Goal: Task Accomplishment & Management: Use online tool/utility

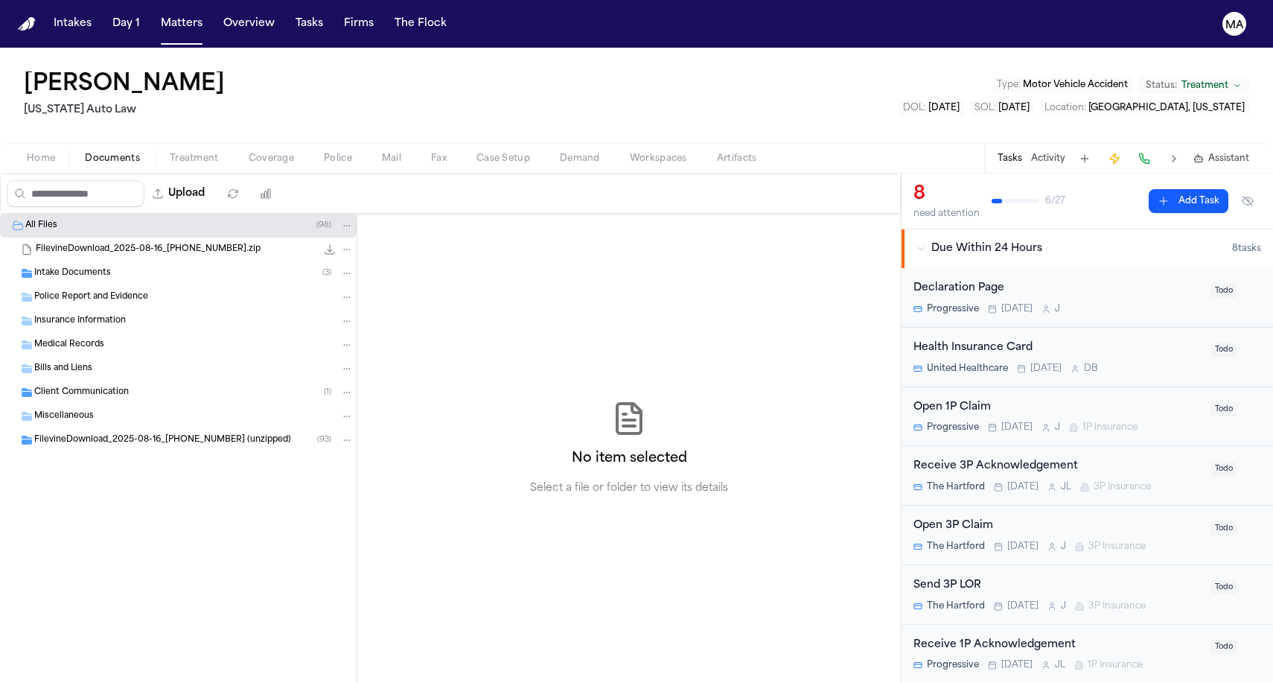
click at [155, 14] on button "Matters" at bounding box center [182, 23] width 54 height 27
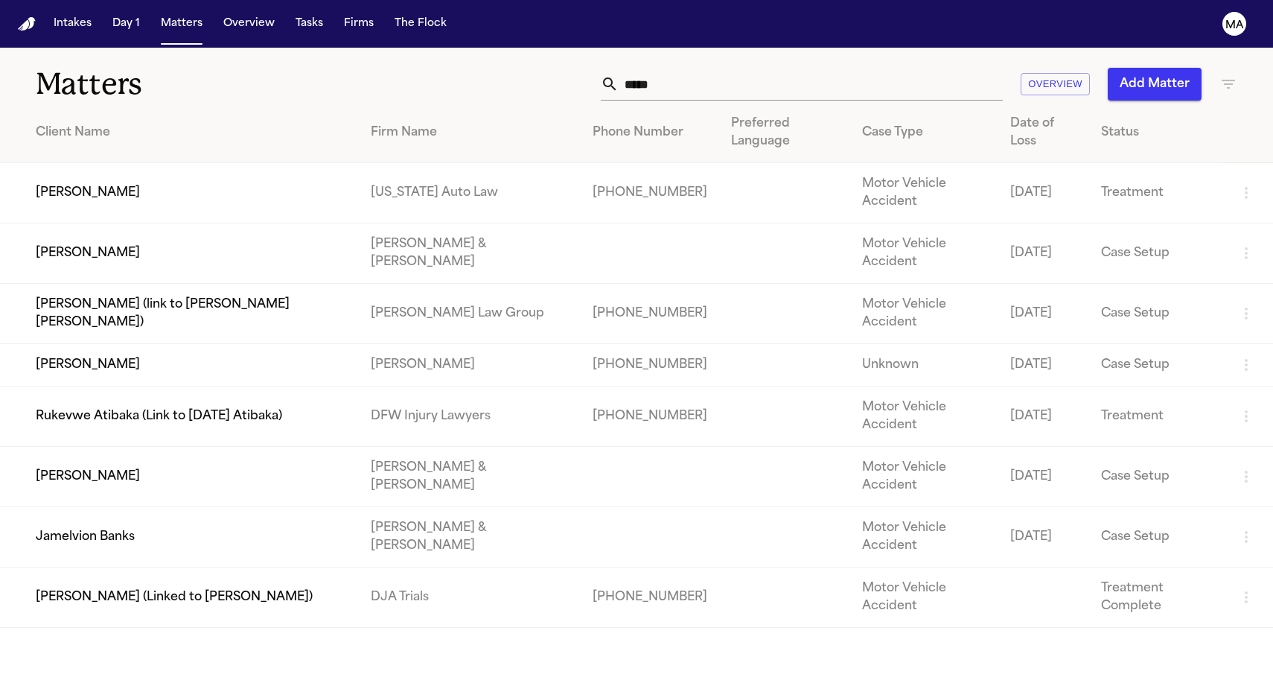
click at [886, 68] on input "*****" at bounding box center [811, 84] width 384 height 33
drag, startPoint x: 879, startPoint y: 57, endPoint x: 765, endPoint y: 68, distance: 114.4
click at [766, 68] on div "***** Overview Add Matter" at bounding box center [808, 84] width 858 height 33
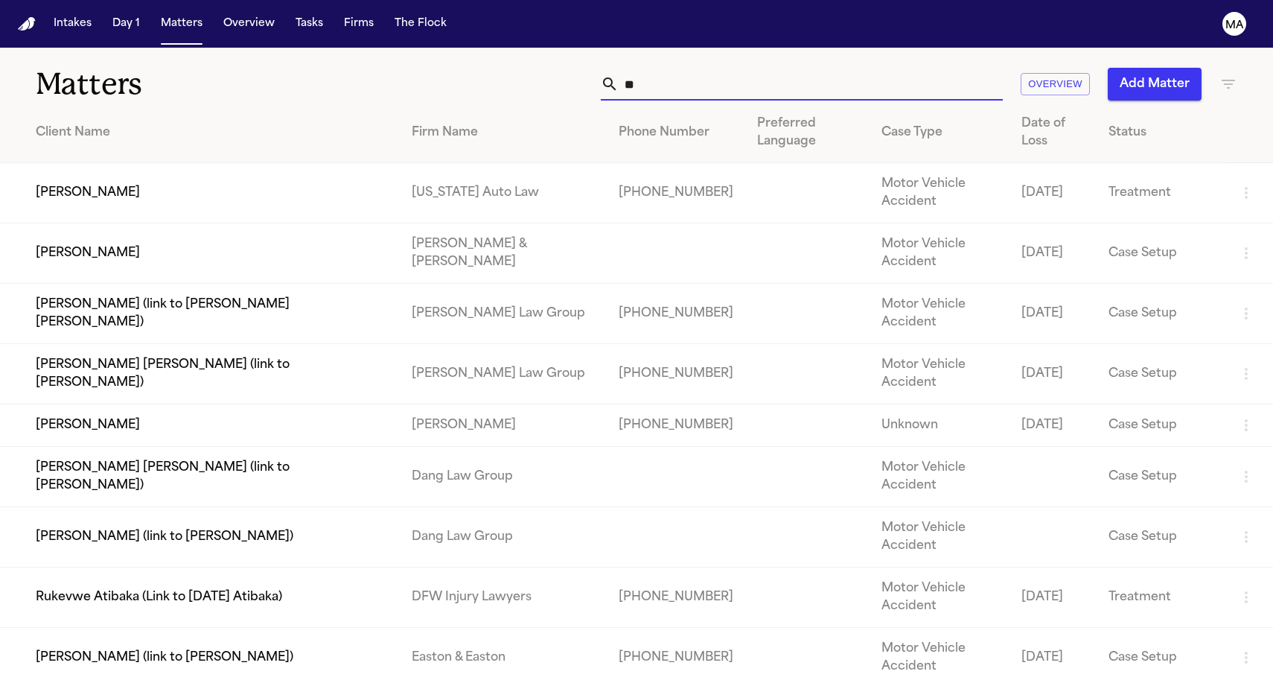
type input "*"
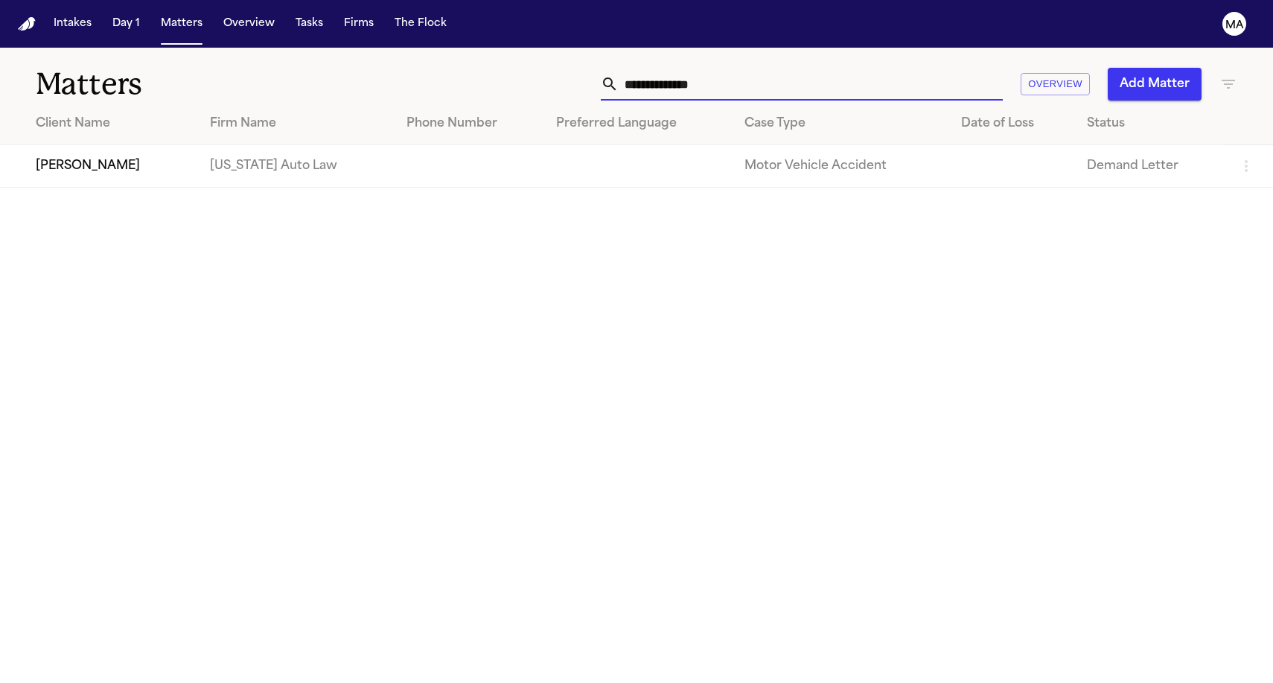
type input "**********"
click at [280, 149] on td "[US_STATE] Auto Law" at bounding box center [296, 166] width 197 height 42
click at [124, 145] on td "[PERSON_NAME]" at bounding box center [99, 166] width 198 height 42
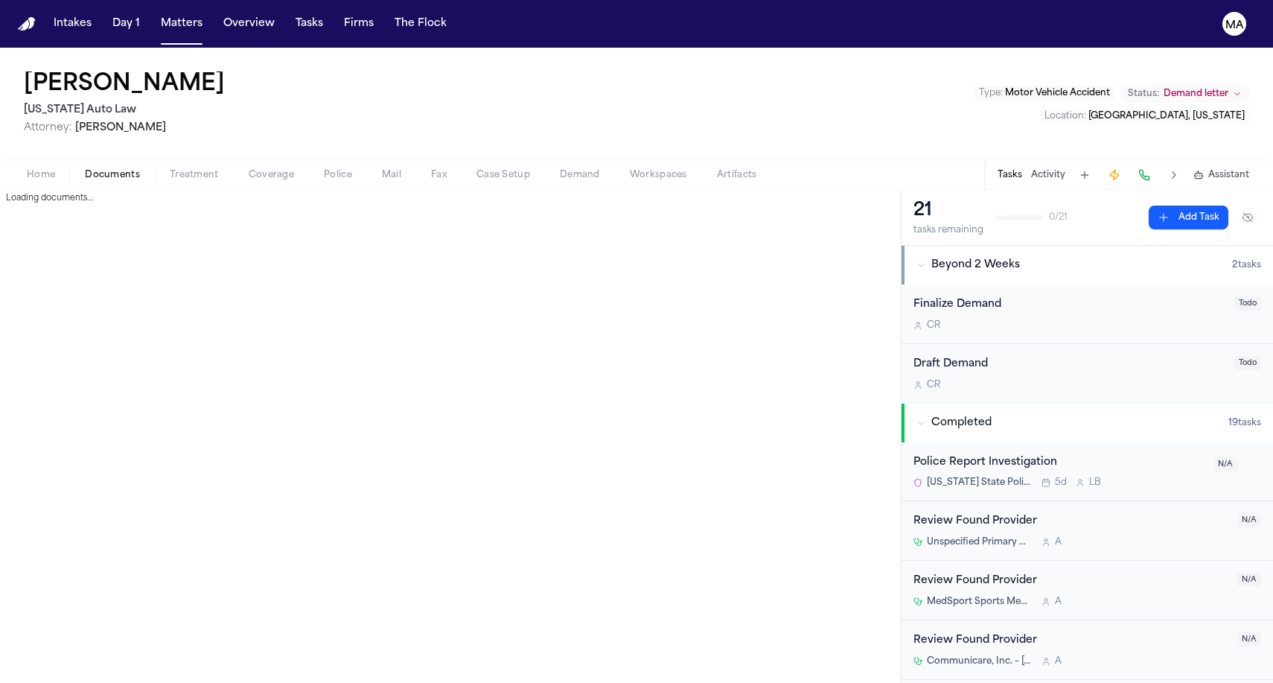
click at [85, 169] on span "Documents" at bounding box center [112, 175] width 55 height 12
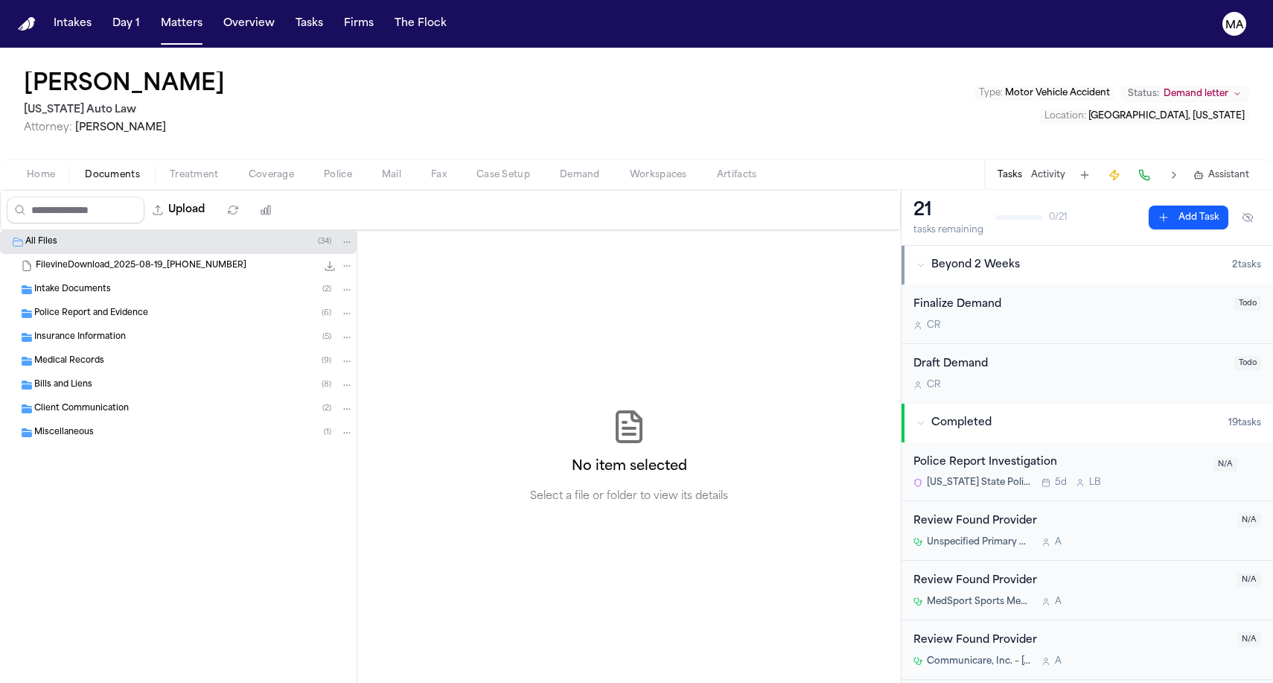
click at [560, 169] on span "Demand" at bounding box center [580, 175] width 40 height 12
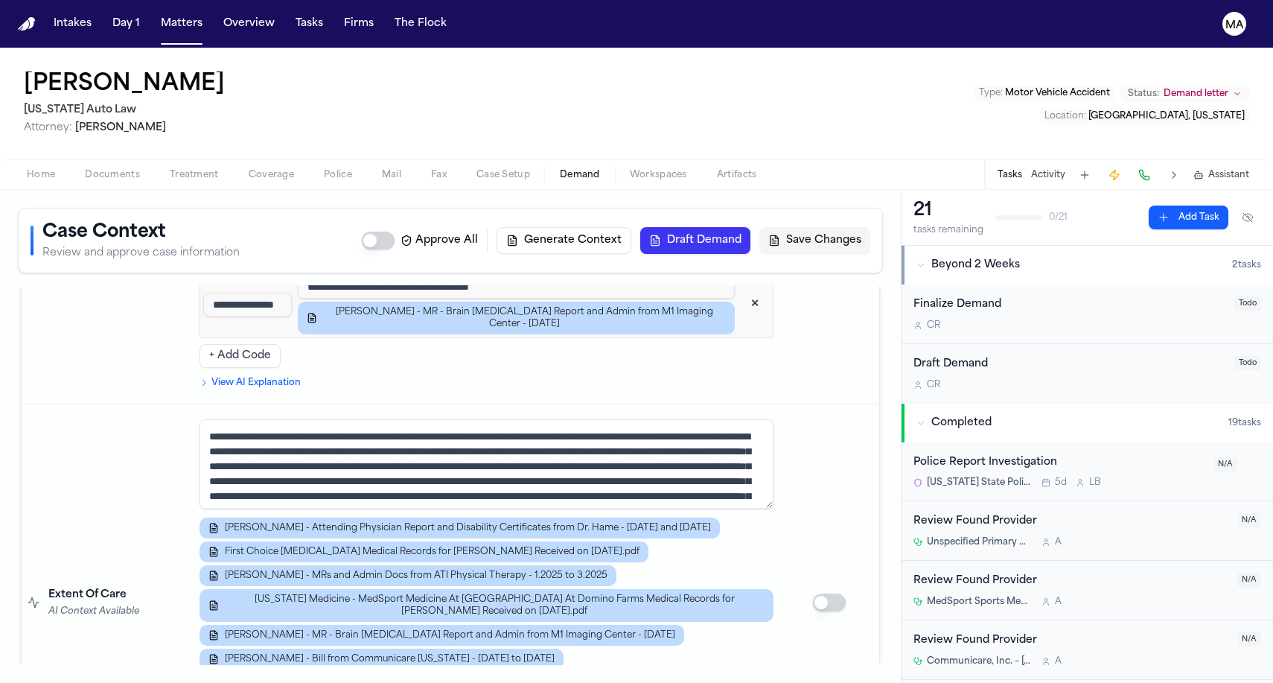
scroll to position [4034, 0]
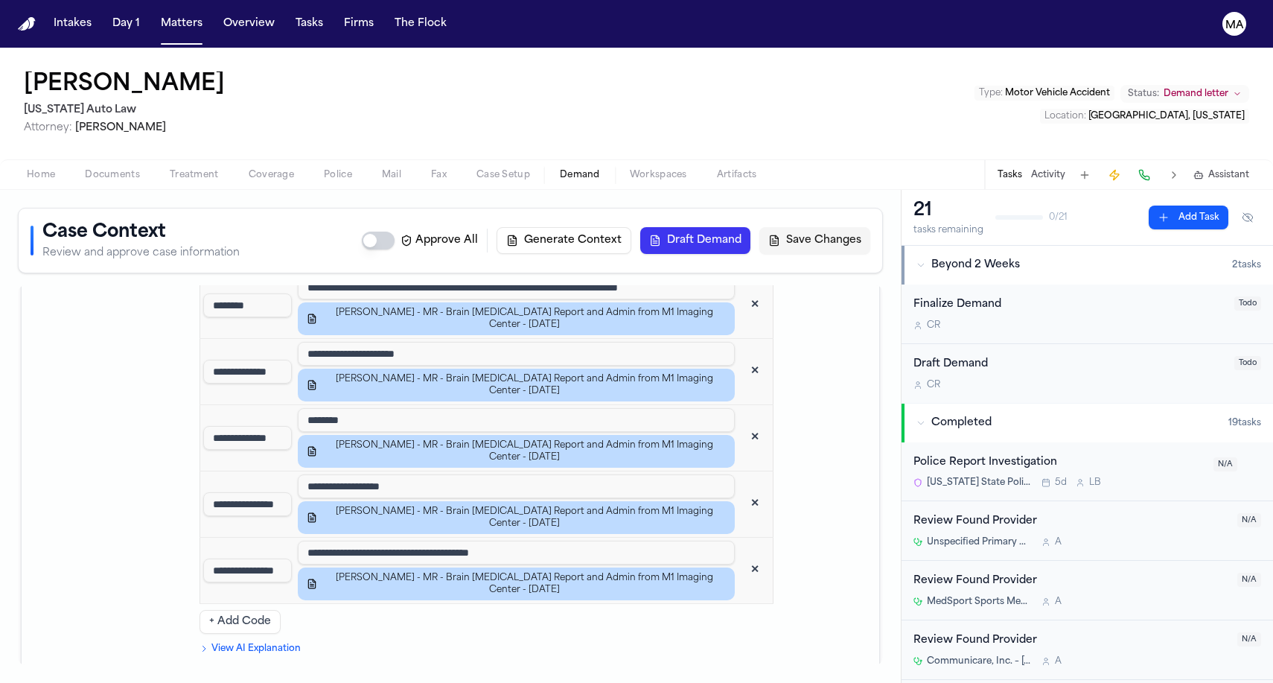
scroll to position [0, 0]
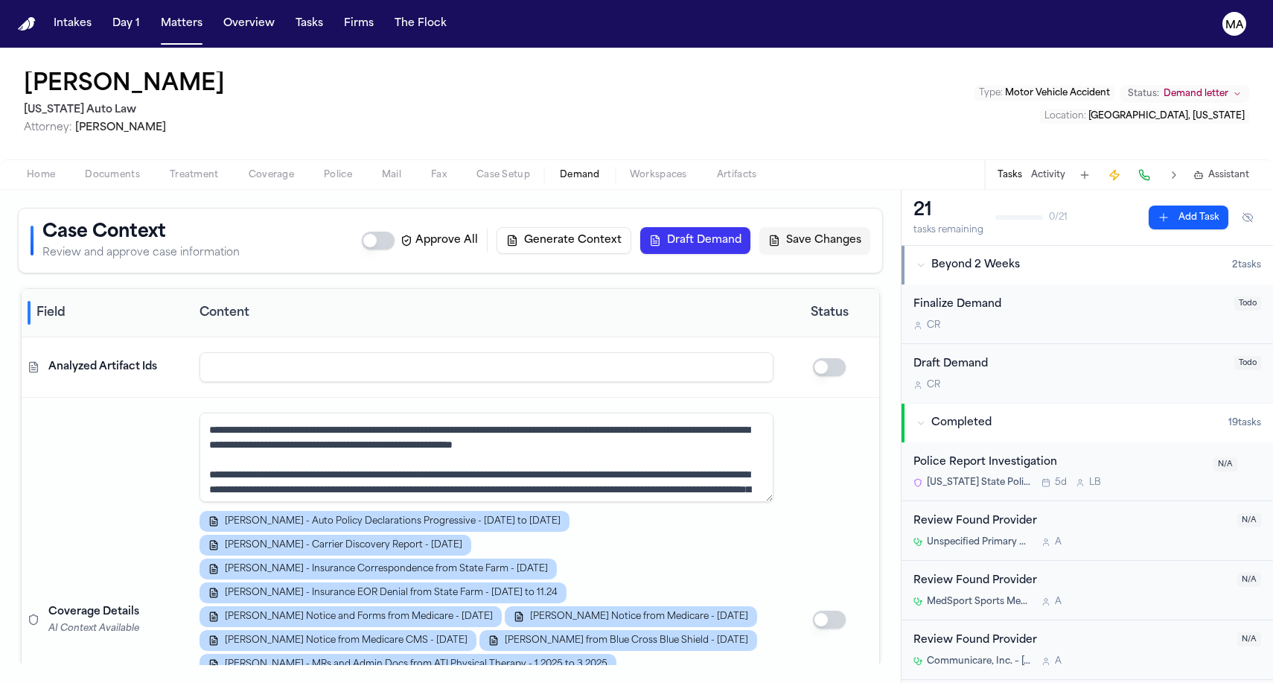
click at [630, 169] on span "Workspaces" at bounding box center [658, 175] width 57 height 12
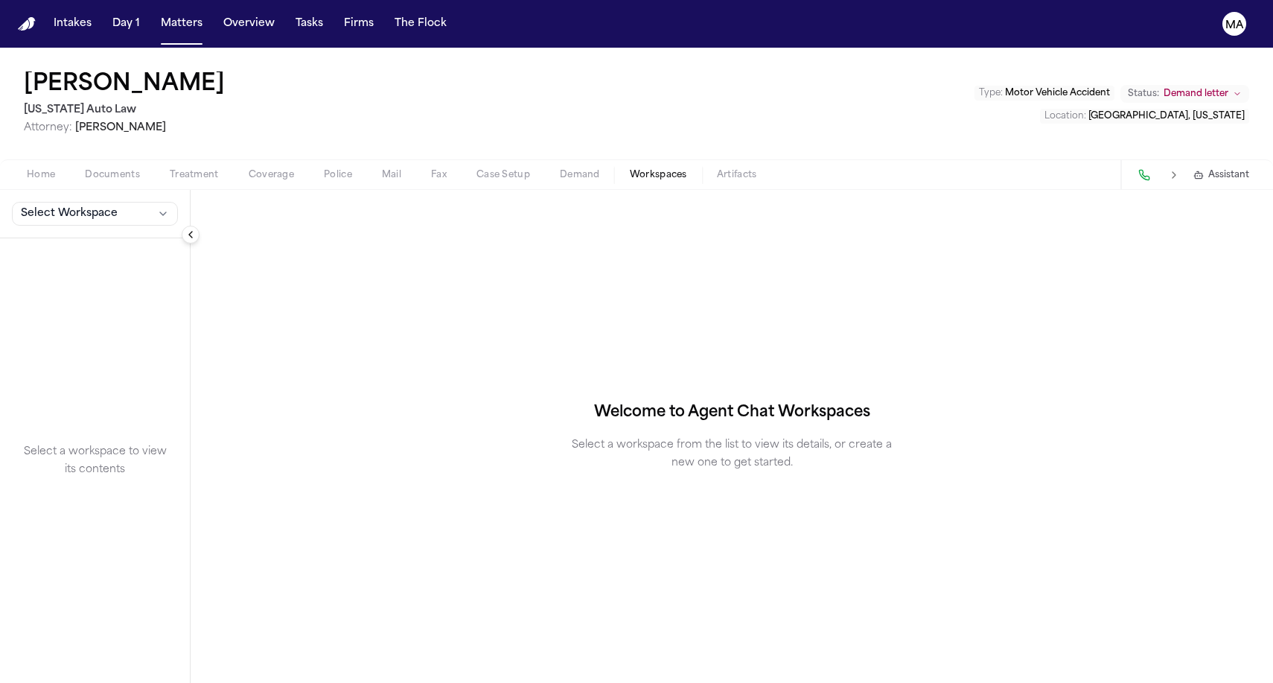
click at [60, 206] on span "Select Workspace" at bounding box center [69, 213] width 97 height 15
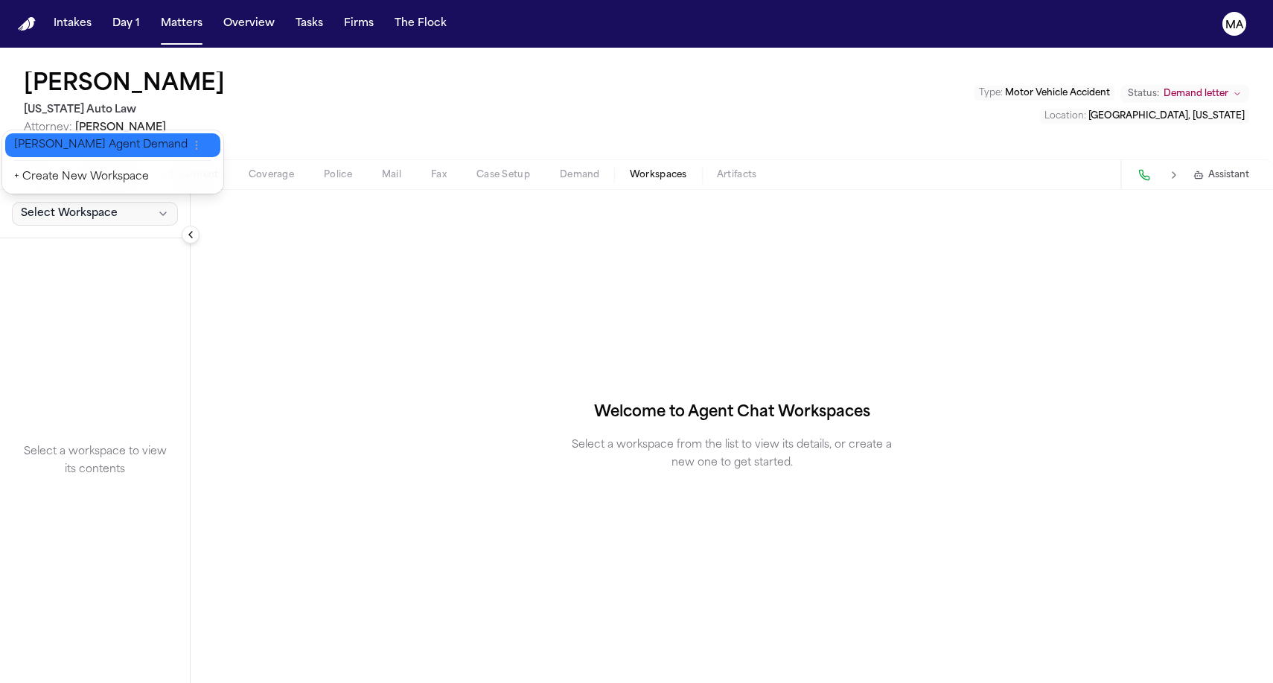
click at [64, 138] on span "[PERSON_NAME] Agent Demand" at bounding box center [100, 145] width 173 height 15
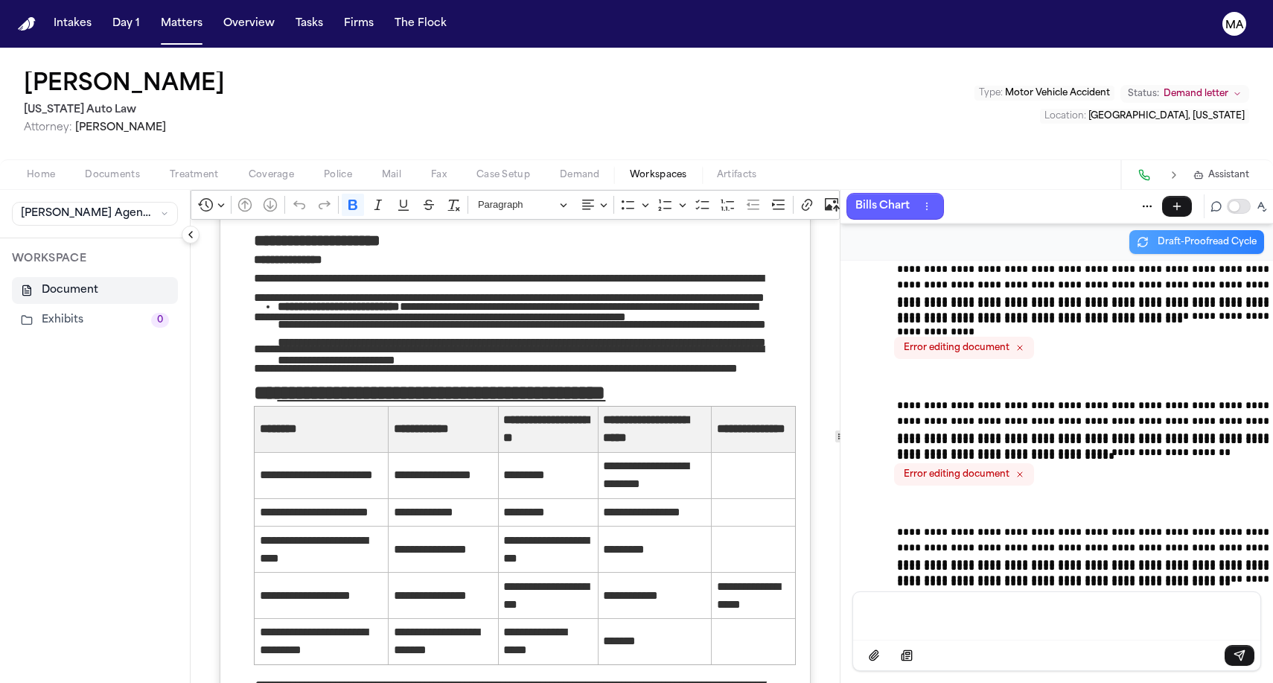
scroll to position [2658, 0]
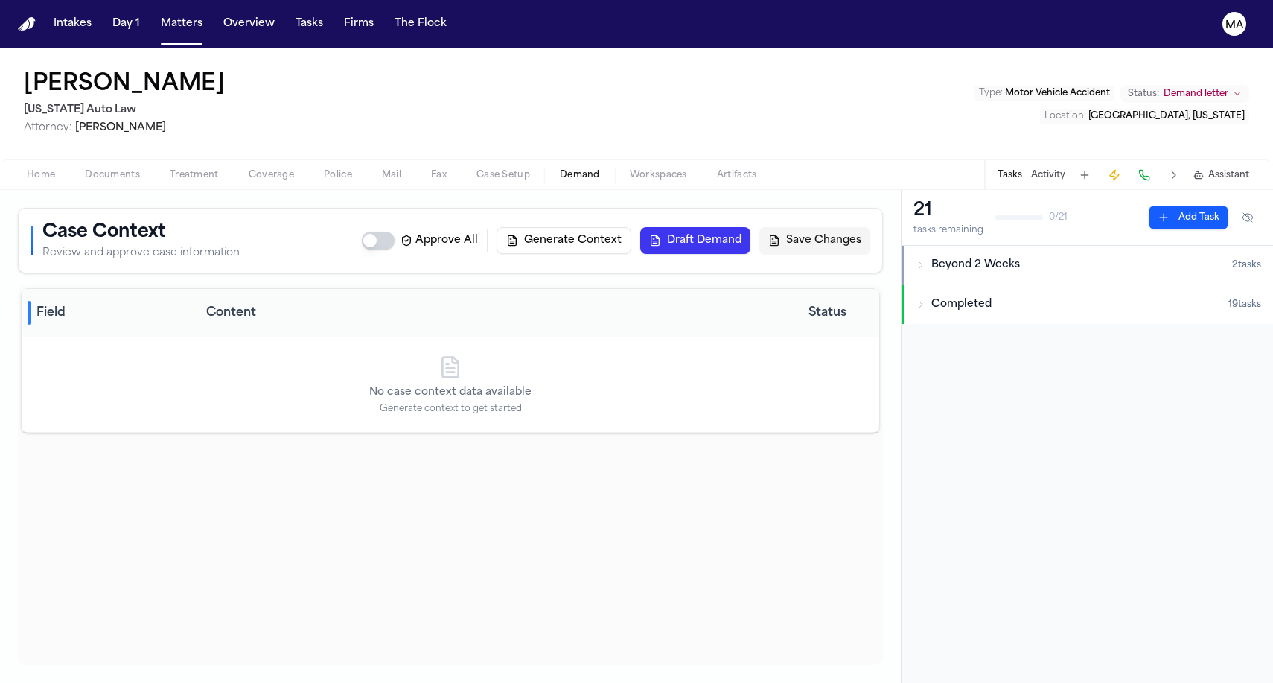
click at [560, 169] on span "Demand" at bounding box center [580, 175] width 40 height 12
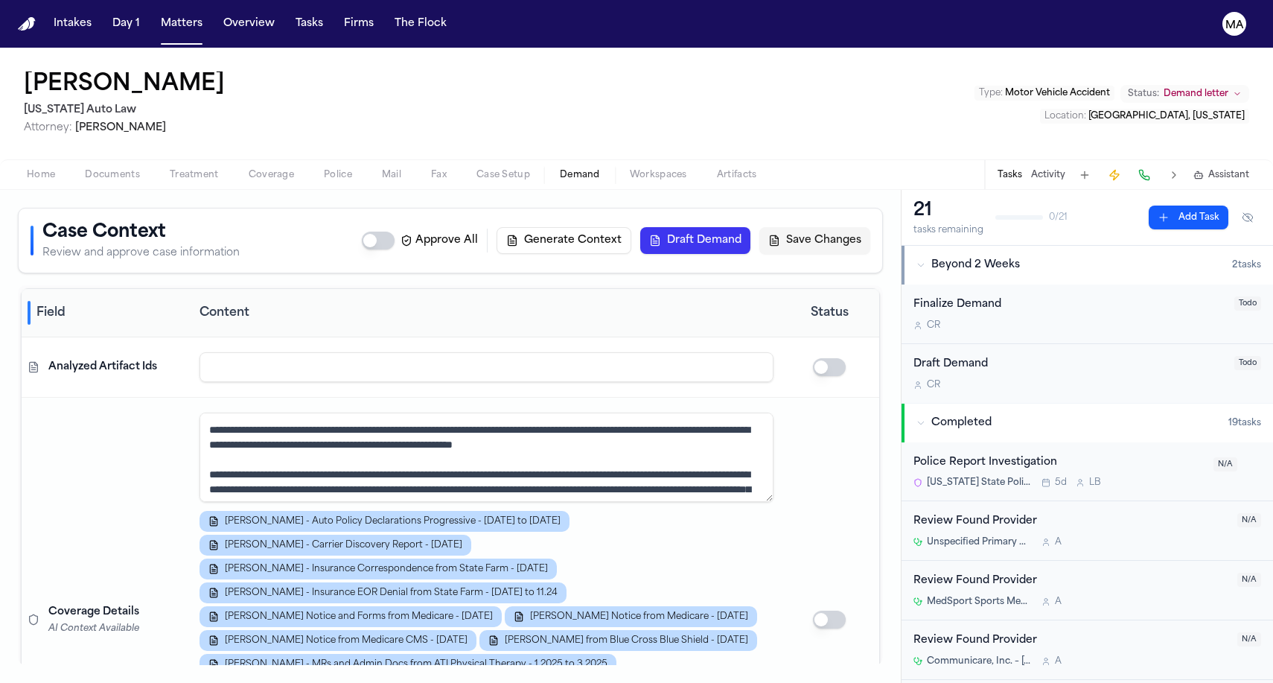
click at [631, 227] on button "Generate Context" at bounding box center [564, 240] width 135 height 27
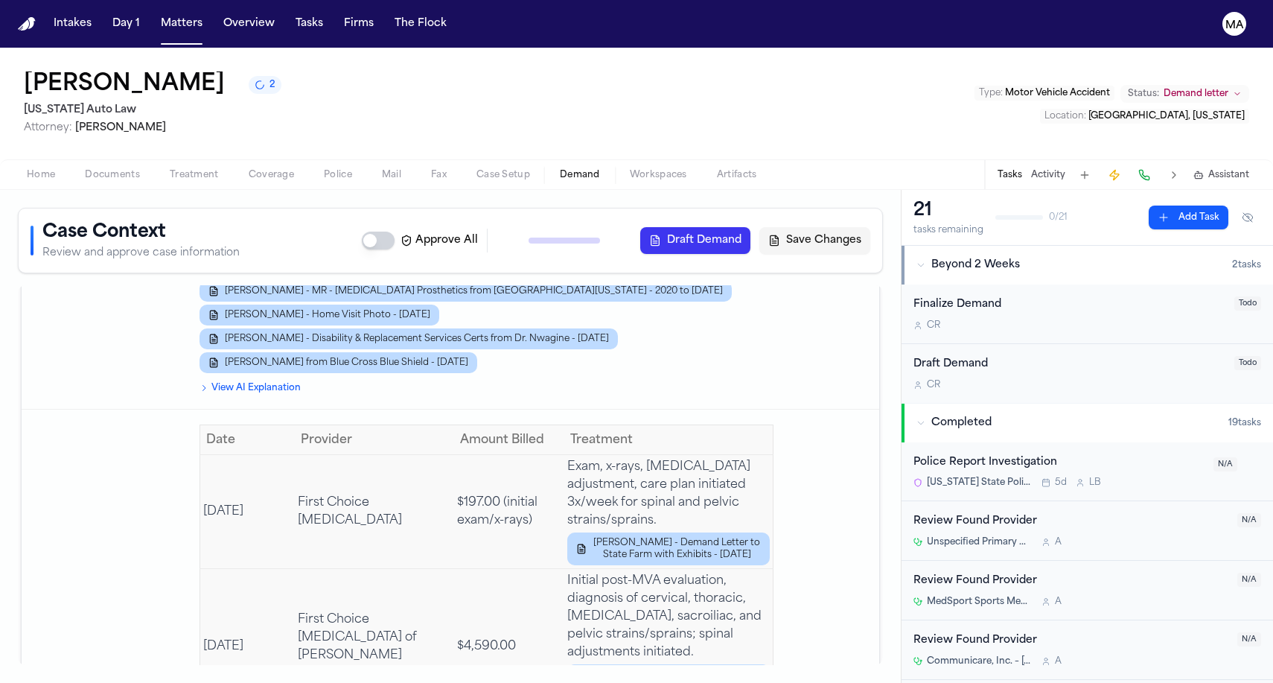
scroll to position [4036, 0]
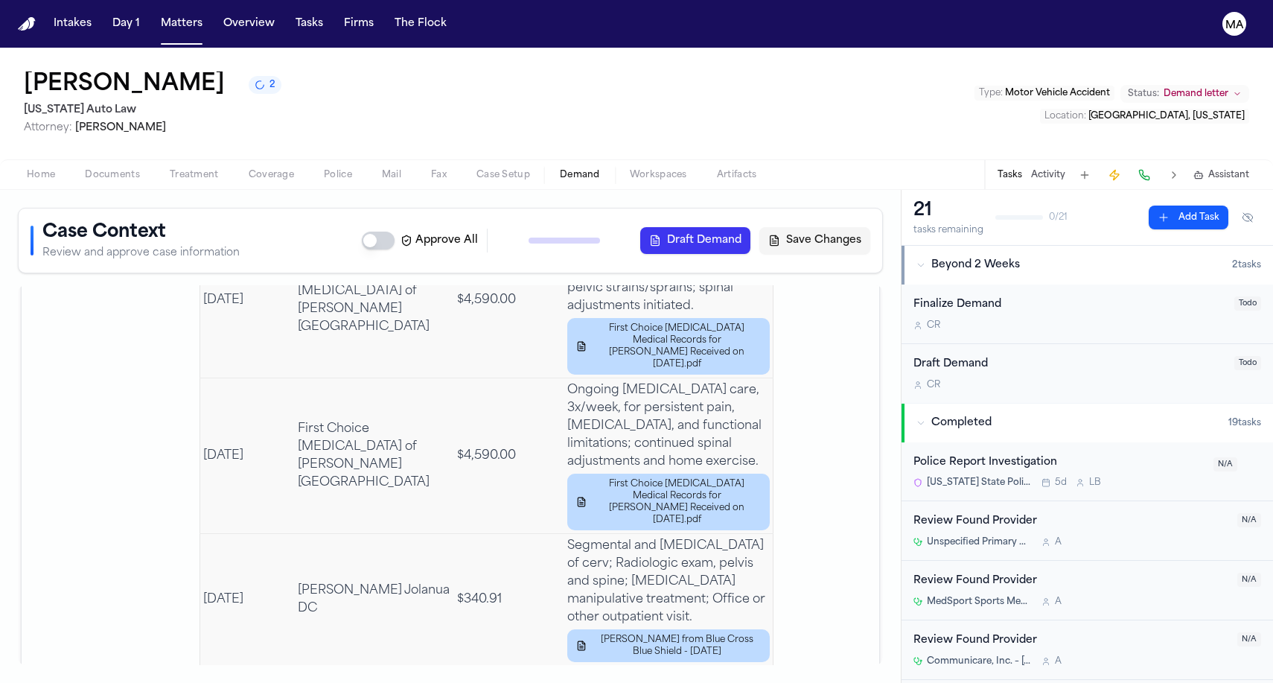
click at [85, 169] on span "Documents" at bounding box center [112, 175] width 55 height 12
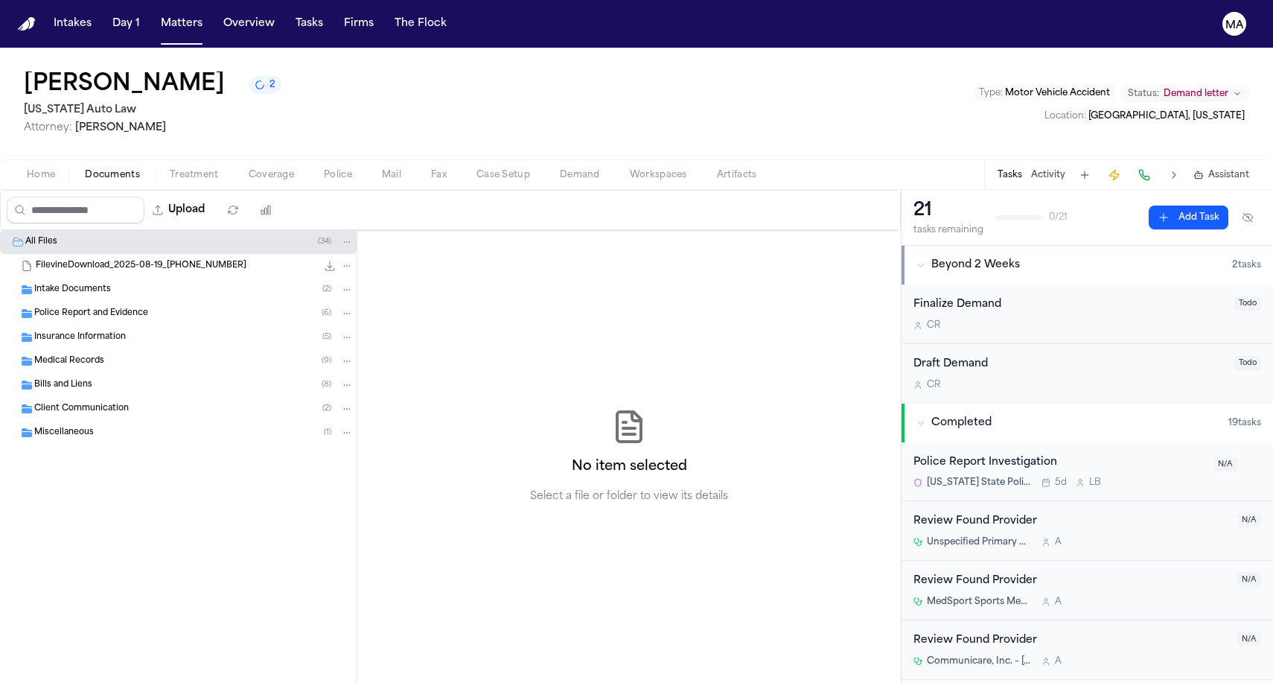
click at [100, 349] on div "Medical Records ( 9 )" at bounding box center [178, 361] width 357 height 24
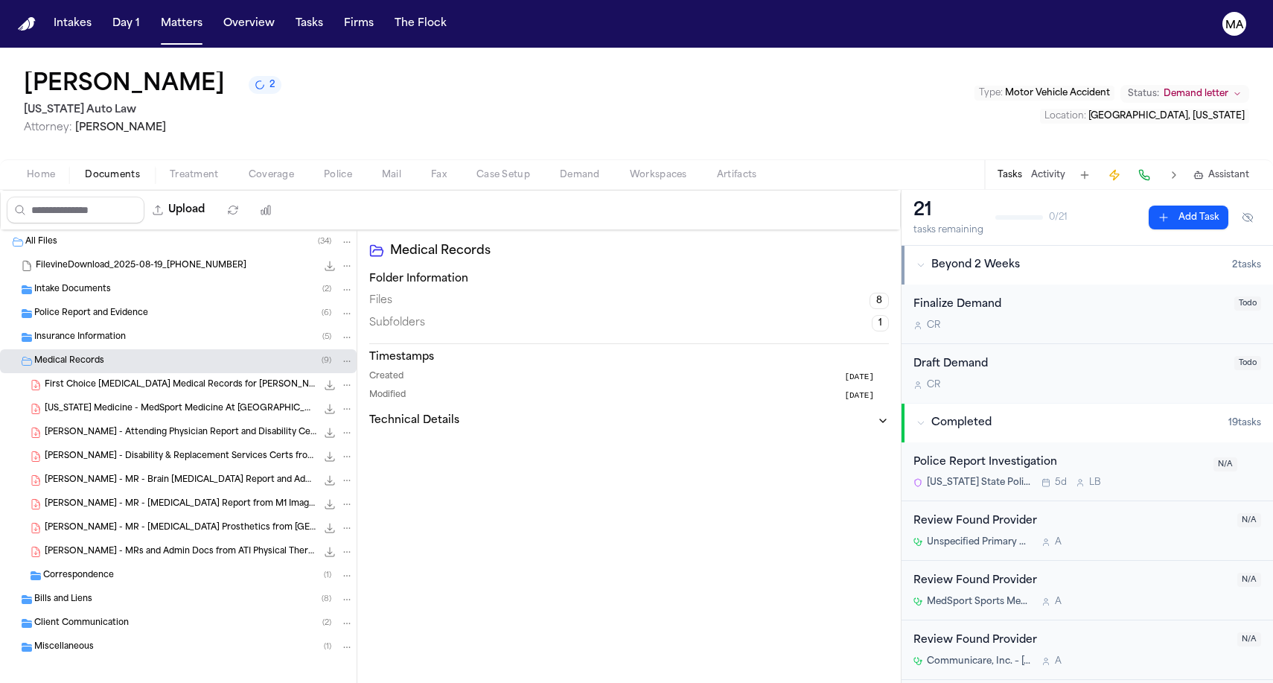
click at [100, 373] on div "First Choice Chiropractic Medical Records for Patricia Wells Received on 2024-0…" at bounding box center [178, 385] width 357 height 24
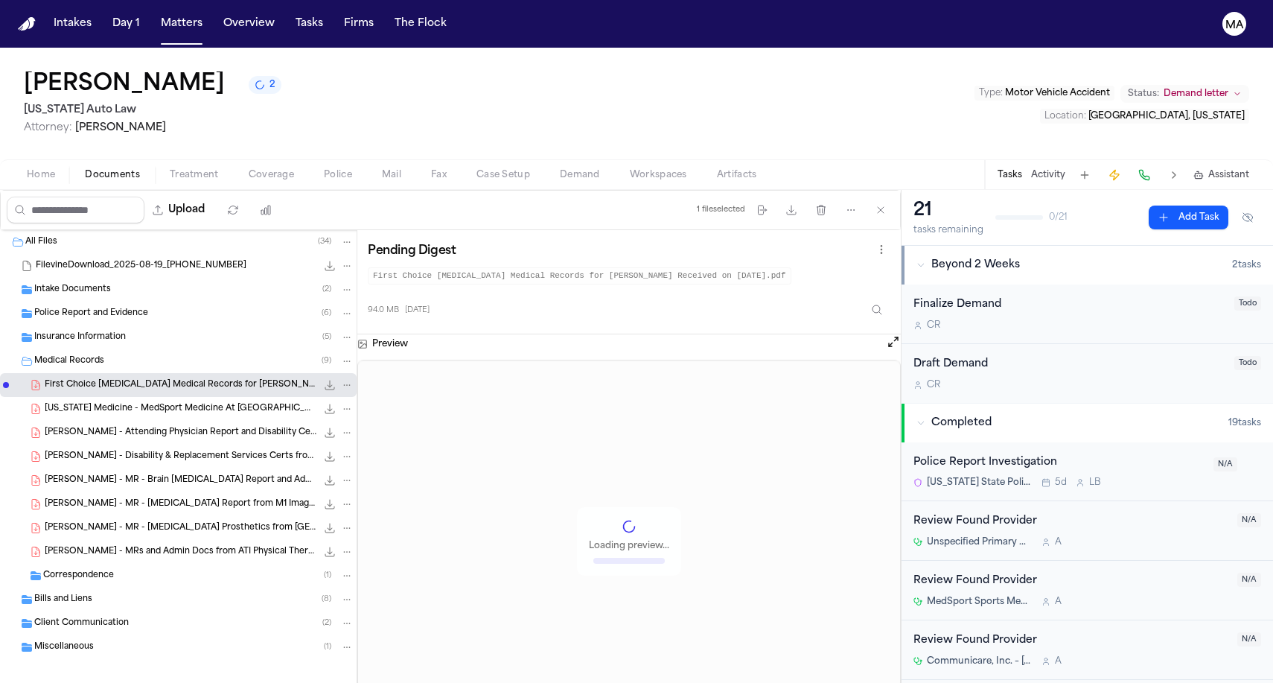
click at [103, 450] on span "P. Wells - Disability & Replacement Services Certs from Dr. Nwagine - 7.9.25" at bounding box center [181, 456] width 272 height 13
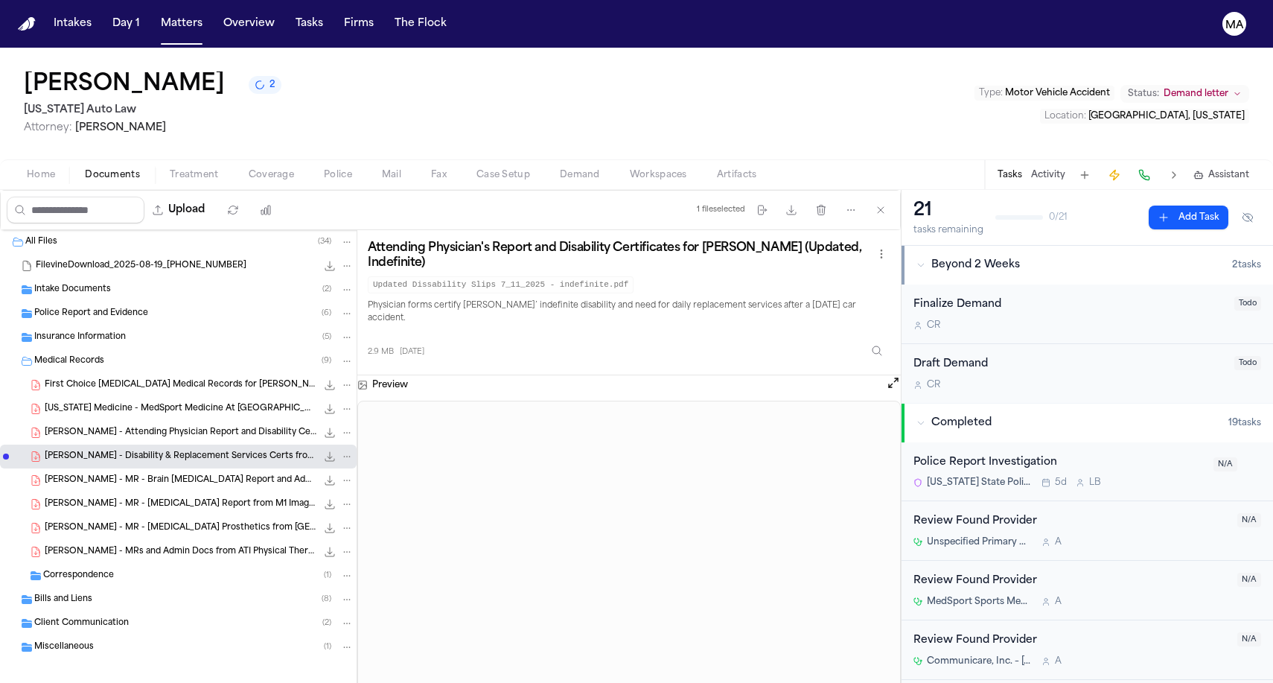
click at [106, 474] on span "P. Wells - MR - Brain MRI Report and Admin from M1 Imaging Center - 4.21.25" at bounding box center [181, 480] width 272 height 13
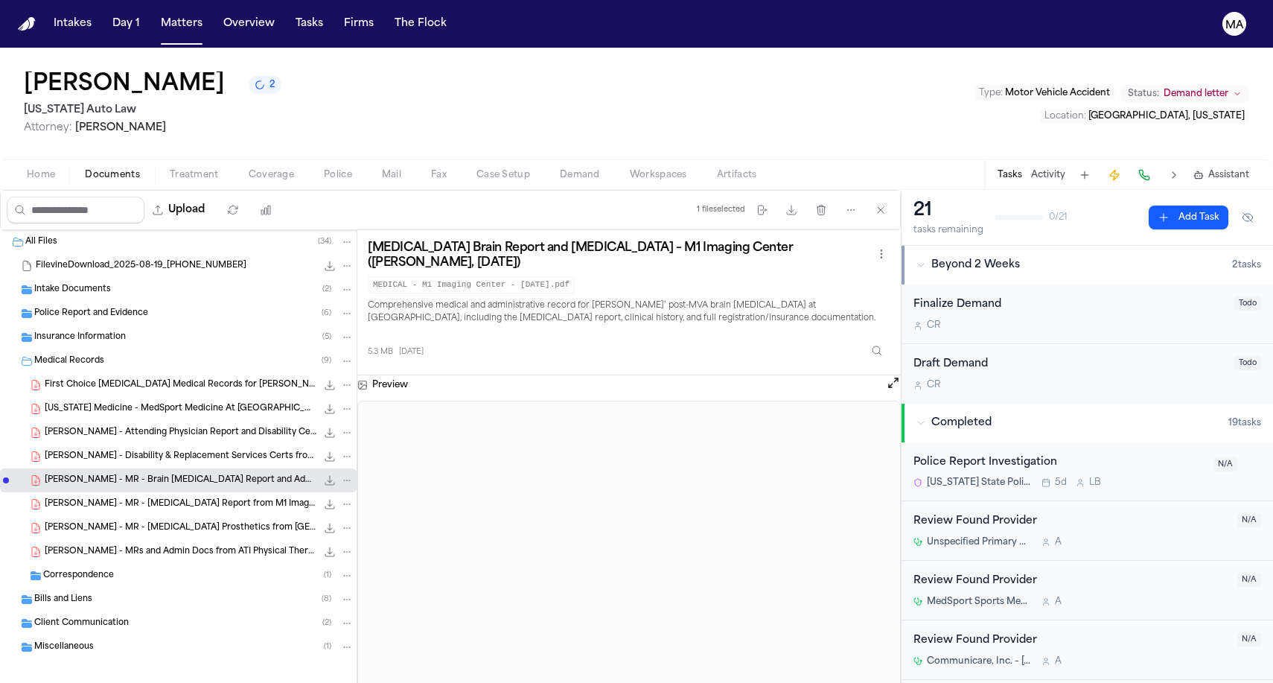
click at [104, 522] on span "P. Wells - MR - Orthotics Prosthetics from Univ of Michigan - 2020 to 6.20.25" at bounding box center [181, 528] width 272 height 13
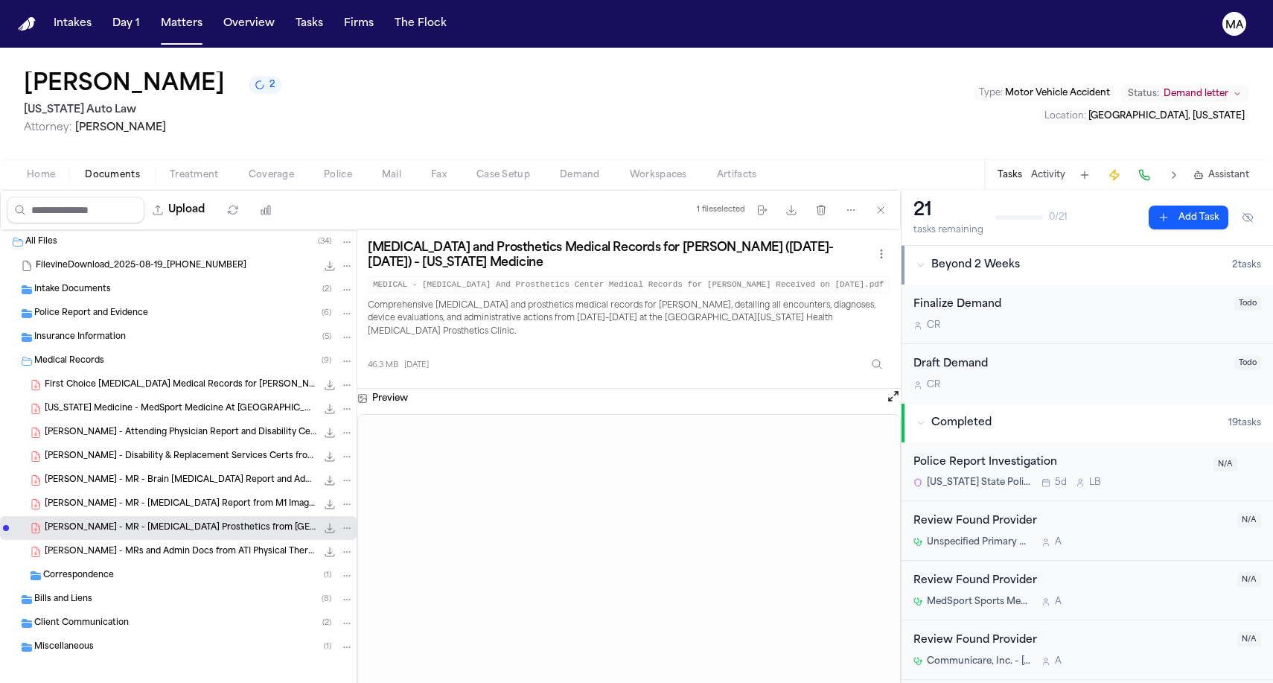
click at [123, 540] on div "P. Wells - MRs and Admin Docs from ATI Physical Therapy - 1.2025 to 3.2025 3.3 …" at bounding box center [178, 552] width 357 height 24
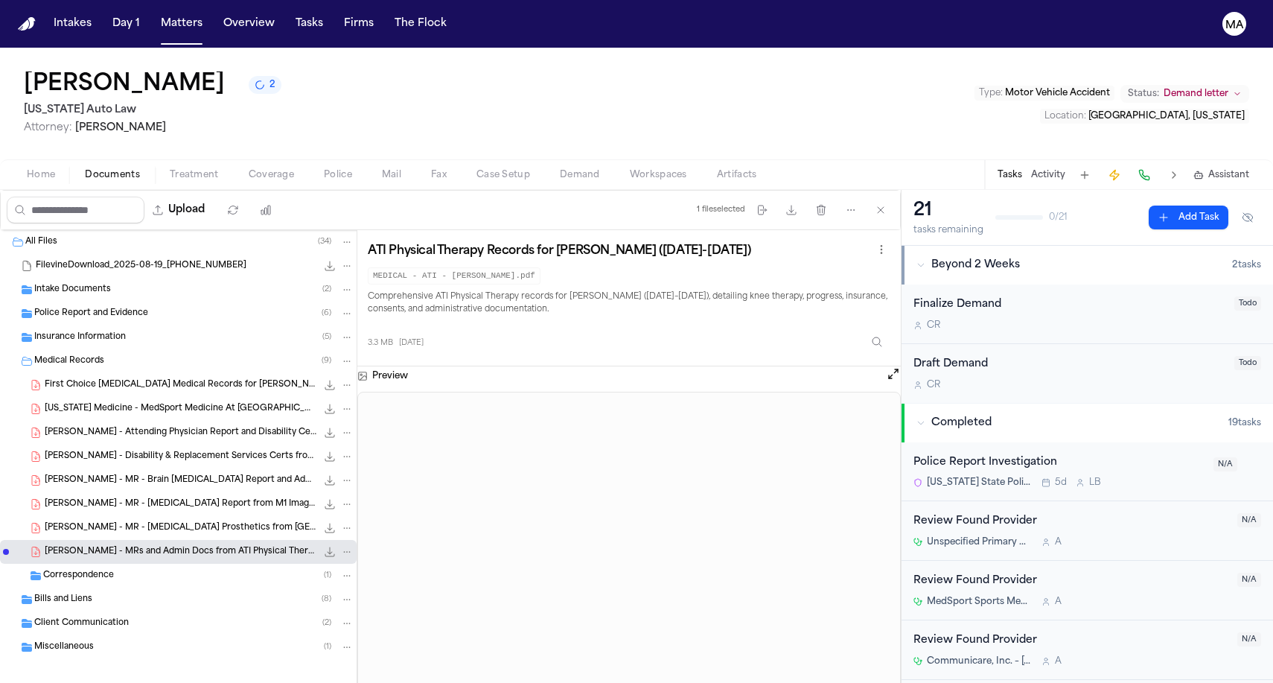
click at [116, 450] on span "P. Wells - Disability & Replacement Services Certs from Dr. Nwagine - 7.9.25" at bounding box center [181, 456] width 272 height 13
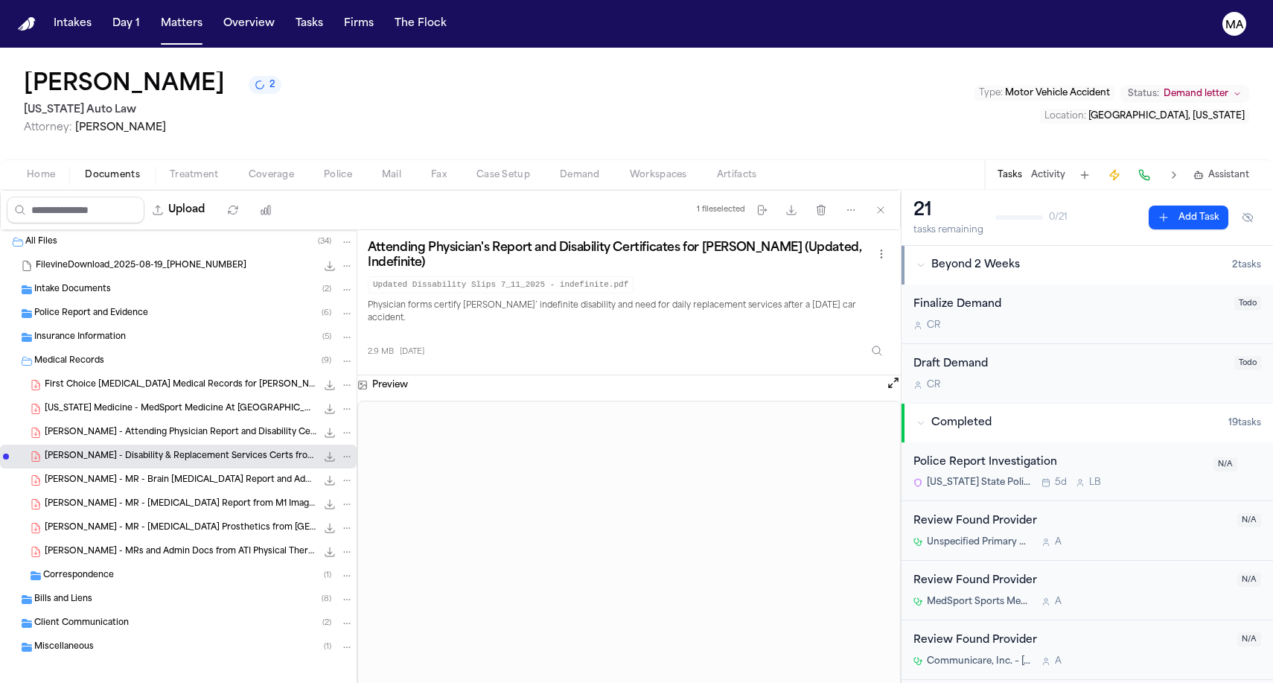
click at [119, 474] on span "P. Wells - MR - Brain MRI Report and Admin from M1 Imaging Center - 4.21.25" at bounding box center [181, 480] width 272 height 13
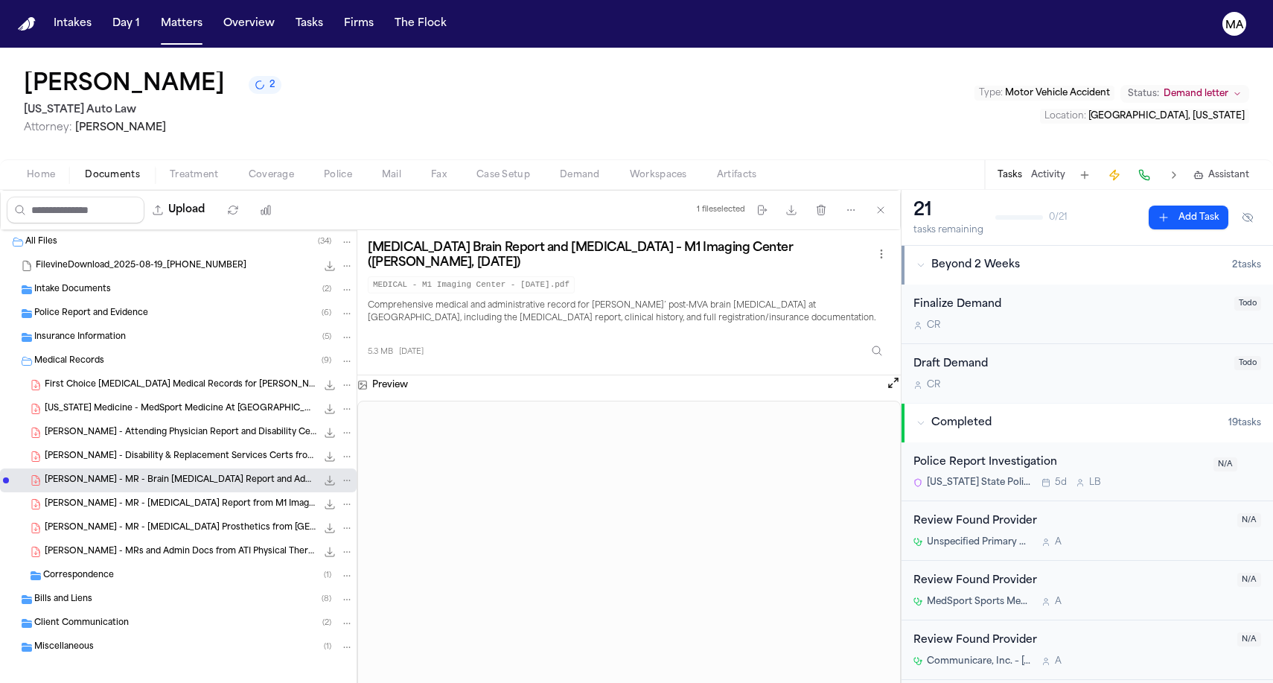
click at [116, 498] on span "P. Wells - MR - MRI Report from M1 Imaging - 4.22.25" at bounding box center [181, 504] width 272 height 13
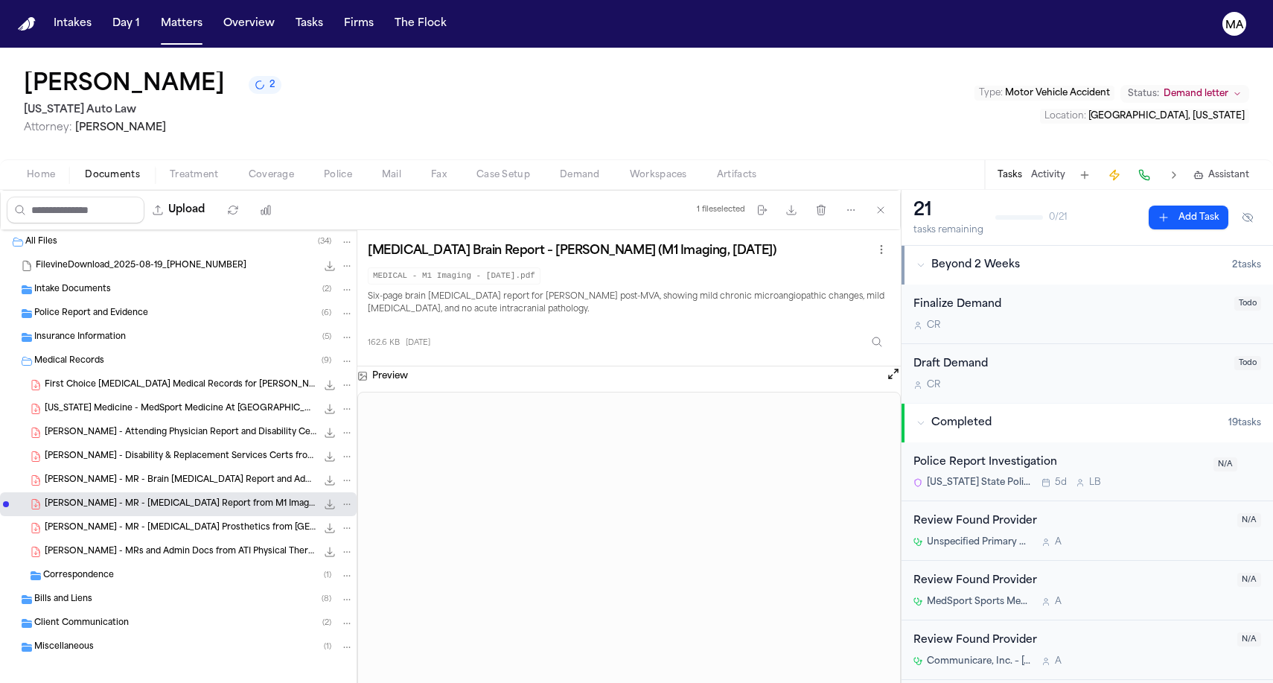
click at [81, 403] on span "Michigan Medicine - MedSport Medicine At Domino Farms At Domino Farms Medical R…" at bounding box center [181, 409] width 272 height 13
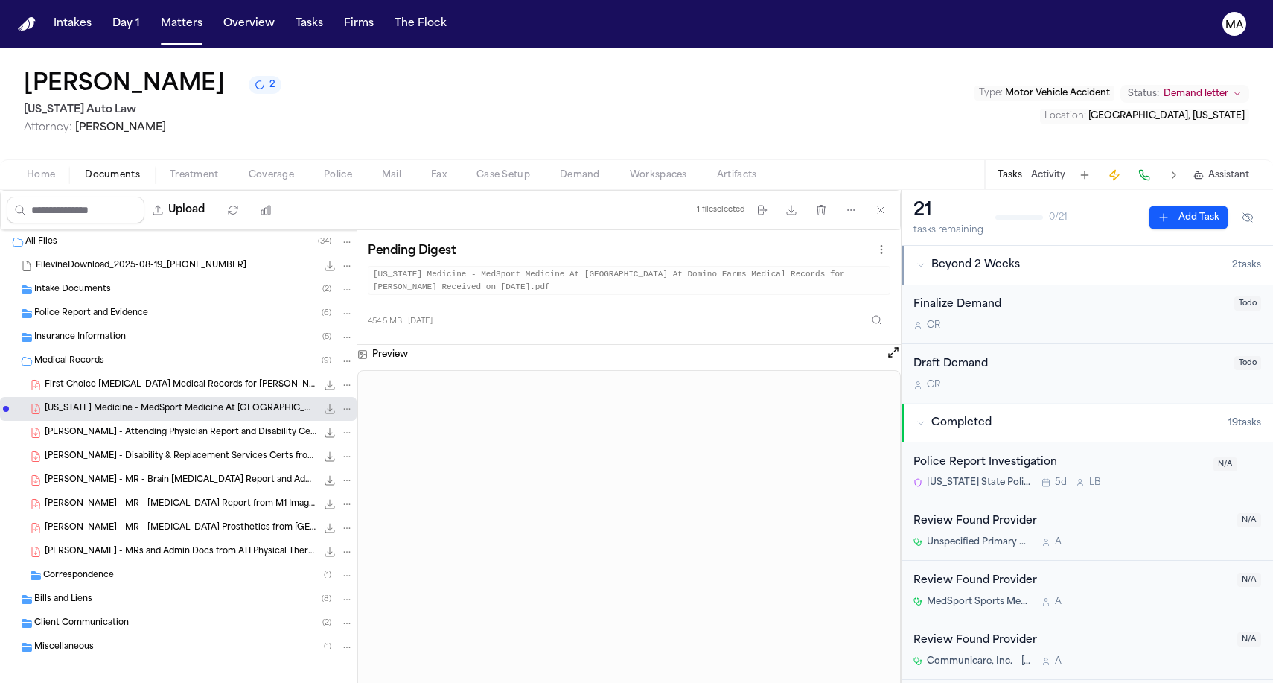
click at [340, 402] on button "File: Michigan Medicine - MedSport Medicine At Domino Farms At Domino Farms Med…" at bounding box center [346, 408] width 13 height 13
click at [263, 339] on div "All Files ( 34 ) FilevineDownload_2025-08-19_18-35-33-150 674.7 MB Intake Docum…" at bounding box center [450, 476] width 901 height 493
click at [342, 403] on icon "File: Michigan Medicine - MedSport Medicine At Domino Farms At Domino Farms Med…" at bounding box center [347, 408] width 10 height 10
click at [197, 379] on span "Delete" at bounding box center [219, 388] width 44 height 18
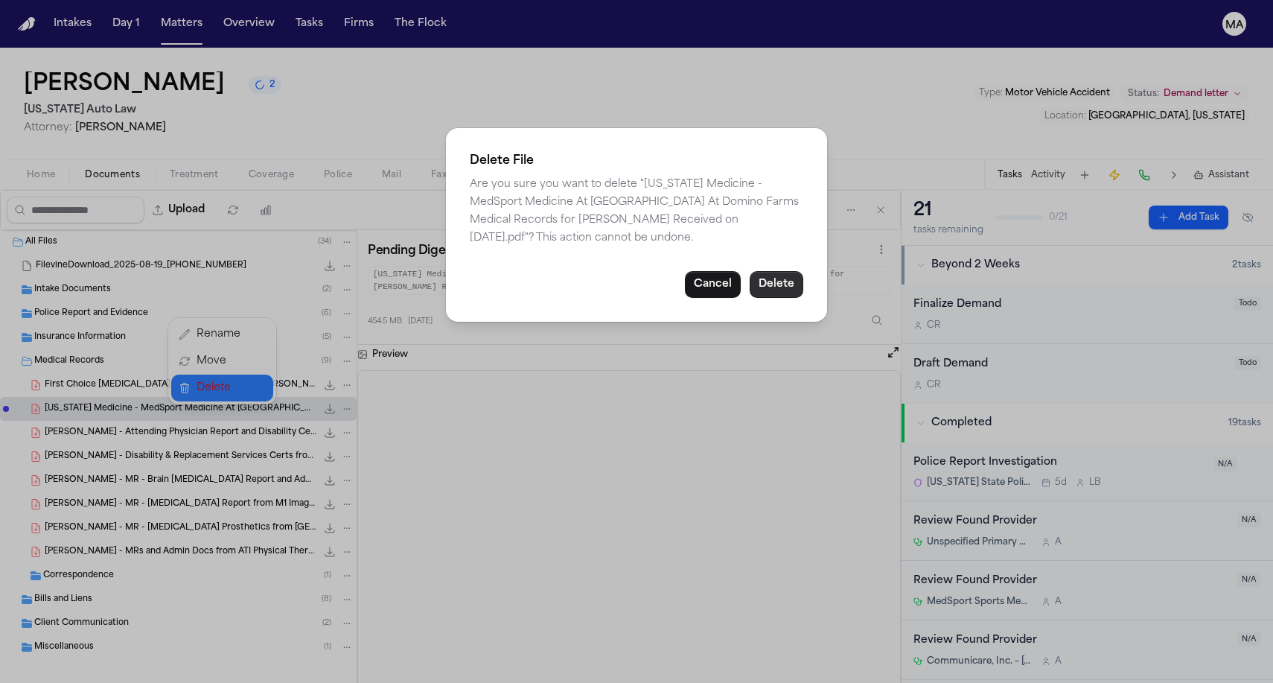
click at [750, 271] on button "Delete" at bounding box center [777, 284] width 54 height 27
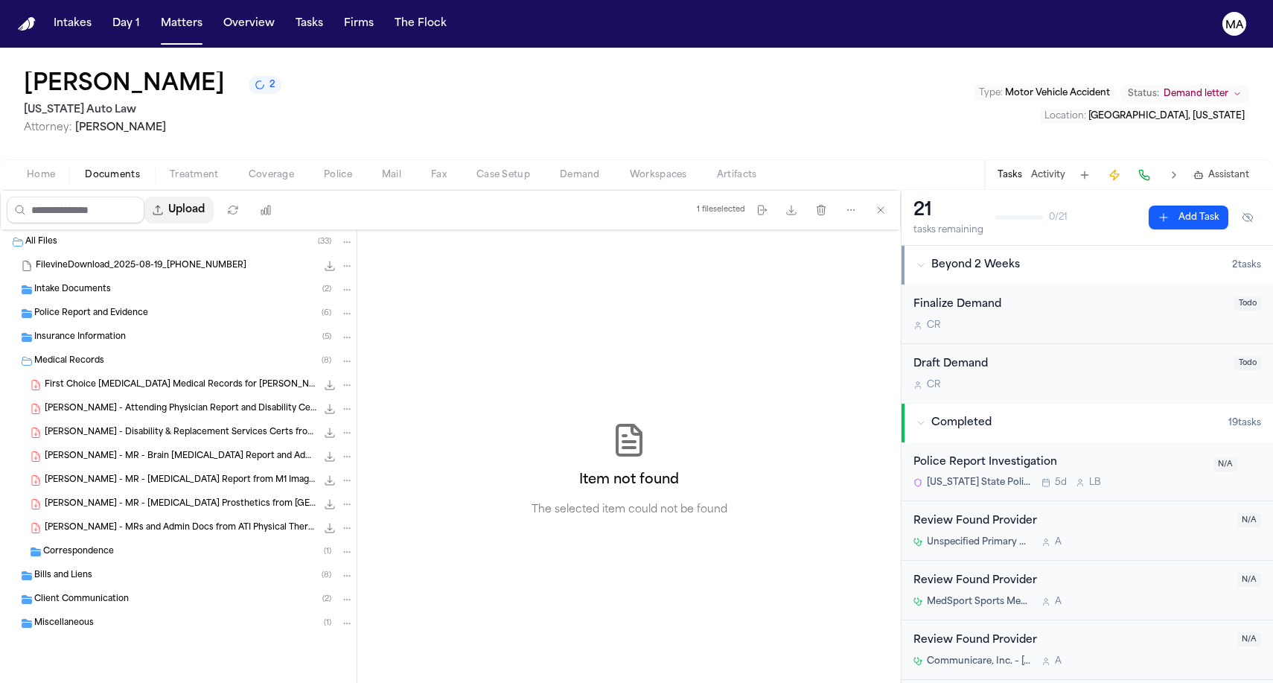
click at [148, 197] on button "Upload" at bounding box center [178, 210] width 69 height 27
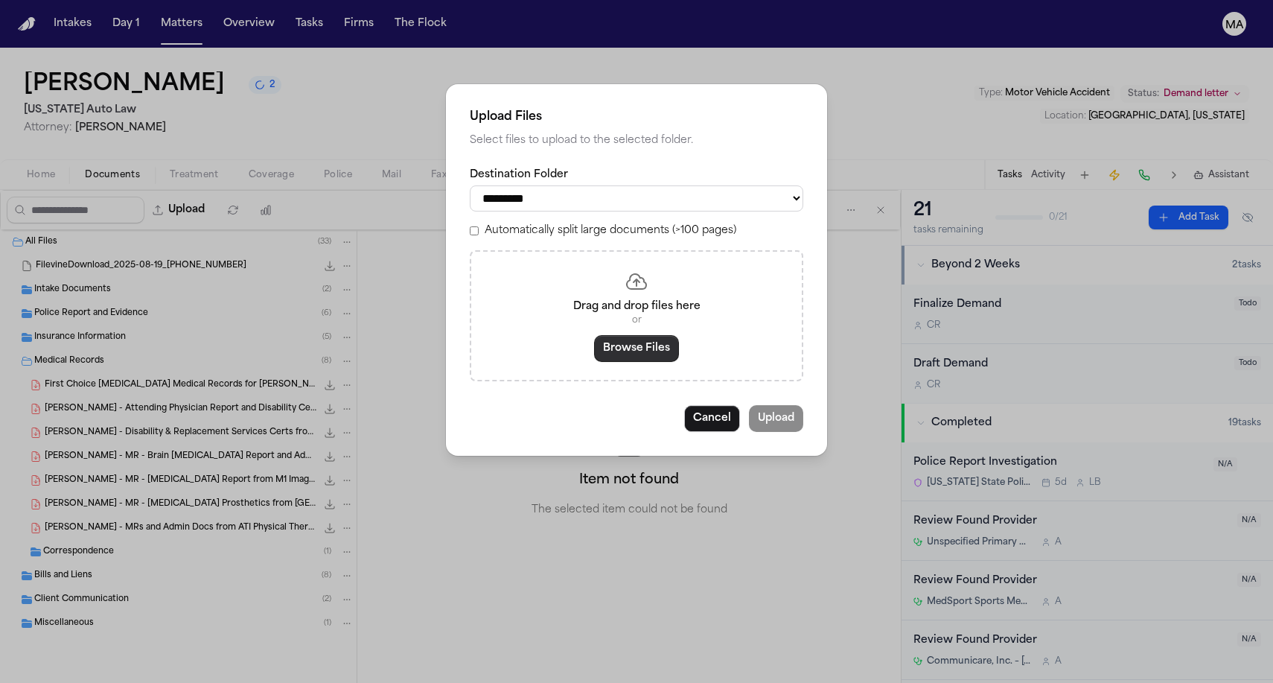
click at [654, 335] on button "Browse Files" at bounding box center [636, 348] width 85 height 27
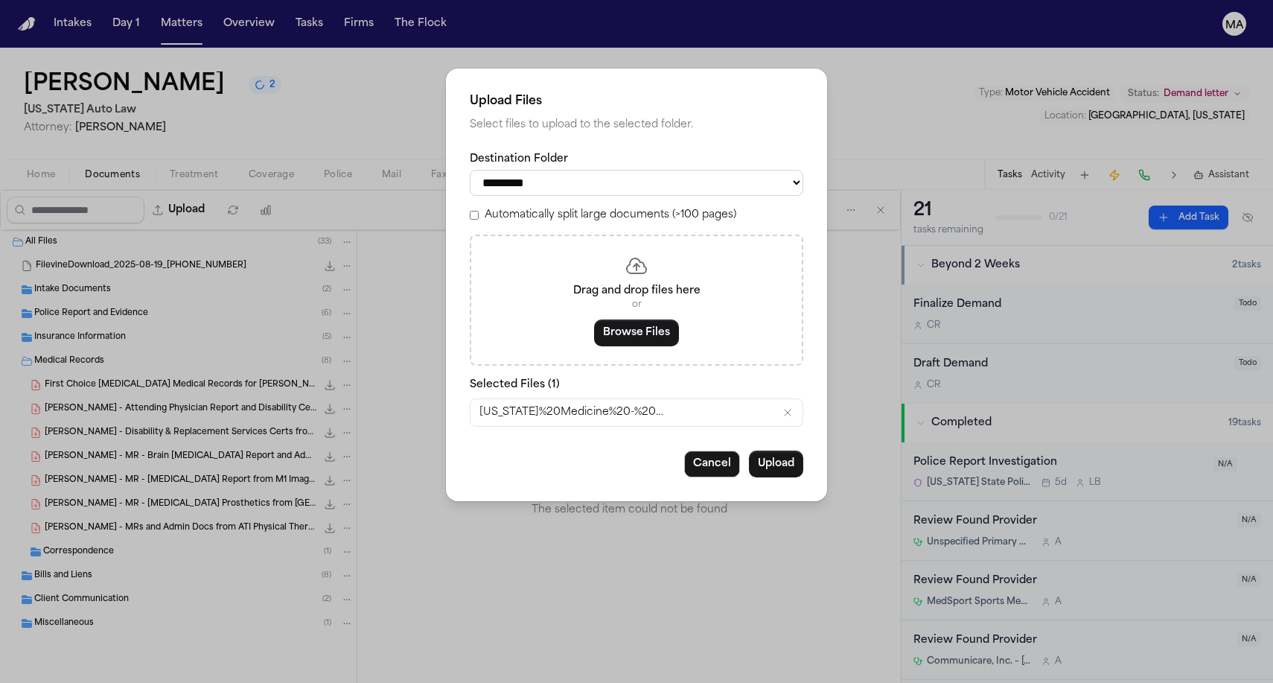
click at [559, 208] on label "Automatically split large documents (>100 pages)" at bounding box center [611, 215] width 252 height 15
click at [749, 450] on button "Upload" at bounding box center [776, 463] width 54 height 27
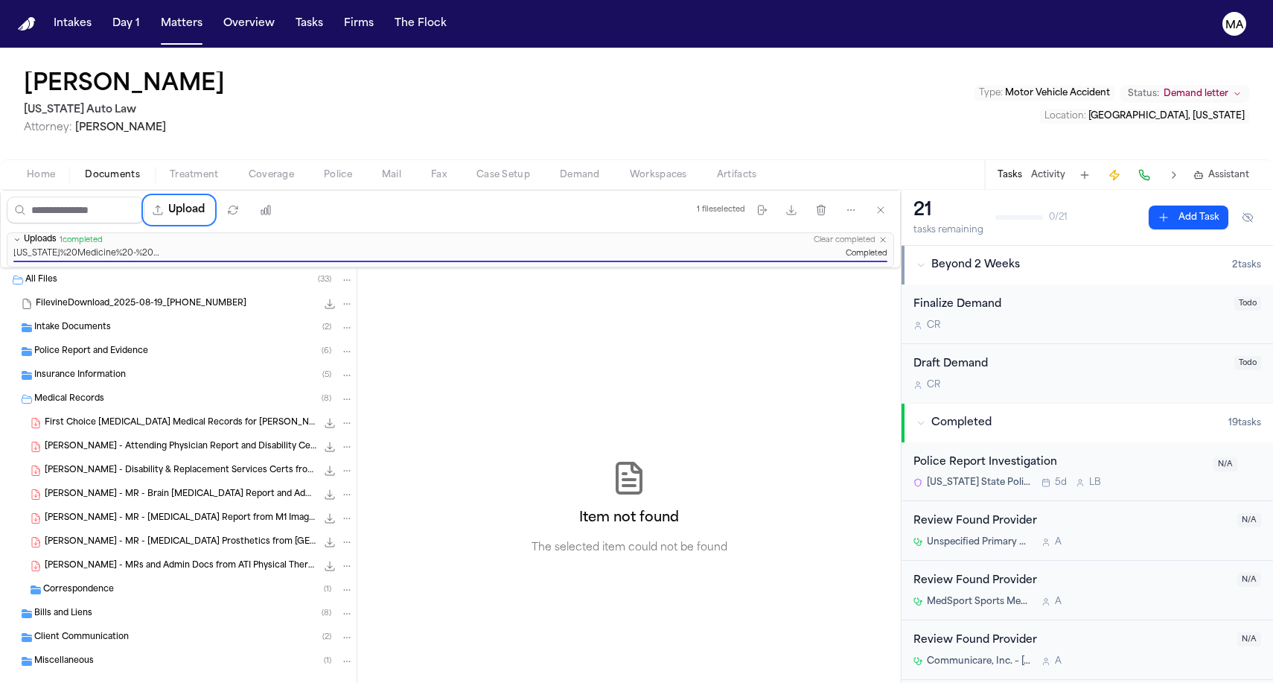
click at [376, 281] on div "Item not found The selected item could not be found" at bounding box center [628, 507] width 543 height 479
click at [155, 18] on button "Matters" at bounding box center [182, 23] width 54 height 27
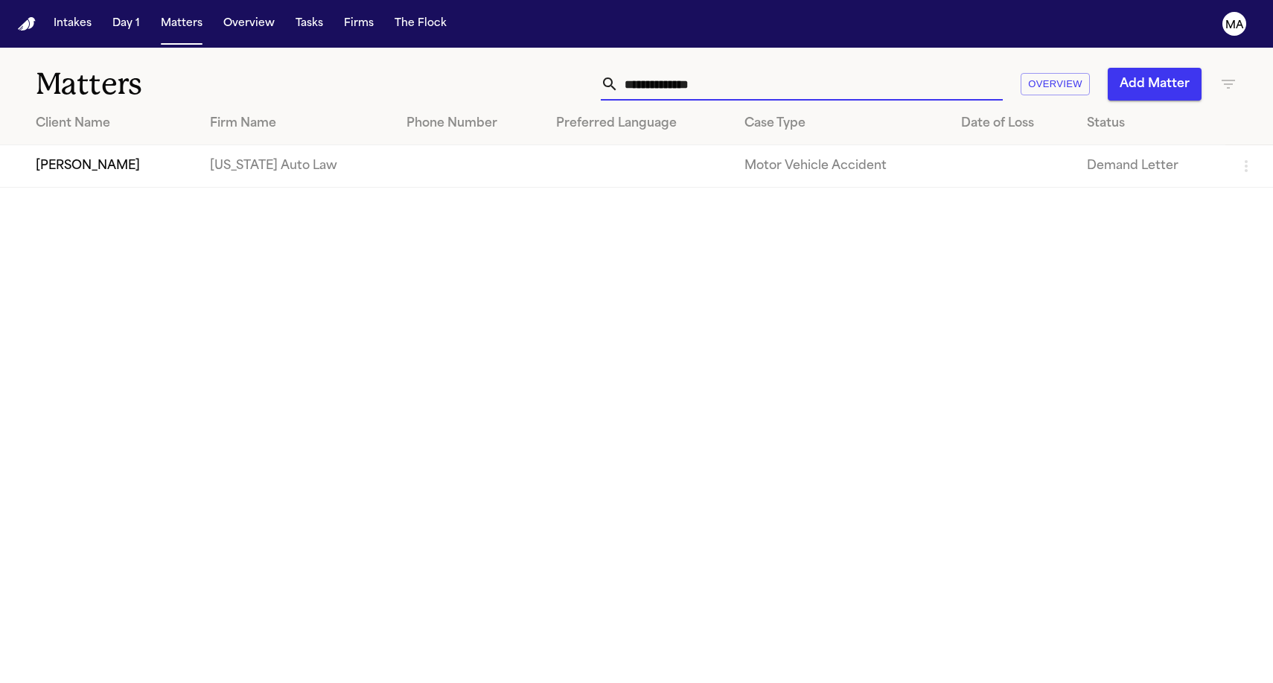
click at [908, 68] on input "**********" at bounding box center [811, 84] width 384 height 33
drag, startPoint x: 910, startPoint y: 60, endPoint x: 813, endPoint y: 66, distance: 97.0
click at [813, 68] on div "**********" at bounding box center [808, 84] width 858 height 33
type input "*********"
drag, startPoint x: 813, startPoint y: 66, endPoint x: 162, endPoint y: 135, distance: 655.0
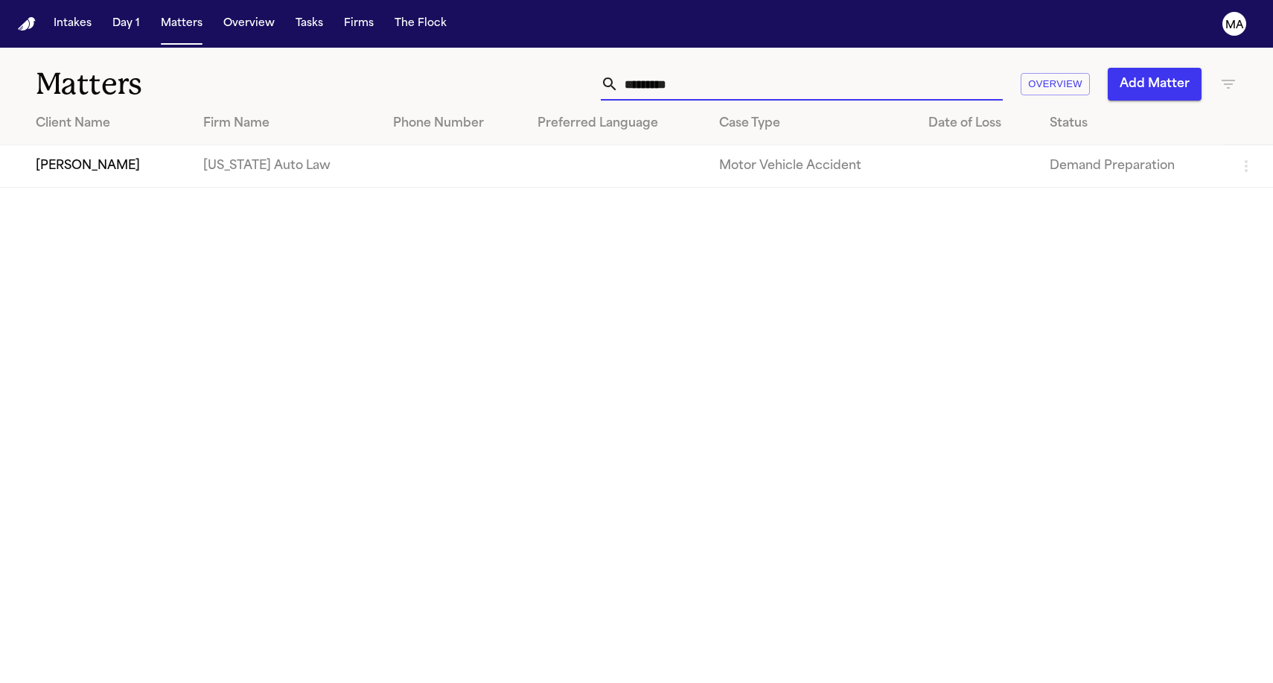
click at [162, 145] on td "[PERSON_NAME]" at bounding box center [95, 166] width 191 height 42
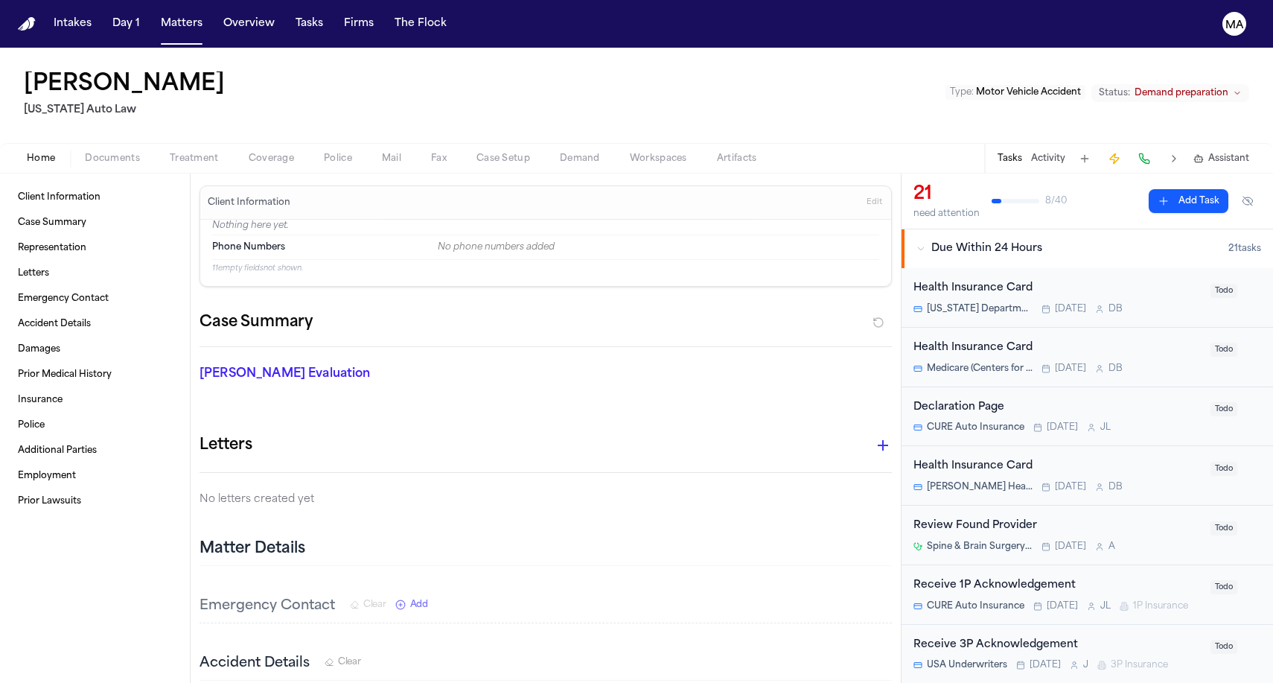
click at [85, 153] on span "Documents" at bounding box center [112, 159] width 55 height 12
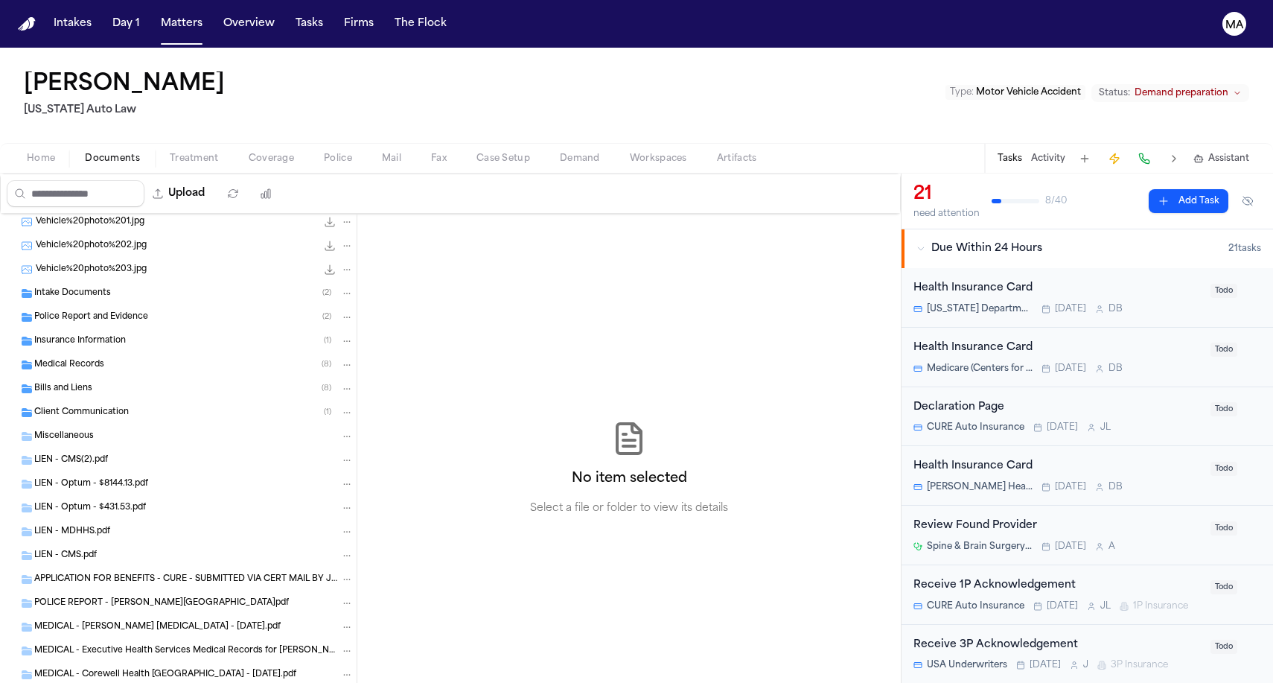
scroll to position [207, 0]
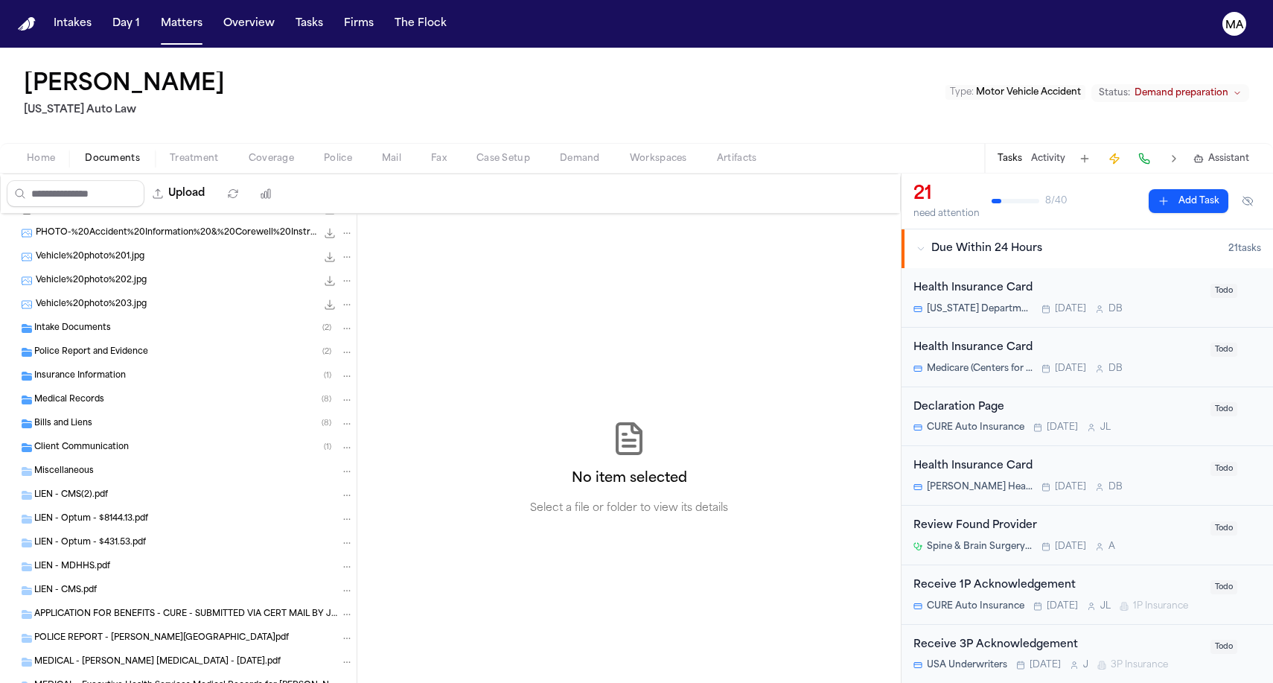
click at [89, 441] on span "Client Communication" at bounding box center [81, 447] width 95 height 13
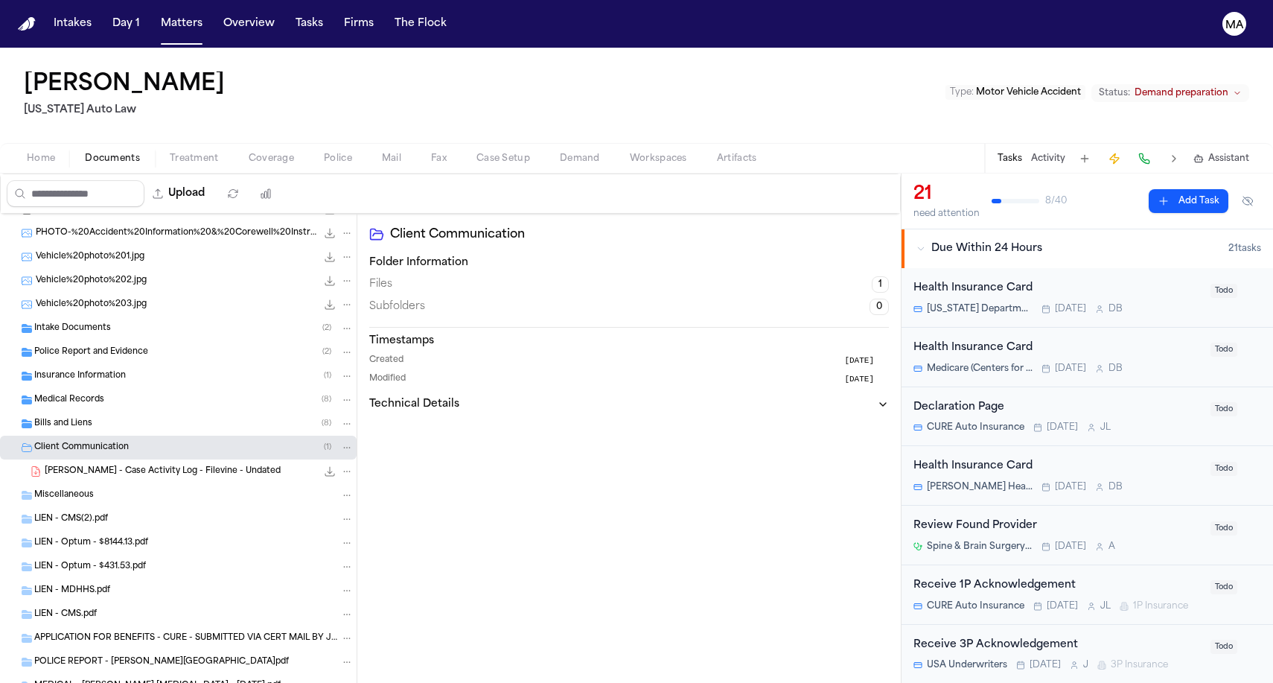
click at [81, 412] on div "Bills and Liens ( 8 )" at bounding box center [178, 424] width 357 height 24
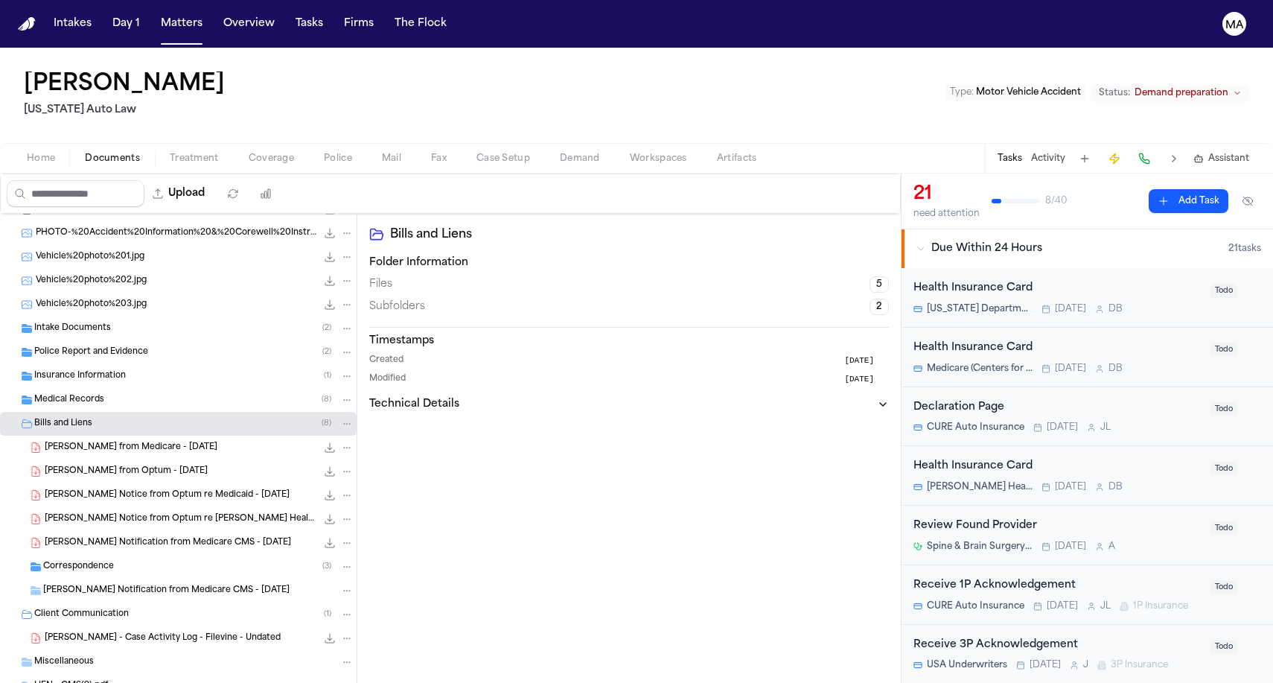
click at [87, 393] on div "Medical Records ( 8 )" at bounding box center [193, 399] width 319 height 13
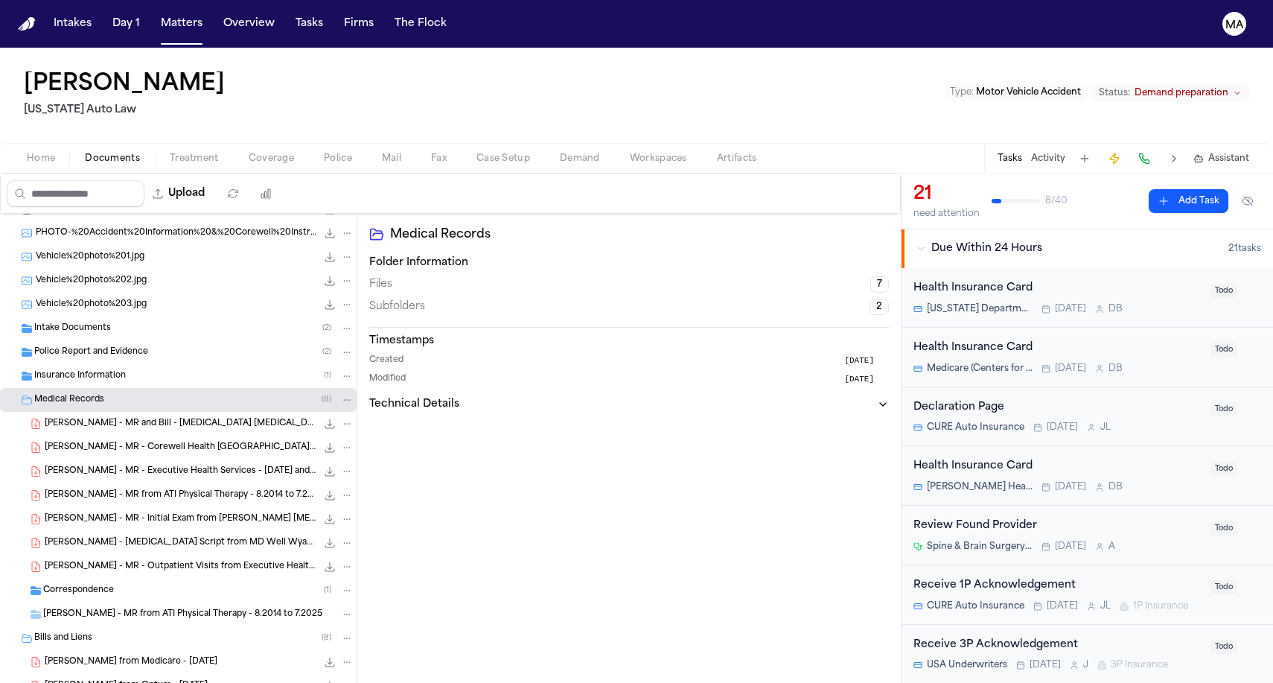
click at [95, 370] on span "Insurance Information" at bounding box center [80, 376] width 92 height 13
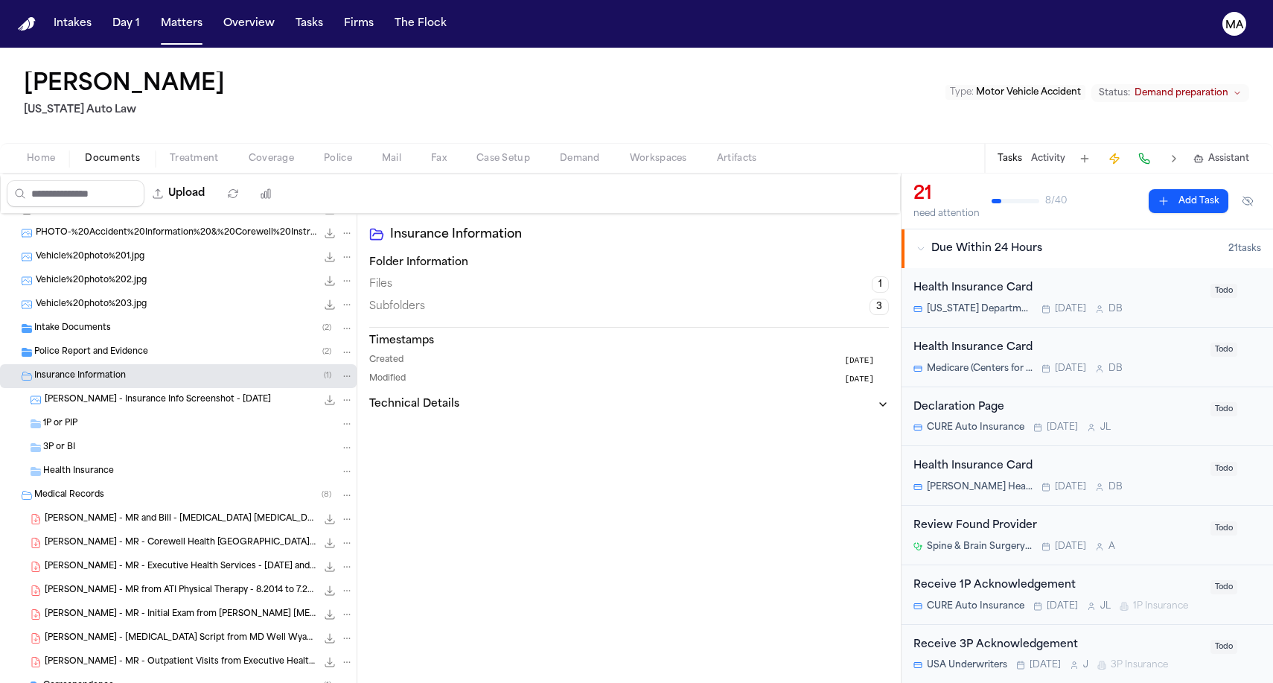
click at [560, 153] on span "Demand" at bounding box center [580, 159] width 40 height 12
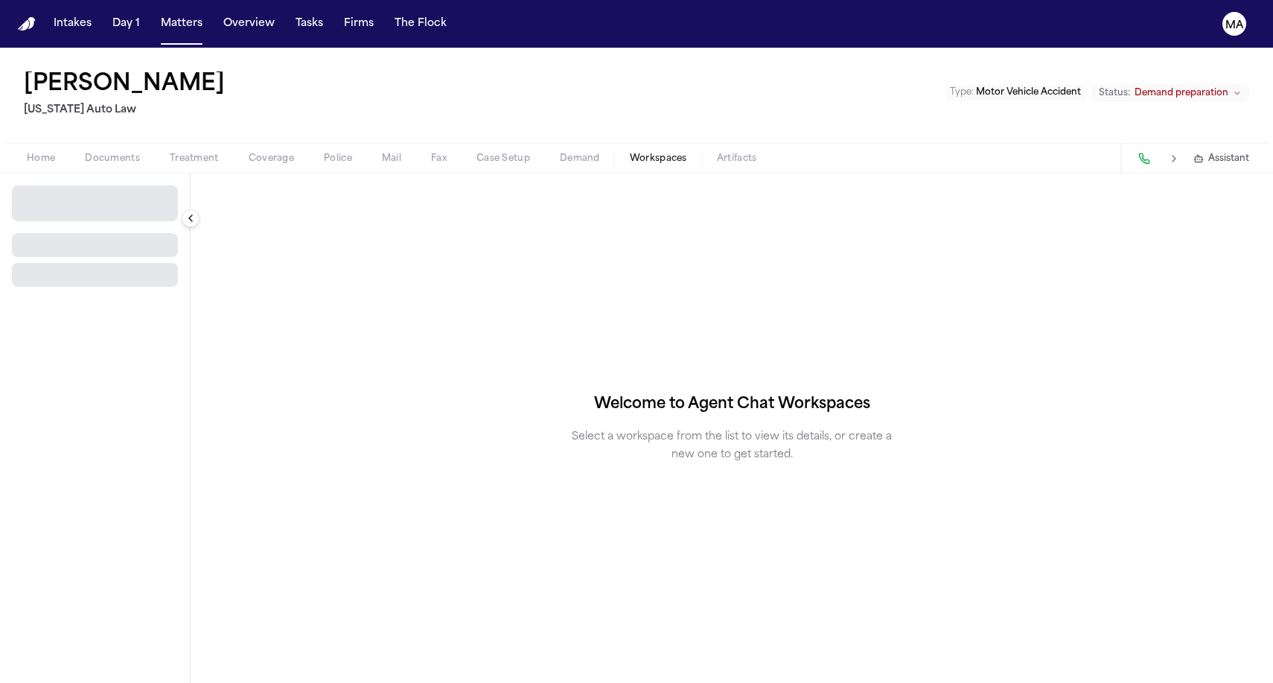
click at [630, 153] on span "Workspaces" at bounding box center [658, 159] width 57 height 12
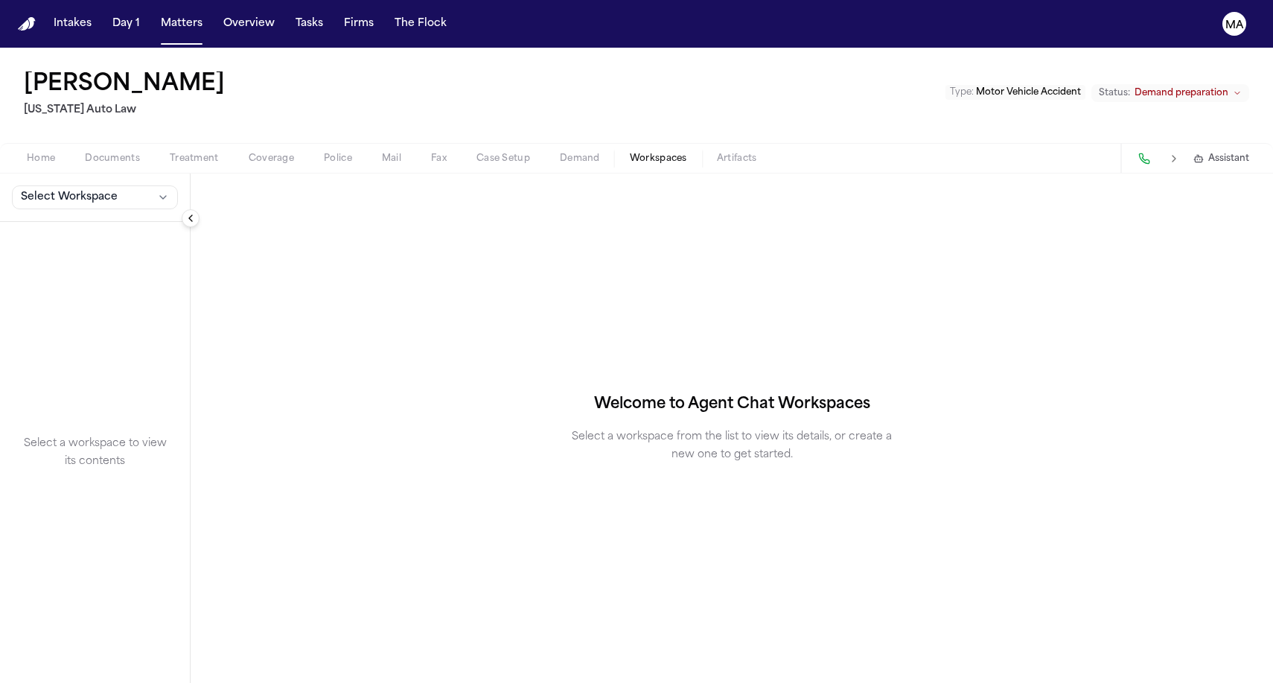
click at [560, 153] on span "Demand" at bounding box center [580, 159] width 40 height 12
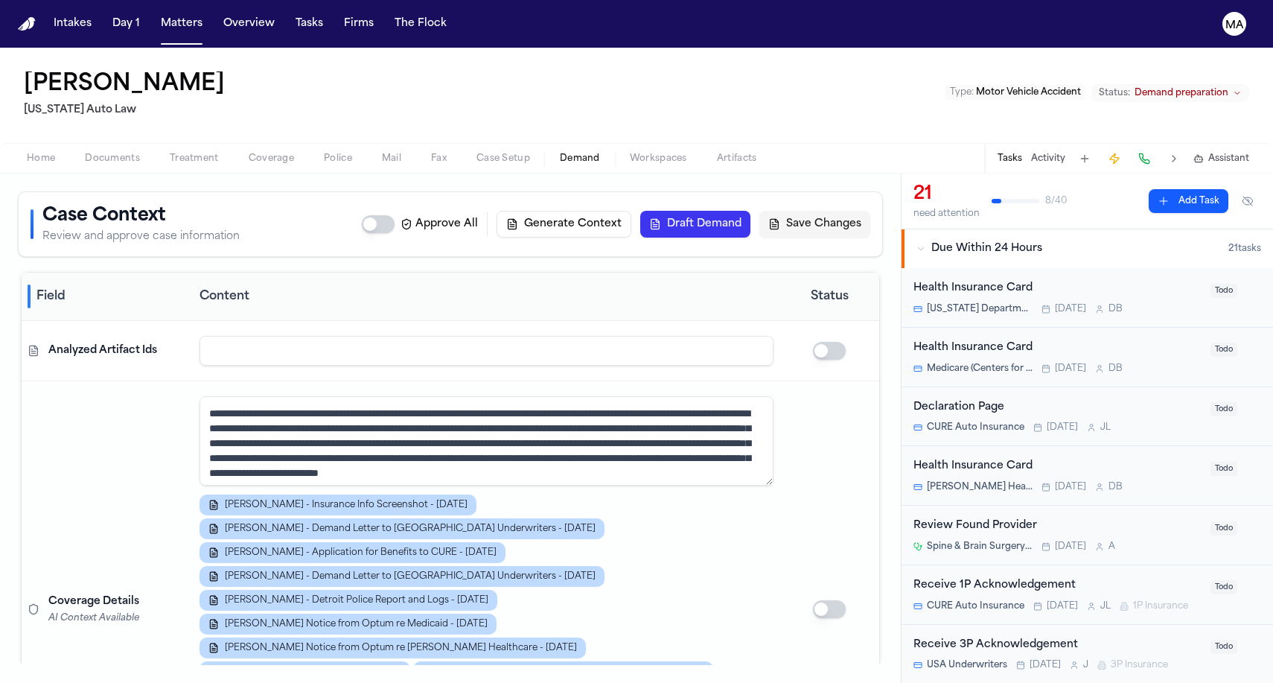
click at [1229, 153] on span "Assistant" at bounding box center [1228, 159] width 41 height 12
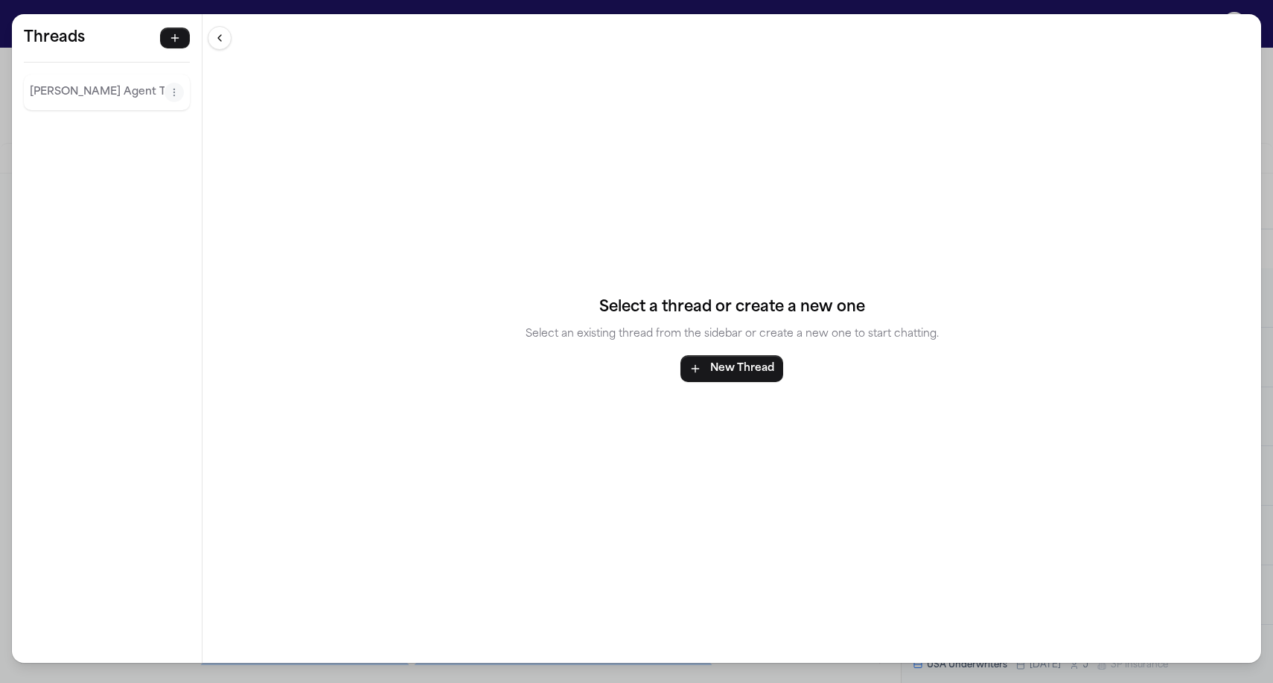
click at [57, 83] on p "Finch Agent Thread" at bounding box center [97, 92] width 135 height 18
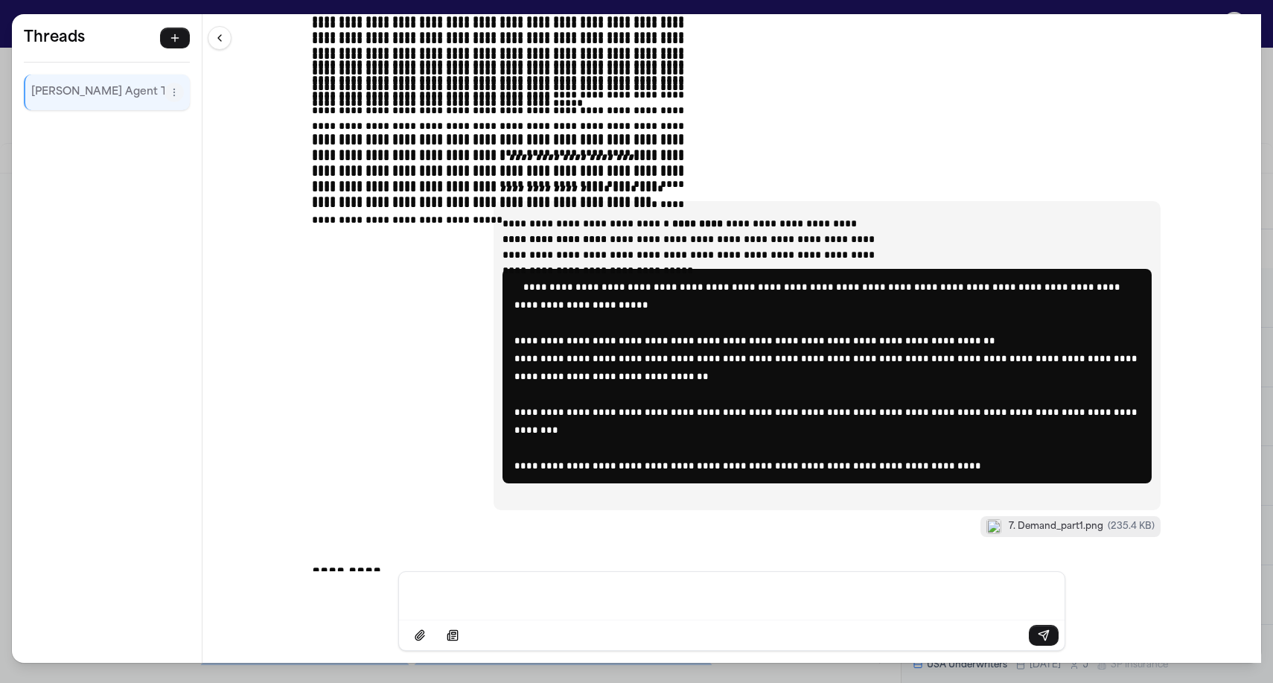
scroll to position [25572, 0]
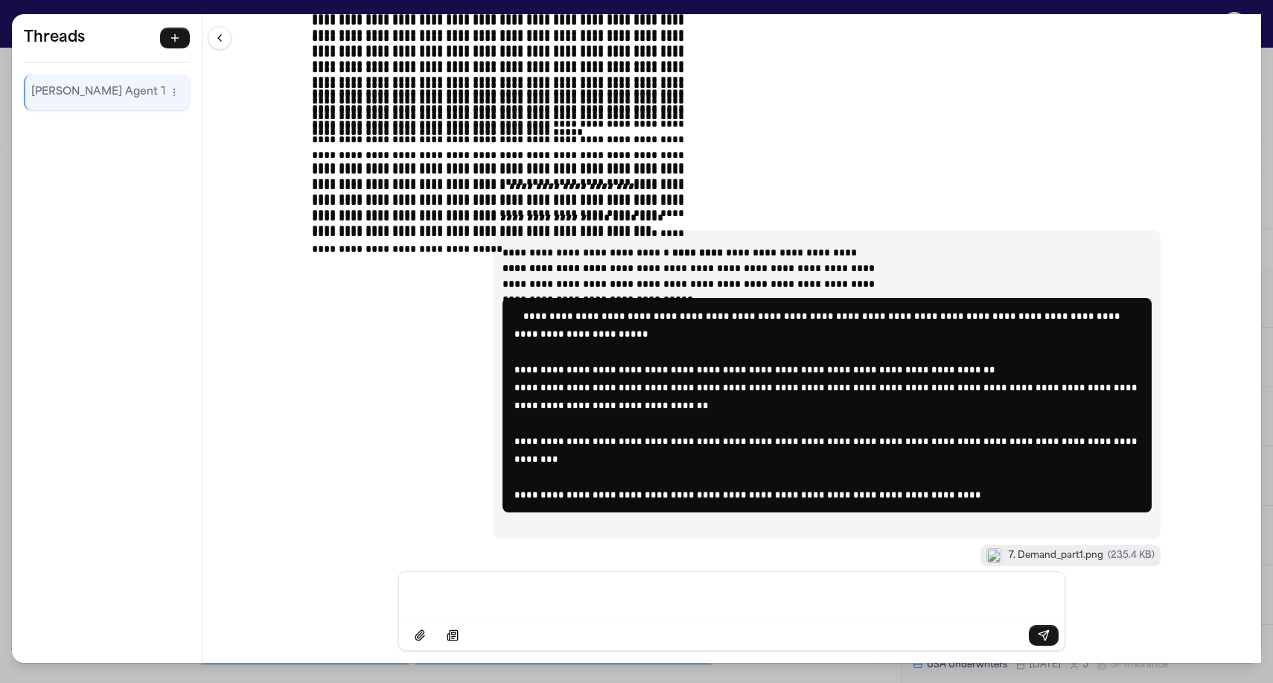
drag, startPoint x: 449, startPoint y: 106, endPoint x: 709, endPoint y: 230, distance: 287.7
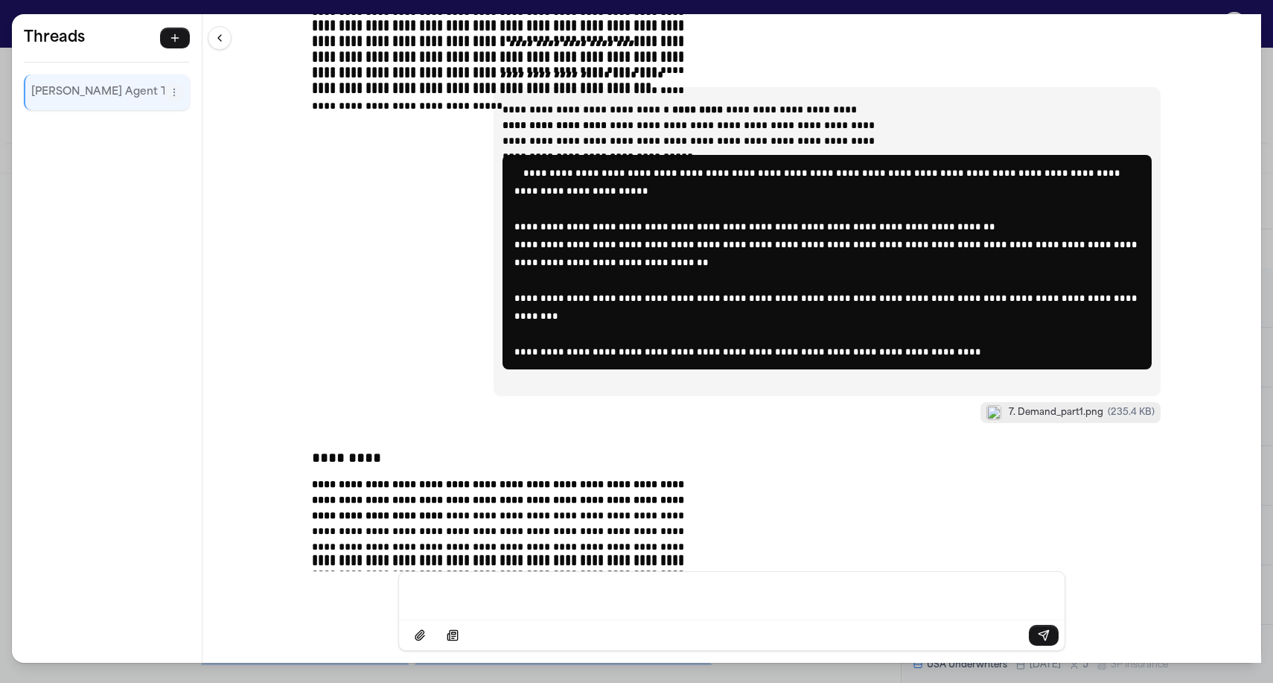
scroll to position [25855, 0]
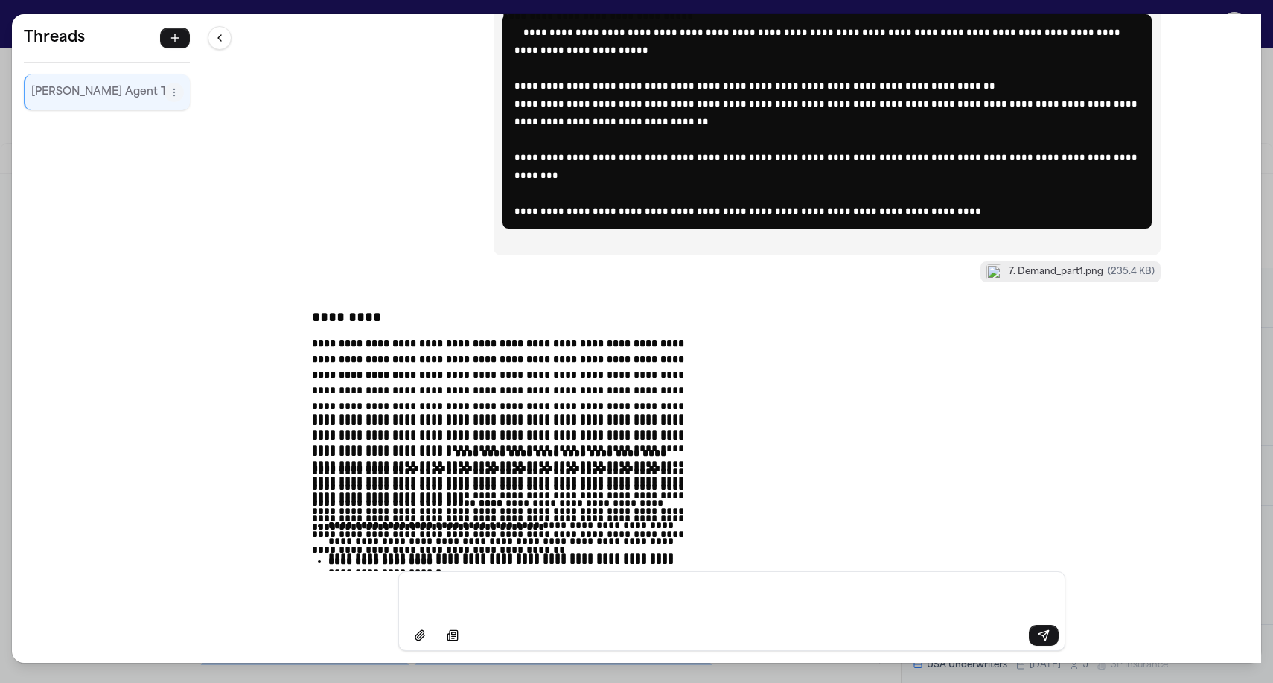
drag, startPoint x: 444, startPoint y: 83, endPoint x: 735, endPoint y: 411, distance: 437.7
drag, startPoint x: 783, startPoint y: 386, endPoint x: 492, endPoint y: 37, distance: 454.5
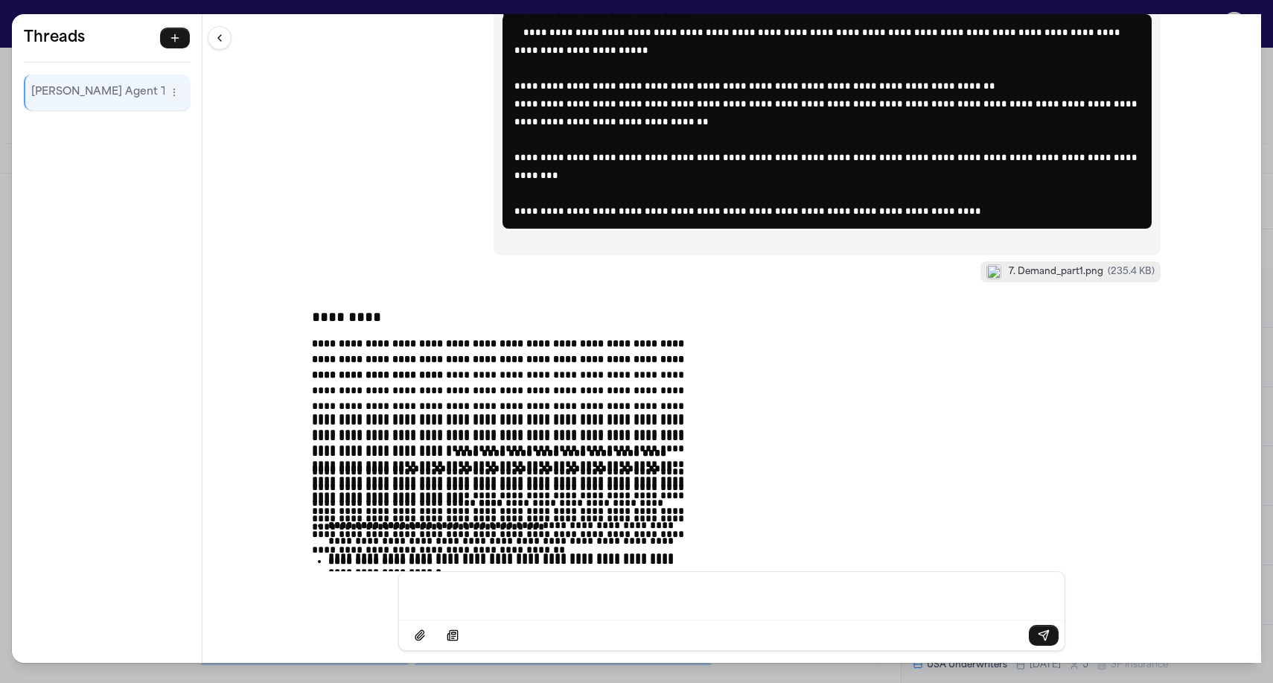
scroll to position [25510, 0]
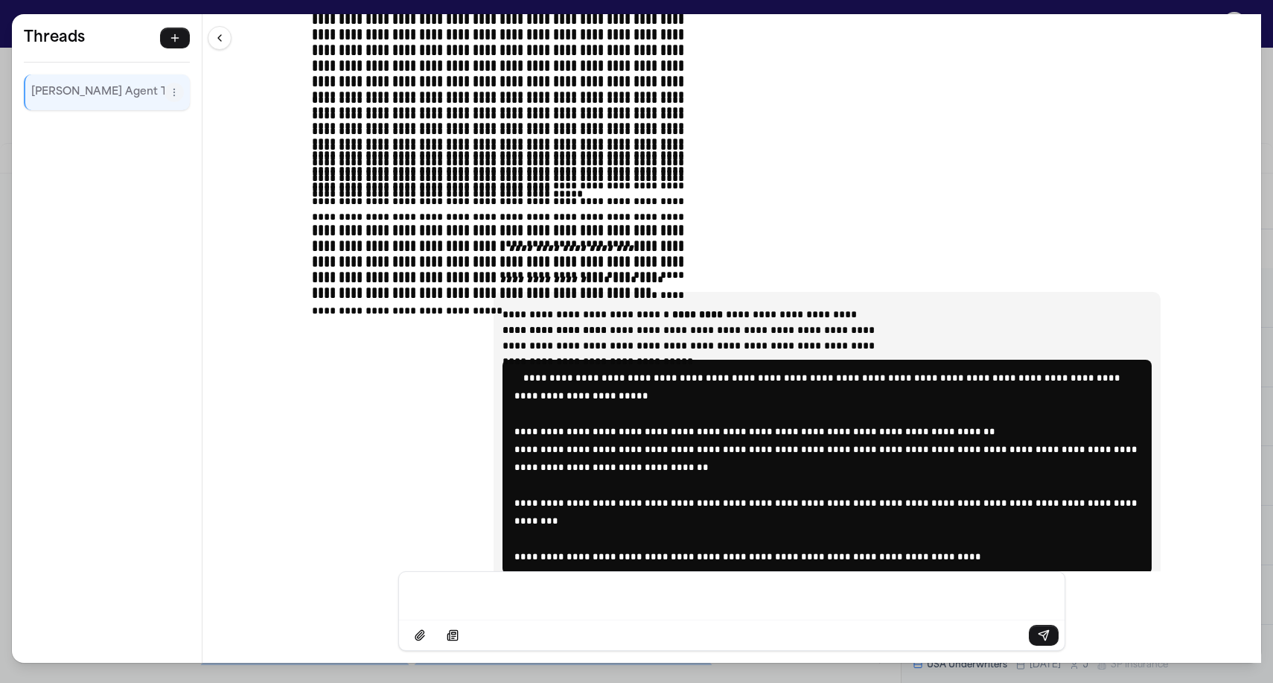
drag, startPoint x: 451, startPoint y: 156, endPoint x: 596, endPoint y: 252, distance: 173.4
drag, startPoint x: 490, startPoint y: 162, endPoint x: 709, endPoint y: 299, distance: 258.8
drag, startPoint x: 513, startPoint y: 163, endPoint x: 620, endPoint y: 211, distance: 117.3
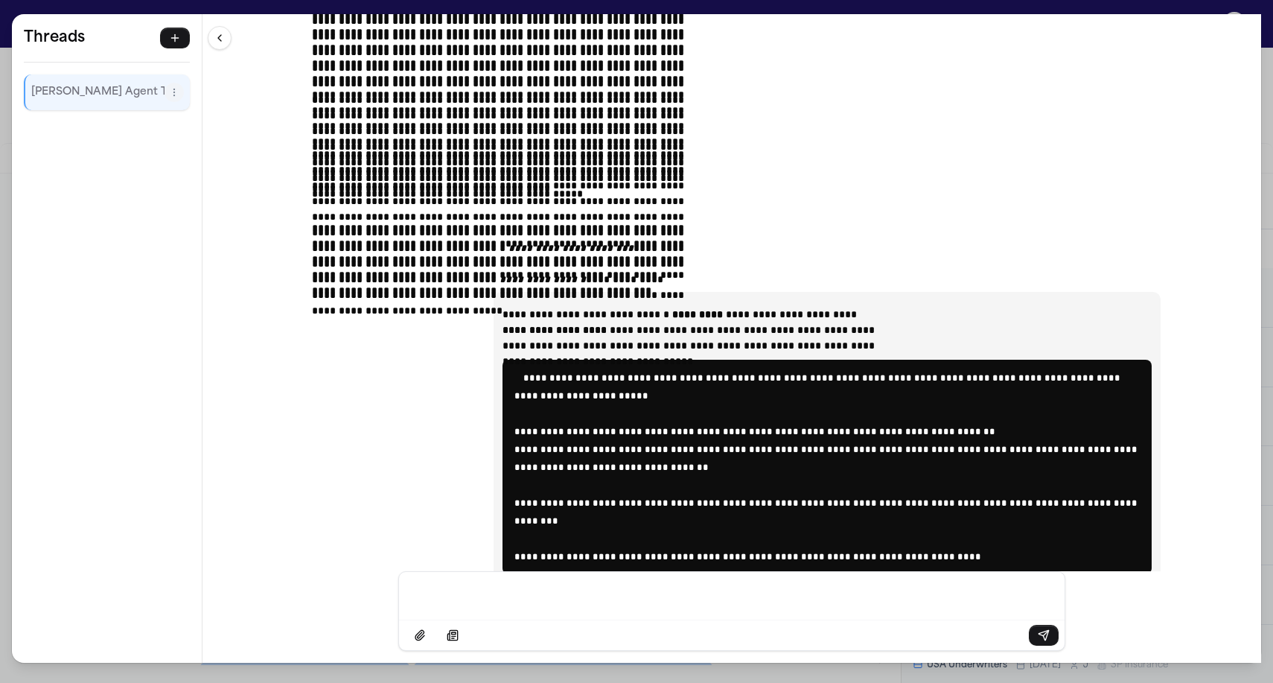
drag, startPoint x: 445, startPoint y: 170, endPoint x: 616, endPoint y: 293, distance: 210.5
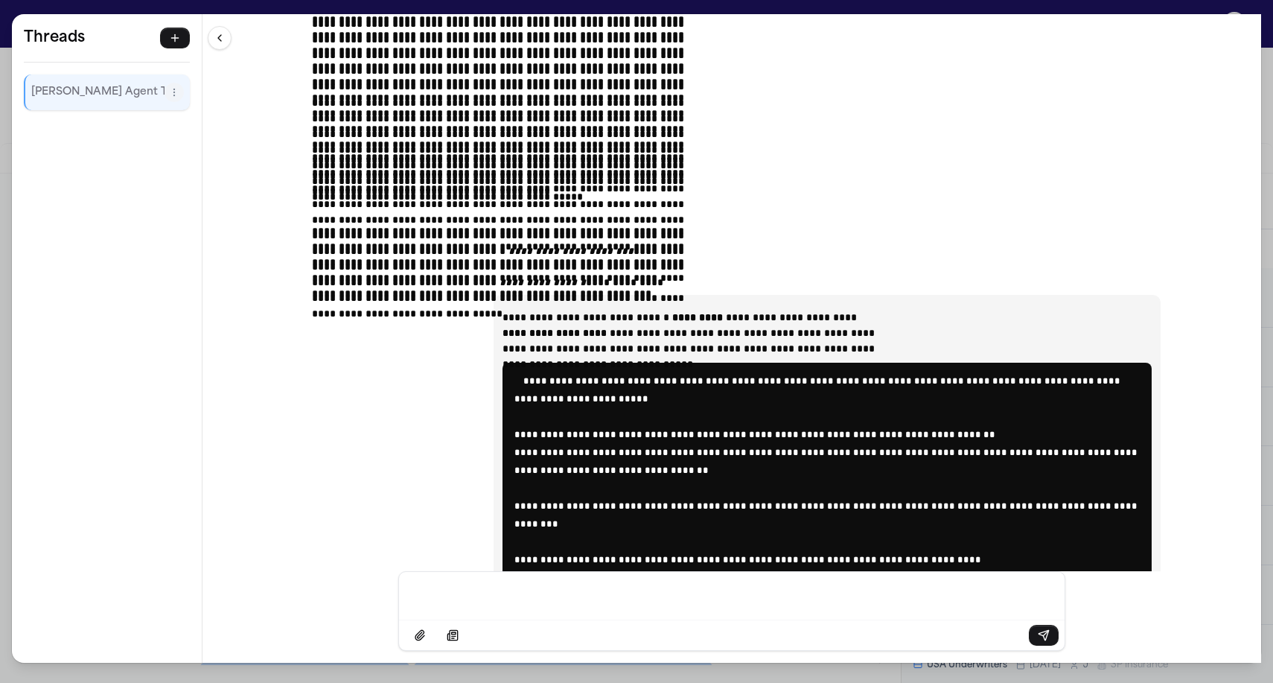
drag, startPoint x: 450, startPoint y: 170, endPoint x: 502, endPoint y: 217, distance: 70.1
drag, startPoint x: 453, startPoint y: 161, endPoint x: 584, endPoint y: 325, distance: 210.3
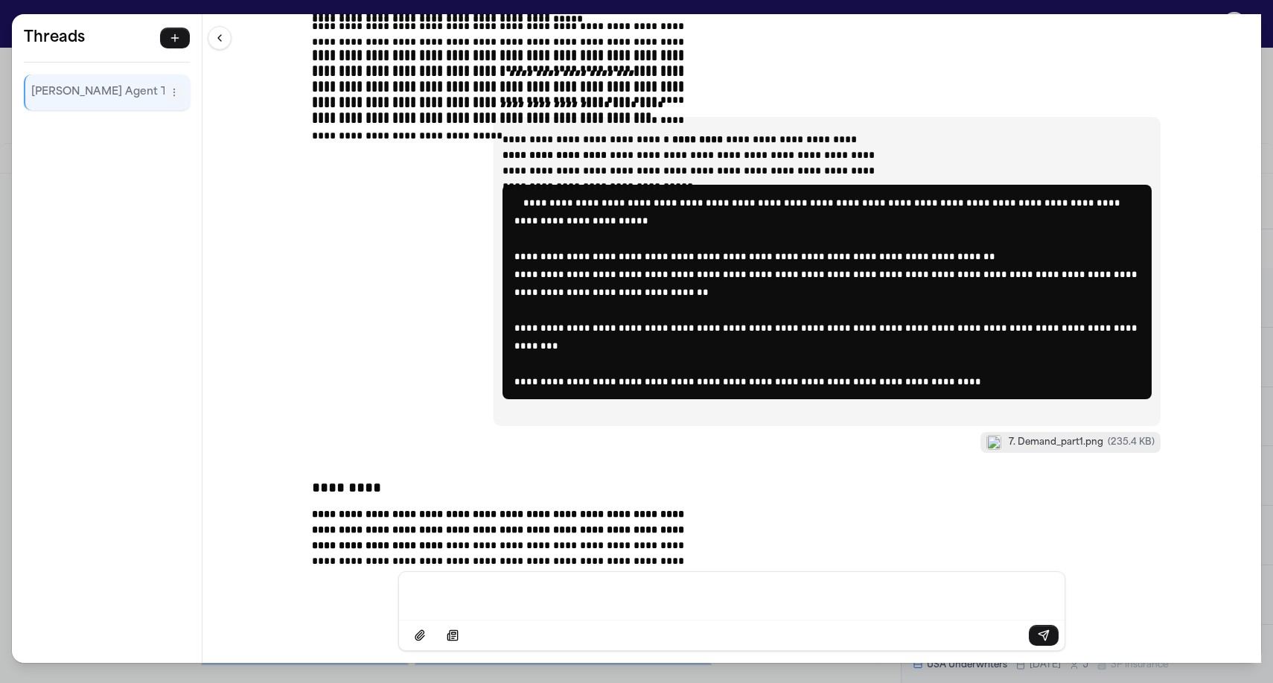
scroll to position [25740, 0]
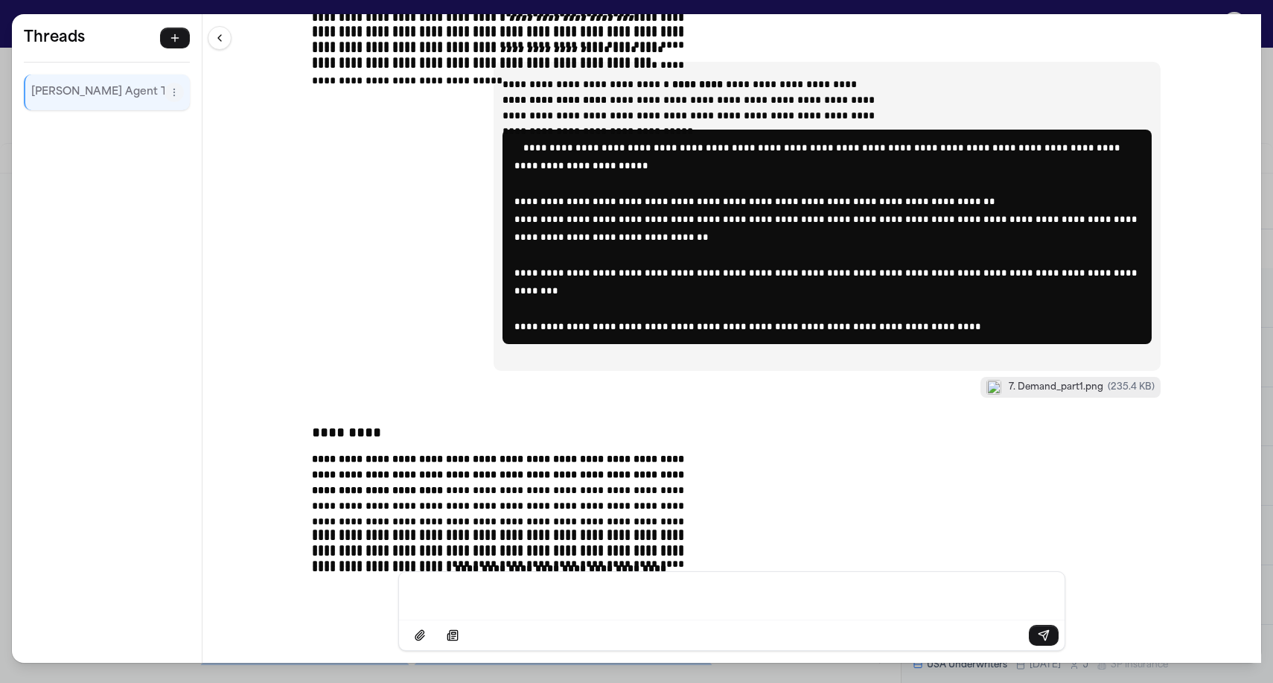
drag, startPoint x: 443, startPoint y: 157, endPoint x: 777, endPoint y: 508, distance: 484.9
copy table "**********"
click at [192, 10] on div "**********" at bounding box center [636, 341] width 1273 height 683
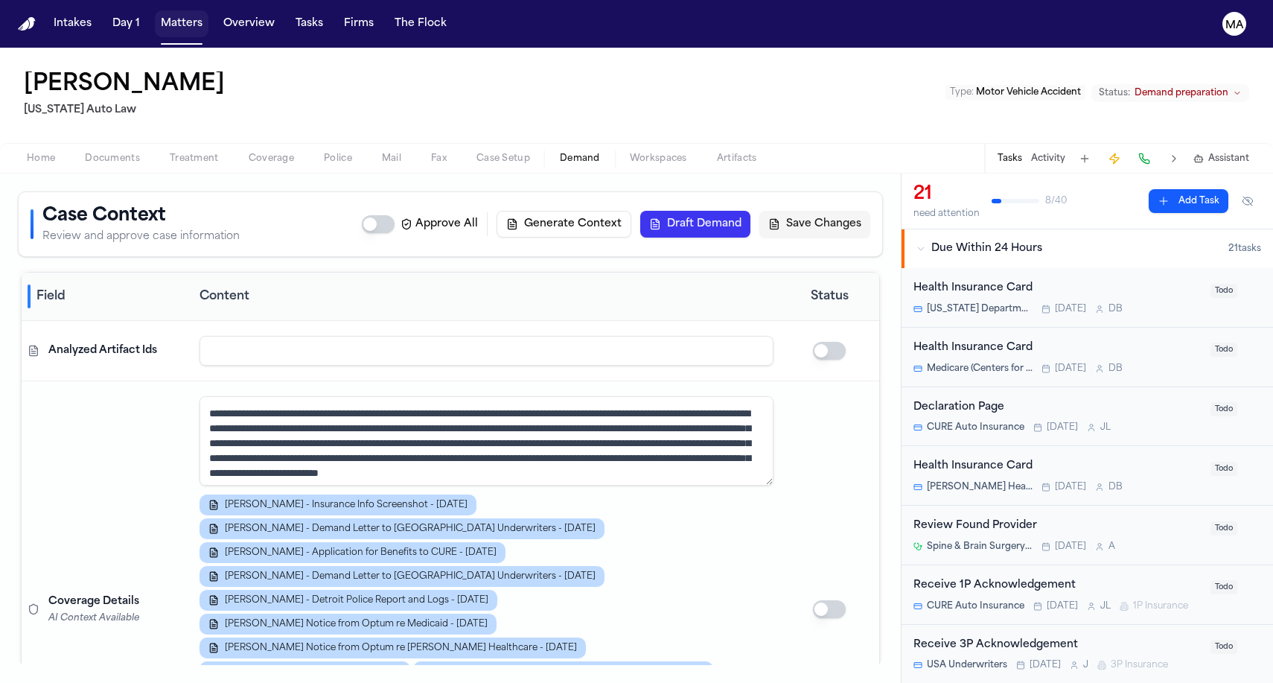
click at [155, 16] on button "Matters" at bounding box center [182, 23] width 54 height 27
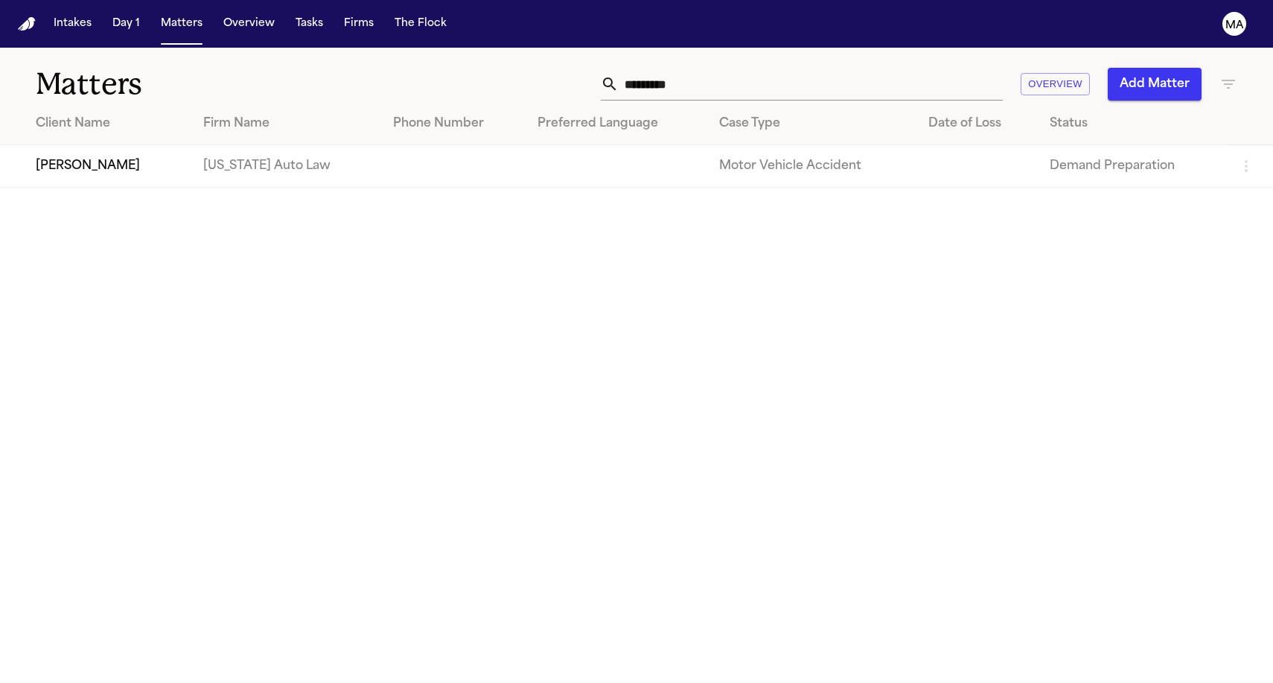
click at [942, 68] on input "*********" at bounding box center [811, 84] width 384 height 33
drag, startPoint x: 942, startPoint y: 68, endPoint x: 775, endPoint y: 71, distance: 166.8
click at [775, 71] on div "********* Overview Add Matter" at bounding box center [808, 84] width 858 height 33
type input "**********"
click at [134, 145] on td "[PERSON_NAME]" at bounding box center [95, 166] width 191 height 42
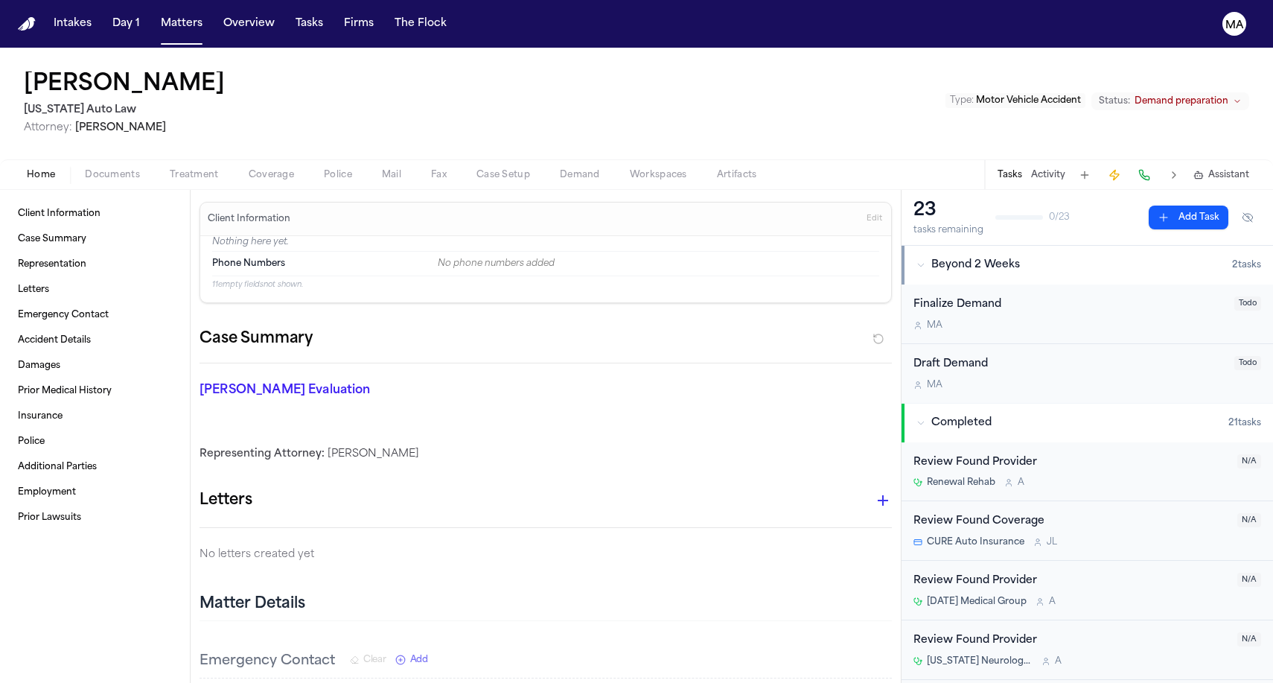
click at [85, 190] on div "Client Information Case Summary Representation Letters Emergency Contact Accide…" at bounding box center [95, 436] width 190 height 493
click at [84, 159] on div "Home Documents Treatment Coverage Police Mail Fax Case Setup Demand Workspaces …" at bounding box center [636, 174] width 1273 height 30
click at [85, 169] on span "Documents" at bounding box center [112, 175] width 55 height 12
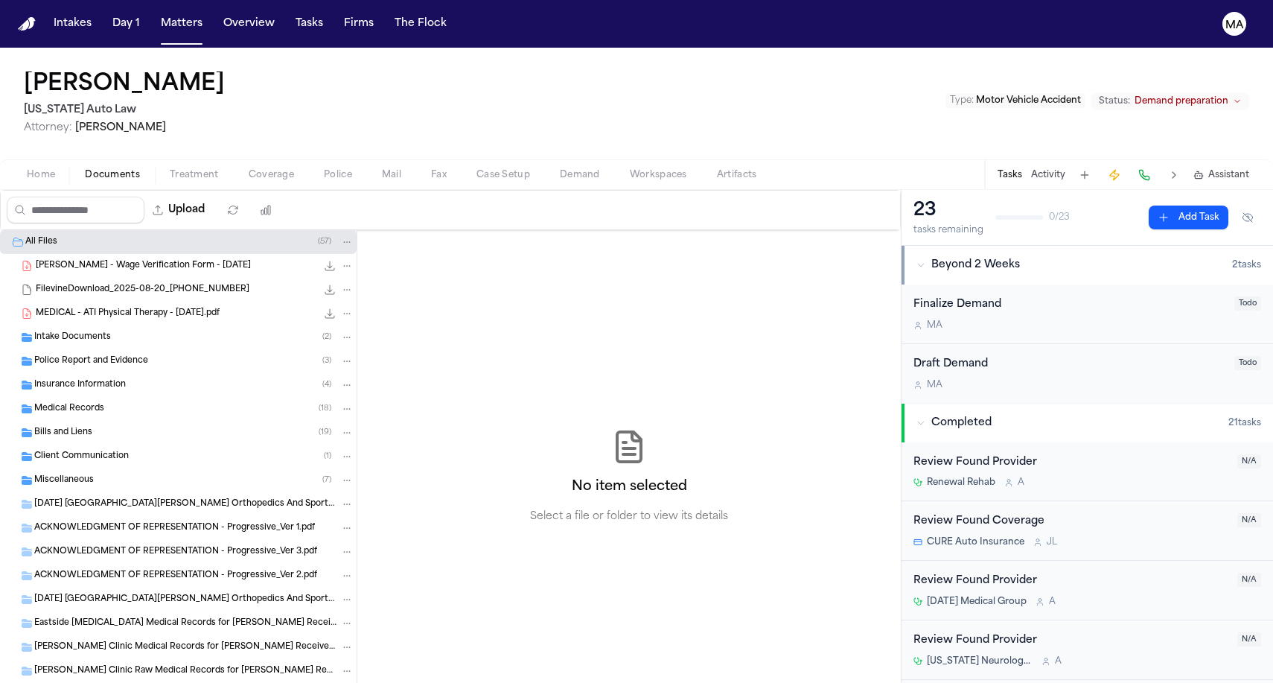
click at [560, 169] on span "Demand" at bounding box center [580, 175] width 40 height 12
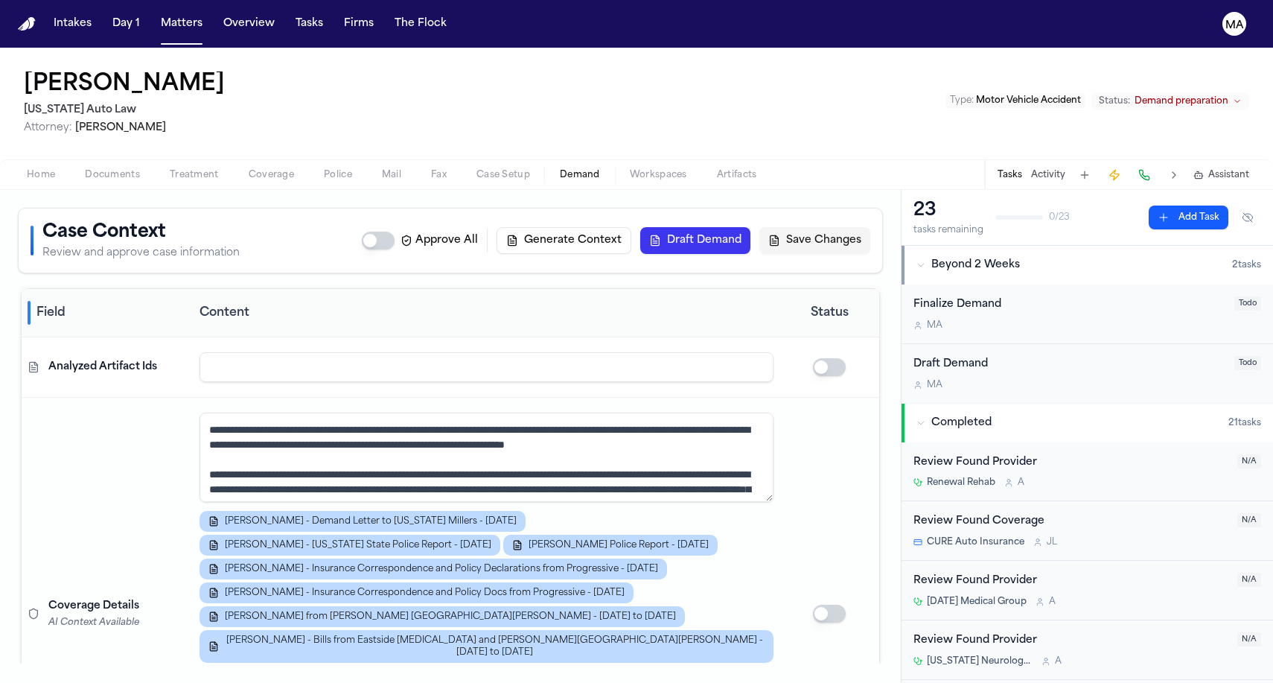
click at [630, 169] on span "Workspaces" at bounding box center [658, 175] width 57 height 12
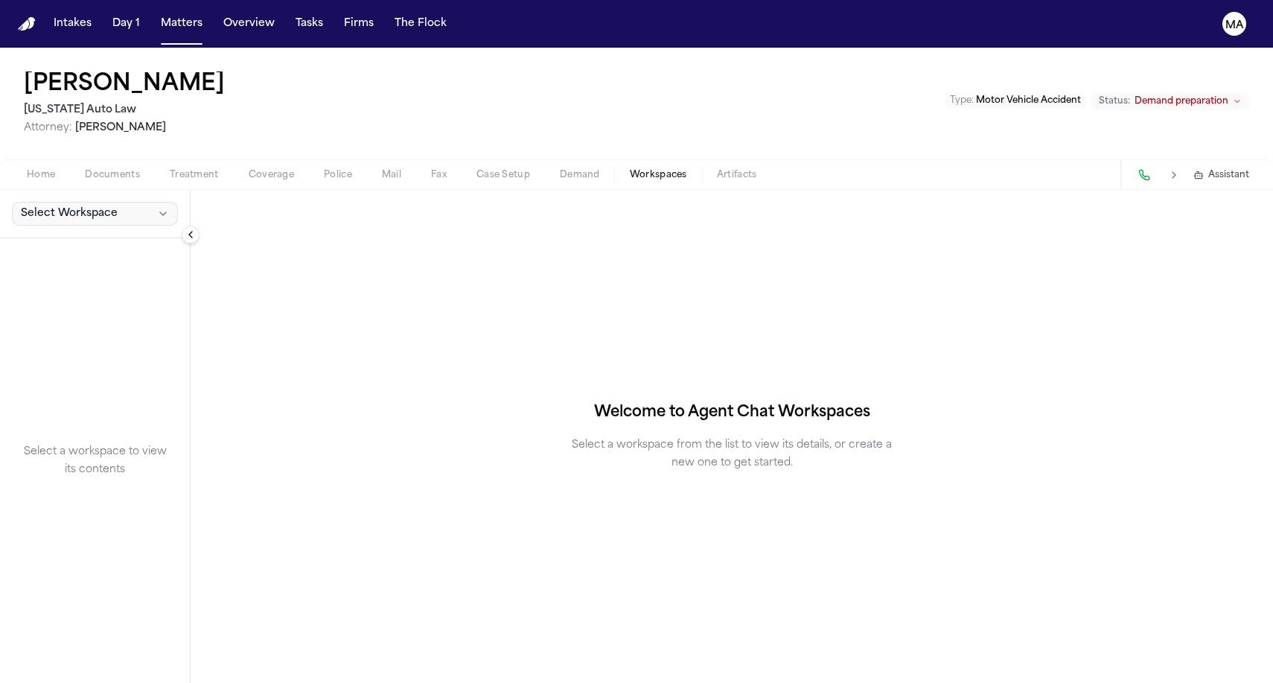
click at [52, 206] on span "Select Workspace" at bounding box center [69, 213] width 97 height 15
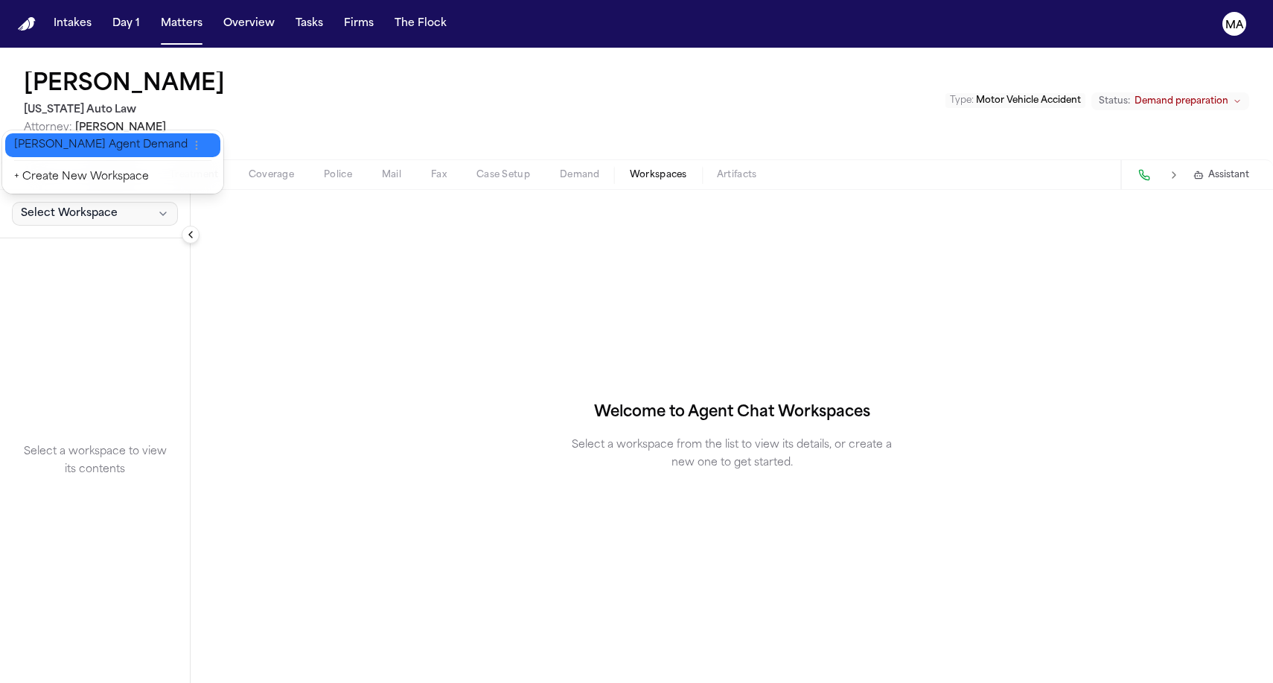
click at [49, 138] on span "Finch Agent Demand" at bounding box center [100, 145] width 173 height 15
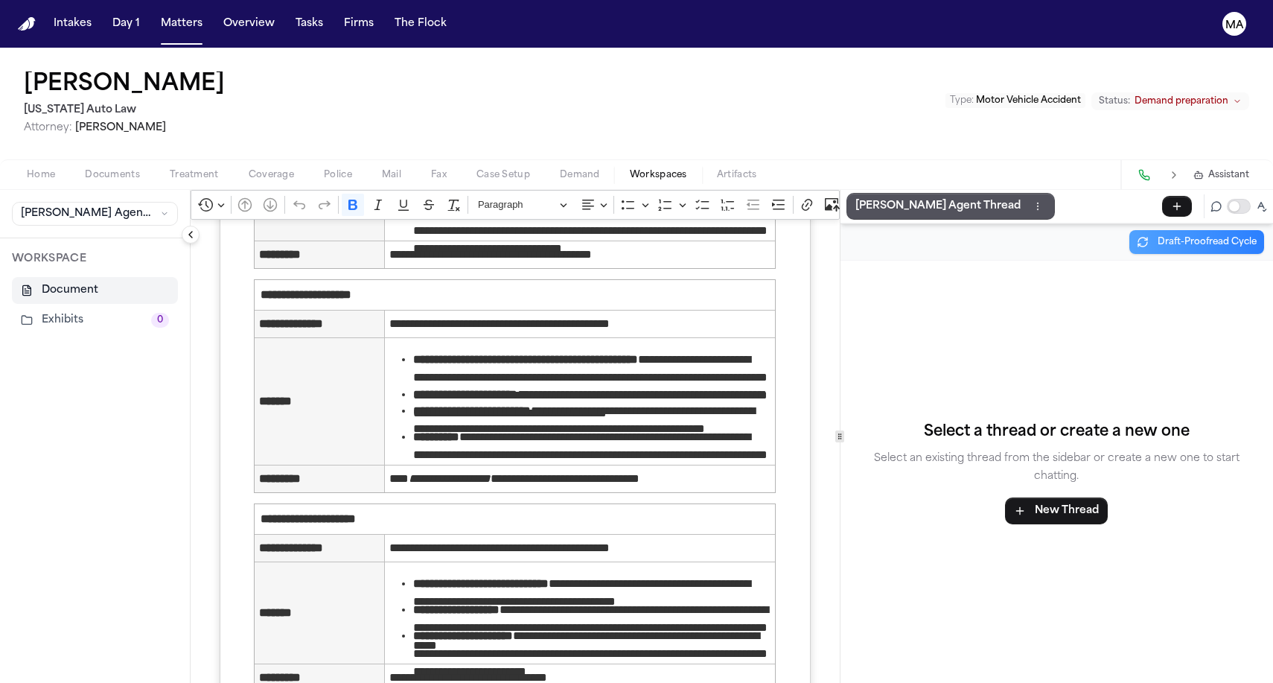
scroll to position [2160, 0]
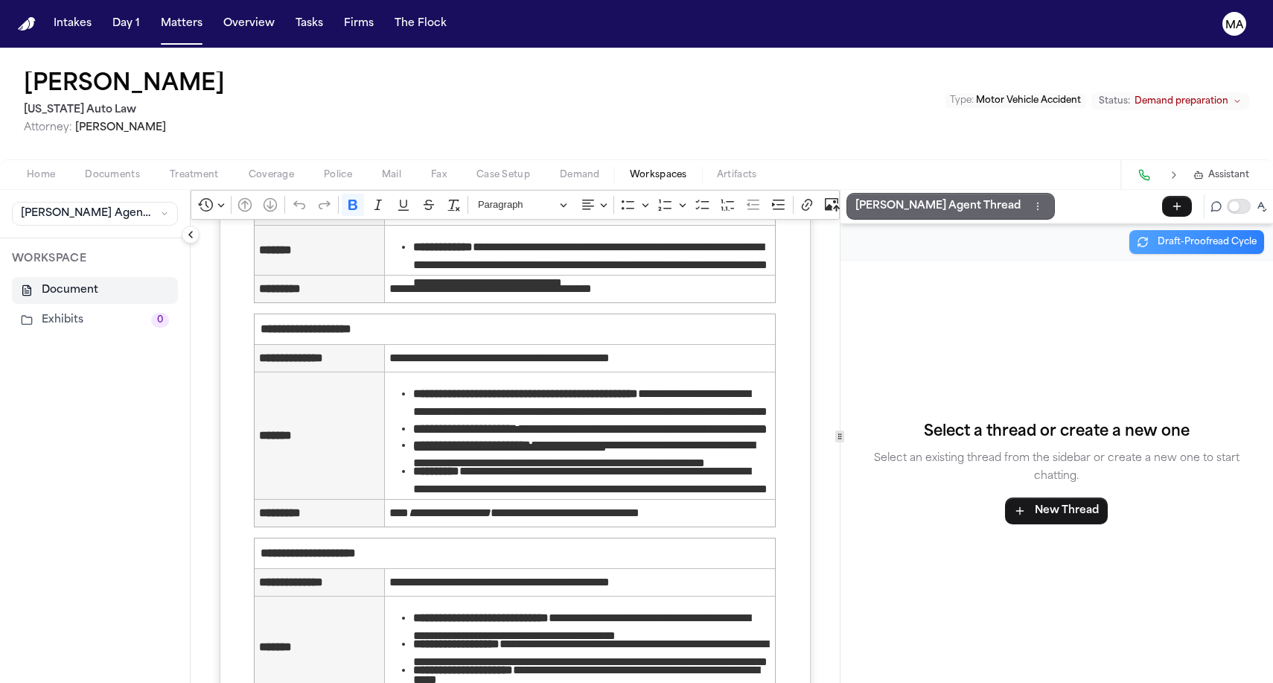
click at [858, 197] on p "Finch Agent Thread" at bounding box center [937, 206] width 165 height 18
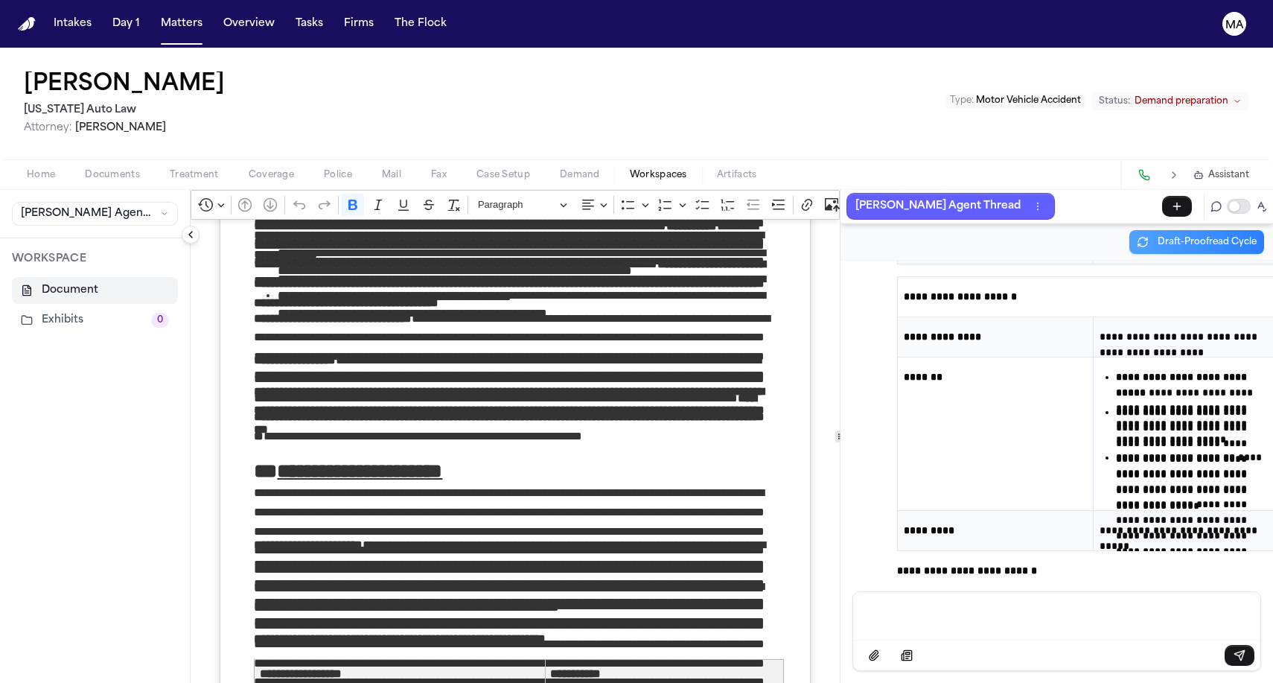
scroll to position [0, 0]
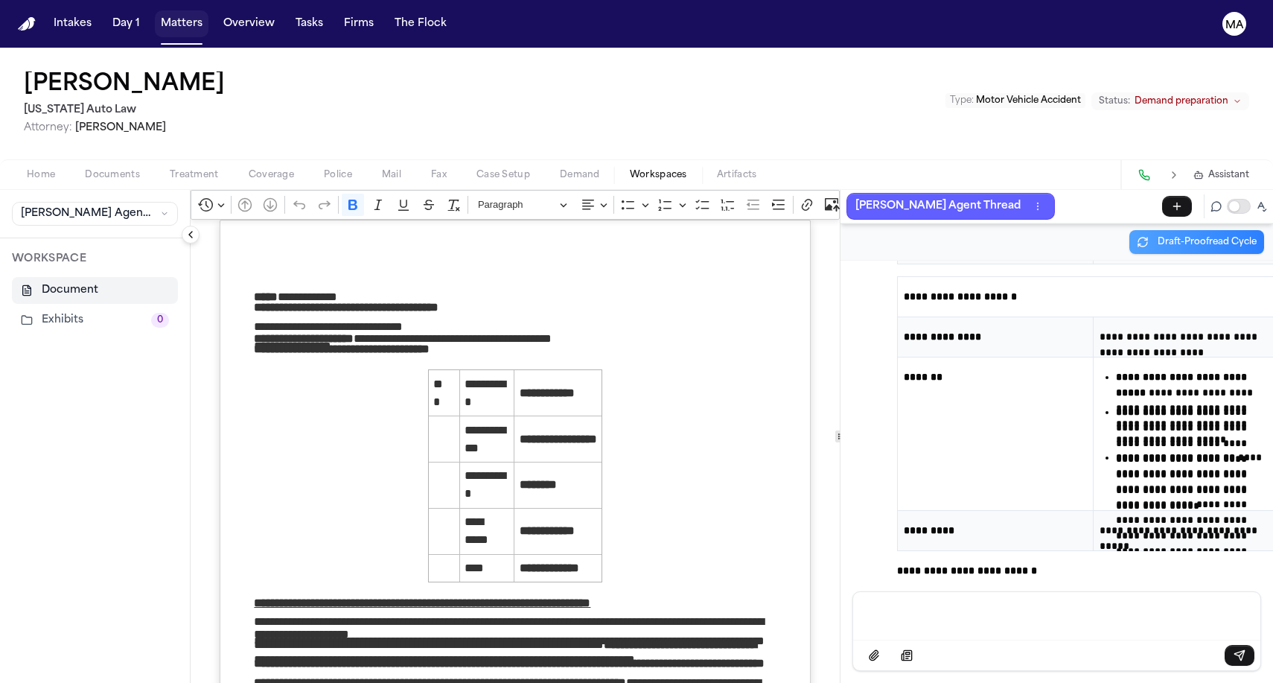
click at [155, 11] on button "Matters" at bounding box center [182, 23] width 54 height 27
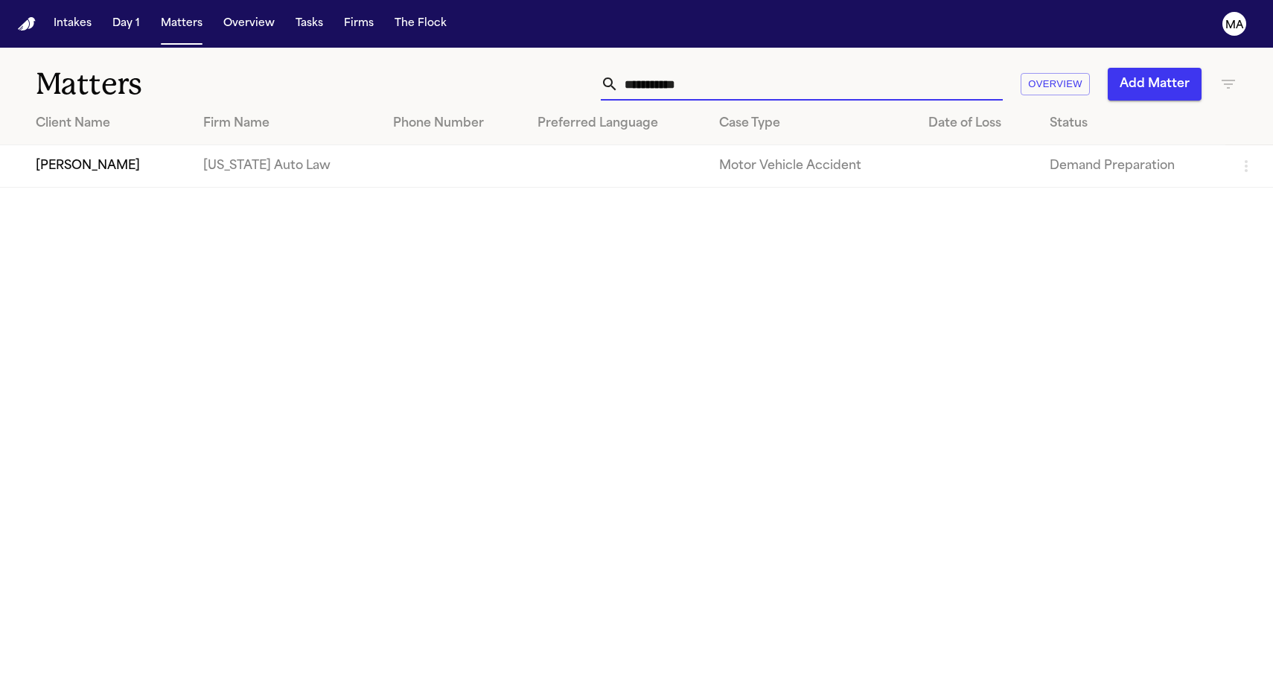
drag, startPoint x: 911, startPoint y: 58, endPoint x: 753, endPoint y: 54, distance: 158.6
click at [753, 68] on div "**********" at bounding box center [808, 84] width 858 height 33
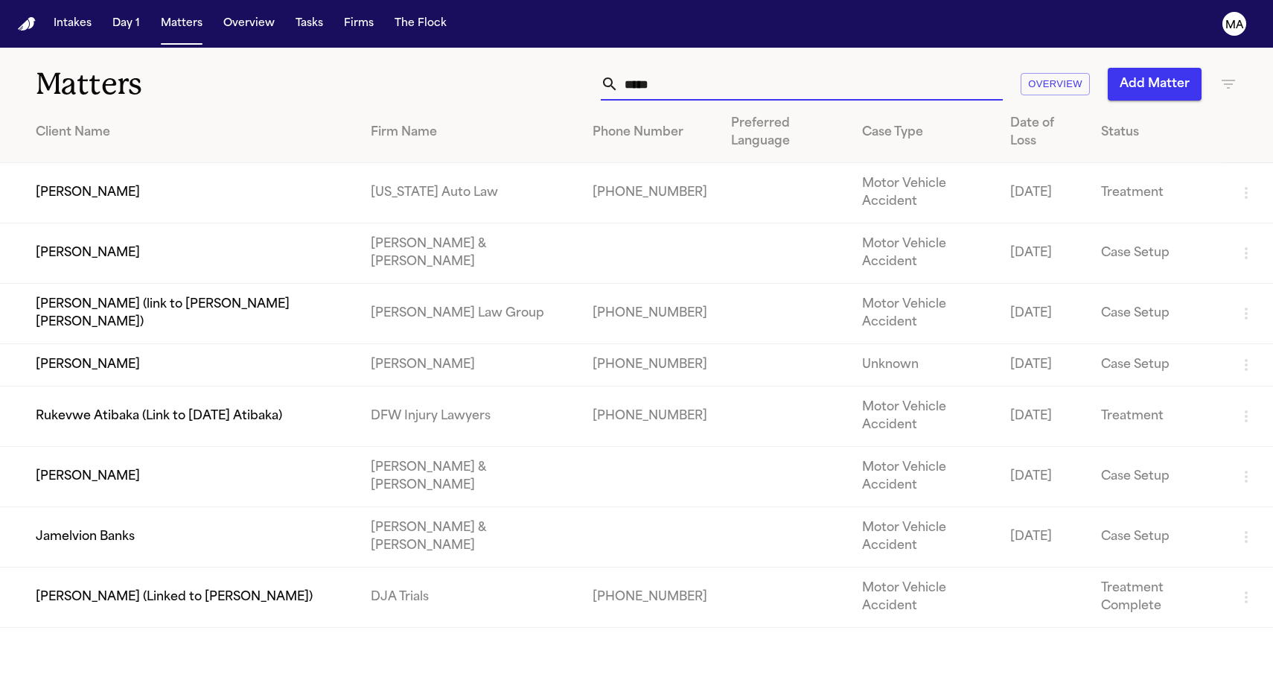
type input "*****"
click at [236, 163] on td "[PERSON_NAME]" at bounding box center [179, 193] width 359 height 60
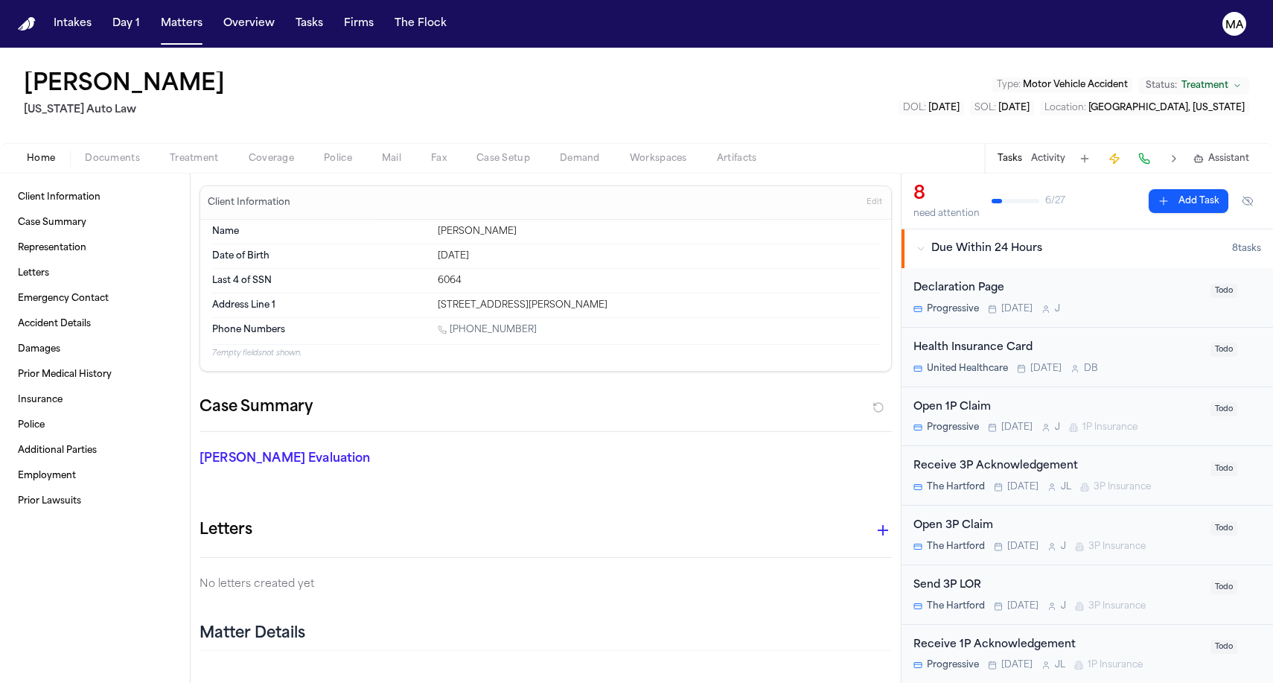
click at [545, 150] on button "Demand" at bounding box center [580, 159] width 70 height 18
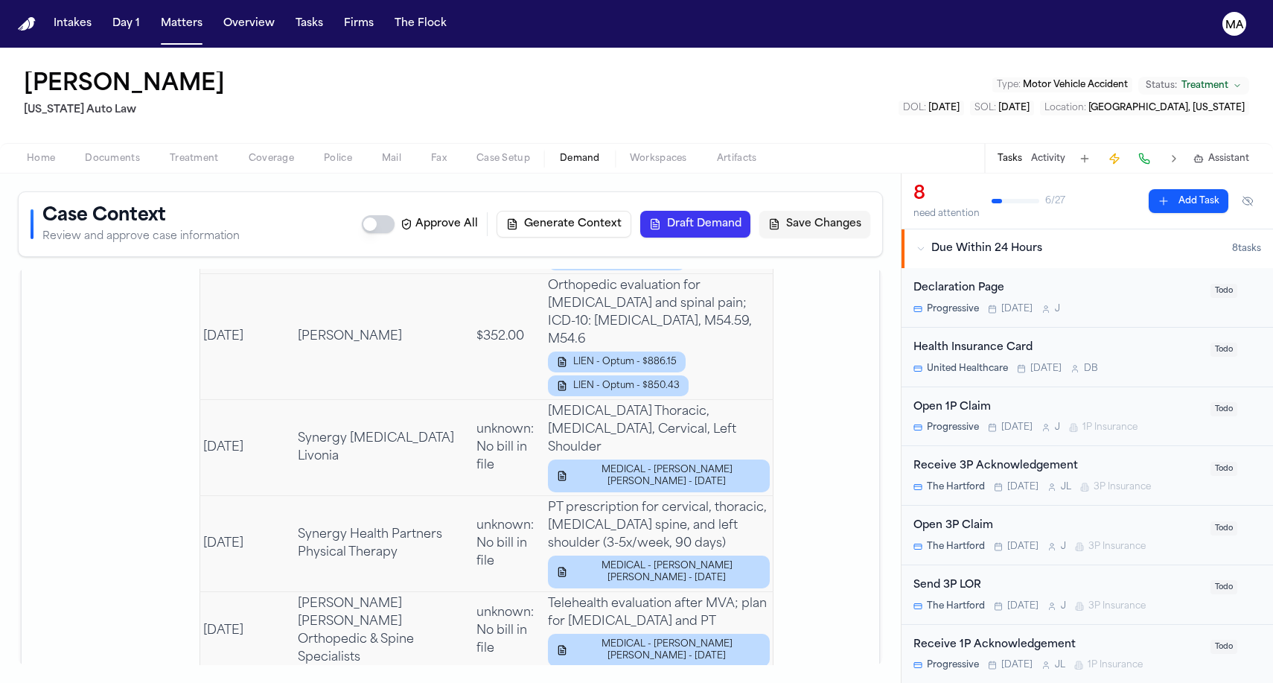
scroll to position [4175, 0]
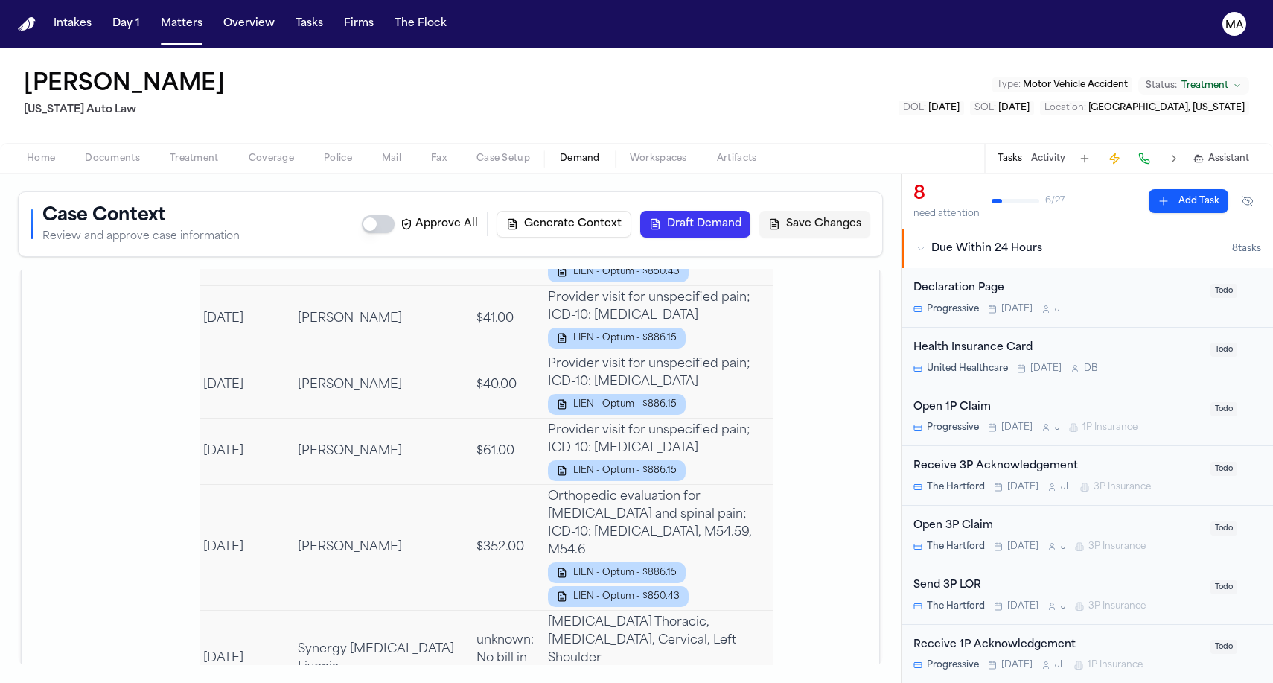
scroll to position [0, 0]
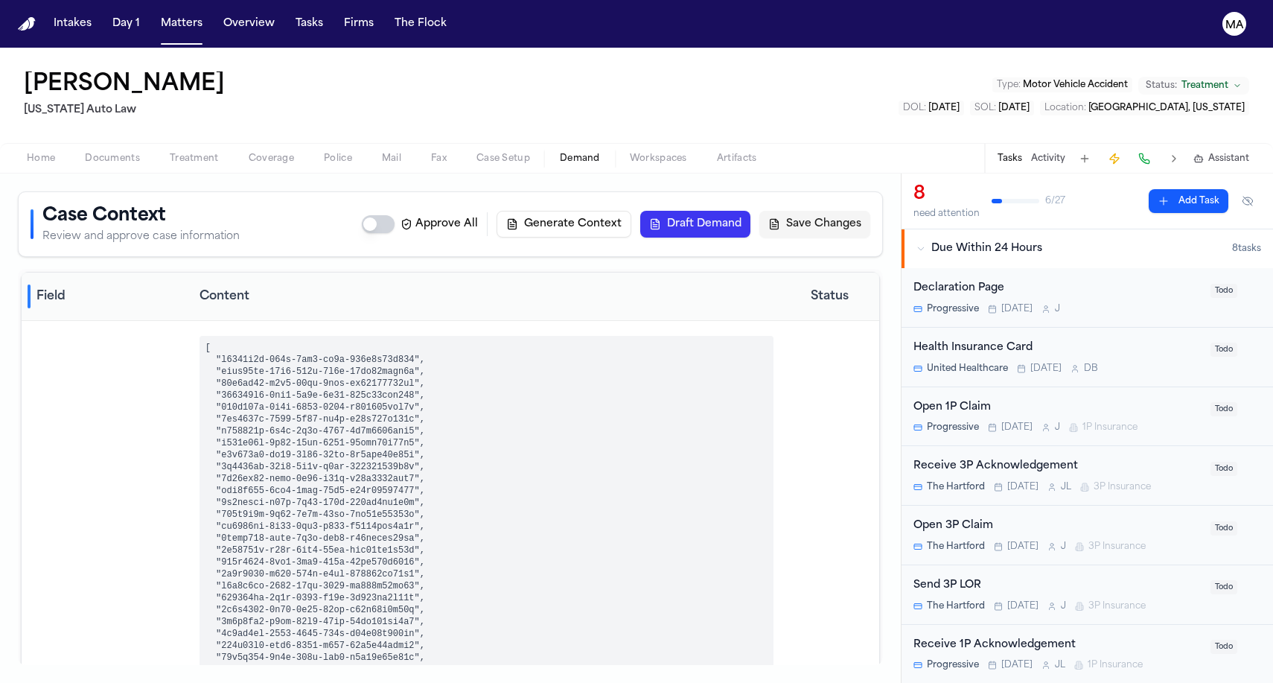
click at [629, 53] on div "Marcus Banks Michigan Auto Law Type : Motor Vehicle Accident Status: Treatment …" at bounding box center [636, 95] width 1273 height 95
click at [155, 16] on button "Matters" at bounding box center [182, 23] width 54 height 27
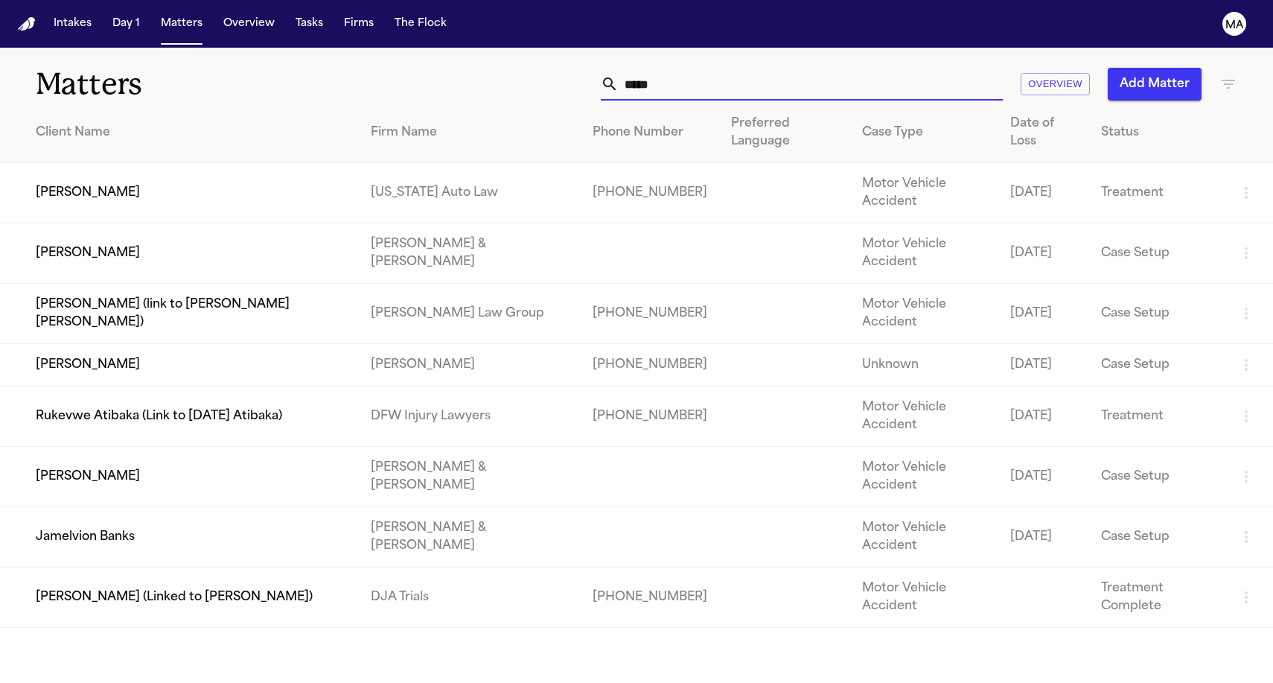
click at [886, 68] on input "*****" at bounding box center [811, 84] width 384 height 33
drag, startPoint x: 879, startPoint y: 60, endPoint x: 810, endPoint y: 58, distance: 69.3
click at [810, 68] on div "***** Overview Add Matter" at bounding box center [808, 84] width 858 height 33
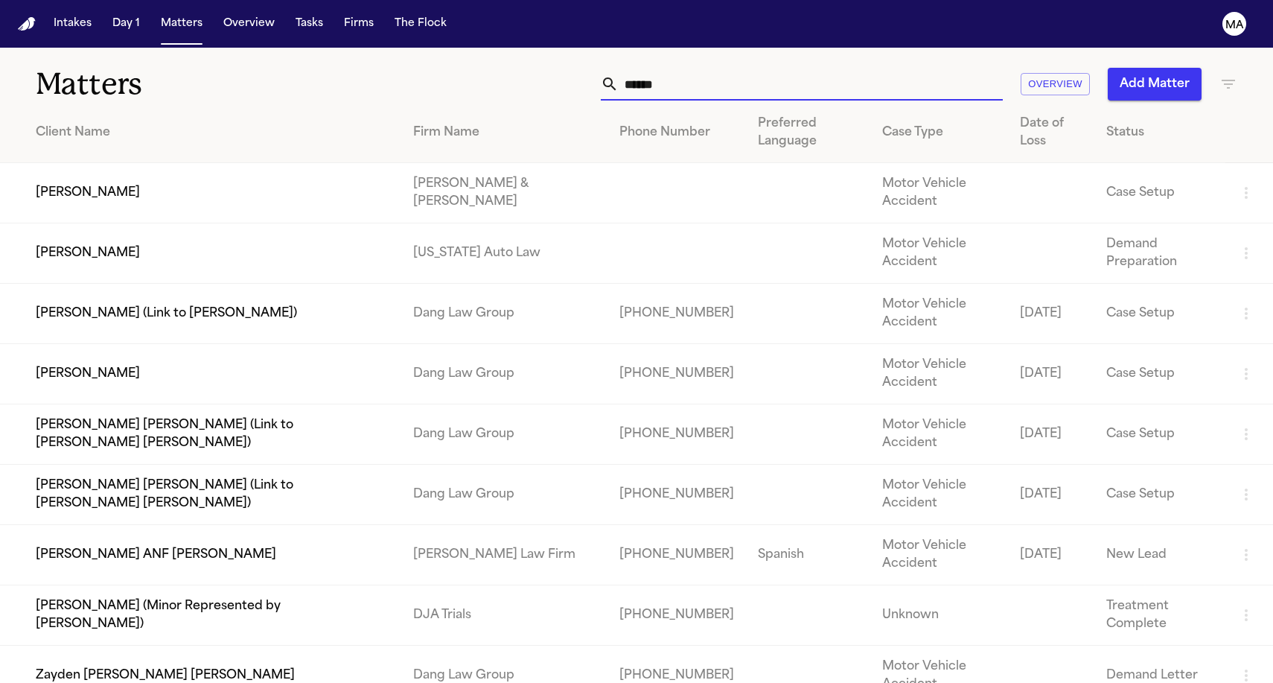
type input "******"
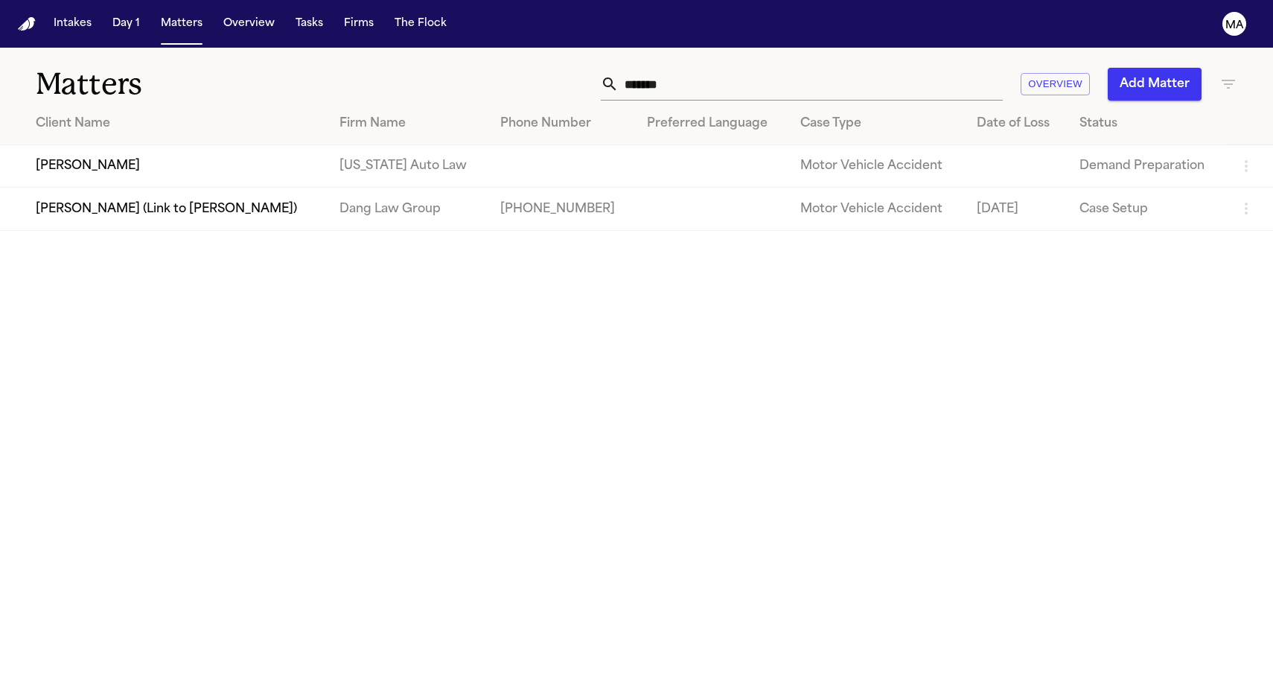
drag, startPoint x: 903, startPoint y: 65, endPoint x: 750, endPoint y: 63, distance: 153.4
click at [753, 68] on div "****** Overview Add Matter" at bounding box center [808, 84] width 858 height 33
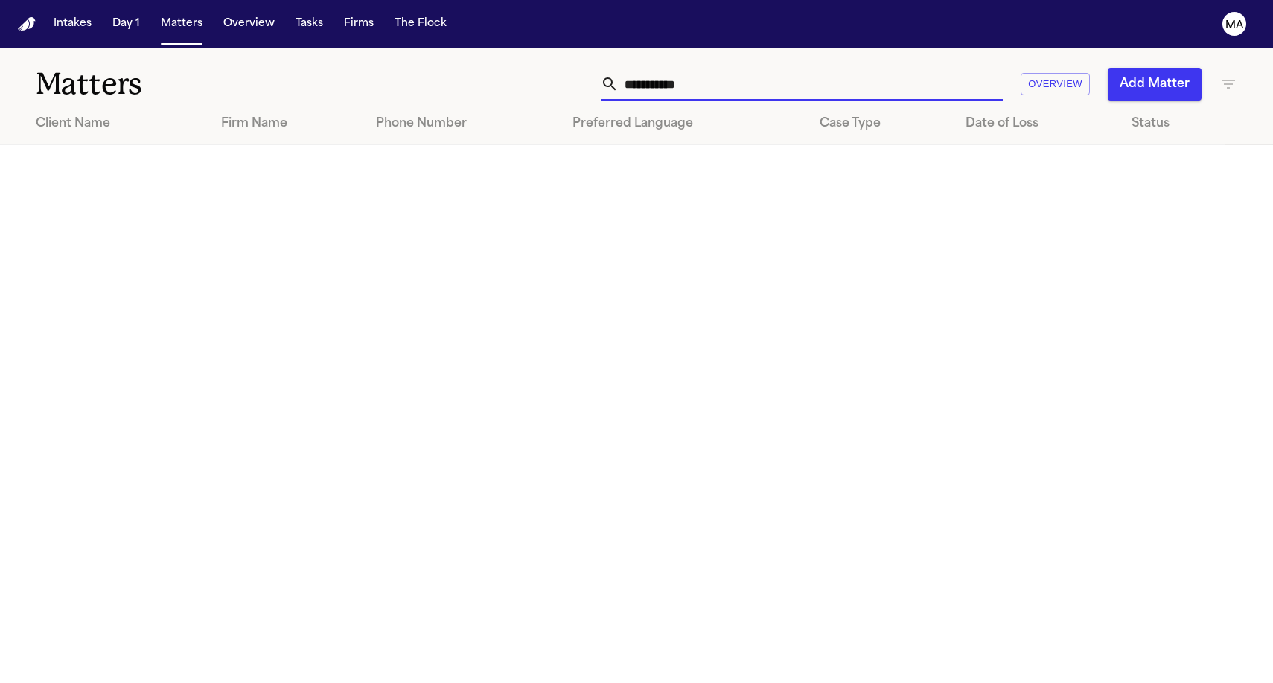
type input "**********"
click at [1149, 68] on button "Add Matter" at bounding box center [1155, 84] width 94 height 33
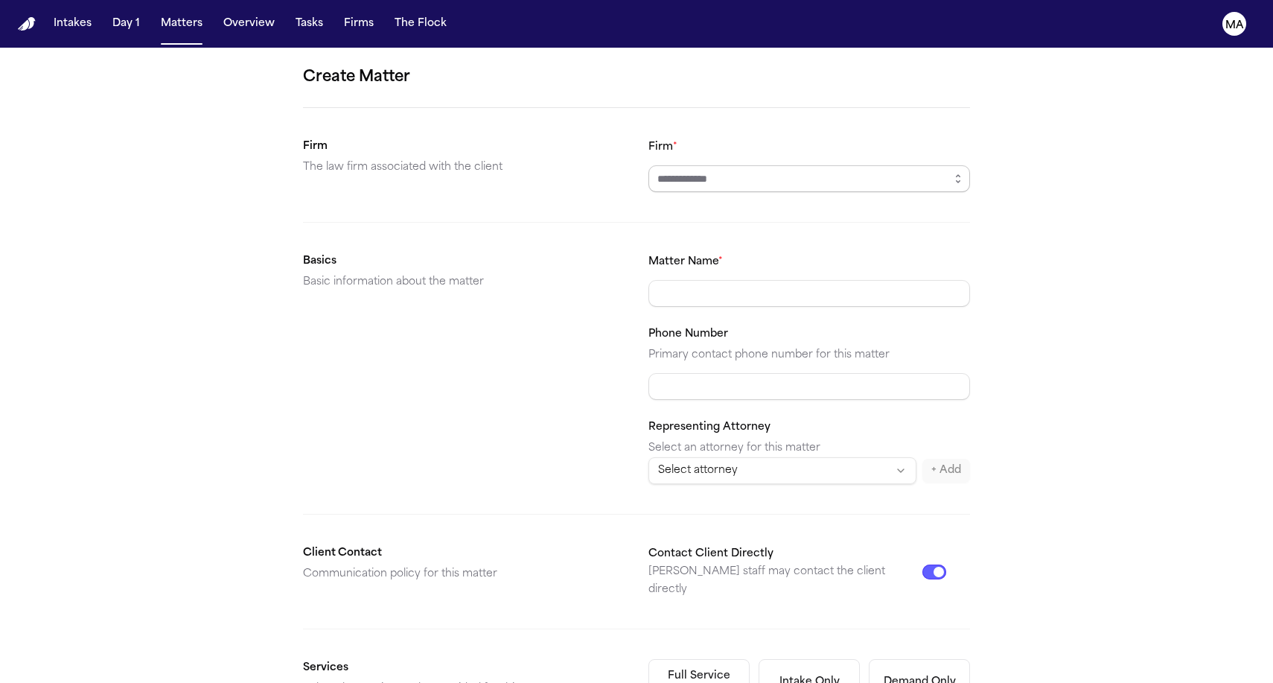
click at [707, 165] on input "Firm *" at bounding box center [809, 178] width 322 height 27
type input "**********"
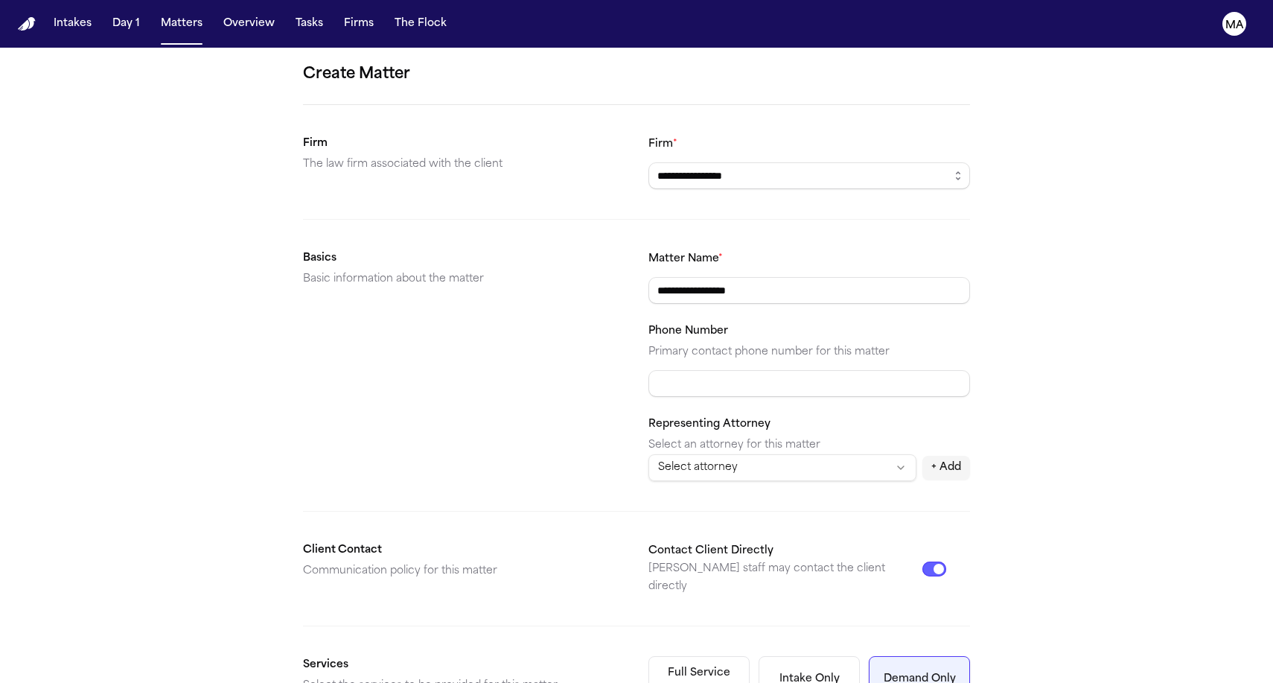
scroll to position [133, 0]
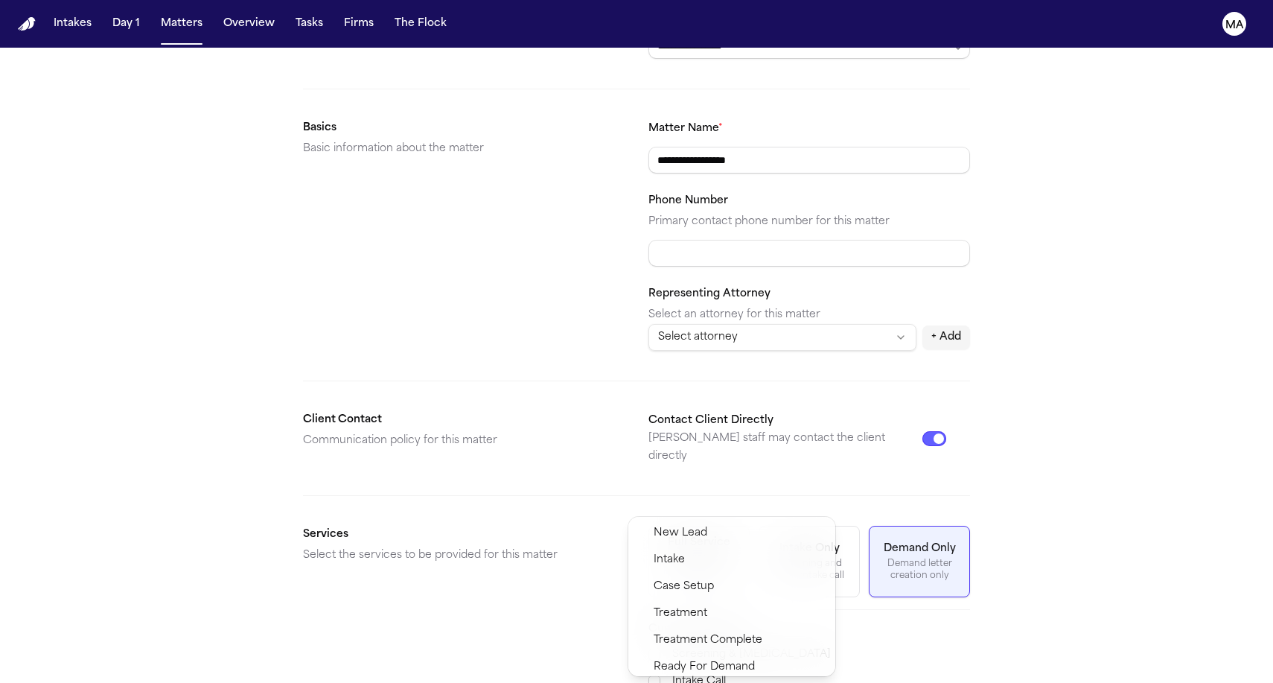
click at [710, 682] on span "Demand Preparation" at bounding box center [708, 694] width 108 height 18
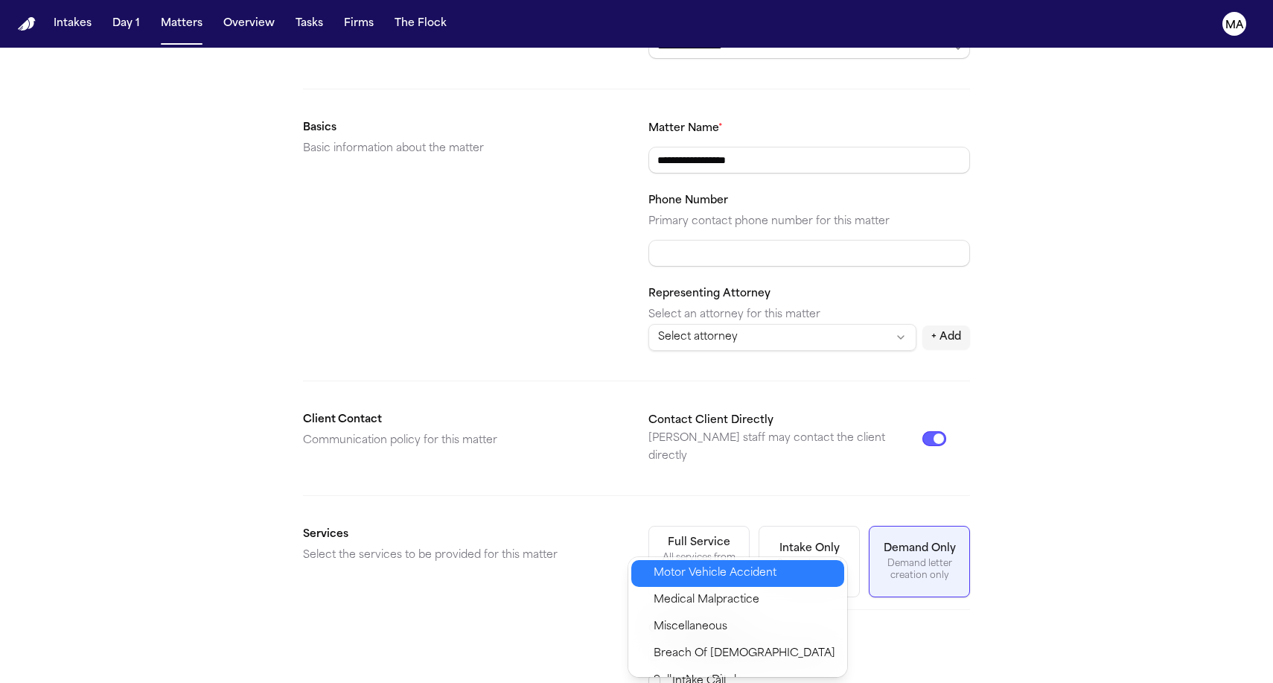
click at [694, 565] on span "Motor Vehicle Accident" at bounding box center [715, 573] width 123 height 18
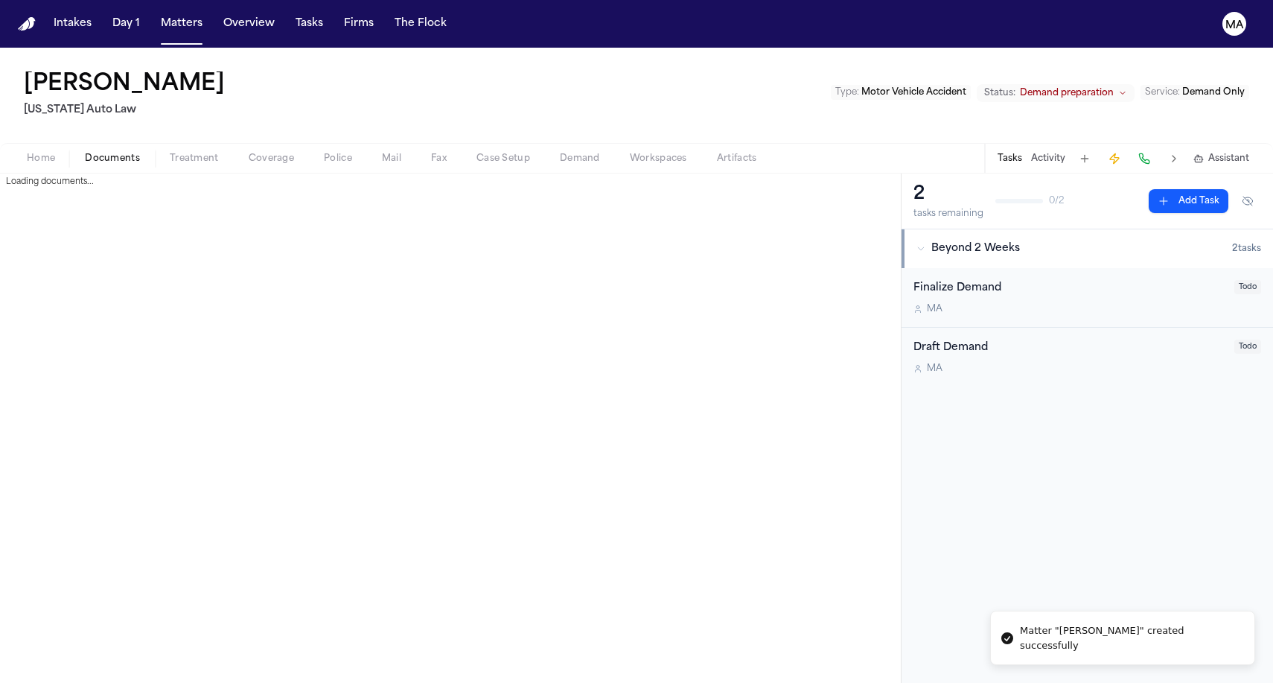
click at [85, 153] on span "Documents" at bounding box center [112, 159] width 55 height 12
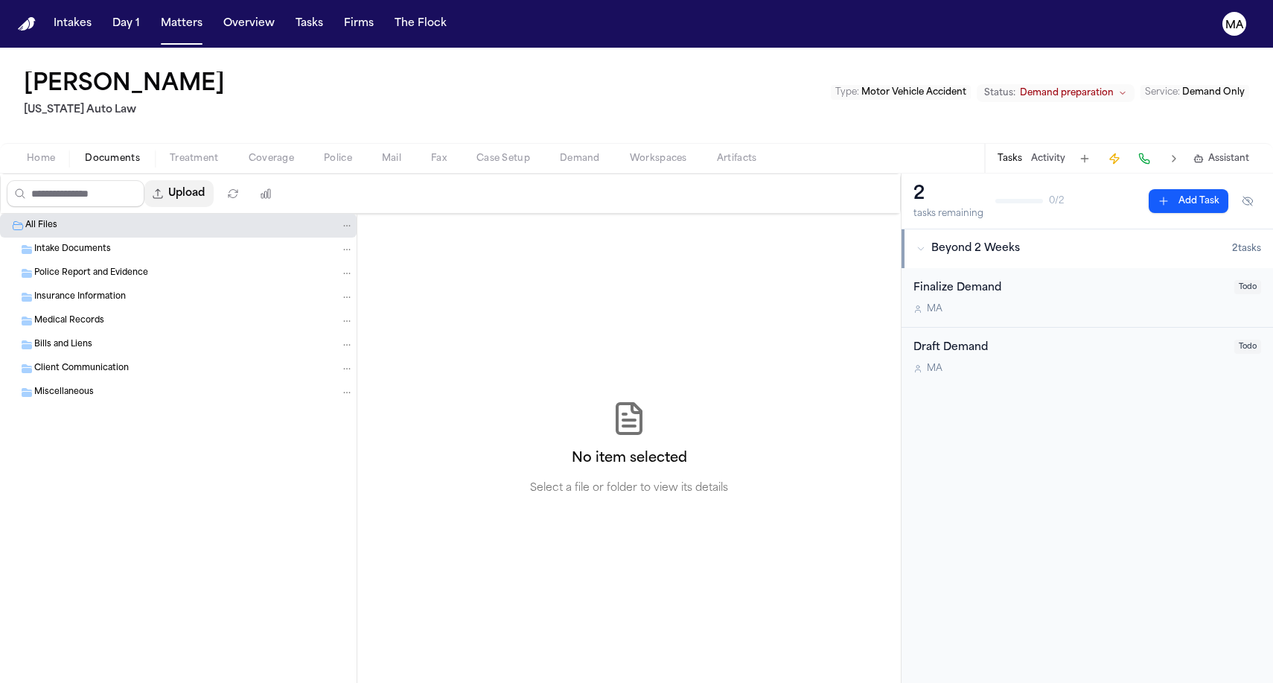
click at [144, 180] on button "Upload" at bounding box center [178, 193] width 69 height 27
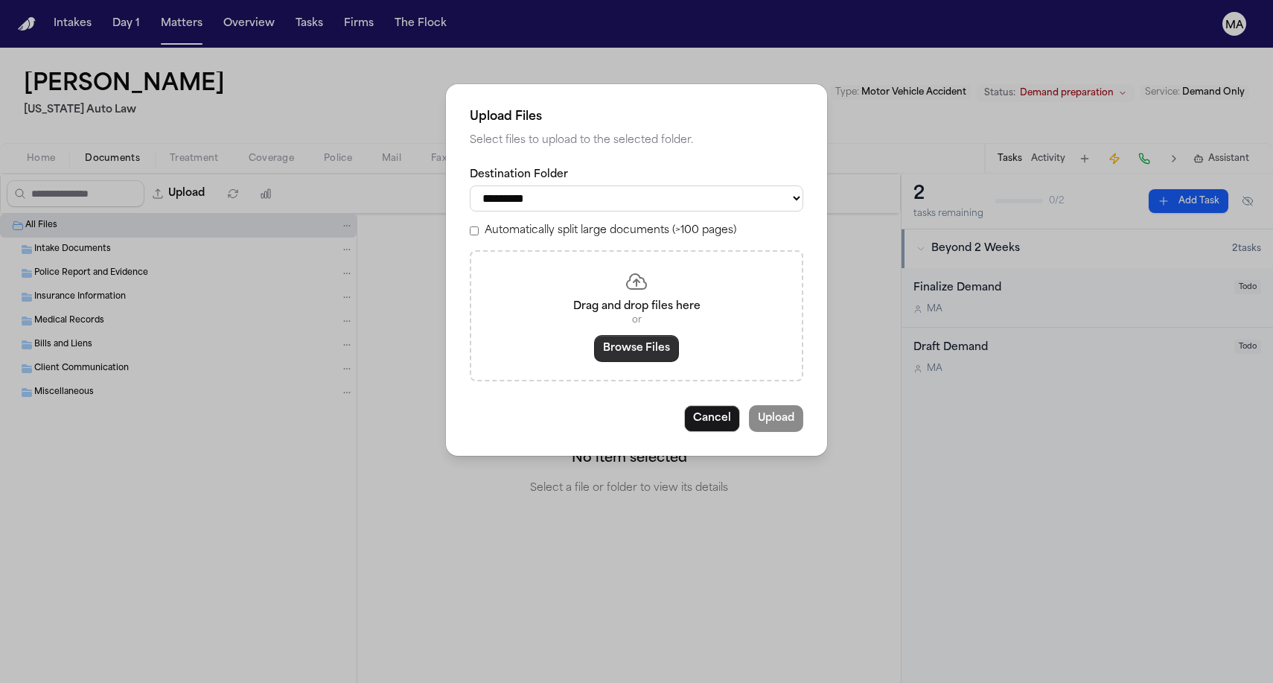
click at [639, 335] on button "Browse Files" at bounding box center [636, 348] width 85 height 27
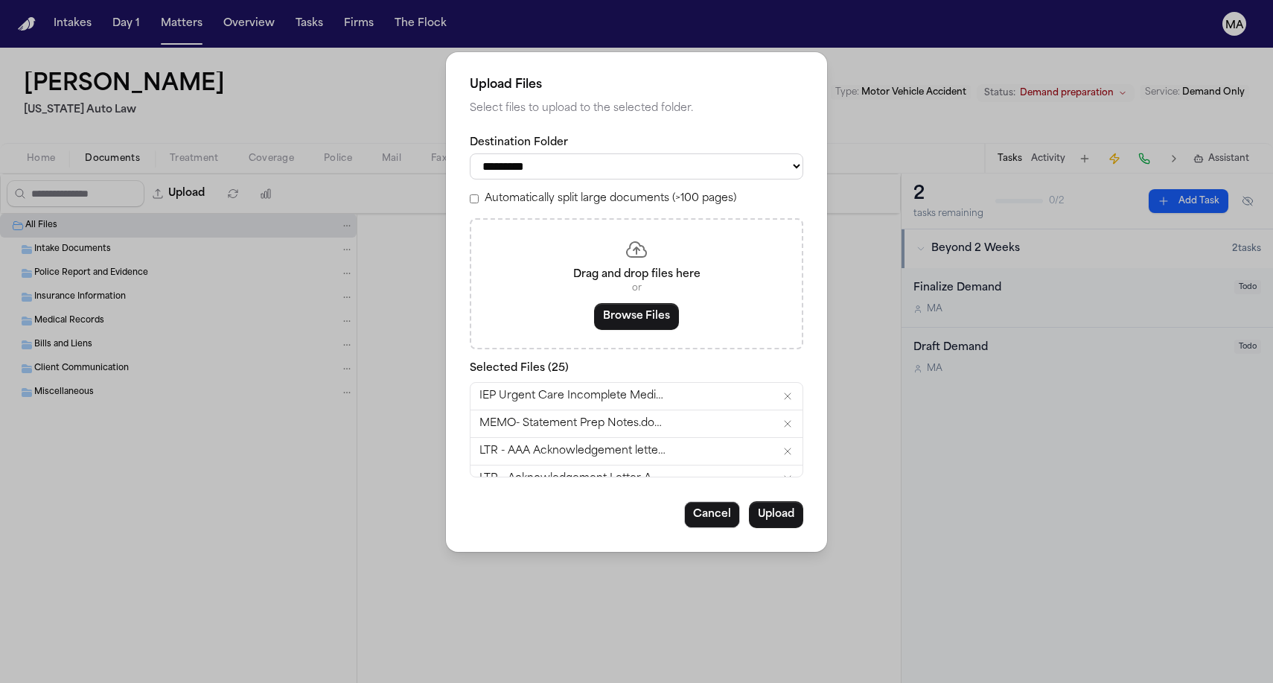
click at [579, 191] on label "Automatically split large documents (>100 pages)" at bounding box center [611, 198] width 252 height 15
click at [749, 501] on button "Upload" at bounding box center [776, 514] width 54 height 27
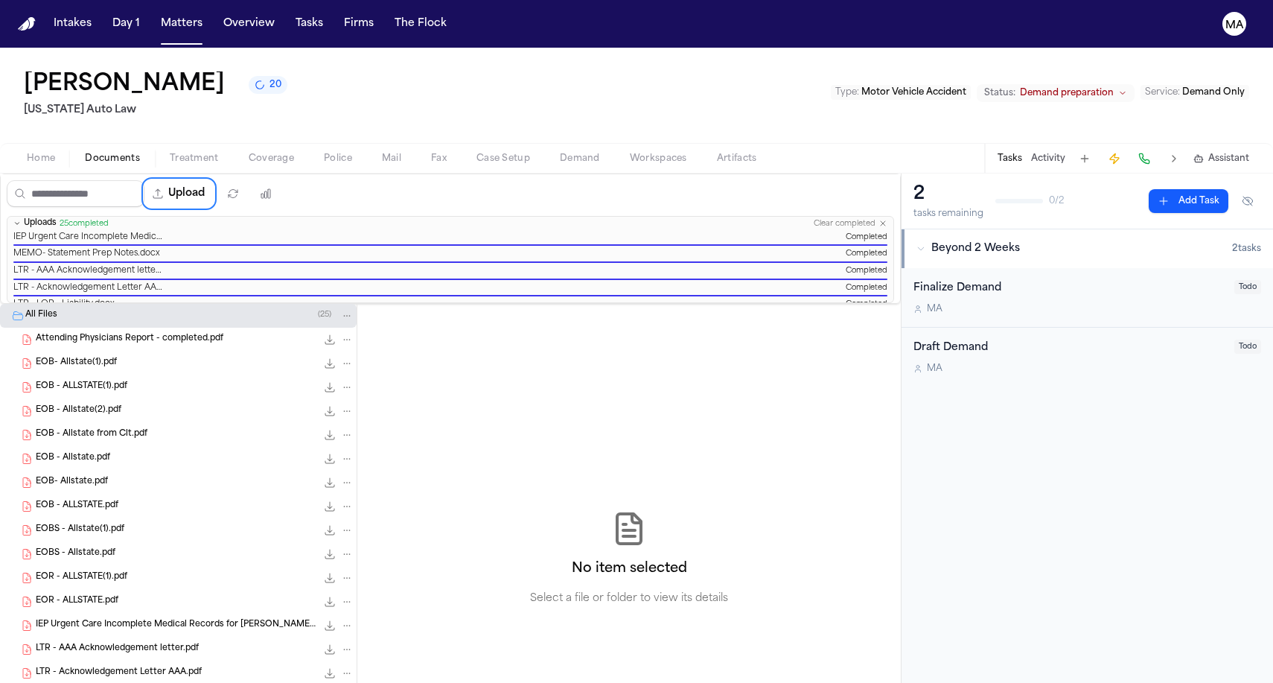
click at [379, 340] on div "No item selected Select a file or folder to view its details" at bounding box center [628, 558] width 543 height 509
click at [155, 16] on button "Matters" at bounding box center [182, 23] width 54 height 27
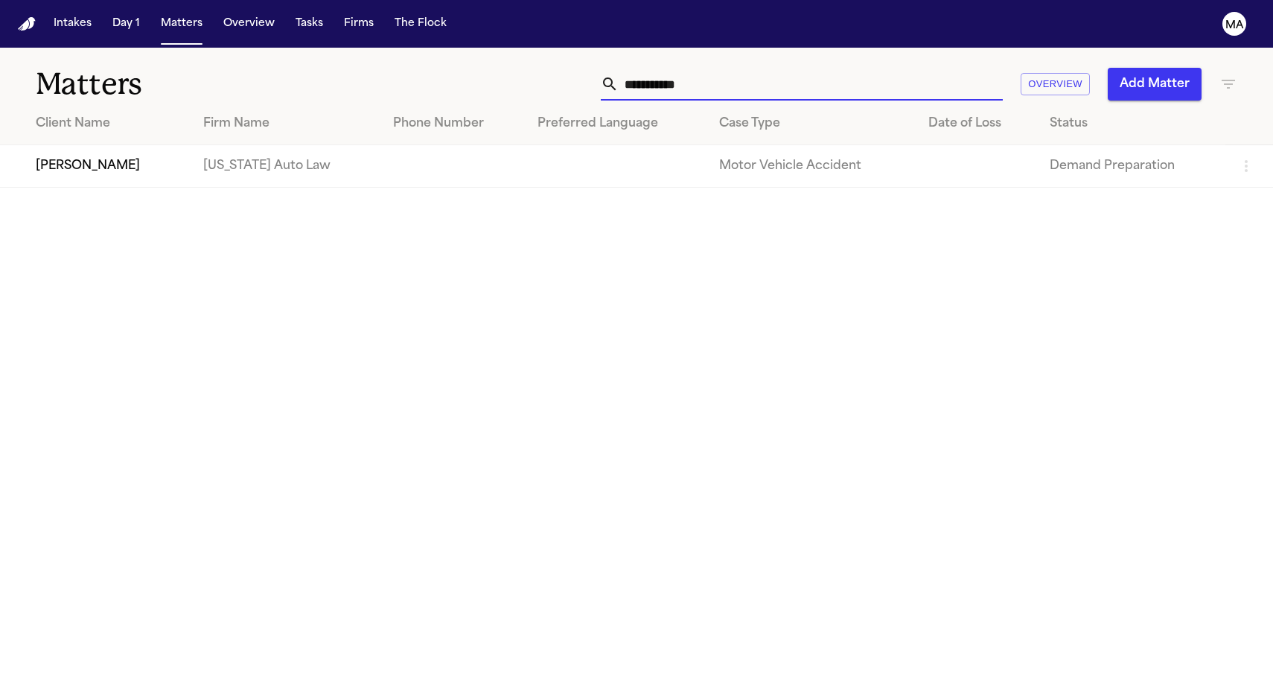
drag, startPoint x: 913, startPoint y: 54, endPoint x: 789, endPoint y: 54, distance: 124.3
click at [792, 68] on div "**********" at bounding box center [808, 84] width 858 height 33
drag, startPoint x: 901, startPoint y: 54, endPoint x: 812, endPoint y: 57, distance: 89.4
click at [812, 68] on div "**********" at bounding box center [808, 84] width 858 height 33
drag, startPoint x: 909, startPoint y: 65, endPoint x: 816, endPoint y: 65, distance: 93.1
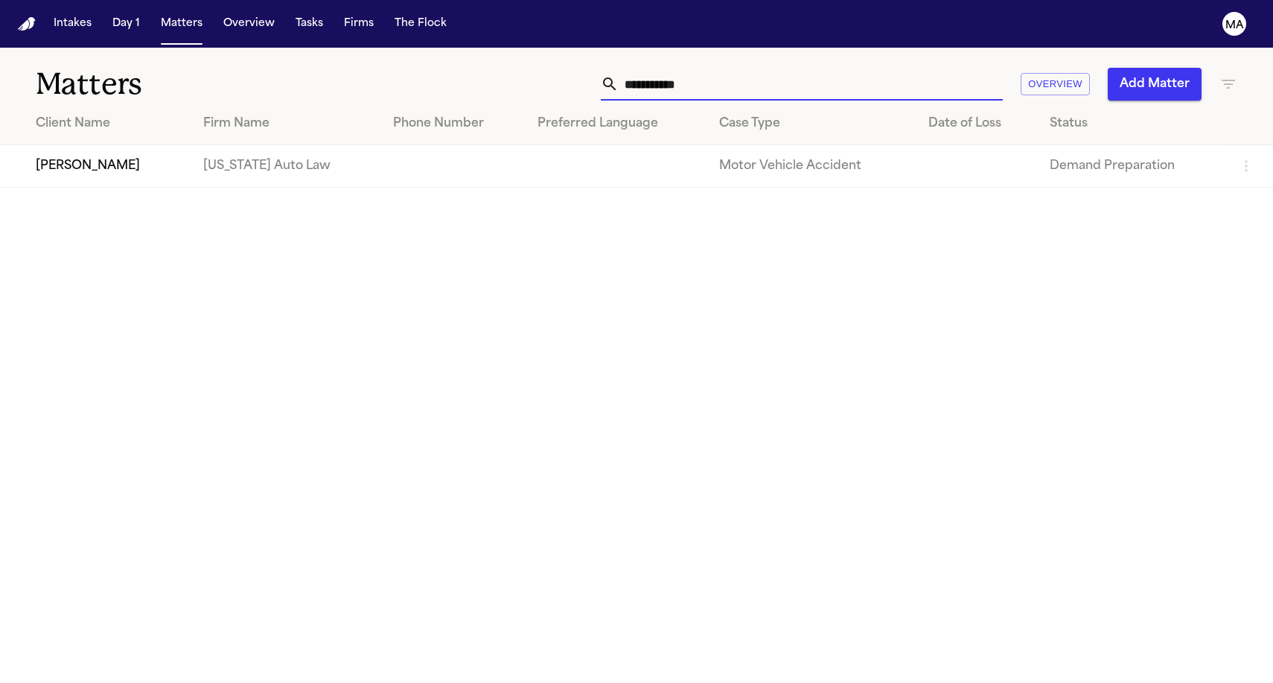
click at [817, 68] on div "**********" at bounding box center [802, 84] width 402 height 33
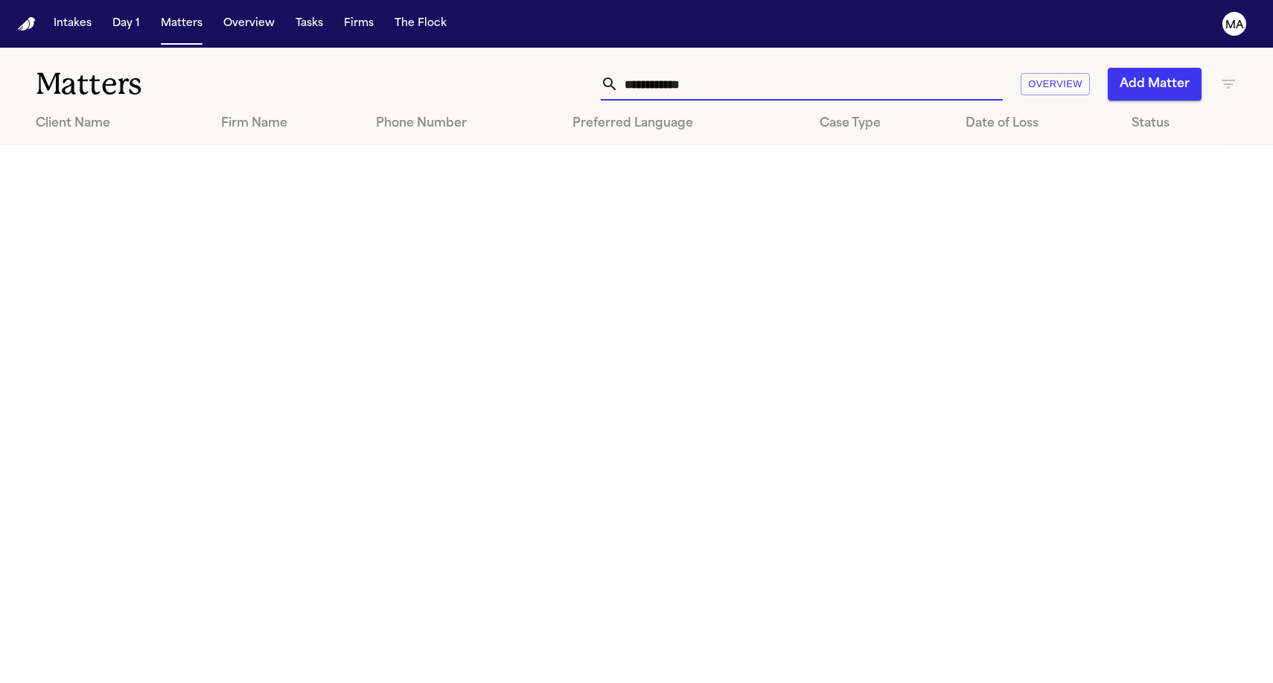
type input "**********"
click at [1204, 68] on div "**********" at bounding box center [808, 84] width 858 height 33
click at [1190, 68] on button "Add Matter" at bounding box center [1155, 84] width 94 height 33
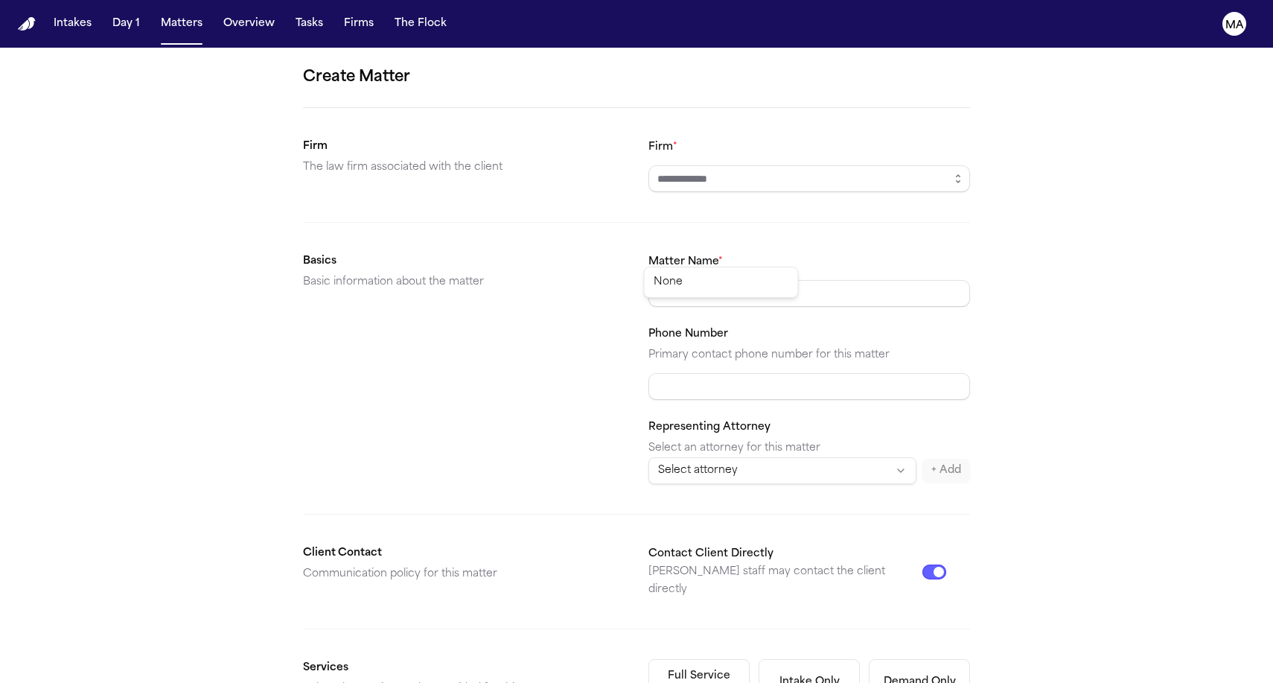
click at [741, 249] on html "Intakes Day 1 Matters Overview Tasks Firms The Flock MA Create Matter Firm The …" at bounding box center [636, 341] width 1273 height 683
click at [703, 92] on html "Intakes Day 1 Matters Overview Tasks Firms The Flock MA Create Matter Firm The …" at bounding box center [636, 341] width 1273 height 683
click at [703, 165] on input "Firm *" at bounding box center [809, 178] width 322 height 27
type input "**********"
click at [703, 116] on body "**********" at bounding box center [636, 341] width 1273 height 683
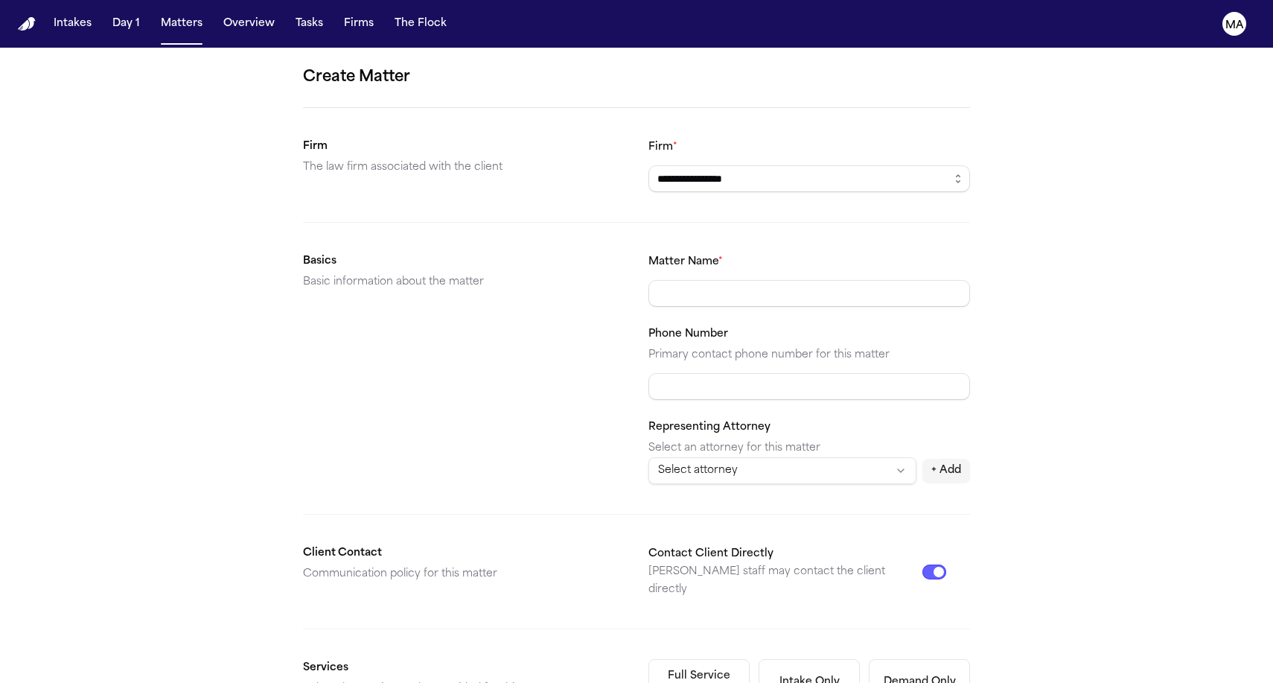
click at [709, 262] on html "**********" at bounding box center [636, 341] width 1273 height 683
select select "**********"
type input "**********"
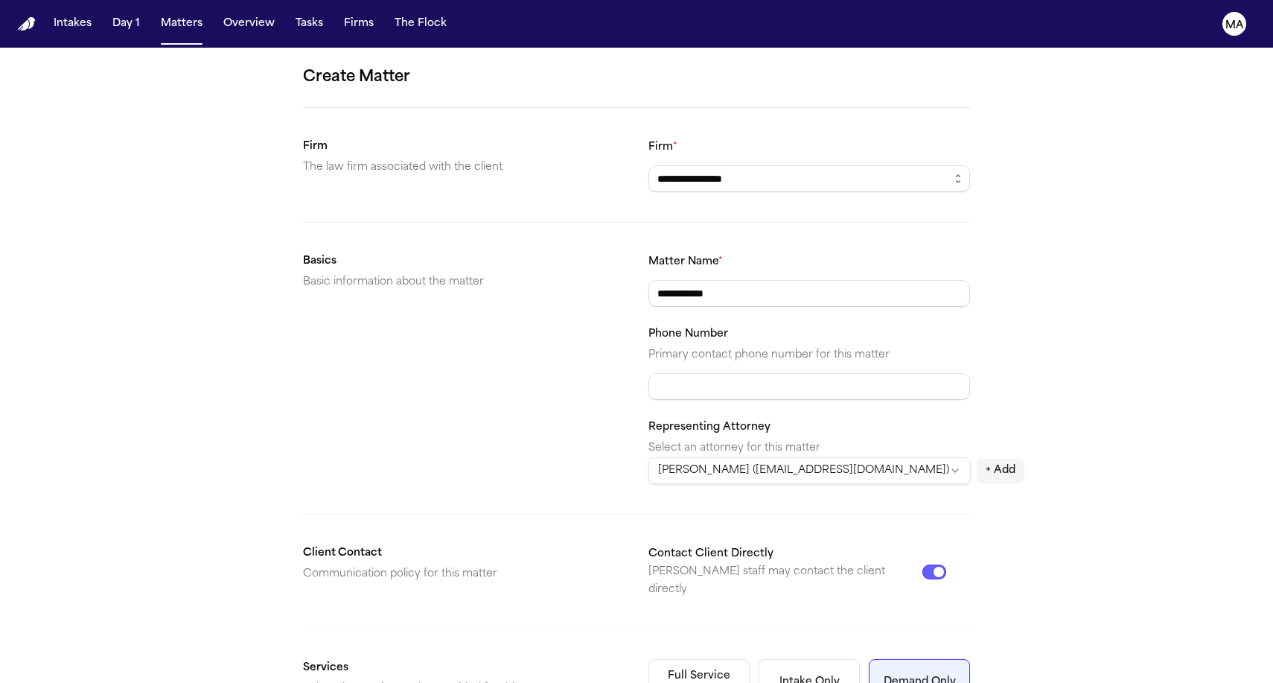
scroll to position [133, 0]
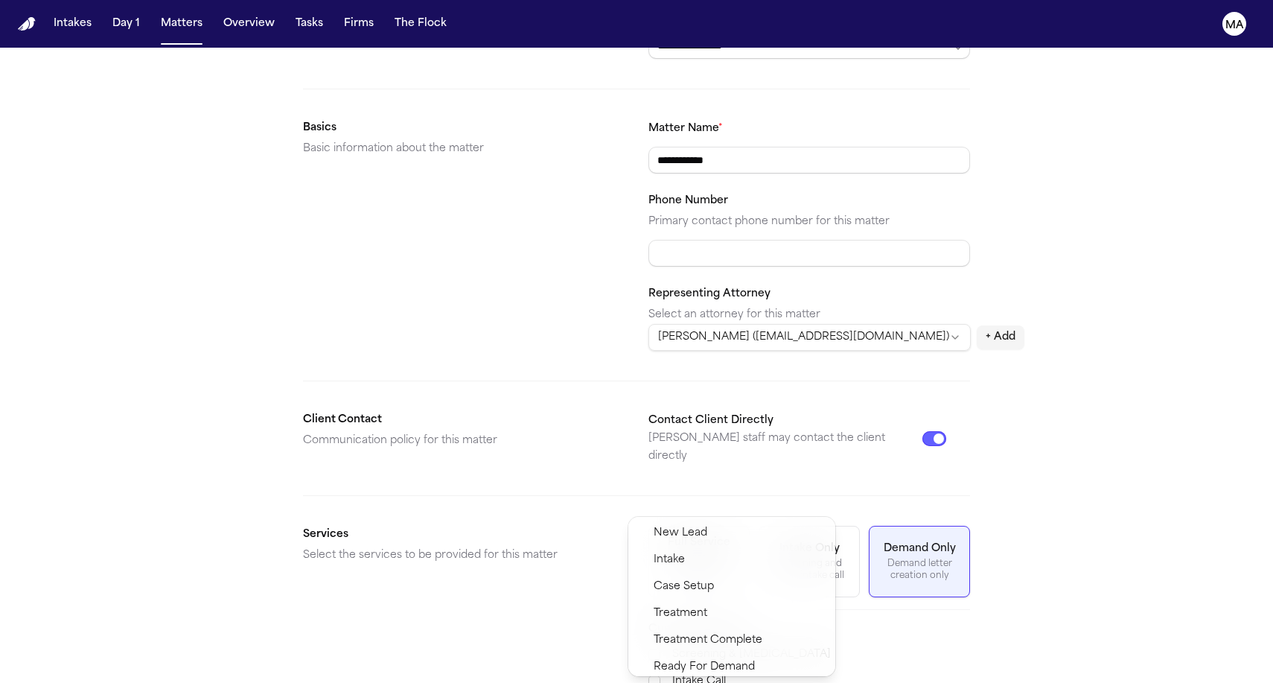
click at [712, 682] on span "Demand Preparation" at bounding box center [708, 694] width 108 height 18
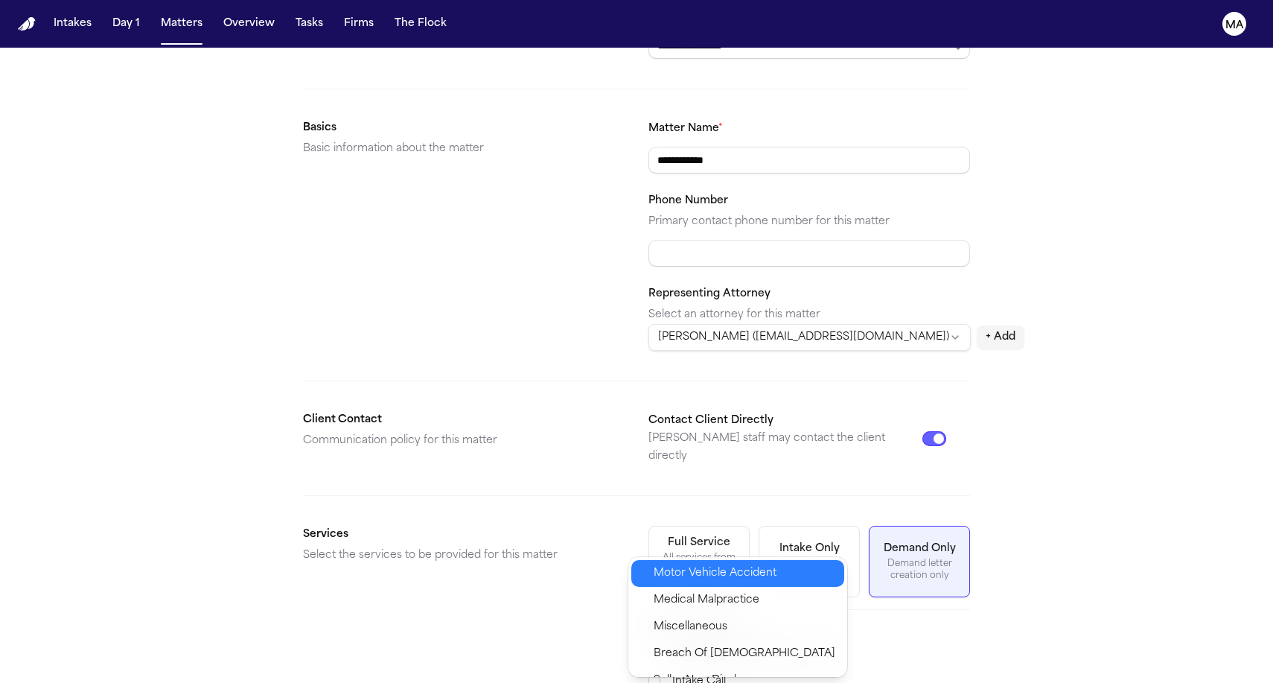
click at [689, 566] on span "Motor Vehicle Accident" at bounding box center [715, 573] width 123 height 18
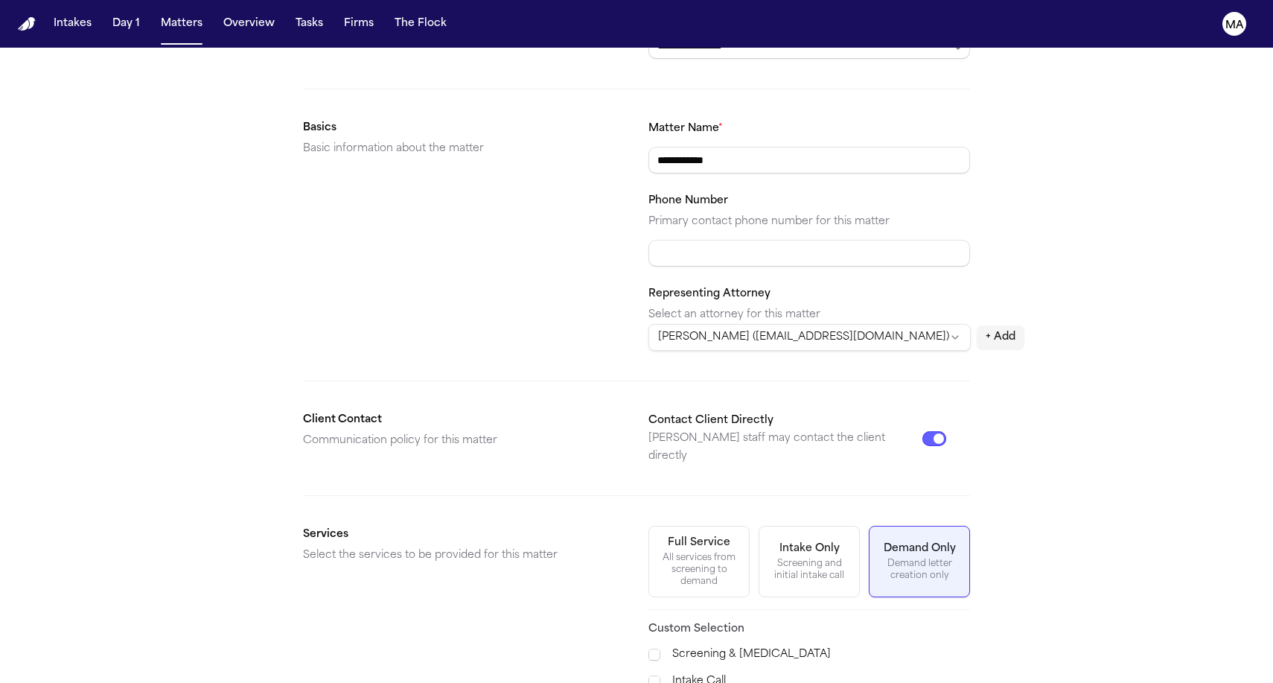
click at [932, 569] on div "**********" at bounding box center [636, 631] width 1273 height 1435
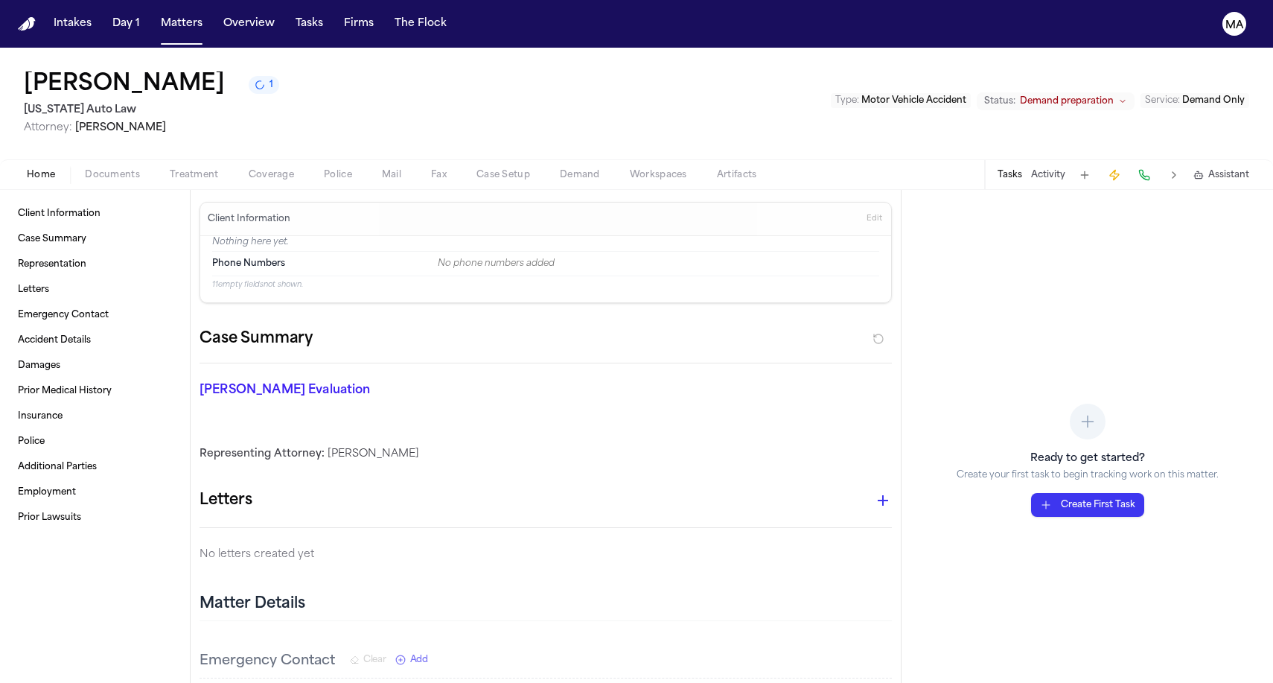
click at [89, 169] on span "Documents" at bounding box center [112, 175] width 55 height 12
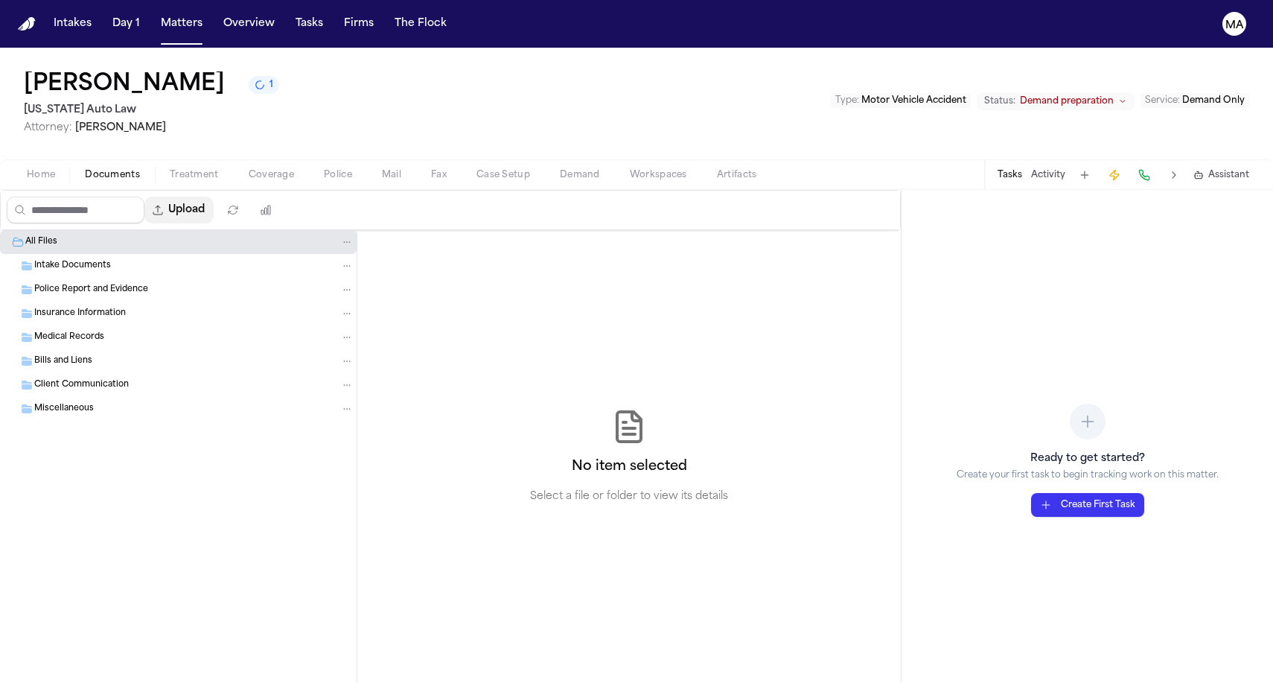
click at [160, 197] on button "Upload" at bounding box center [178, 210] width 69 height 27
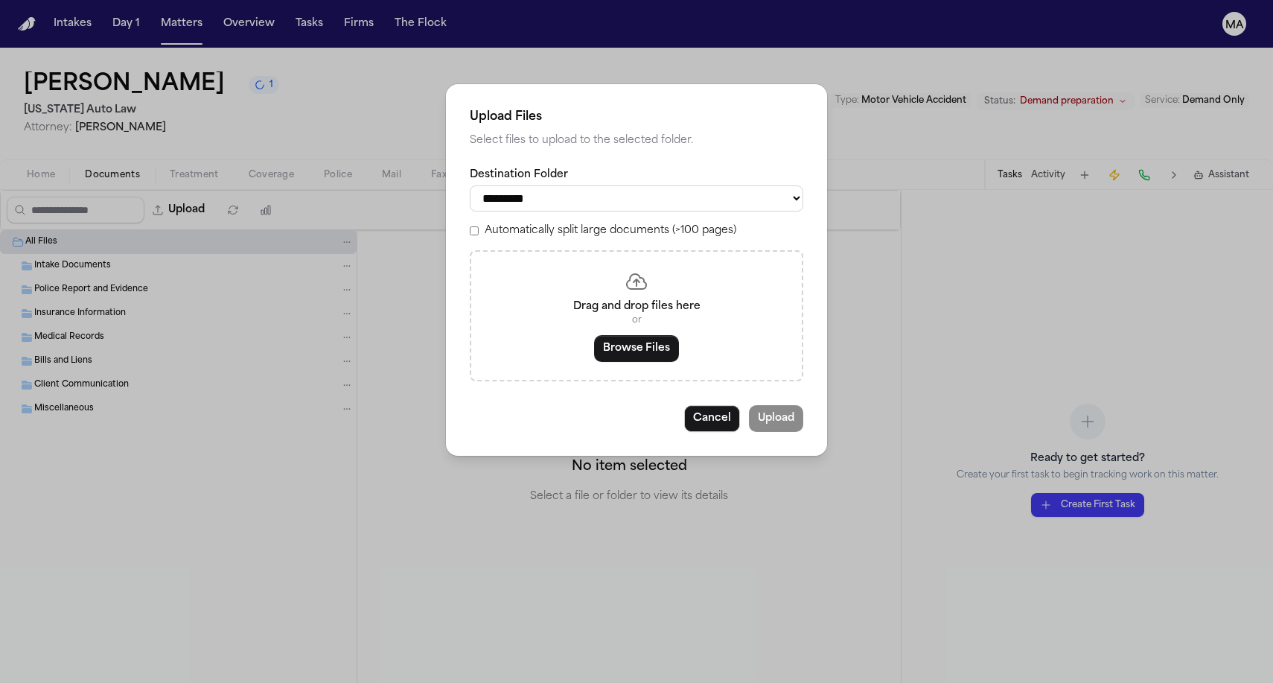
click at [587, 223] on label "Automatically split large documents (>100 pages)" at bounding box center [611, 230] width 252 height 15
click at [642, 335] on button "Browse Files" at bounding box center [636, 348] width 85 height 27
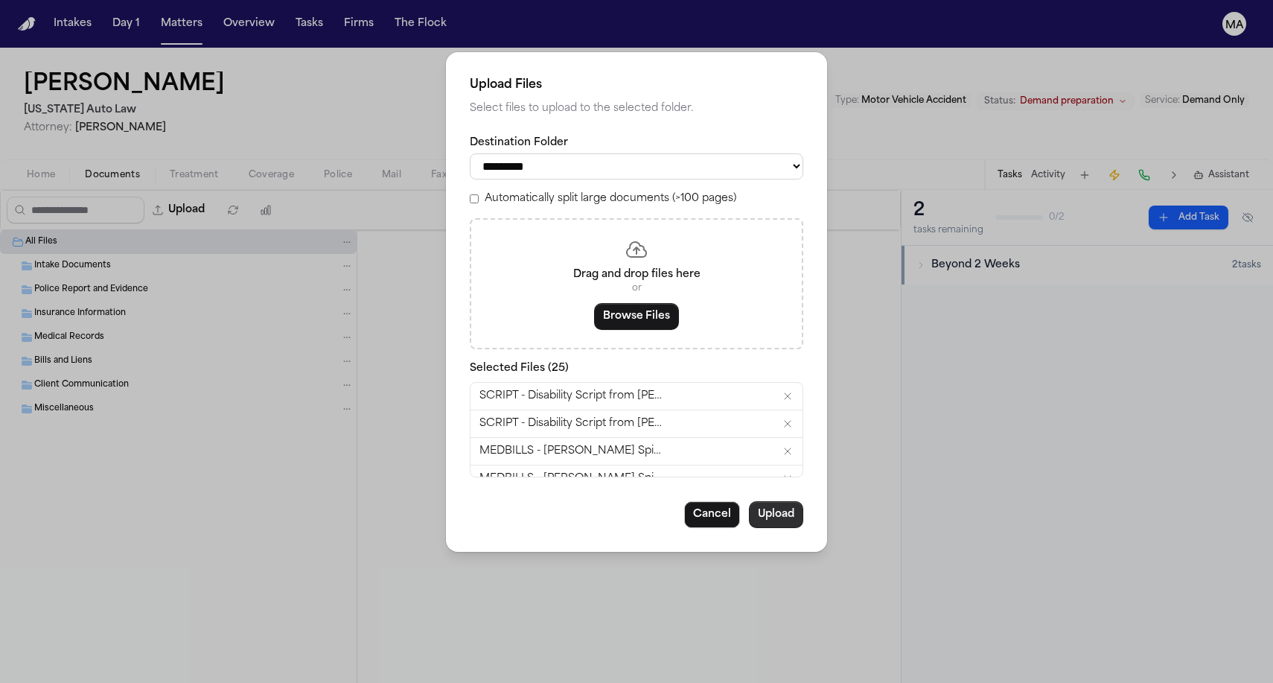
click at [749, 501] on button "Upload" at bounding box center [776, 514] width 54 height 27
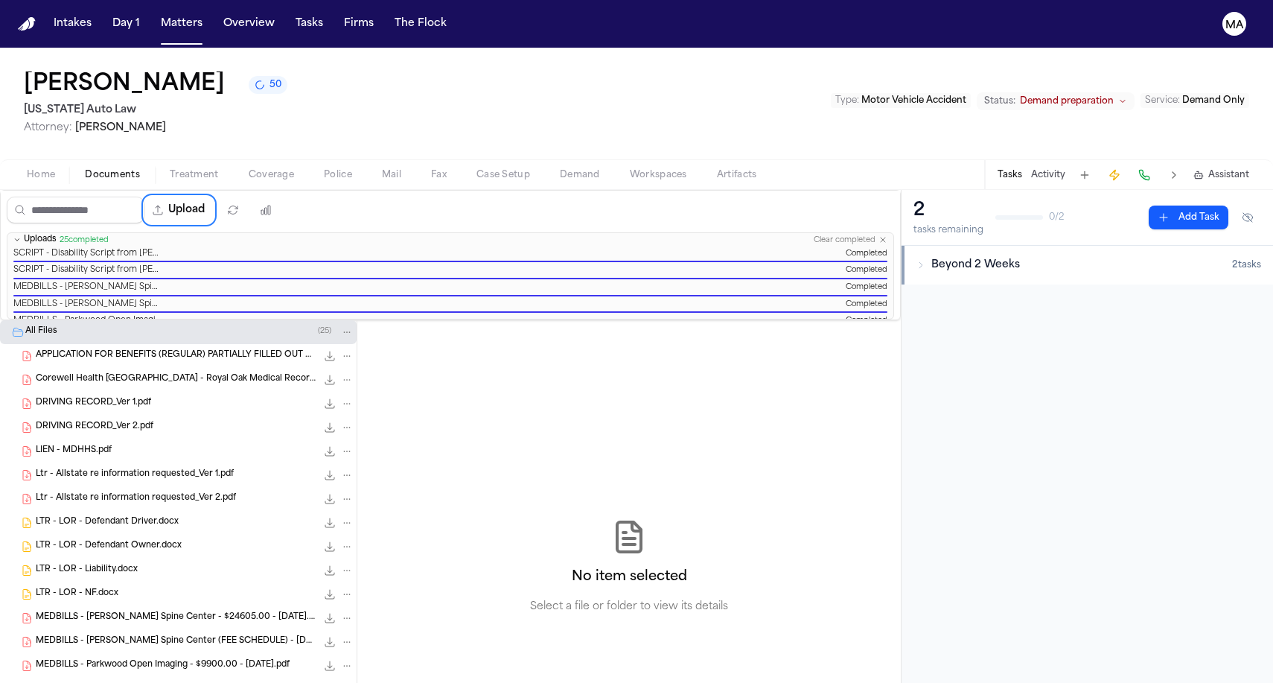
click at [175, 80] on div "Michael Ford 50 Michigan Auto Law Attorney: Elona Asimetaj Type : Motor Vehicle…" at bounding box center [636, 104] width 1273 height 112
click at [155, 16] on button "Matters" at bounding box center [182, 23] width 54 height 27
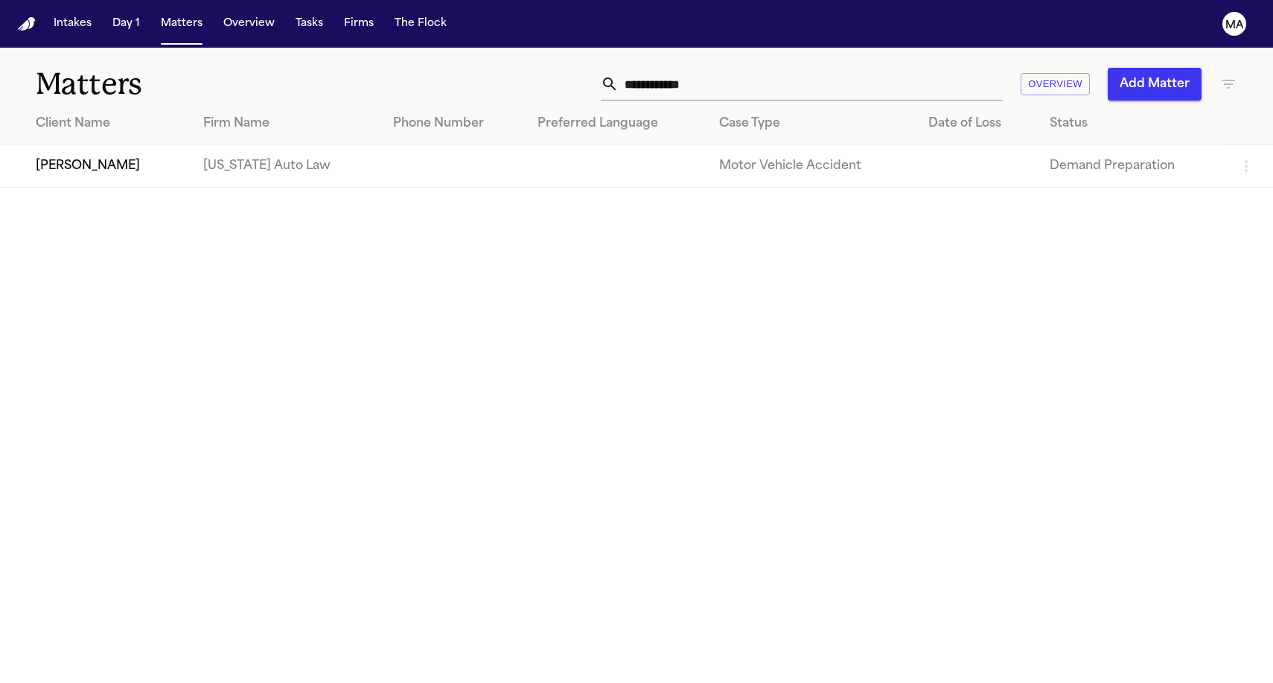
click at [888, 69] on input "**********" at bounding box center [811, 84] width 384 height 33
drag, startPoint x: 902, startPoint y: 64, endPoint x: 808, endPoint y: 57, distance: 94.1
click at [808, 68] on div "**********" at bounding box center [808, 84] width 858 height 33
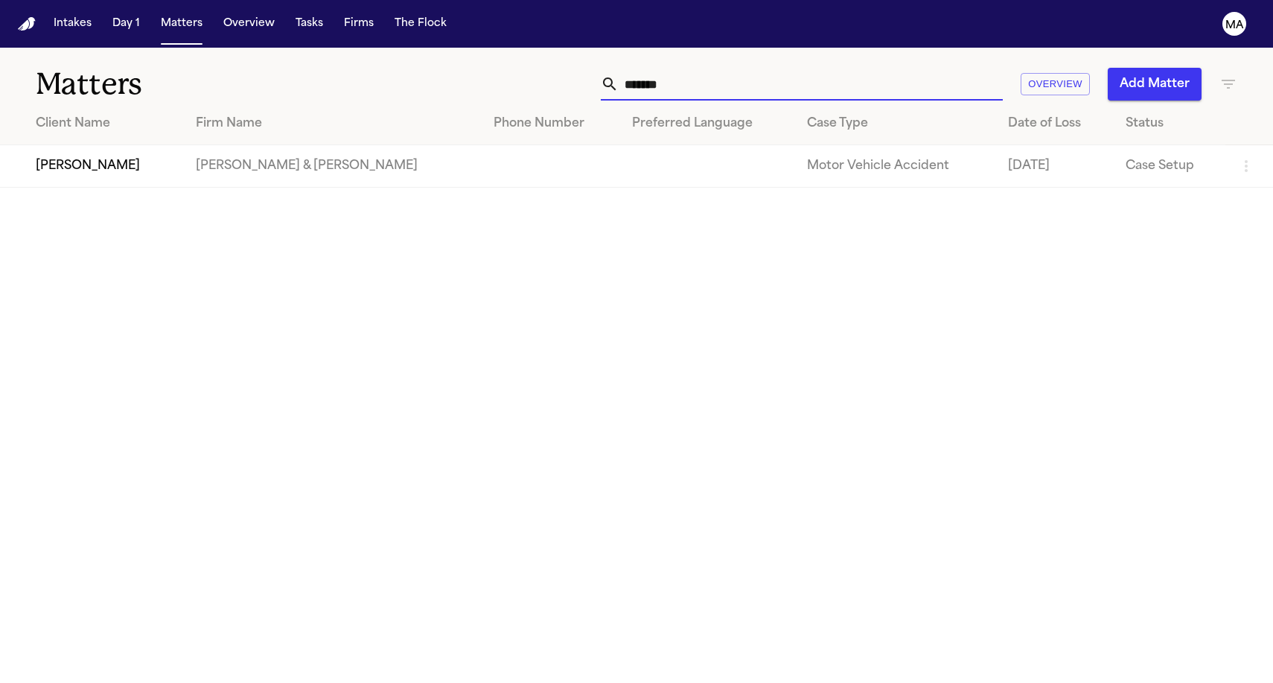
type input "*******"
click at [428, 304] on main "Matters ******* Overview Add Matter Client Name Firm Name Phone Number Preferre…" at bounding box center [636, 365] width 1273 height 635
click at [246, 256] on main "Matters ******* Overview Add Matter Client Name Firm Name Phone Number Preferre…" at bounding box center [636, 365] width 1273 height 635
click at [1152, 68] on button "Add Matter" at bounding box center [1155, 84] width 94 height 33
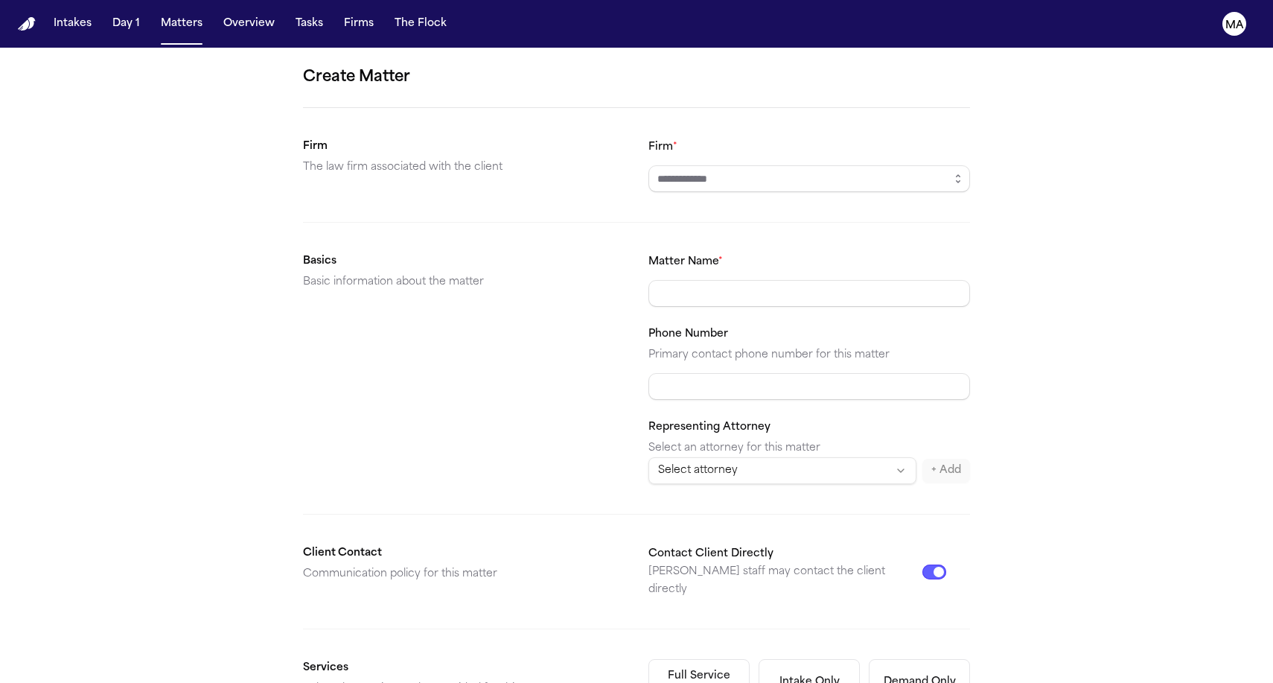
click at [753, 138] on div "Firm *" at bounding box center [809, 165] width 322 height 54
click at [830, 95] on div "Create Matter Firm The law firm associated with the client Firm * Basics Basic …" at bounding box center [636, 563] width 1273 height 1030
click at [946, 165] on button "button" at bounding box center [958, 178] width 24 height 27
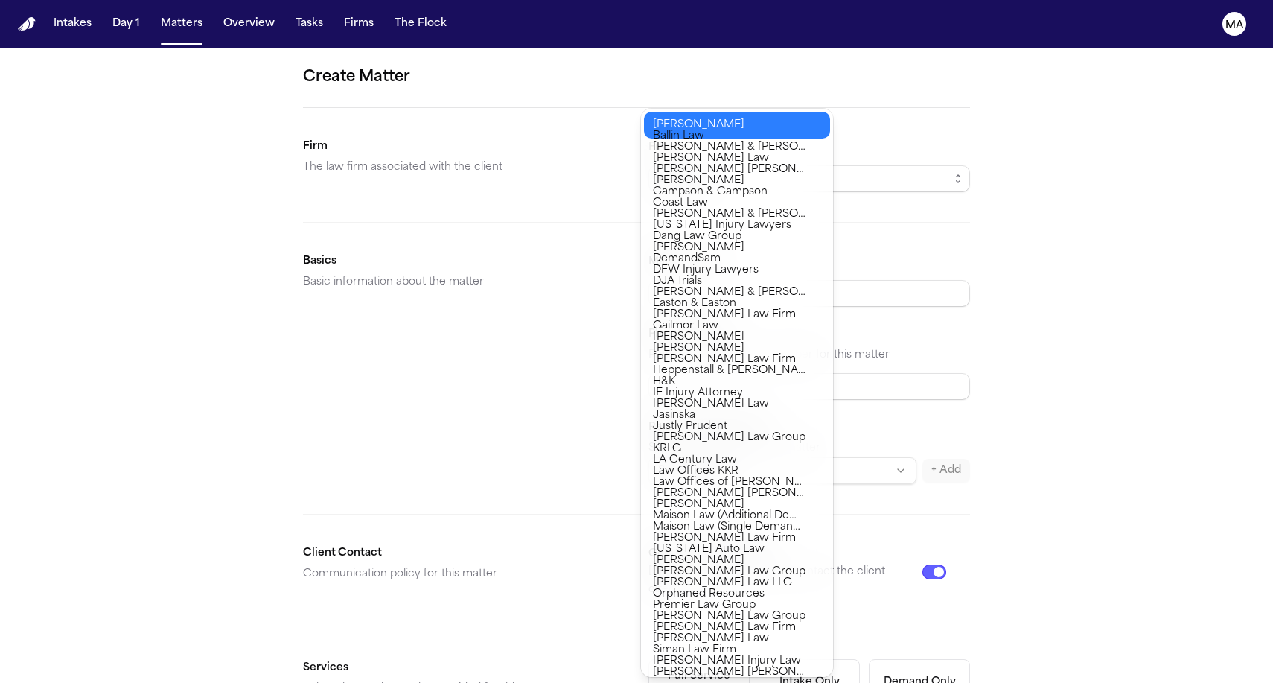
click at [858, 96] on div "Create Matter Firm The law firm associated with the client Firm * Basics Basic …" at bounding box center [636, 563] width 1273 height 1030
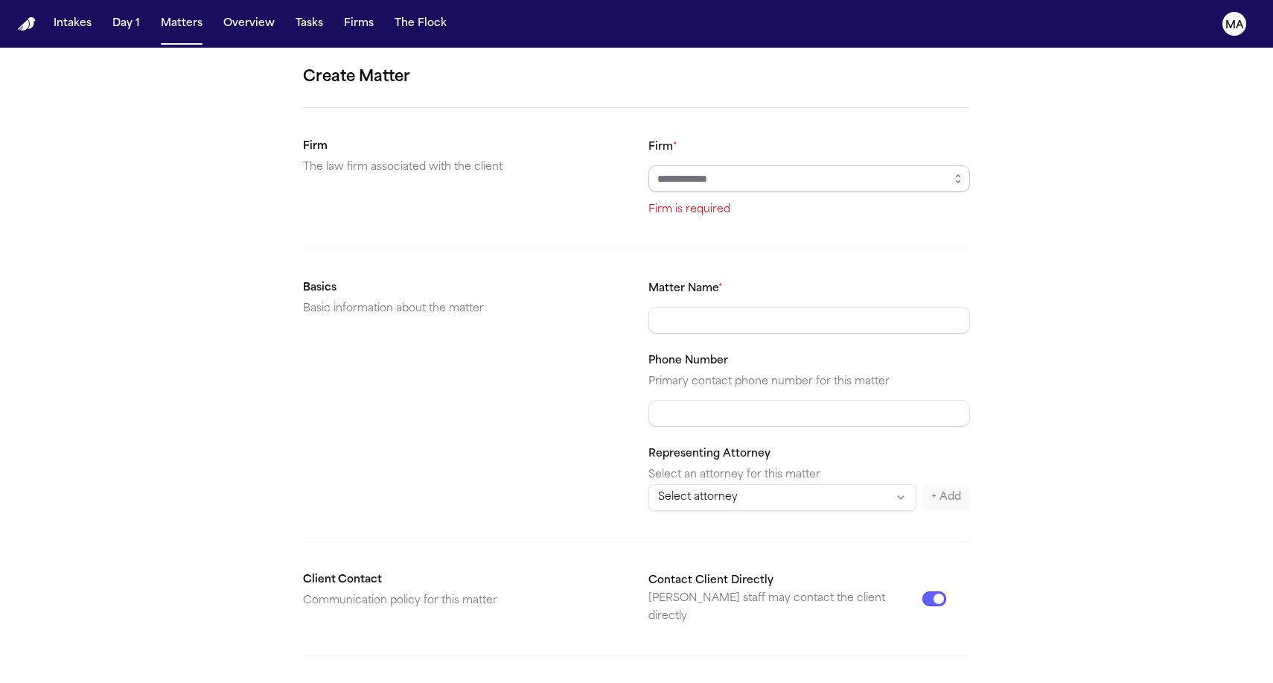
click at [782, 165] on input "Firm *" at bounding box center [809, 178] width 322 height 27
type input "**********"
click at [739, 111] on body "**********" at bounding box center [636, 341] width 1273 height 683
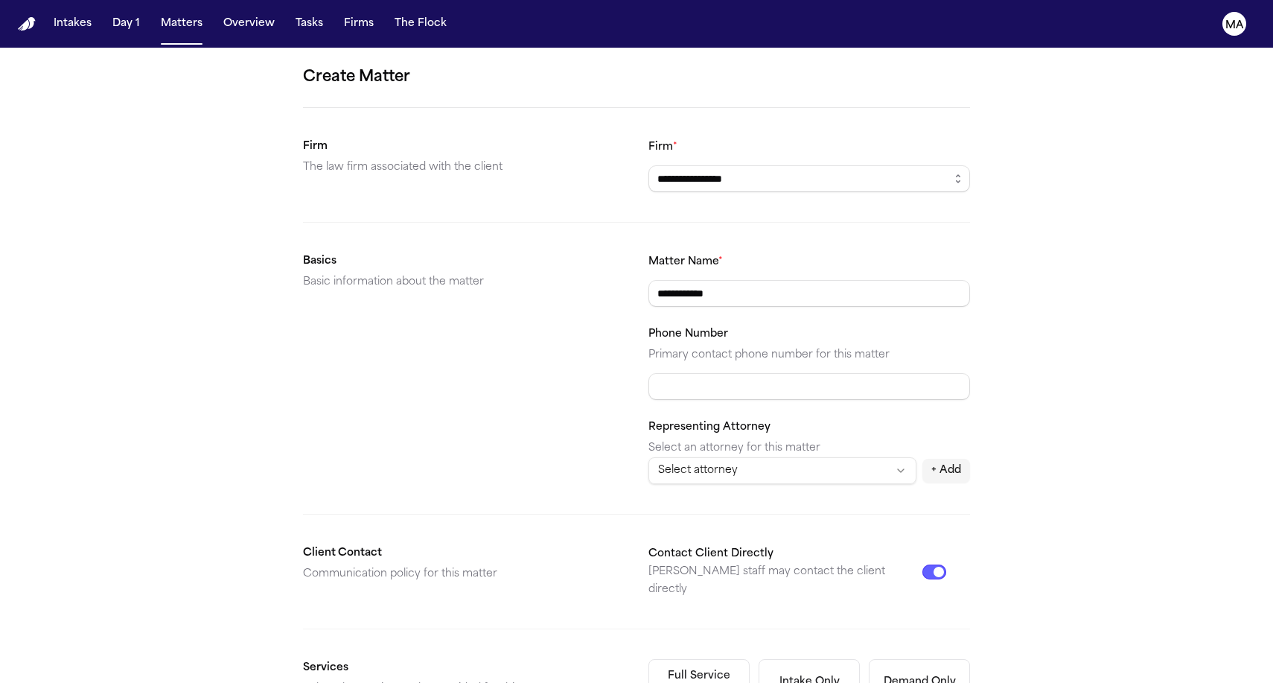
type input "**********"
click at [884, 674] on div "Demand Only" at bounding box center [920, 681] width 72 height 15
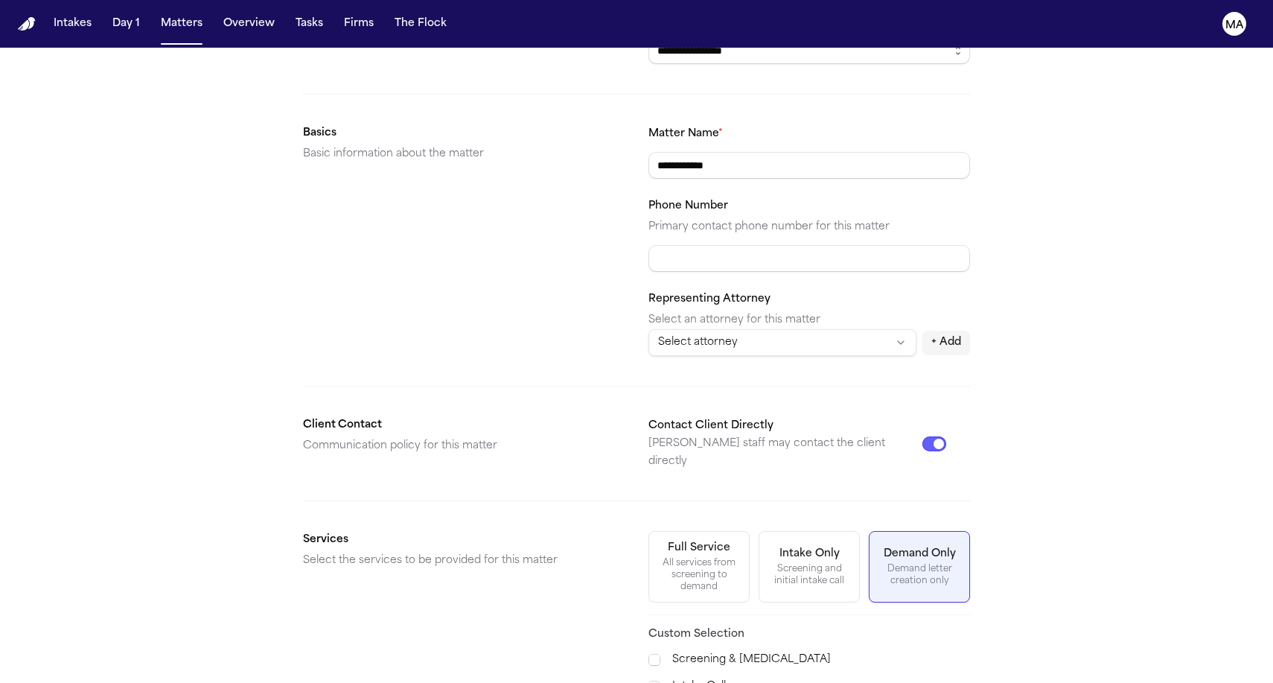
scroll to position [133, 0]
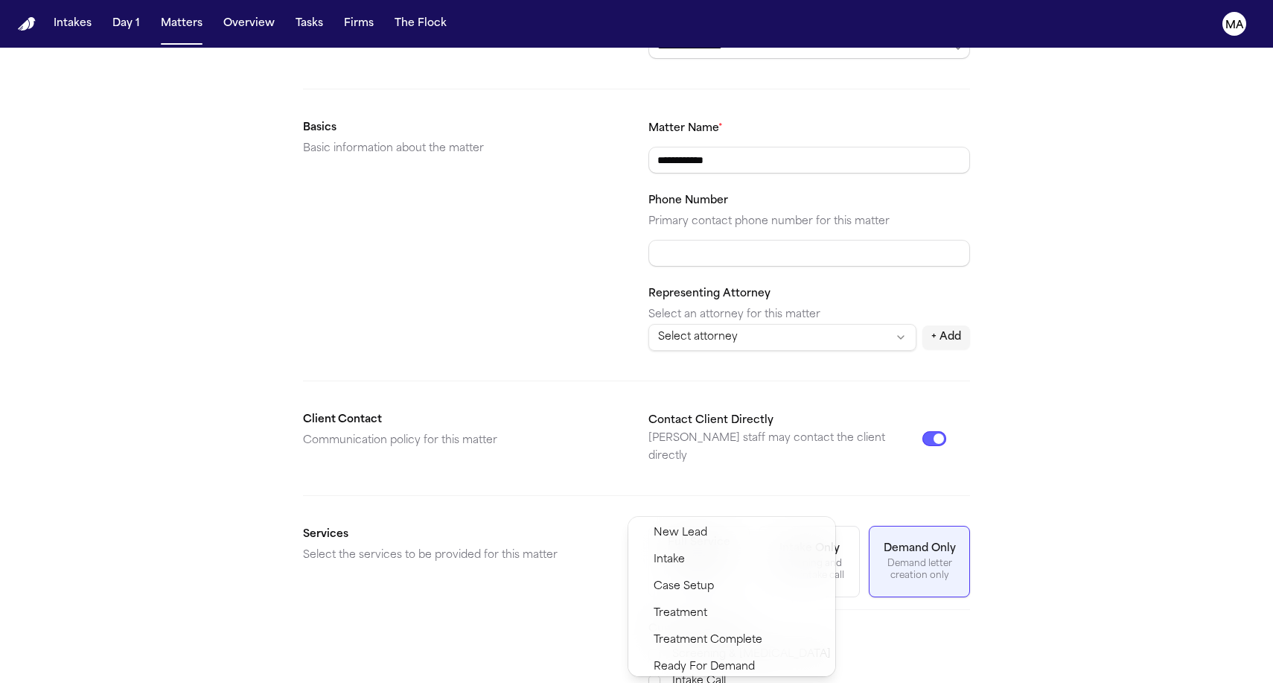
click at [680, 682] on span "Demand Preparation" at bounding box center [708, 694] width 108 height 18
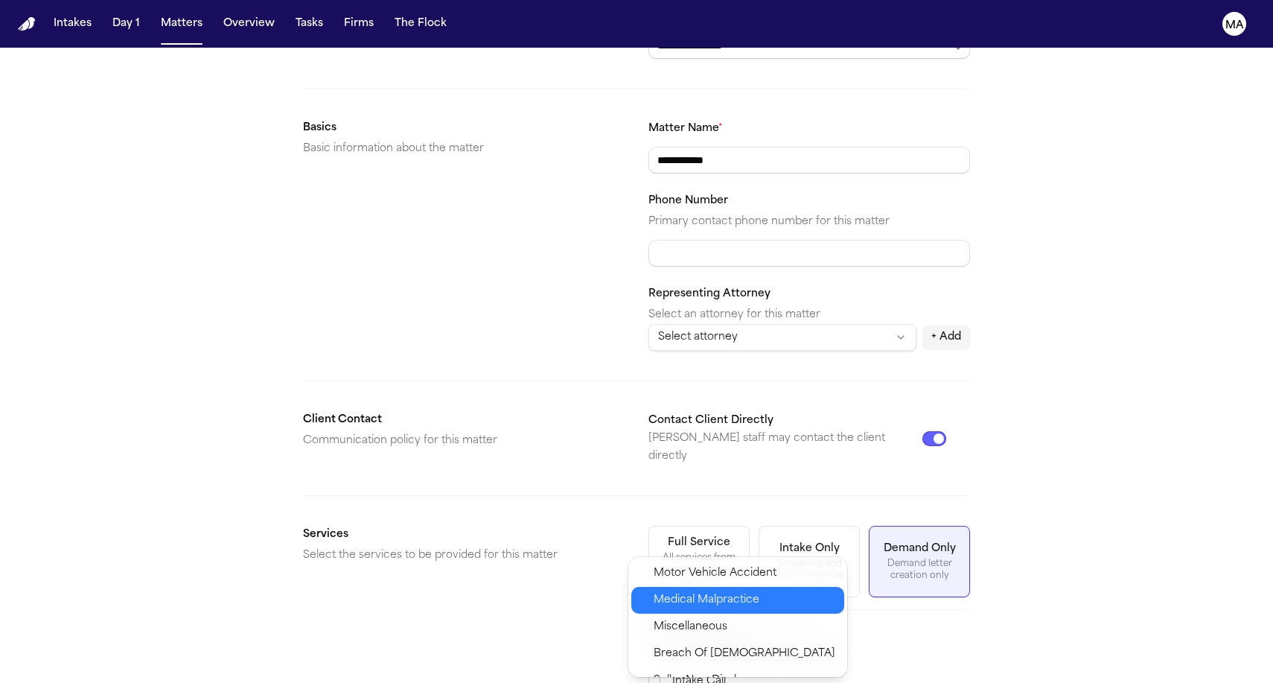
click at [683, 587] on div "Medical Malpractice" at bounding box center [737, 600] width 213 height 27
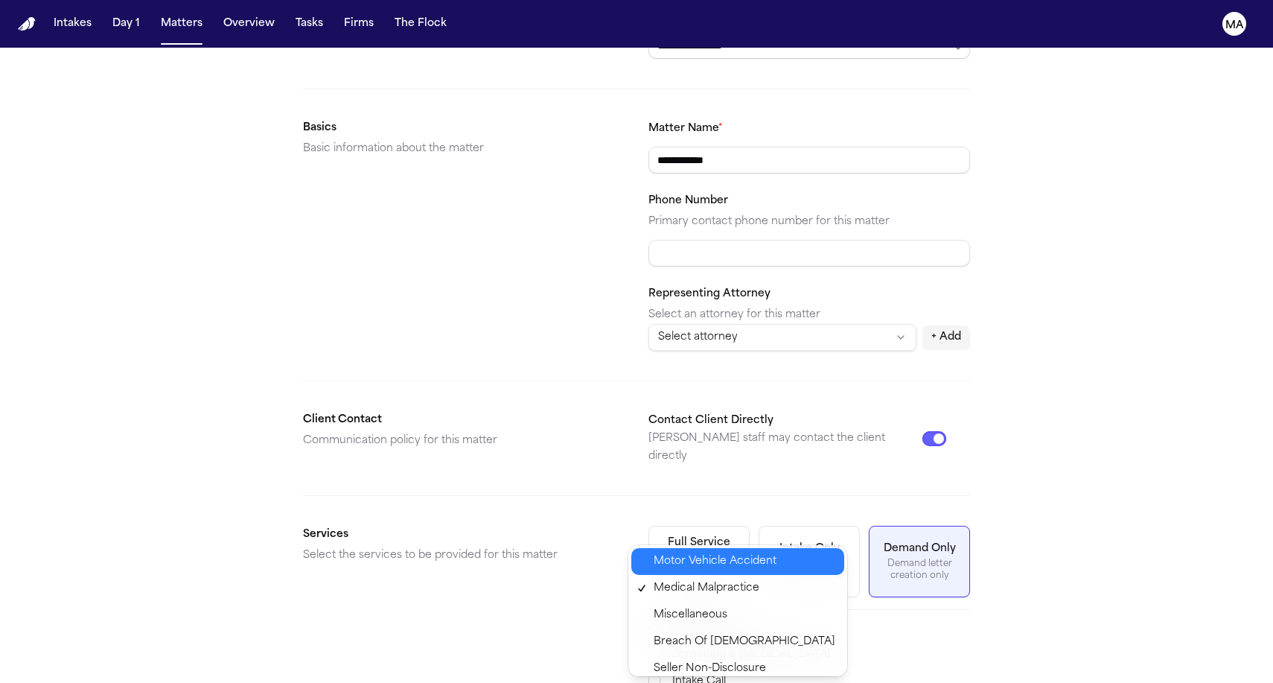
click at [677, 552] on span "Motor Vehicle Accident" at bounding box center [715, 561] width 123 height 18
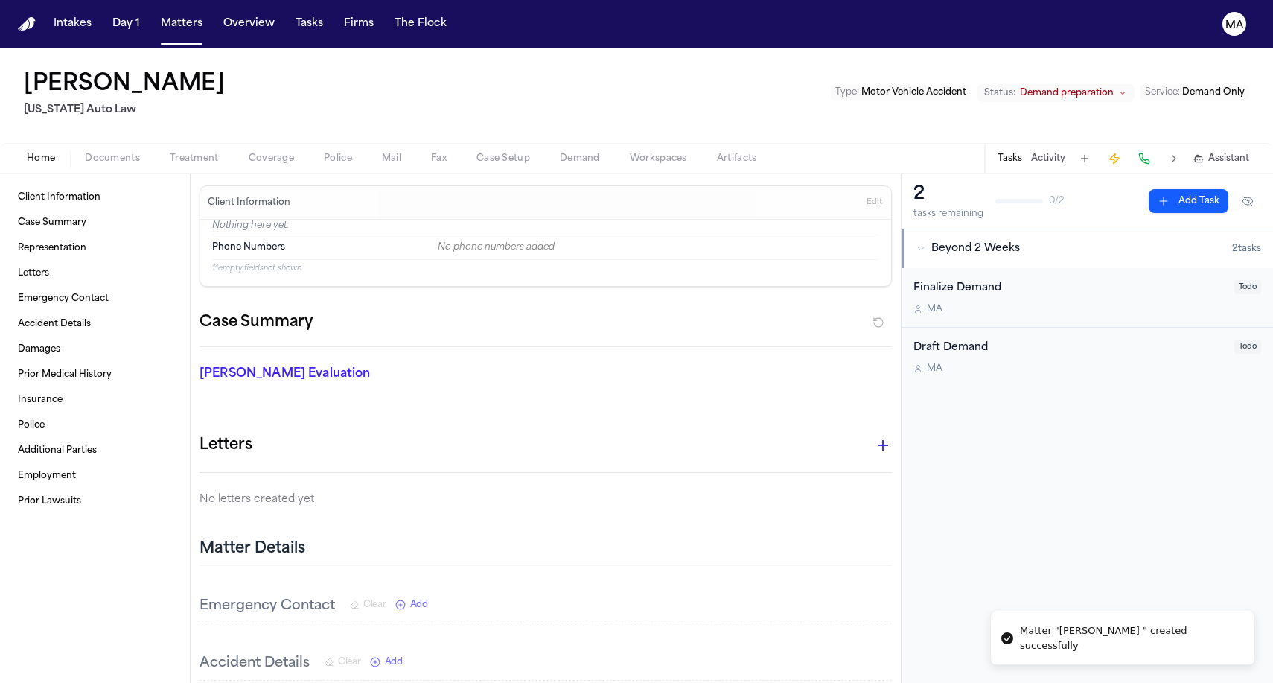
click at [85, 153] on span "Documents" at bounding box center [112, 159] width 55 height 12
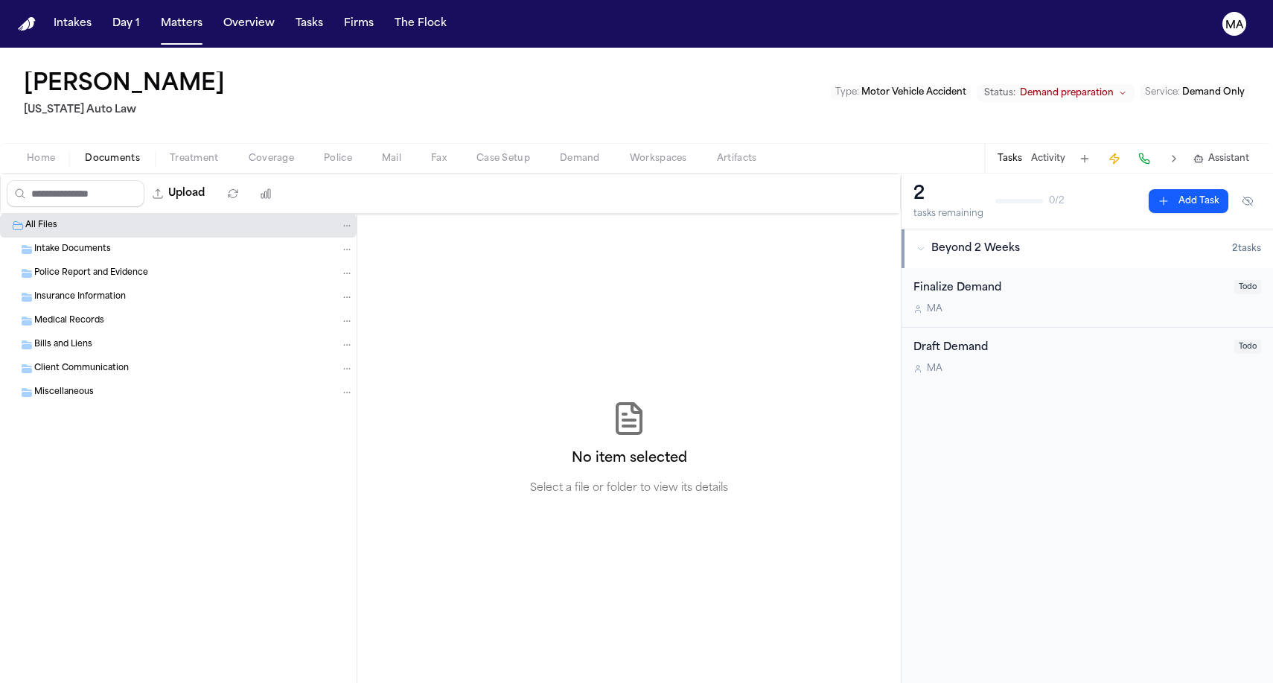
click at [148, 418] on div "All Files Intake Documents Police Report and Evidence Insurance Information Med…" at bounding box center [178, 448] width 357 height 469
click at [149, 180] on button "Upload" at bounding box center [178, 193] width 69 height 27
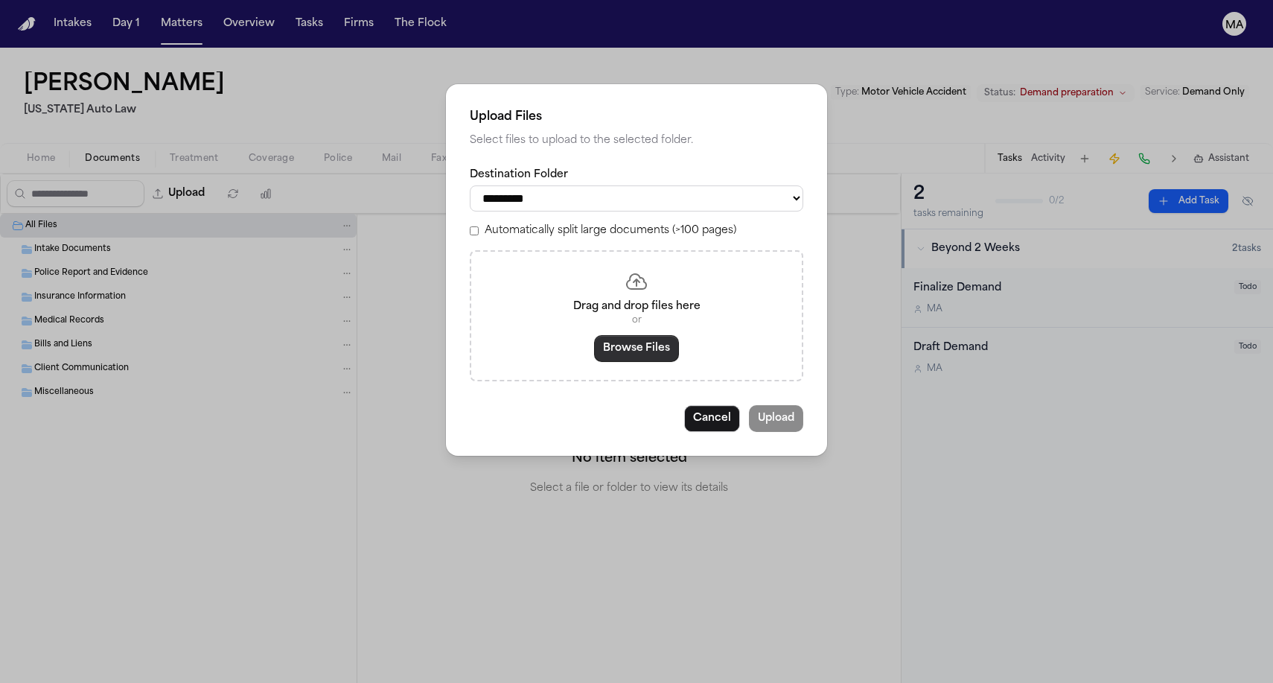
click at [623, 335] on button "Browse Files" at bounding box center [636, 348] width 85 height 27
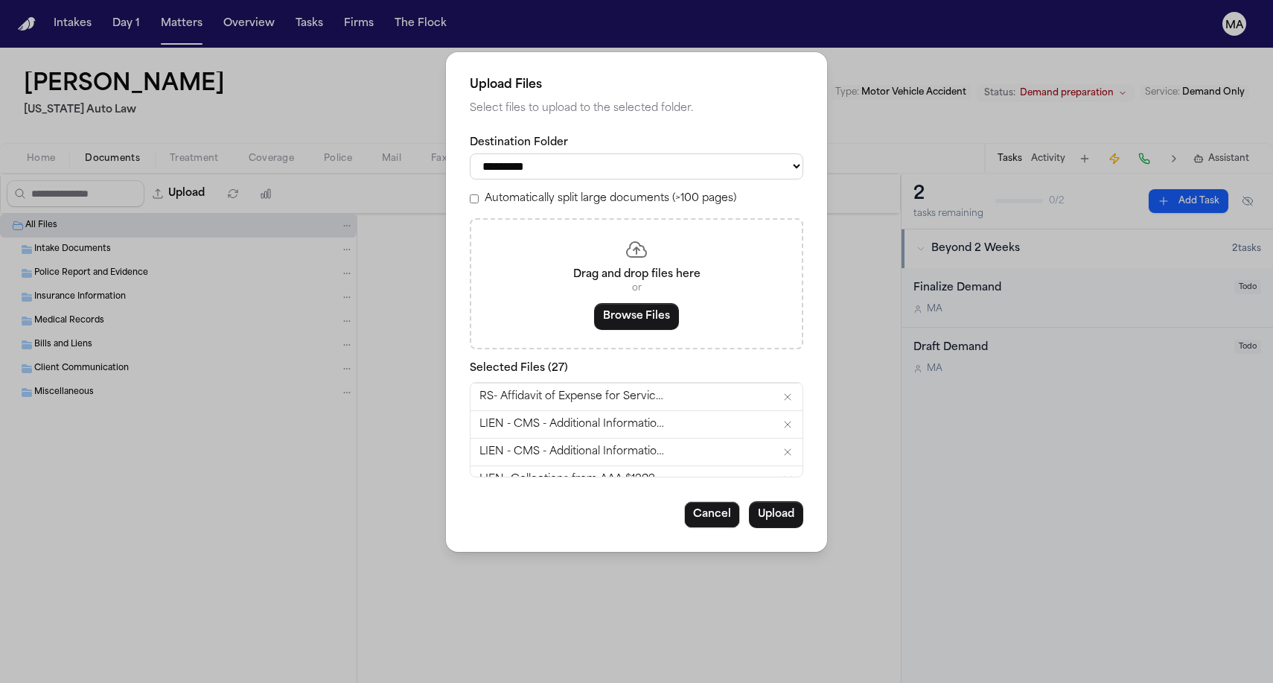
scroll to position [393, 0]
click at [749, 501] on button "Upload" at bounding box center [776, 514] width 54 height 27
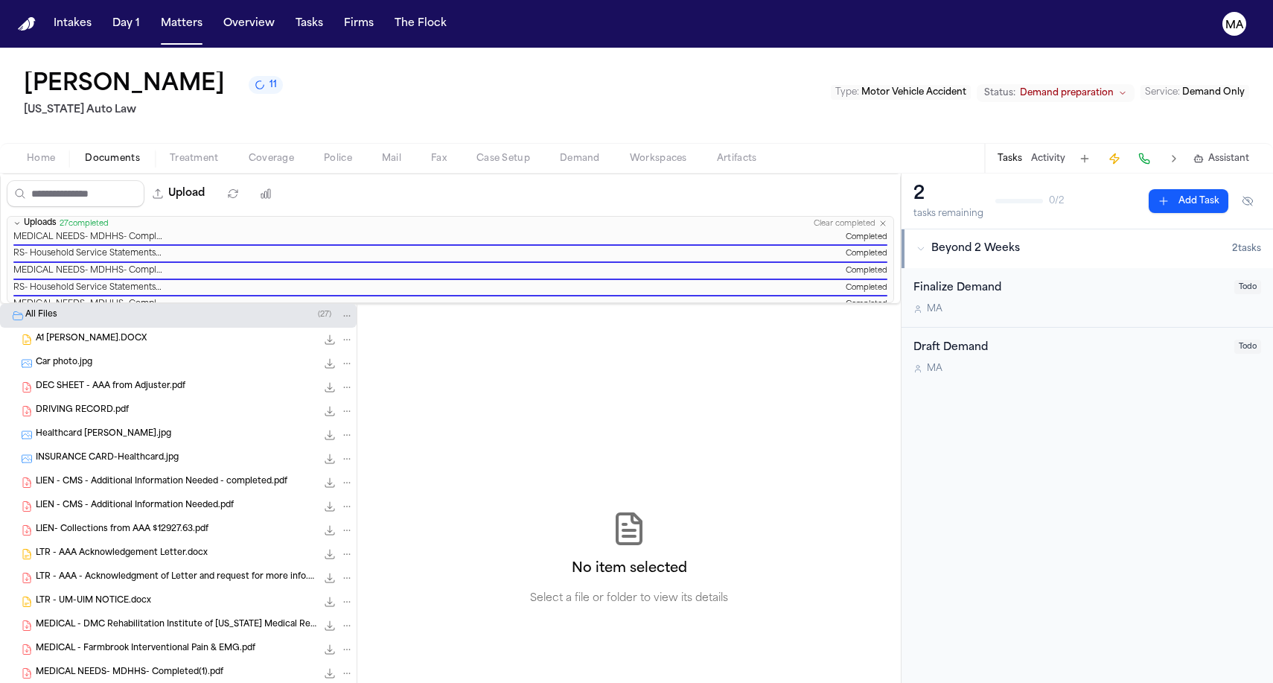
click at [730, 369] on div "No item selected Select a file or folder to view its details" at bounding box center [628, 558] width 543 height 509
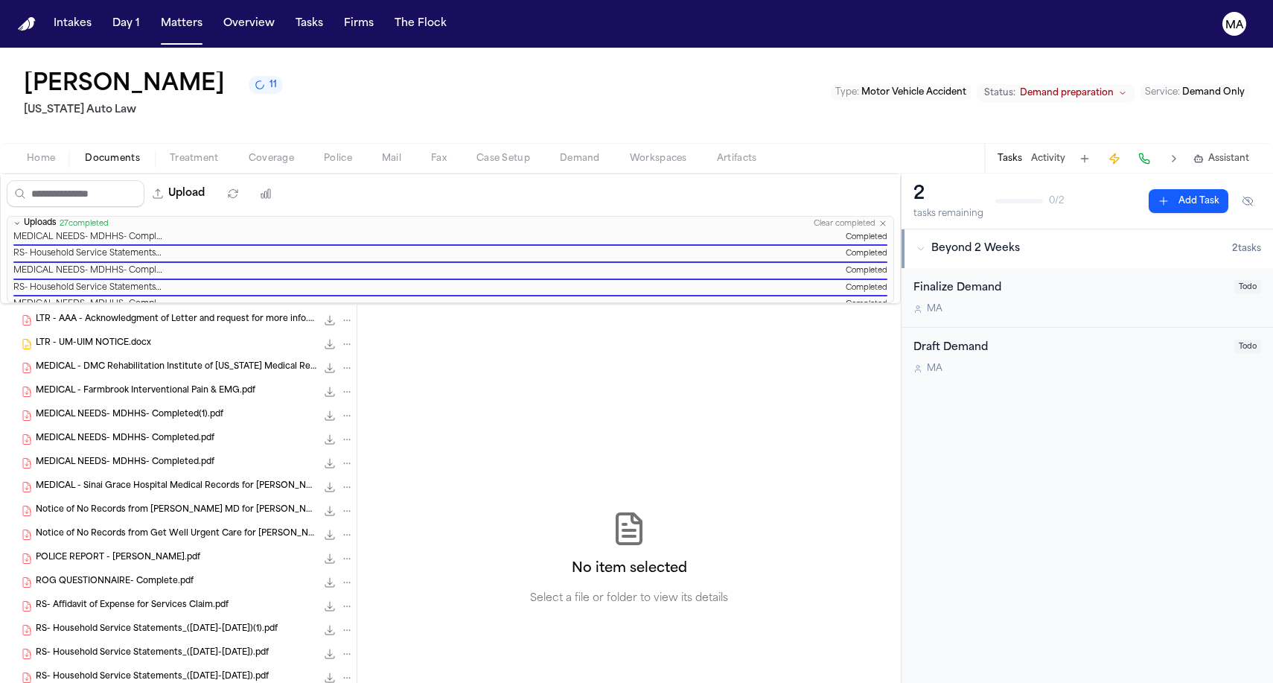
scroll to position [373, 0]
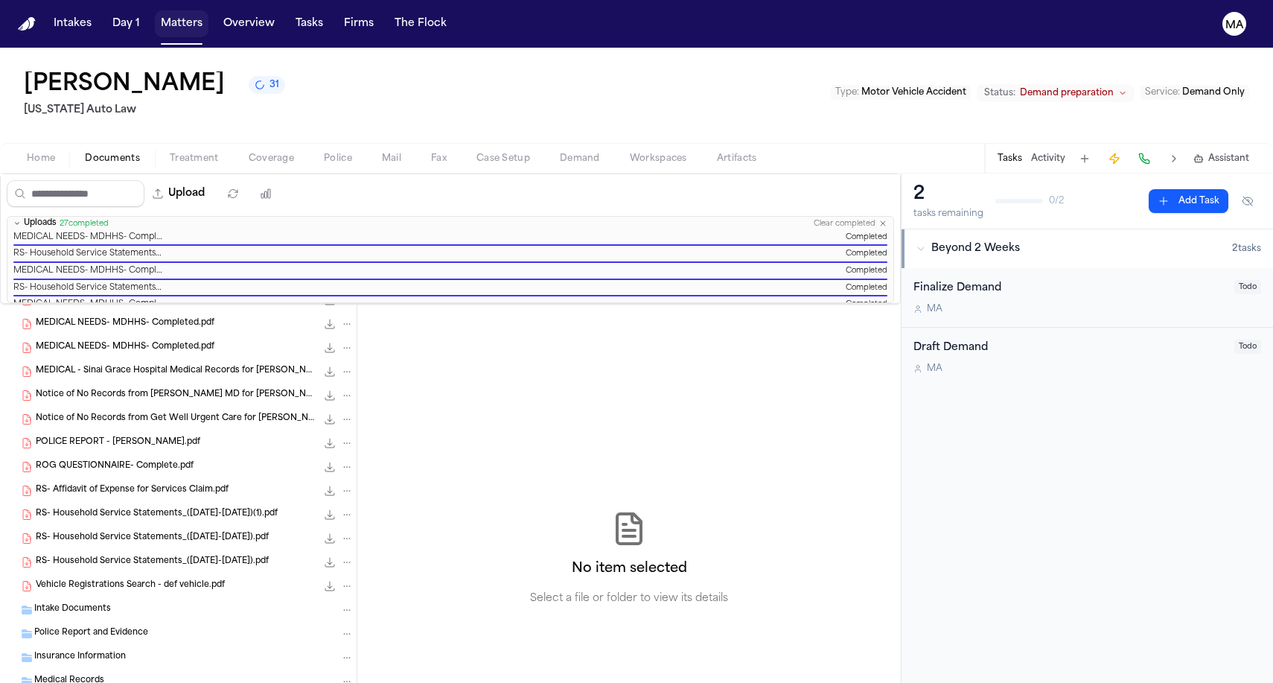
click at [155, 11] on button "Matters" at bounding box center [182, 23] width 54 height 27
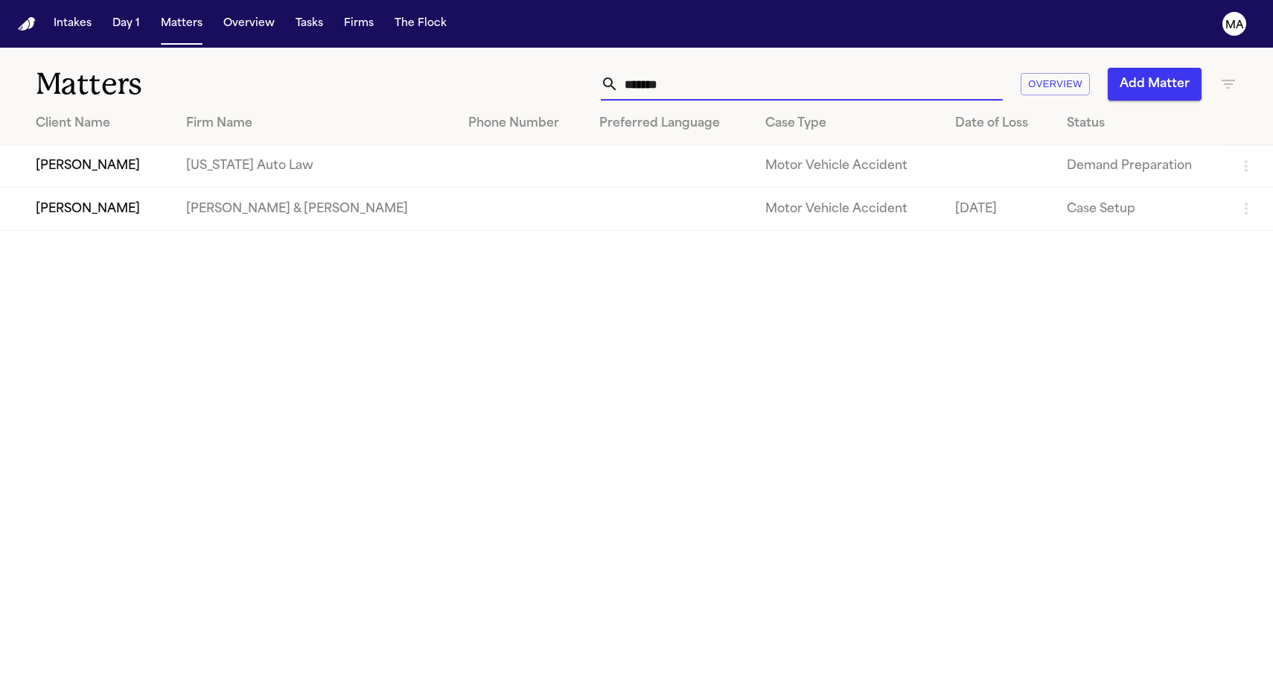
drag, startPoint x: 959, startPoint y: 67, endPoint x: 788, endPoint y: 66, distance: 170.5
click at [788, 68] on div "******* Overview Add Matter" at bounding box center [808, 84] width 858 height 33
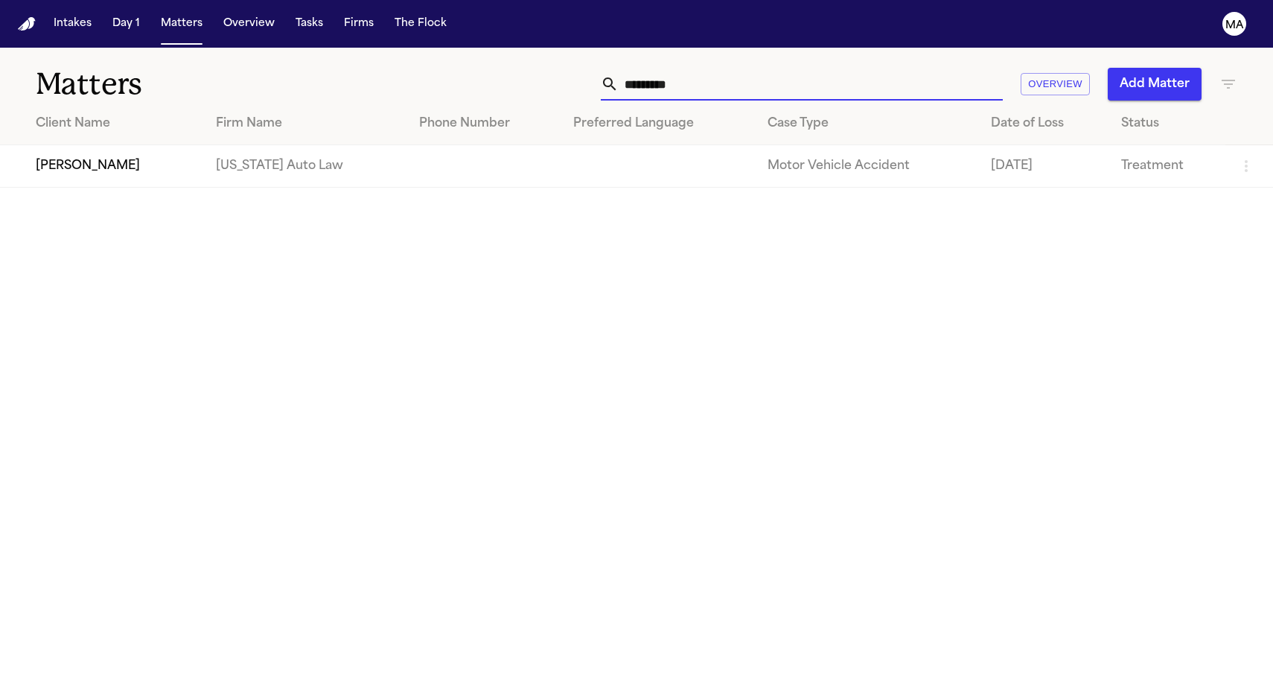
drag, startPoint x: 903, startPoint y: 60, endPoint x: 824, endPoint y: 63, distance: 78.9
click at [824, 68] on div "*********" at bounding box center [802, 84] width 402 height 33
type input "*******"
click at [427, 249] on main "Matters ******* Overview Add Matter Client Name Firm Name Phone Number Preferre…" at bounding box center [636, 365] width 1273 height 635
drag, startPoint x: 877, startPoint y: 63, endPoint x: 893, endPoint y: 63, distance: 16.4
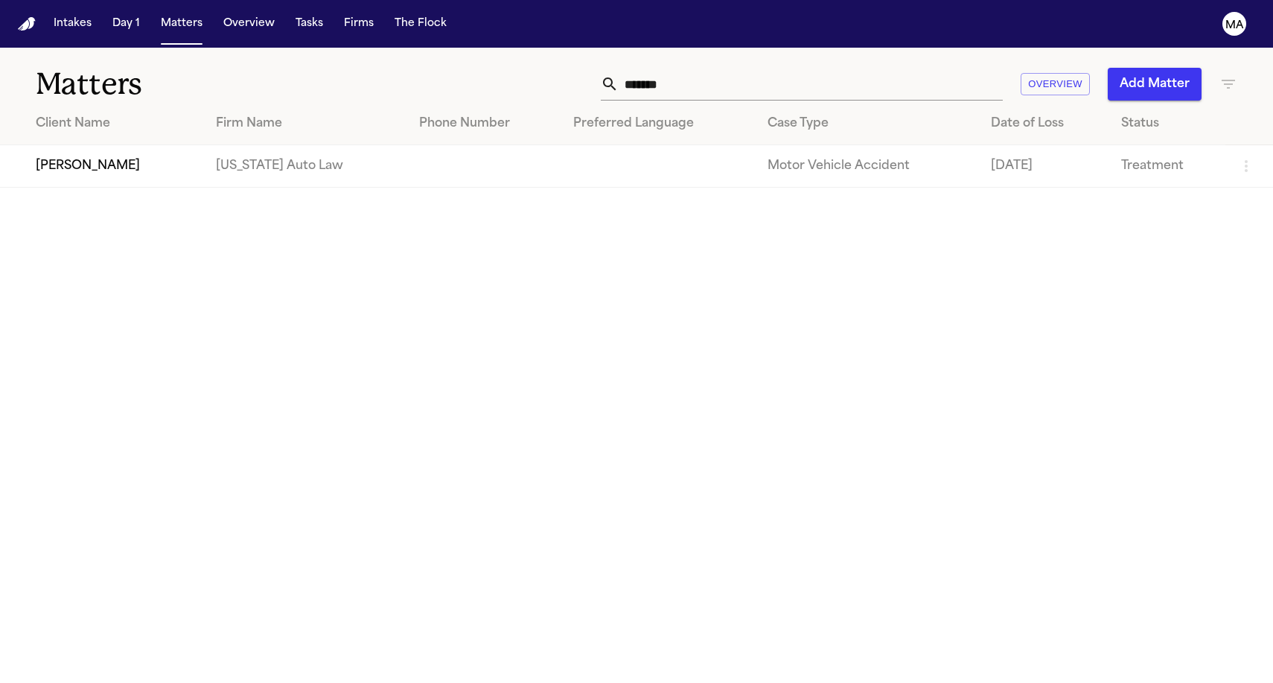
click at [877, 68] on input "*******" at bounding box center [811, 84] width 384 height 33
drag, startPoint x: 894, startPoint y: 63, endPoint x: 793, endPoint y: 61, distance: 101.2
click at [793, 68] on div "******* Overview Add Matter" at bounding box center [808, 84] width 858 height 33
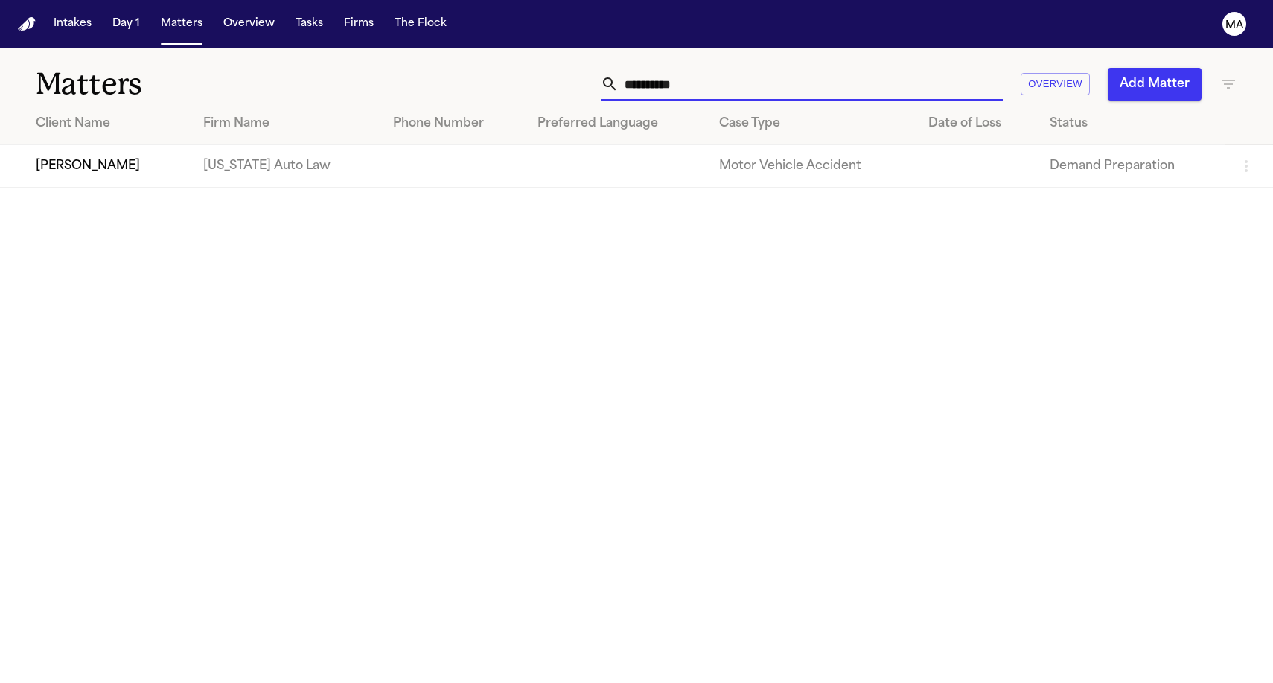
type input "**********"
click at [124, 145] on td "[PERSON_NAME]" at bounding box center [95, 166] width 191 height 42
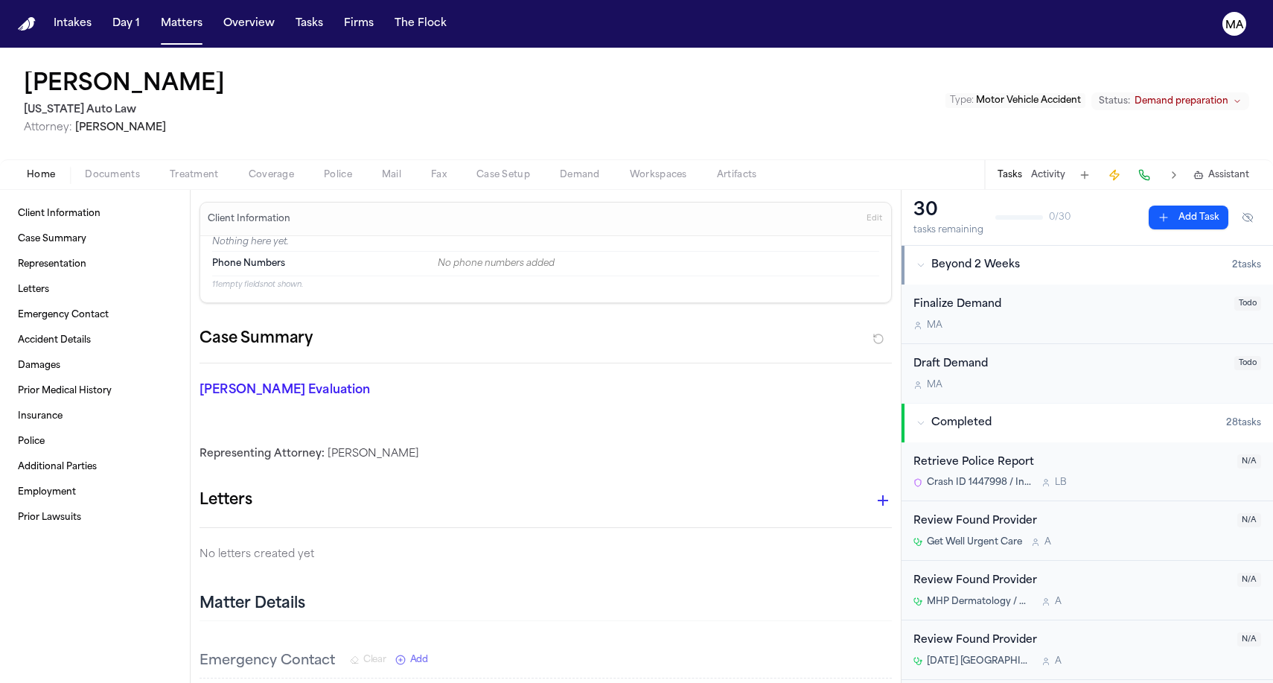
click at [1229, 169] on span "Assistant" at bounding box center [1228, 175] width 41 height 12
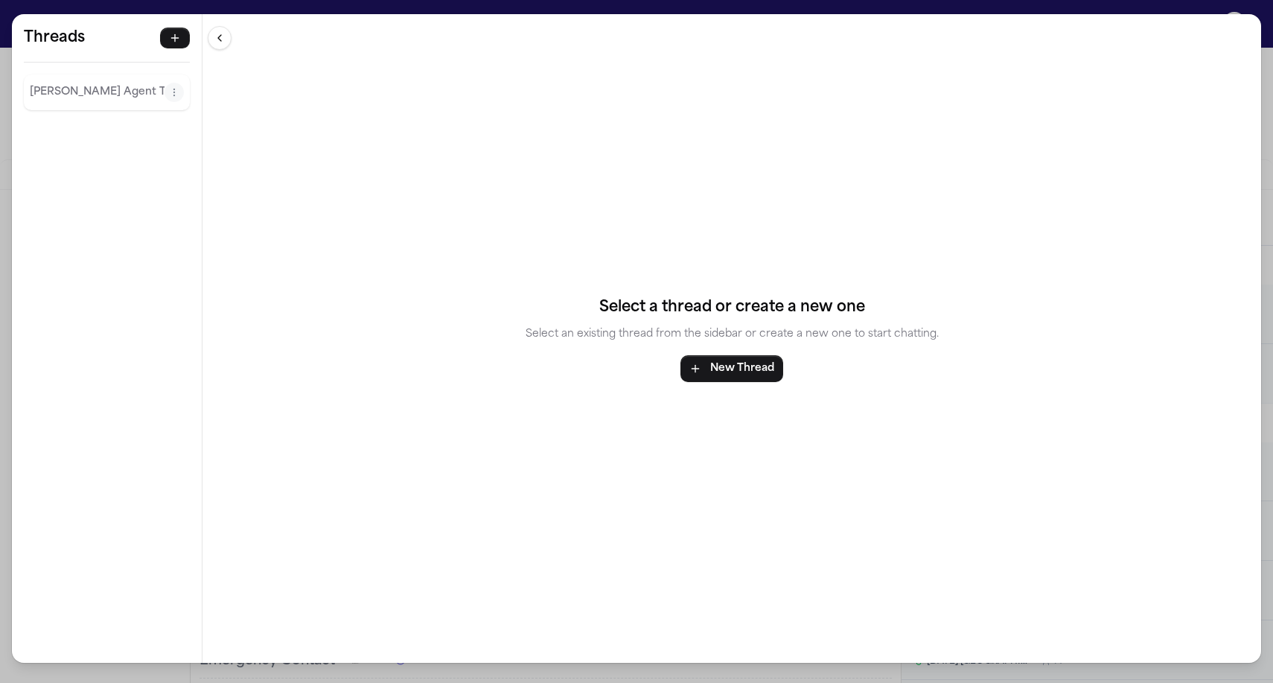
click at [45, 74] on div "Finch Agent Thread" at bounding box center [107, 92] width 166 height 36
click at [49, 83] on p "Finch Agent Thread" at bounding box center [97, 92] width 135 height 18
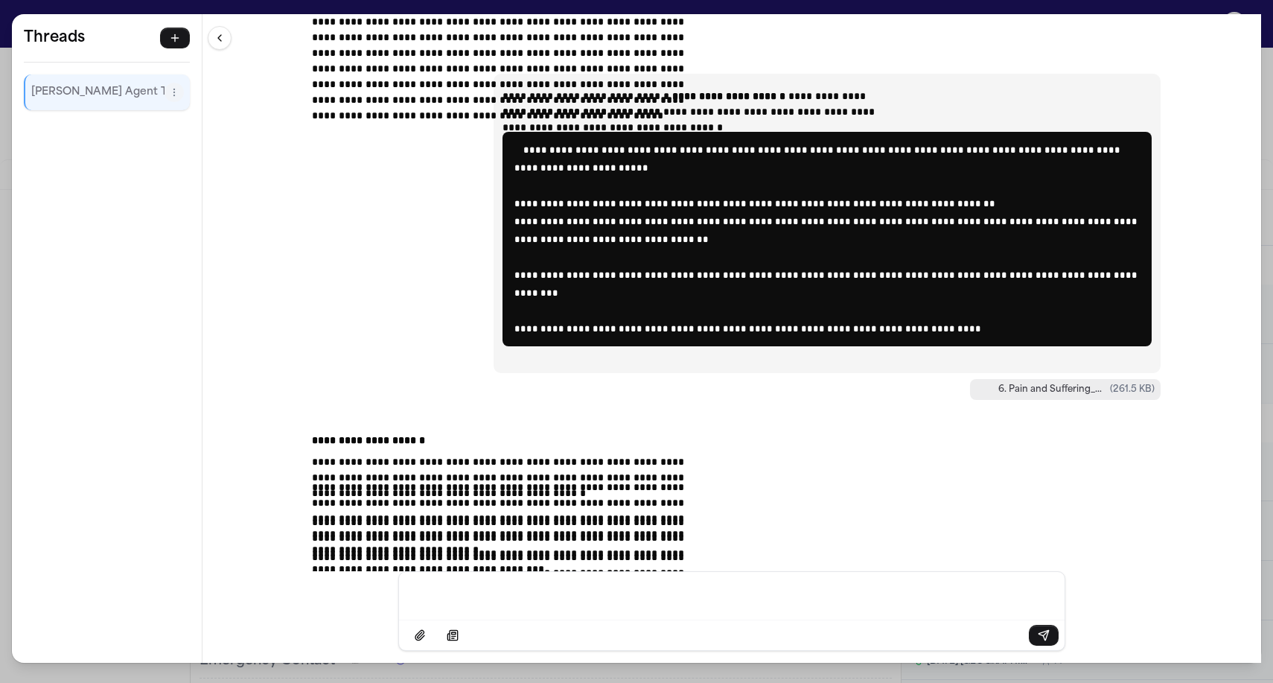
scroll to position [29675, 0]
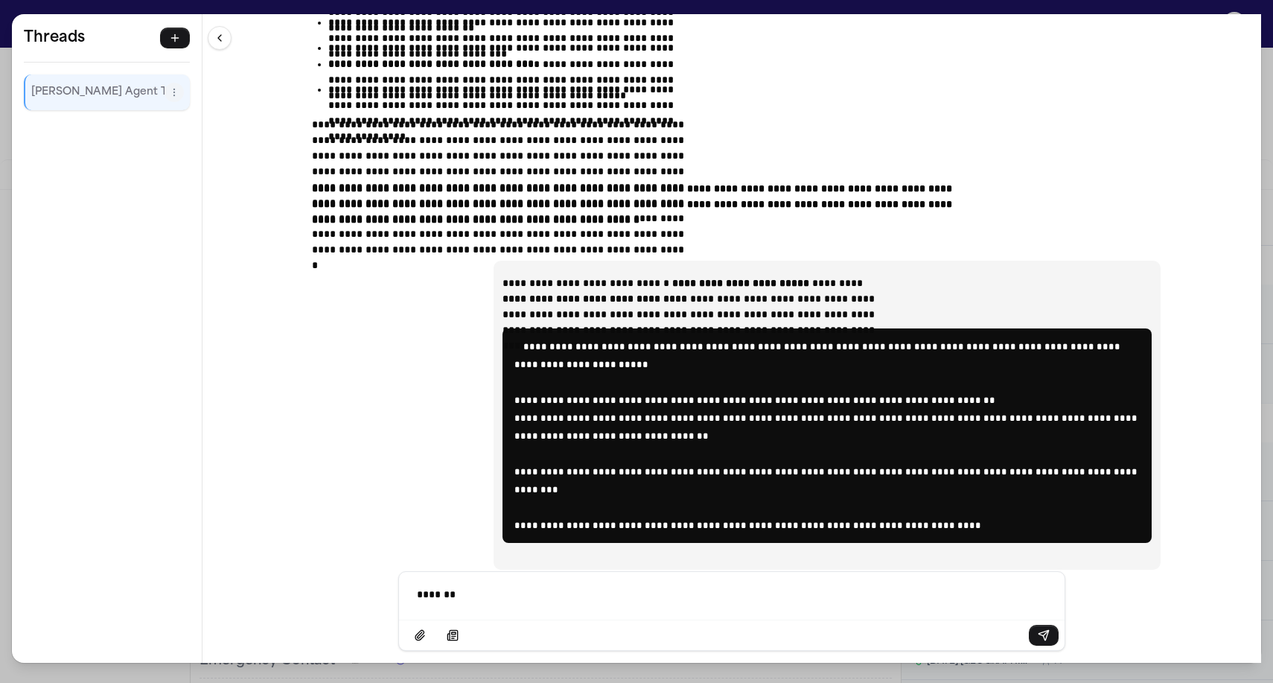
click at [353, 9] on div "**********" at bounding box center [636, 341] width 1273 height 683
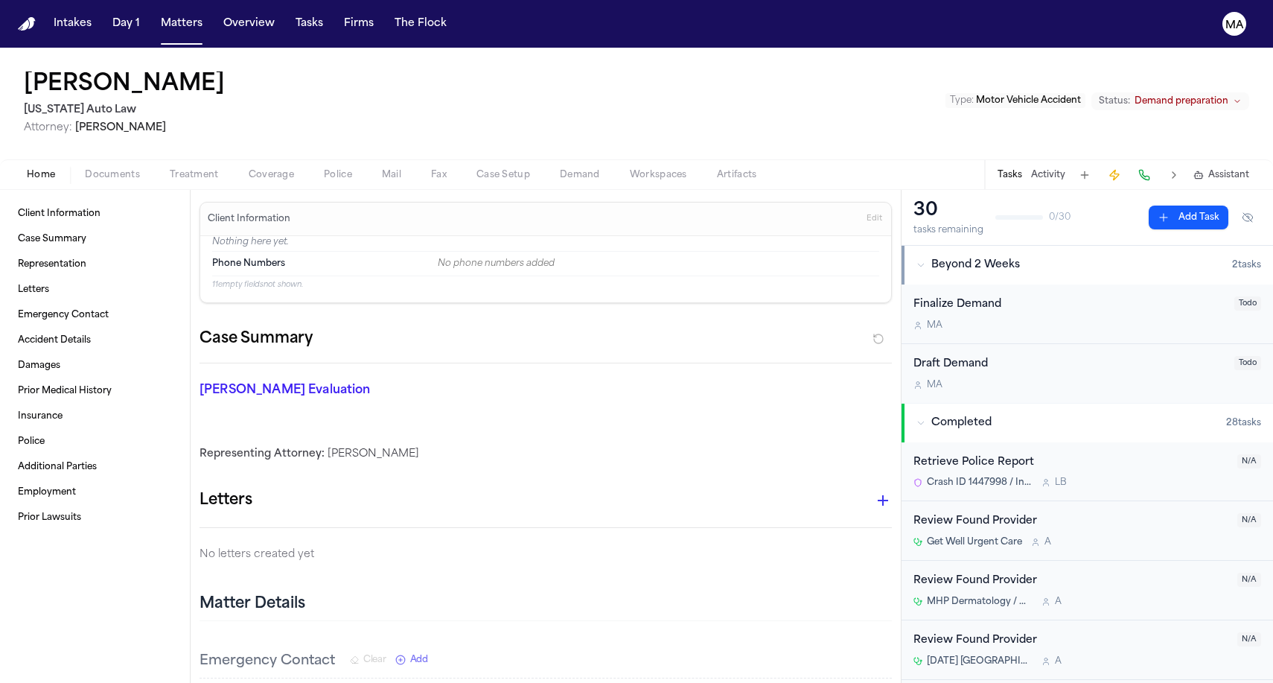
click at [630, 169] on span "Workspaces" at bounding box center [658, 175] width 57 height 12
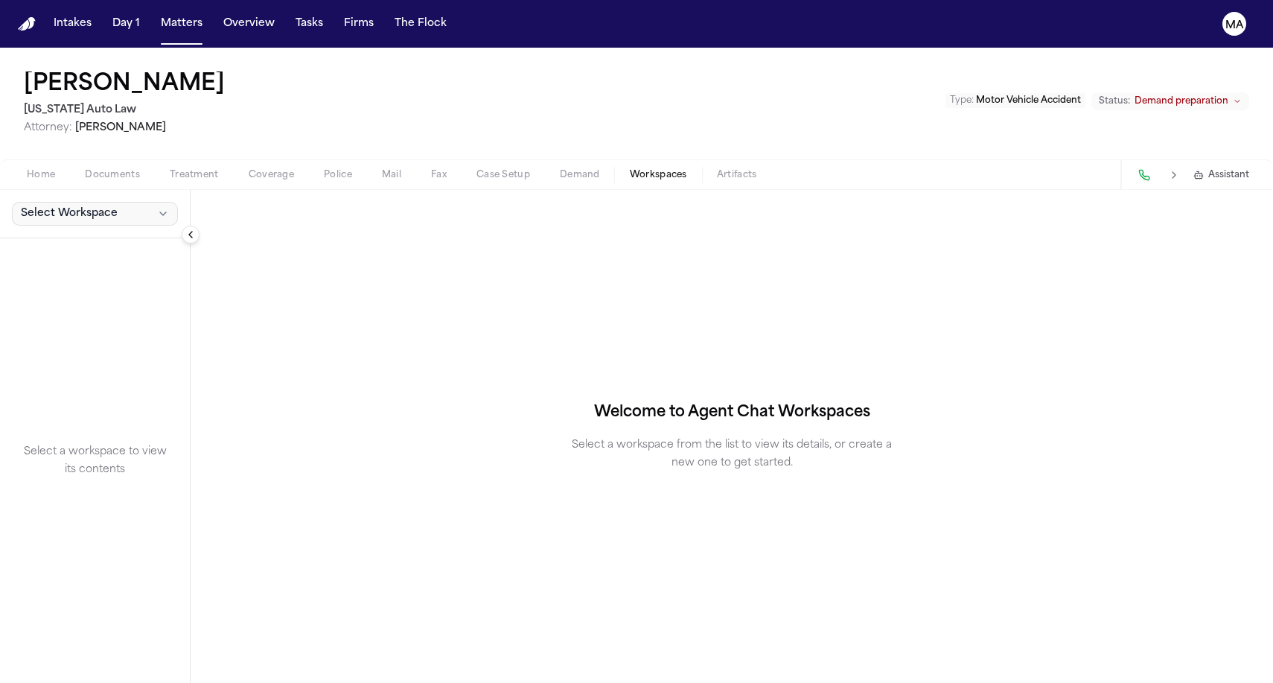
click at [68, 206] on span "Select Workspace" at bounding box center [69, 213] width 97 height 15
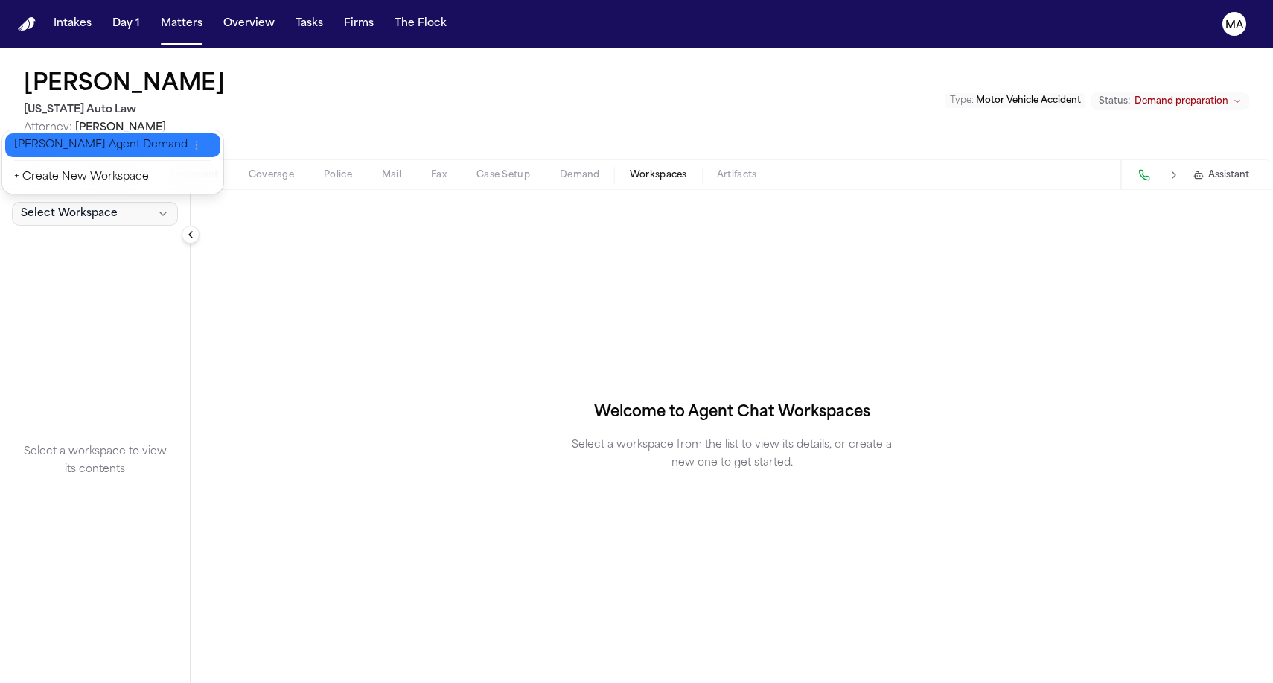
click at [64, 141] on span "Finch Agent Demand" at bounding box center [100, 145] width 173 height 15
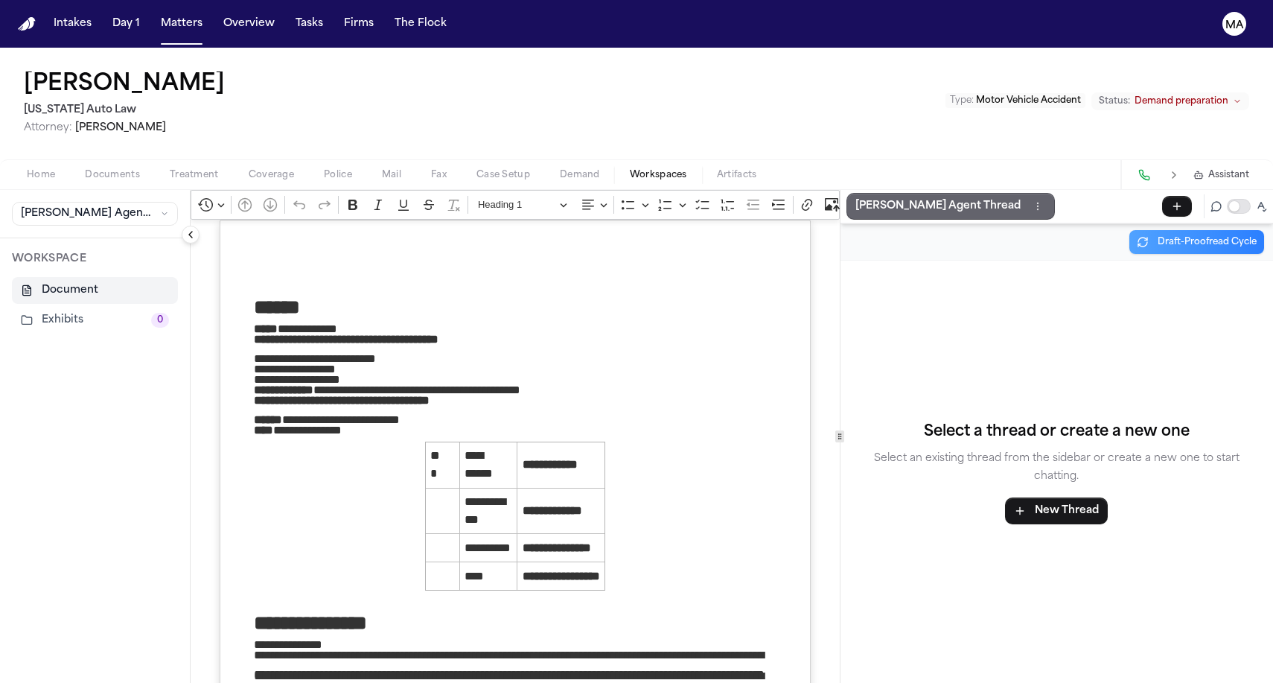
click at [846, 193] on button "Finch Agent Thread" at bounding box center [950, 206] width 208 height 27
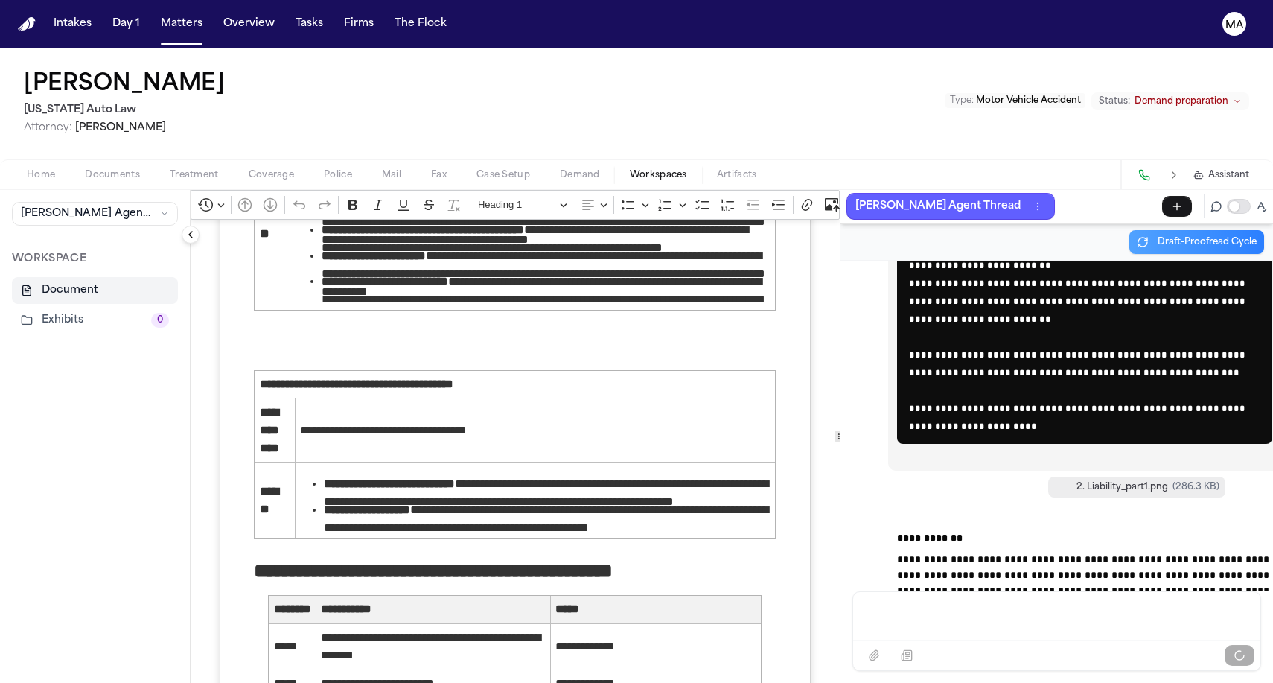
scroll to position [2210, 0]
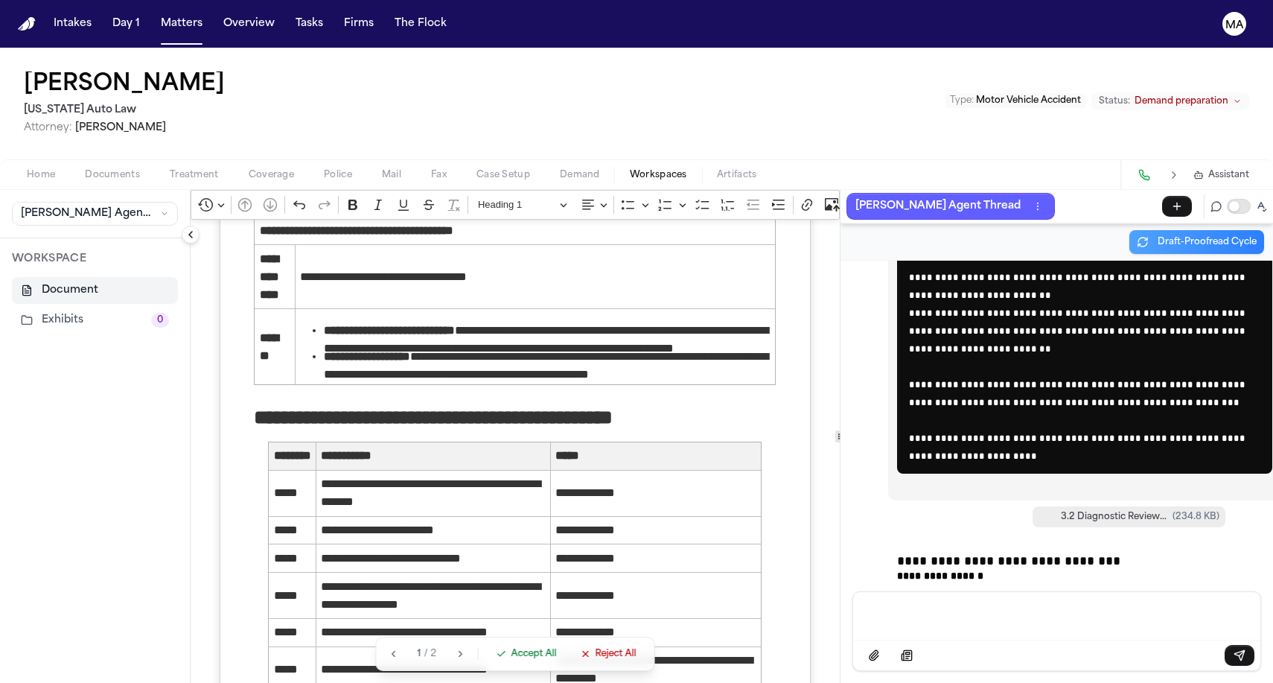
scroll to position [2491, 0]
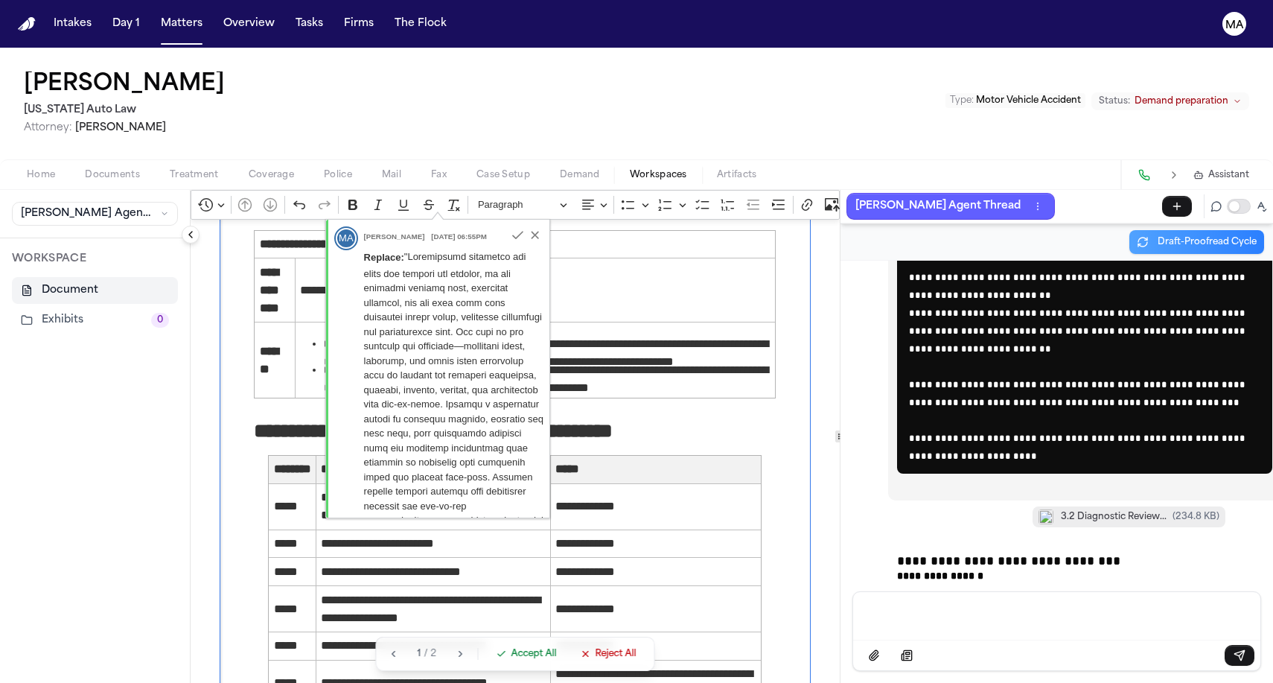
drag, startPoint x: 415, startPoint y: 456, endPoint x: 191, endPoint y: 333, distance: 254.9
copy div "**********"
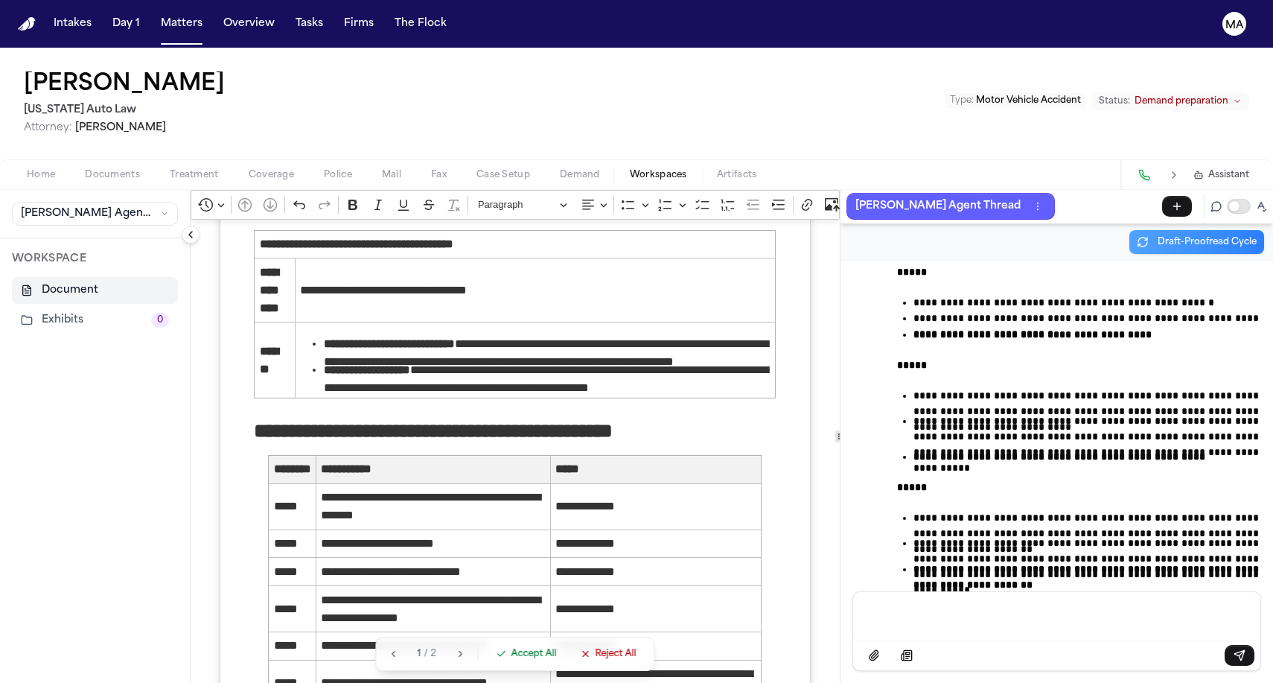
click at [286, 67] on div "Rudy Stuckey Michigan Auto Law Attorney: Derek Brackon Type : Motor Vehicle Acc…" at bounding box center [636, 104] width 1273 height 112
drag, startPoint x: 913, startPoint y: 626, endPoint x: 910, endPoint y: 616, distance: 10.4
click at [913, 622] on p "Message input" at bounding box center [1056, 614] width 371 height 15
click at [511, 660] on span "Accept All" at bounding box center [533, 654] width 45 height 12
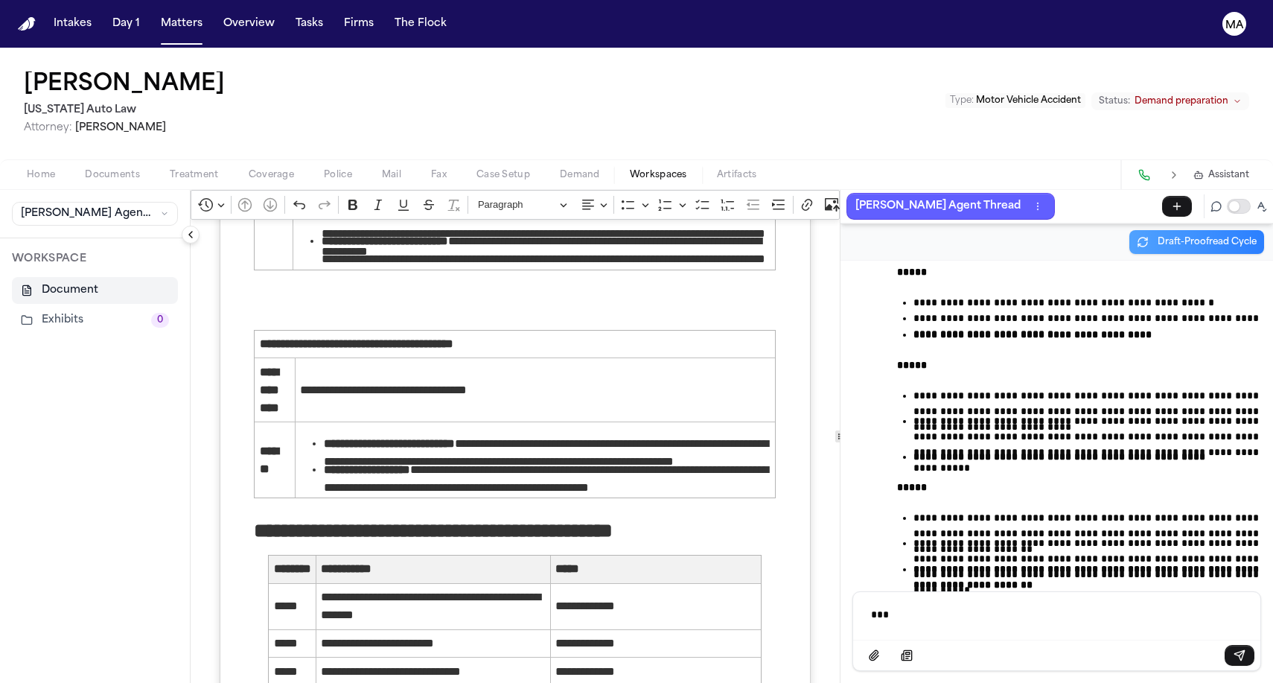
click at [889, 631] on div "***" at bounding box center [1056, 614] width 389 height 45
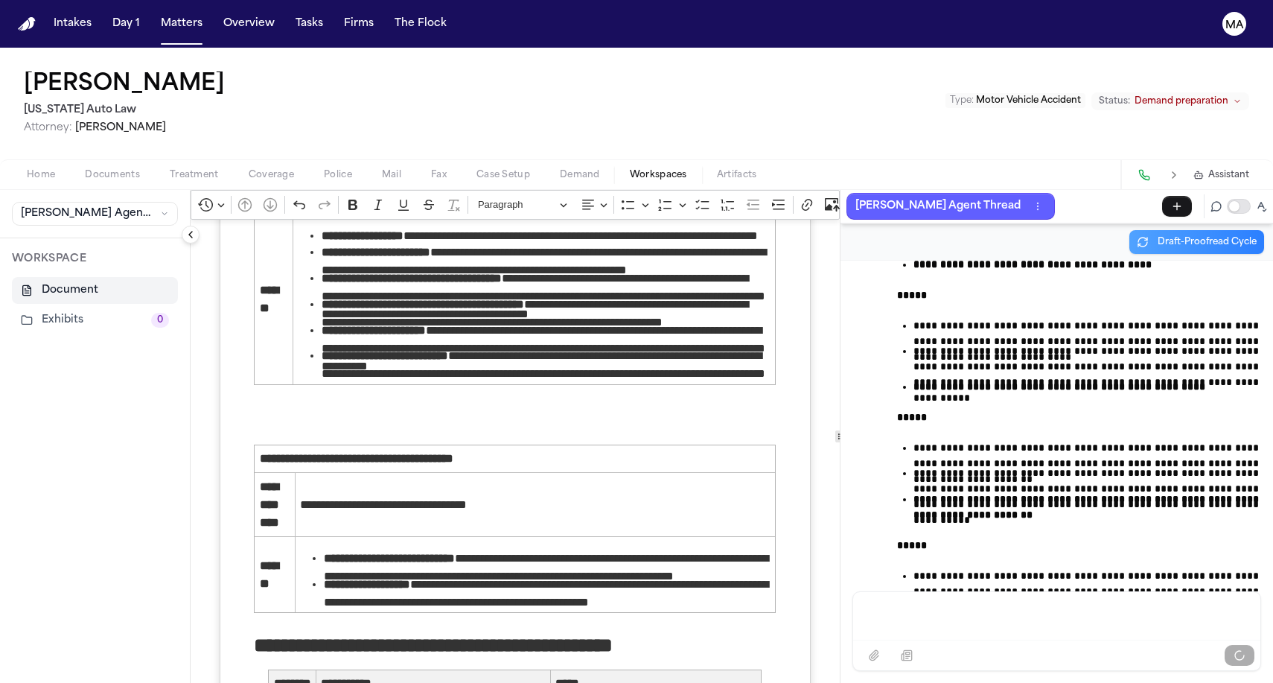
scroll to position [2273, 0]
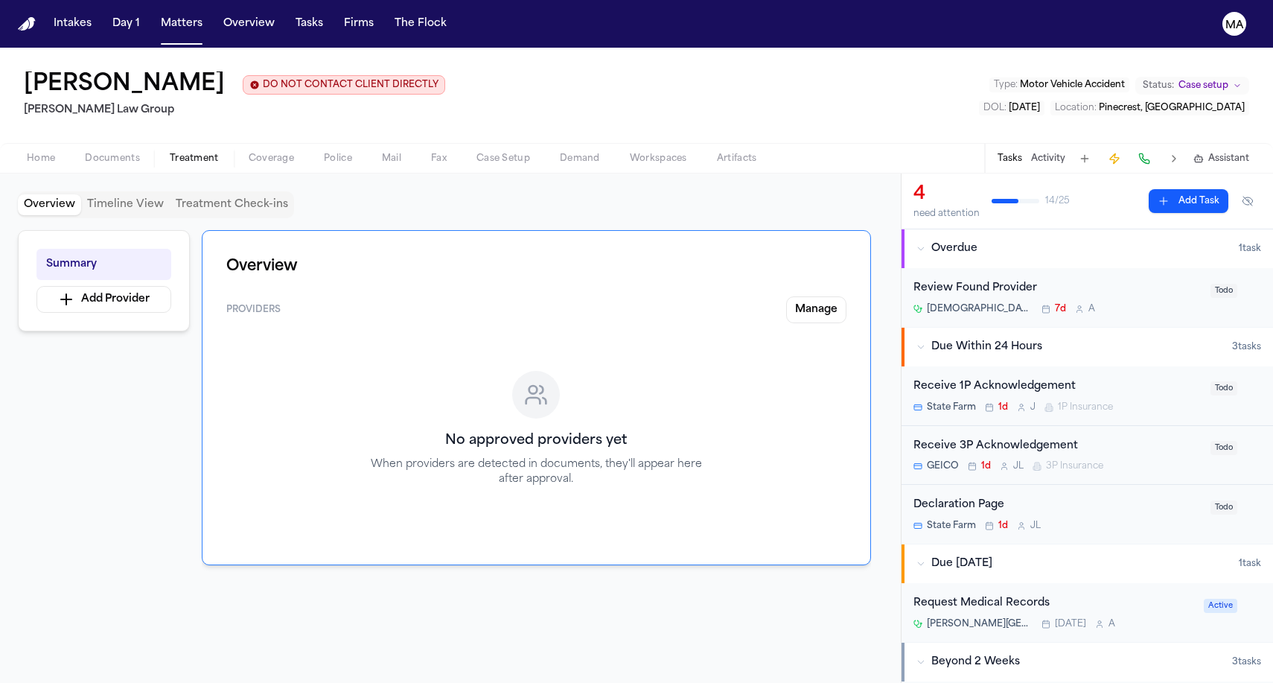
click at [45, 20] on nav "Intakes Day 1 Matters Overview Tasks Firms The Flock MA" at bounding box center [636, 24] width 1273 height 48
click at [48, 19] on button "Intakes" at bounding box center [73, 23] width 50 height 27
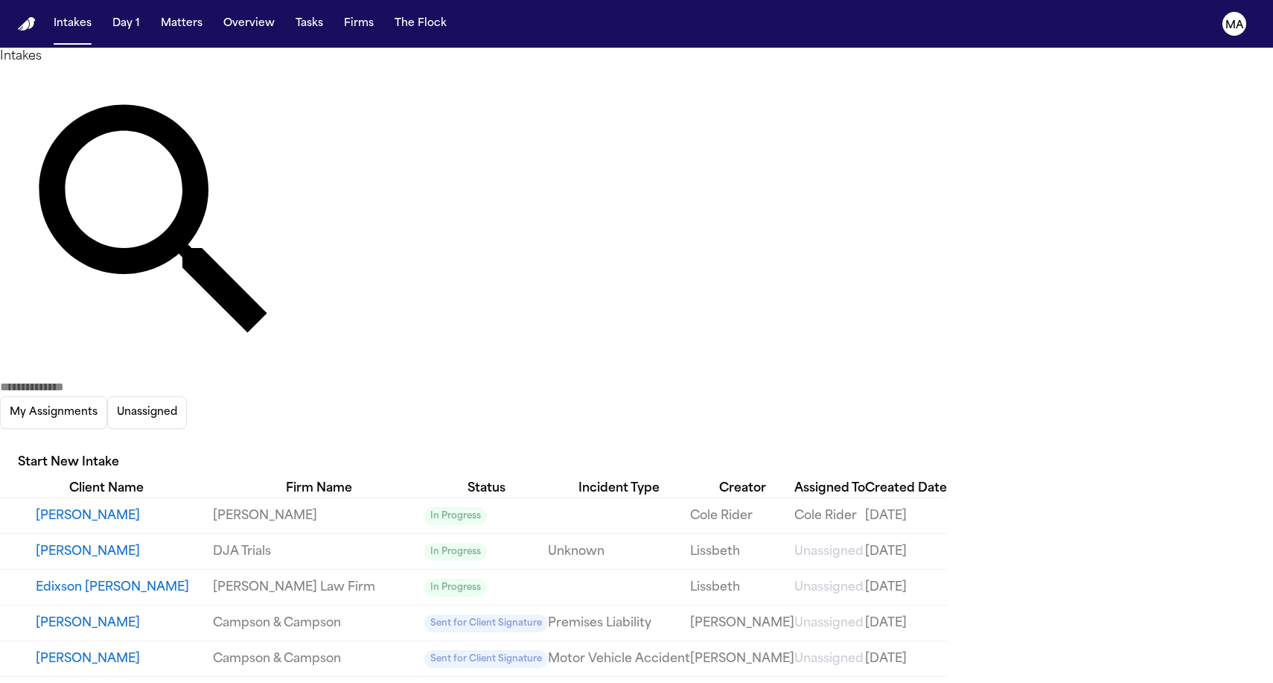
click at [157, 20] on nav "Intakes Day 1 Matters Overview Tasks Firms The Flock MA" at bounding box center [636, 24] width 1273 height 48
click at [217, 17] on button "Overview" at bounding box center [248, 23] width 63 height 27
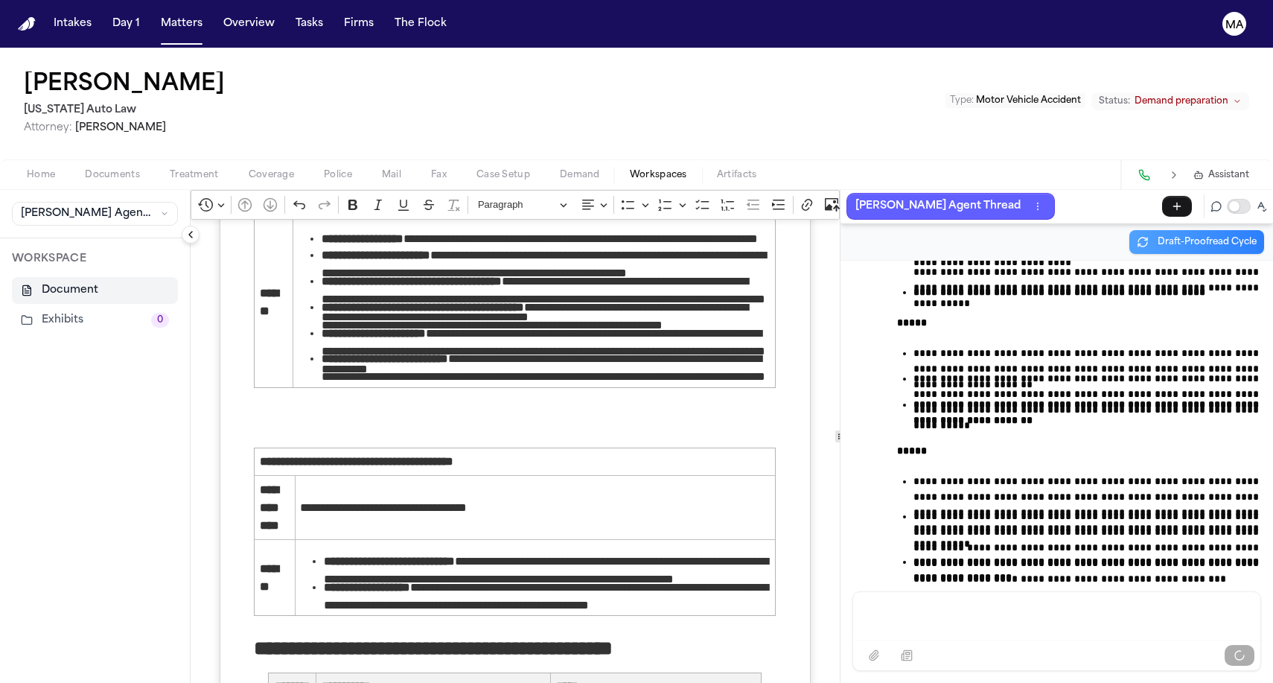
scroll to position [35245, 0]
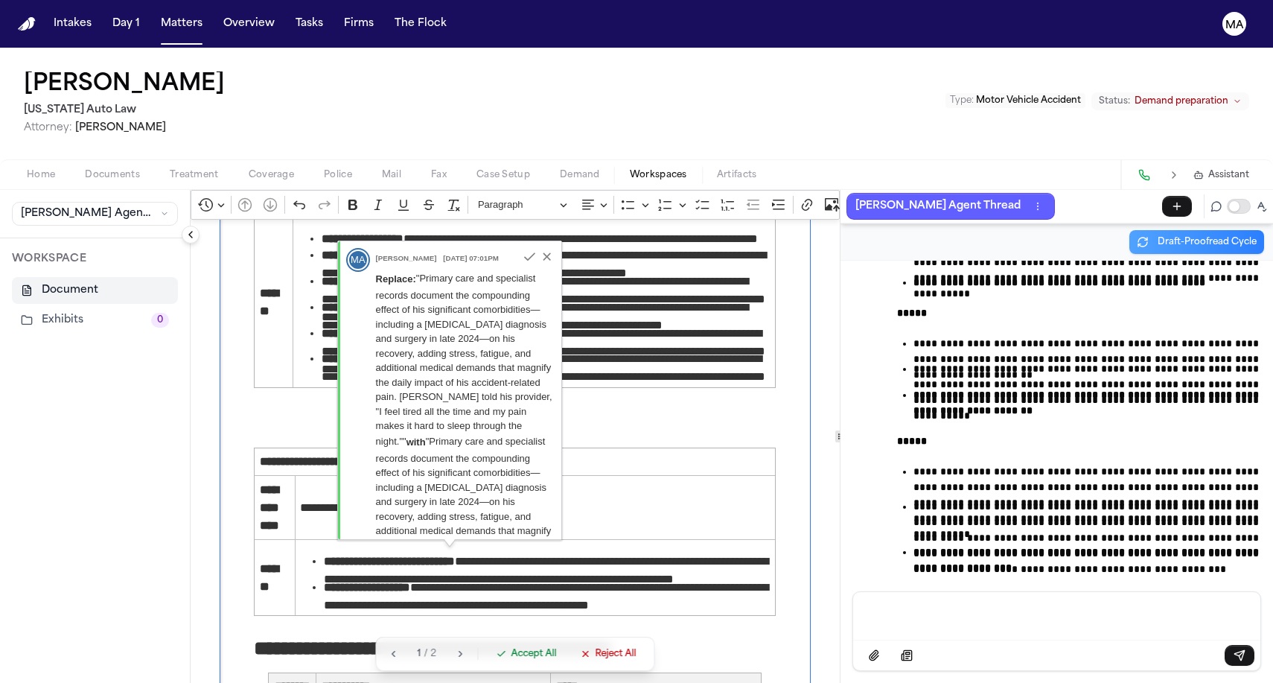
drag, startPoint x: 529, startPoint y: 560, endPoint x: 191, endPoint y: 529, distance: 339.3
click at [912, 631] on div "Message input" at bounding box center [1056, 614] width 389 height 45
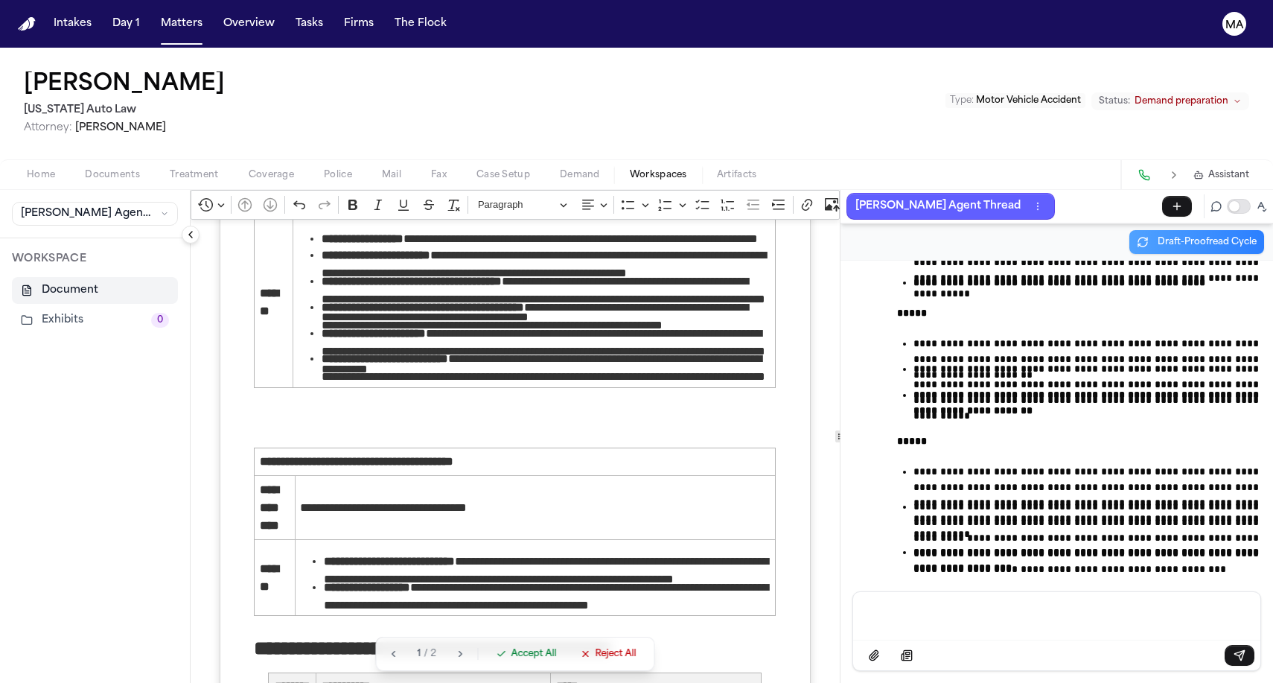
click at [511, 660] on span "Accept All" at bounding box center [533, 654] width 45 height 12
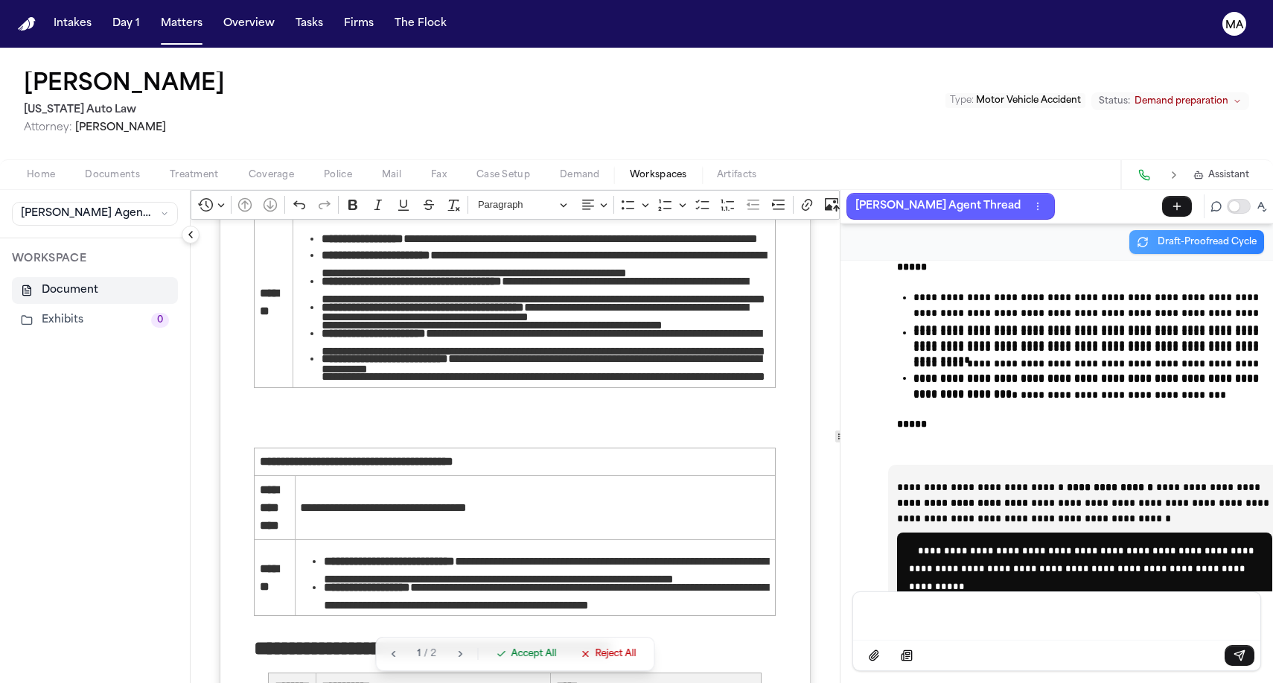
scroll to position [2290, 0]
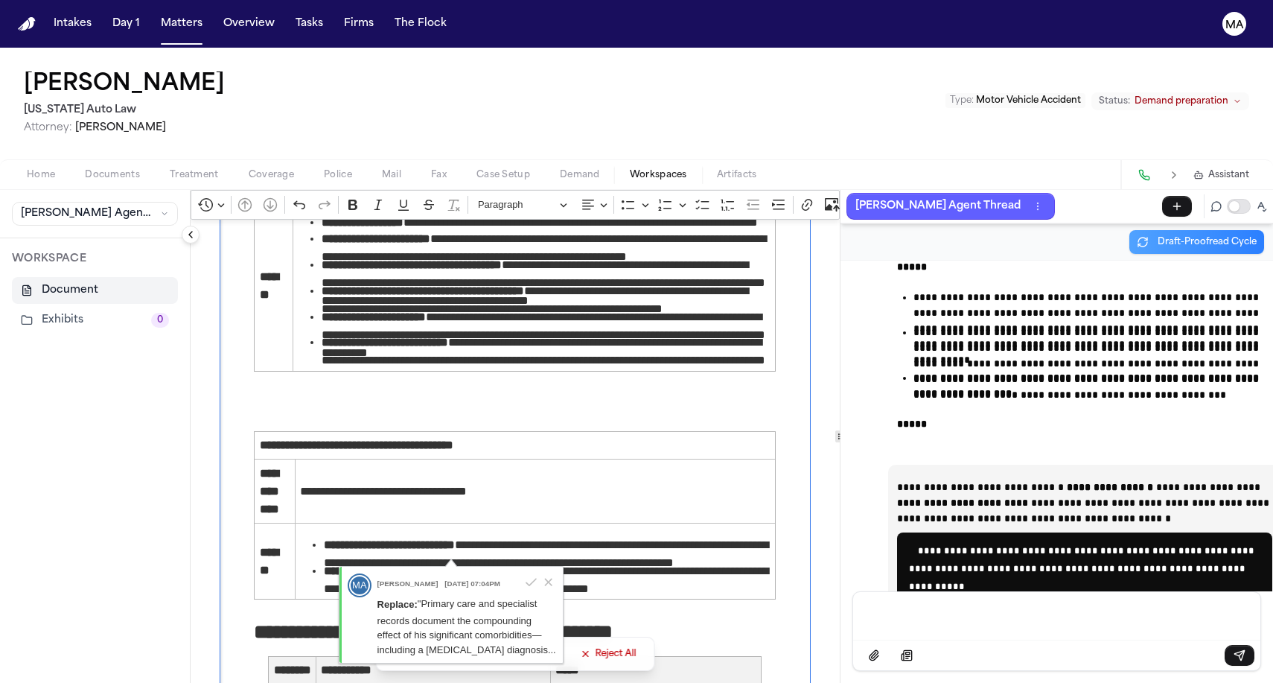
drag, startPoint x: 523, startPoint y: 553, endPoint x: 687, endPoint y: 564, distance: 164.1
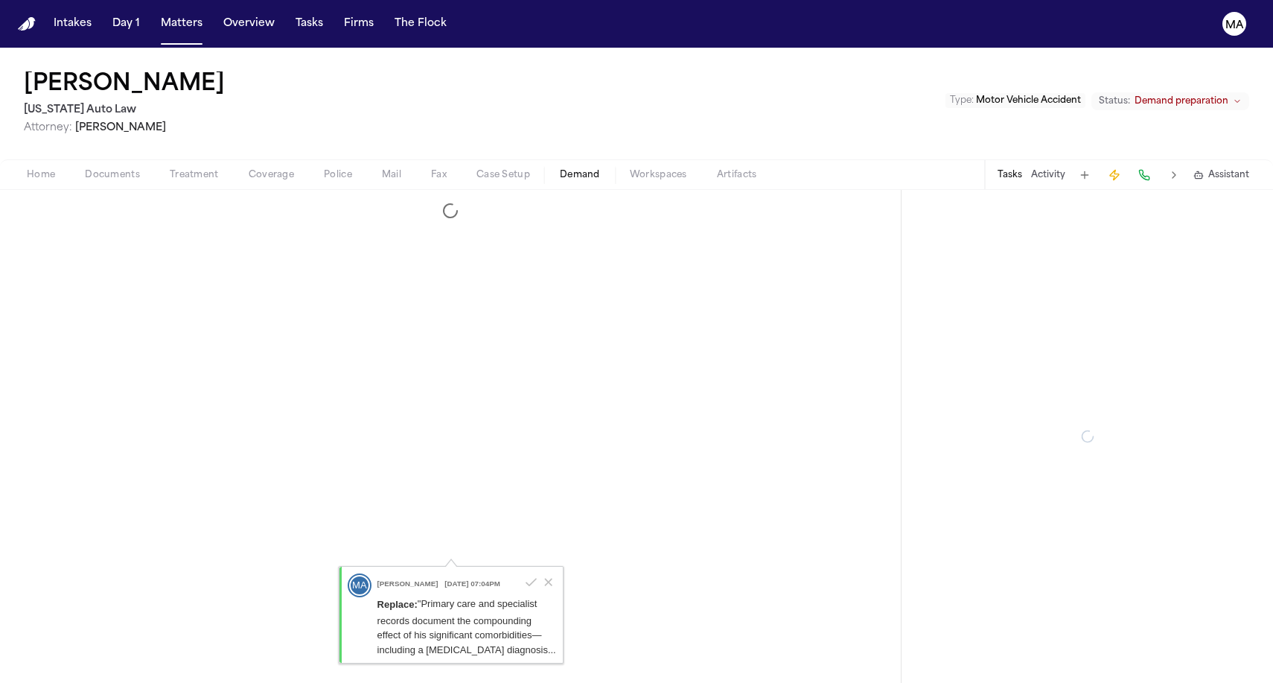
click at [545, 166] on button "Demand" at bounding box center [580, 175] width 70 height 18
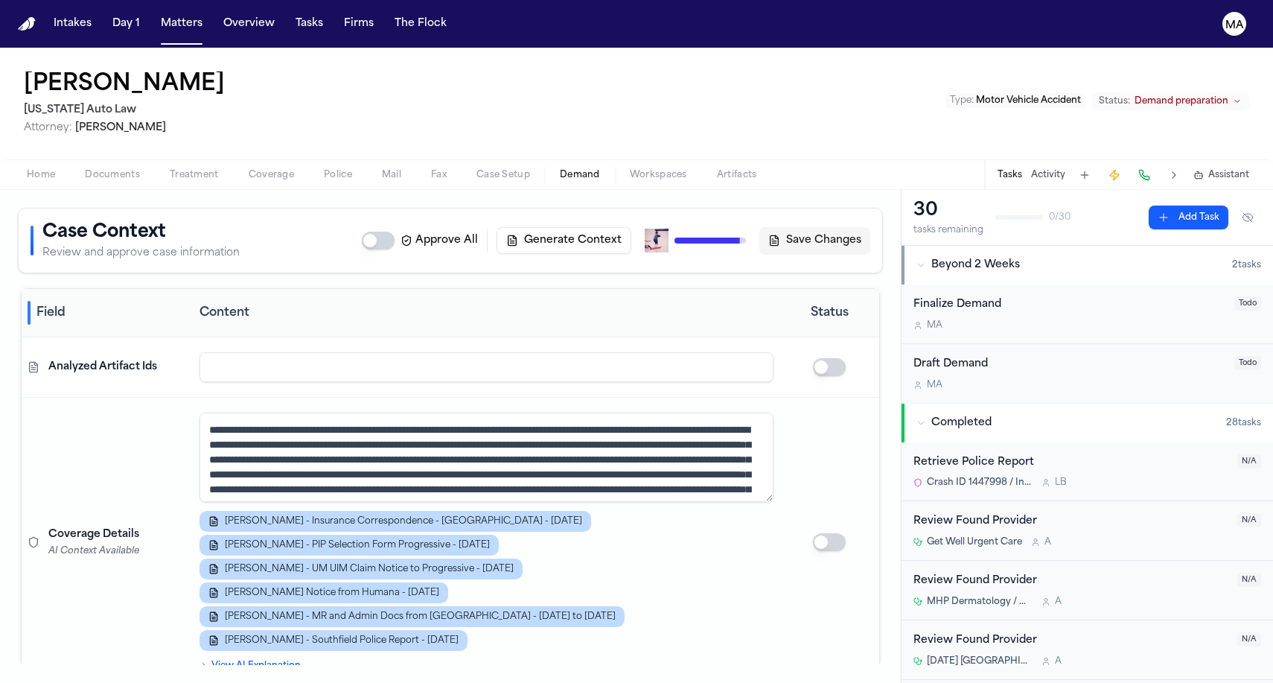
click at [630, 169] on span "Workspaces" at bounding box center [658, 175] width 57 height 12
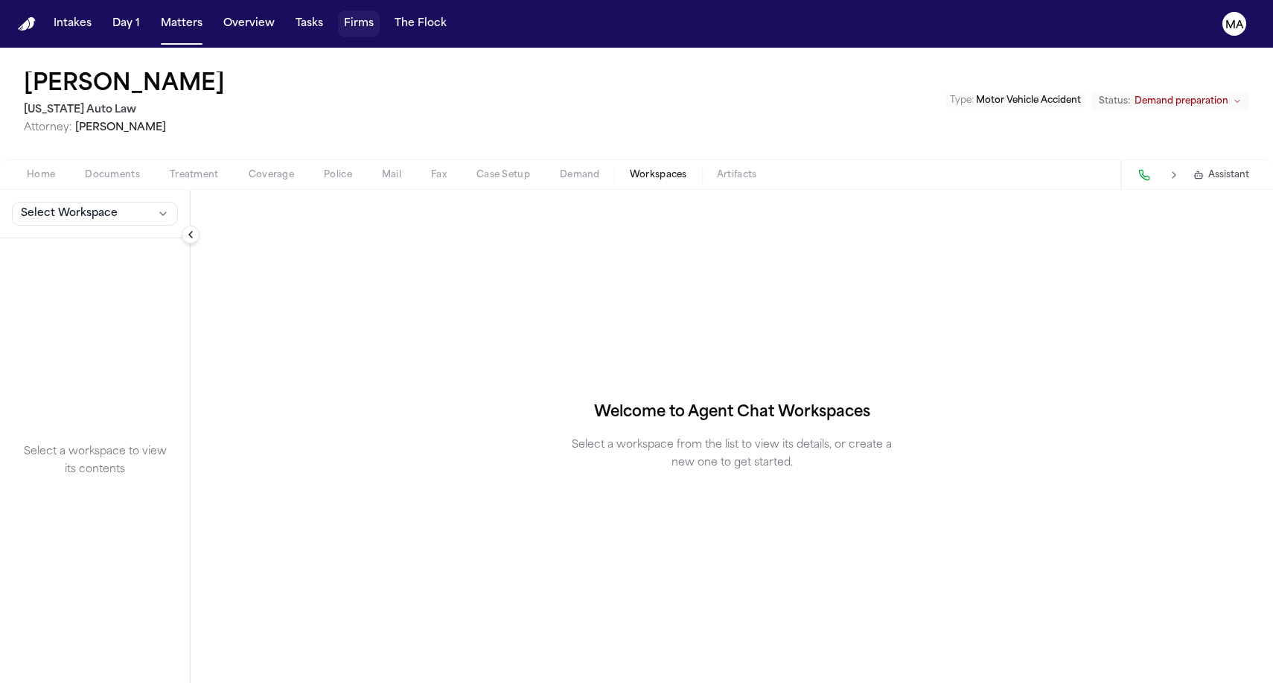
click at [338, 14] on button "Firms" at bounding box center [359, 23] width 42 height 27
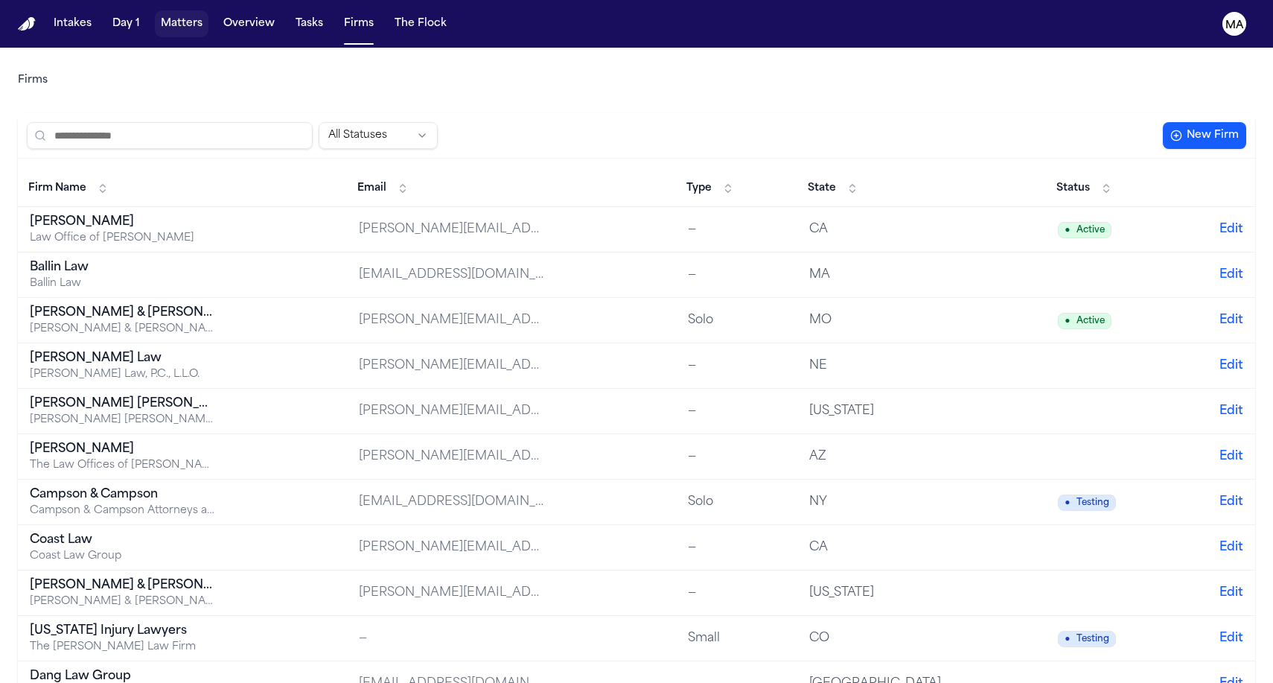
click at [155, 13] on button "Matters" at bounding box center [182, 23] width 54 height 27
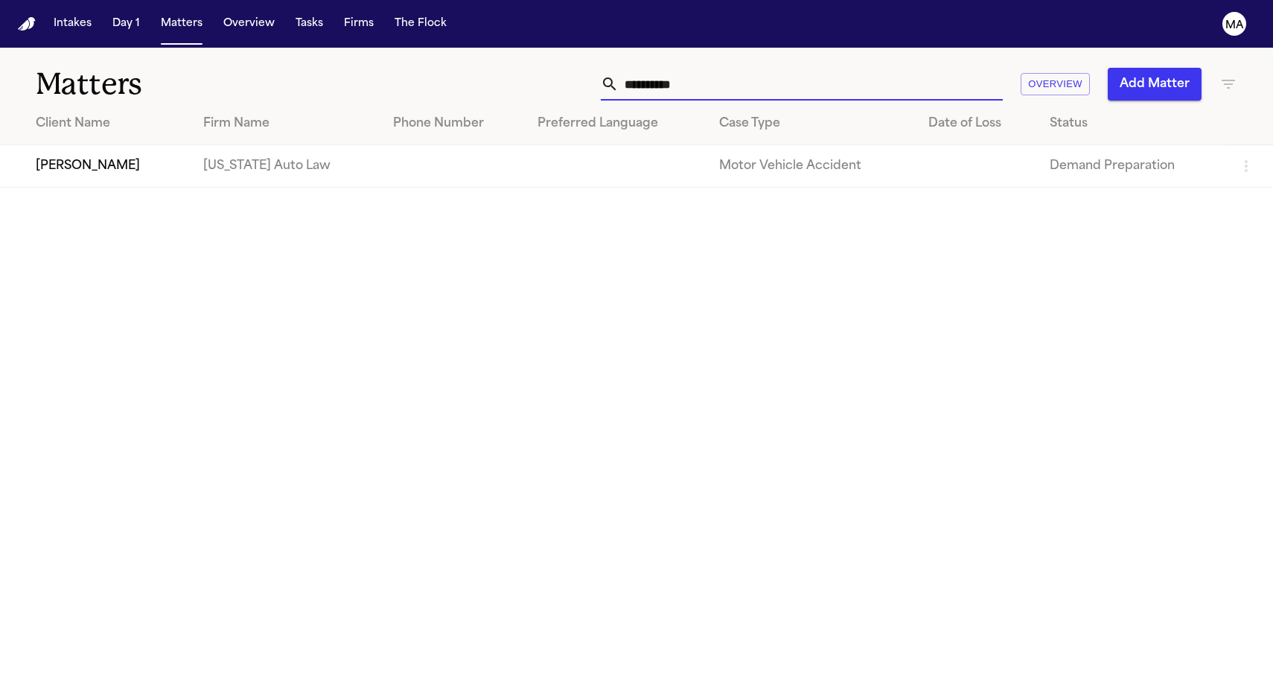
drag, startPoint x: 922, startPoint y: 63, endPoint x: 815, endPoint y: 54, distance: 107.6
click at [815, 68] on div "**********" at bounding box center [808, 84] width 858 height 33
type input "*******"
click at [109, 145] on td "[PERSON_NAME]" at bounding box center [95, 166] width 191 height 42
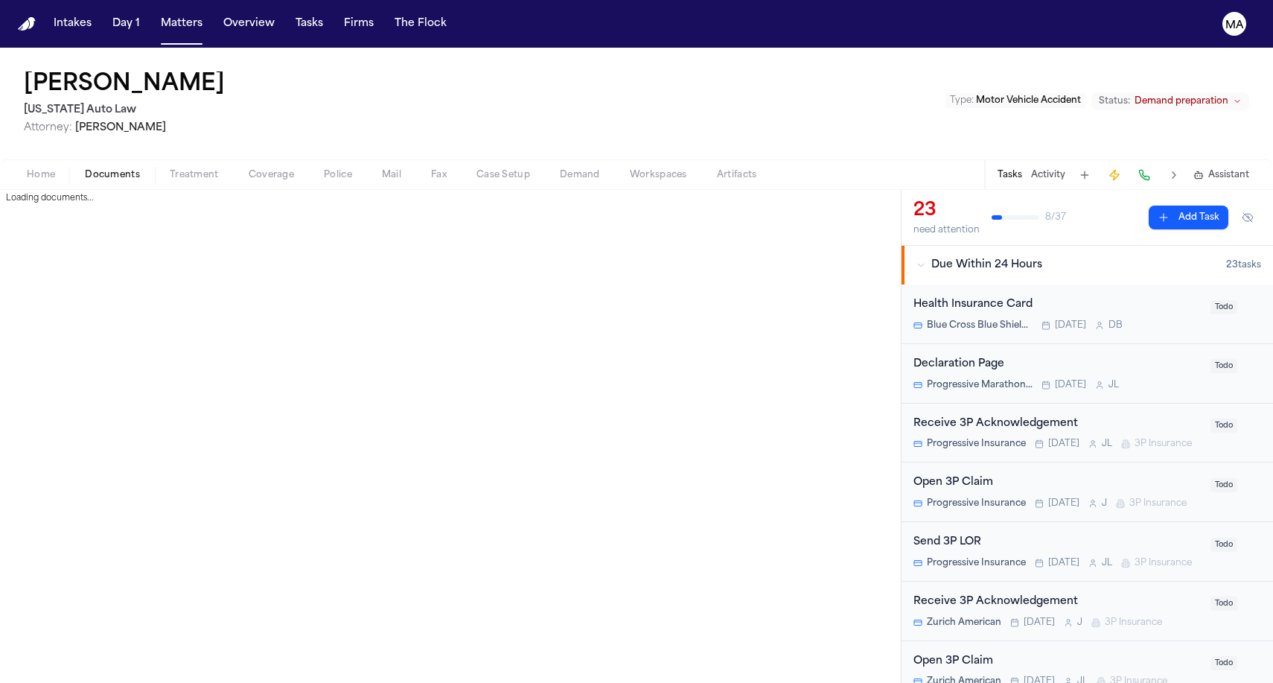
click at [101, 166] on button "Documents" at bounding box center [112, 175] width 85 height 18
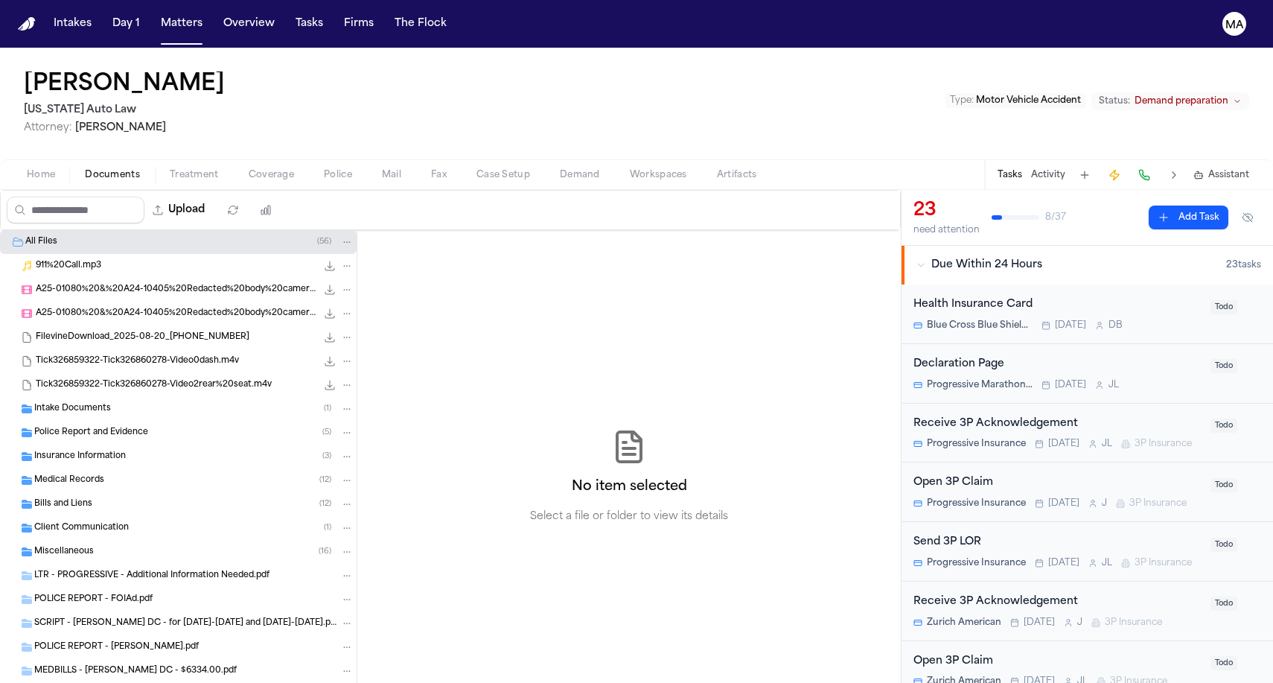
click at [96, 444] on div "Insurance Information ( 3 )" at bounding box center [178, 456] width 357 height 24
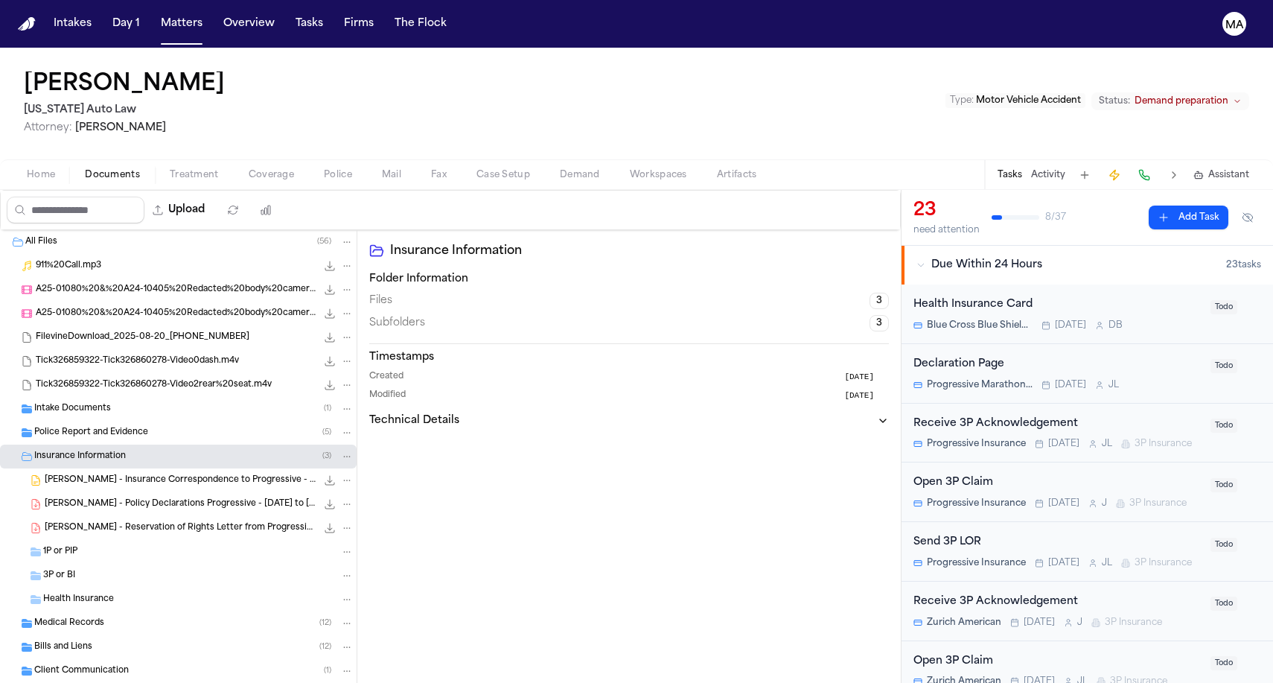
click at [102, 522] on span "[PERSON_NAME] - Reservation of Rights Letter from Progressive - [DATE]" at bounding box center [181, 528] width 272 height 13
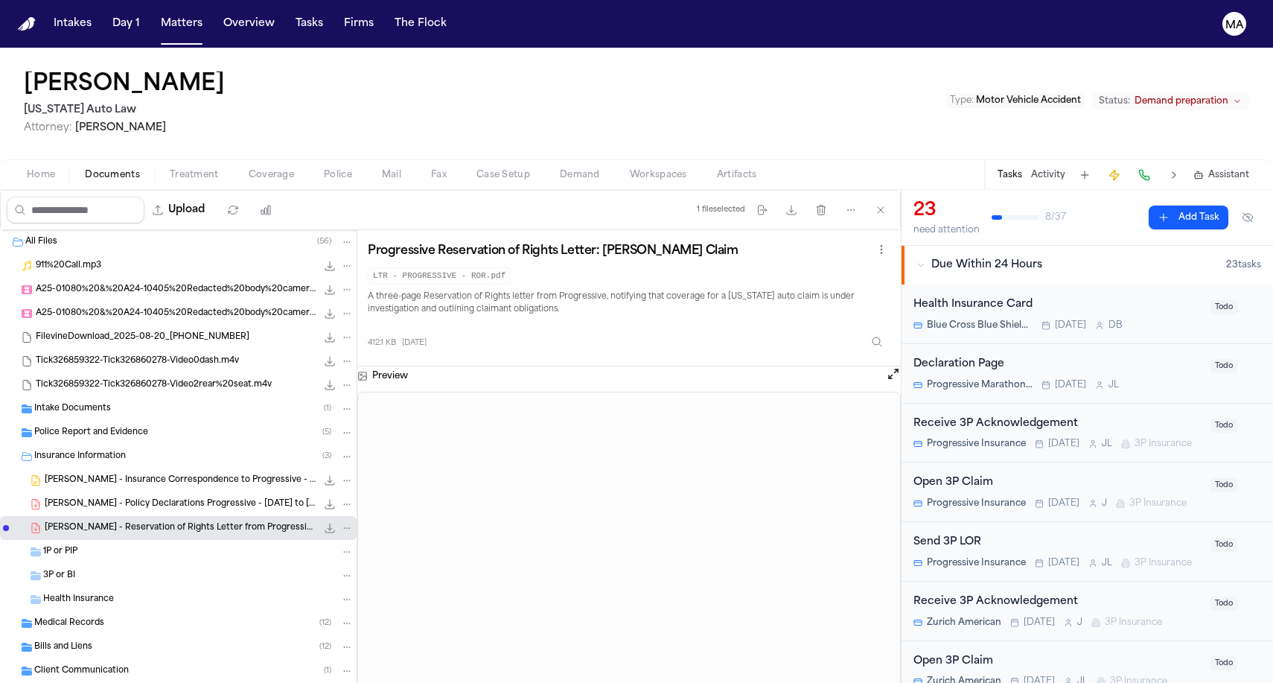
click at [98, 474] on span "[PERSON_NAME] - Insurance Correspondence to Progressive - [DATE]" at bounding box center [181, 480] width 272 height 13
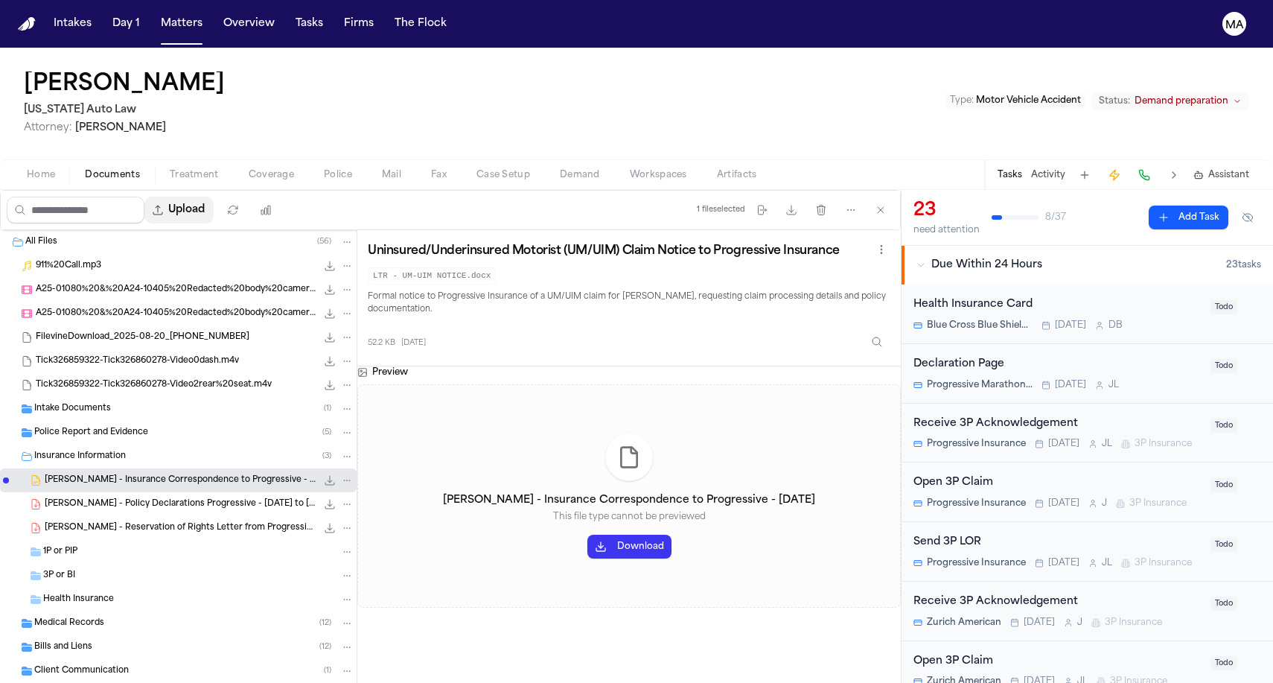
click at [154, 197] on button "Upload" at bounding box center [178, 210] width 69 height 27
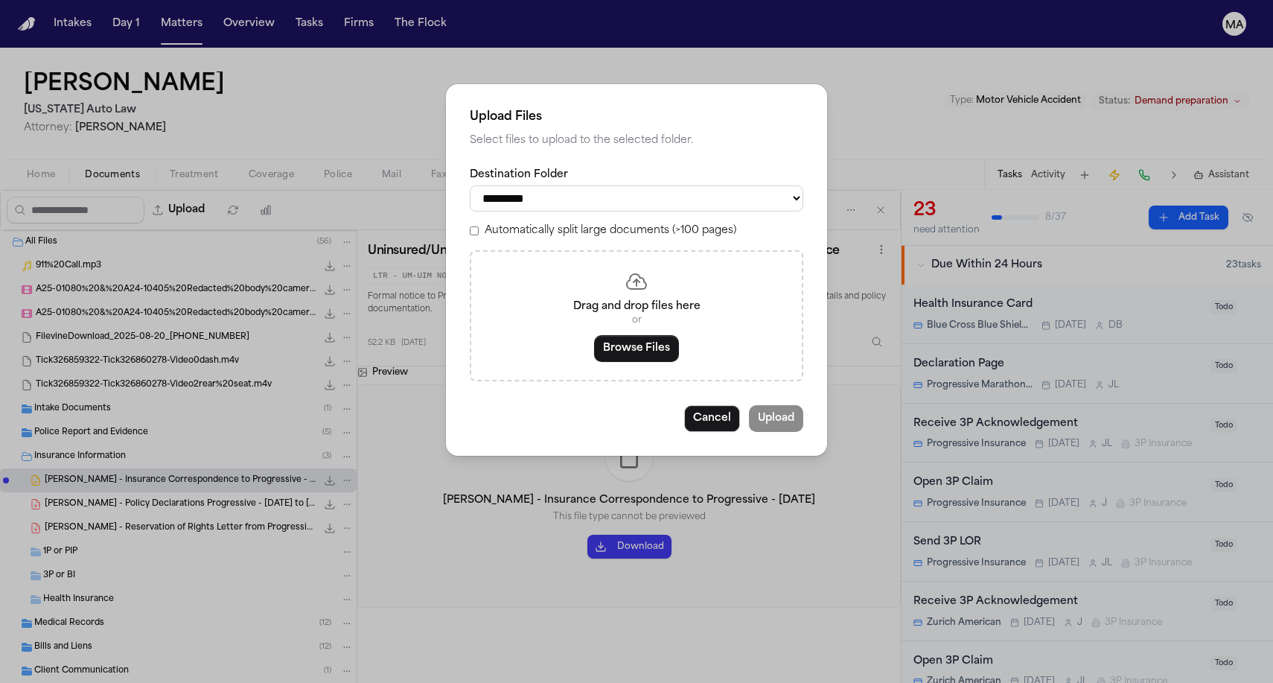
click at [625, 335] on button "Browse Files" at bounding box center [636, 348] width 85 height 27
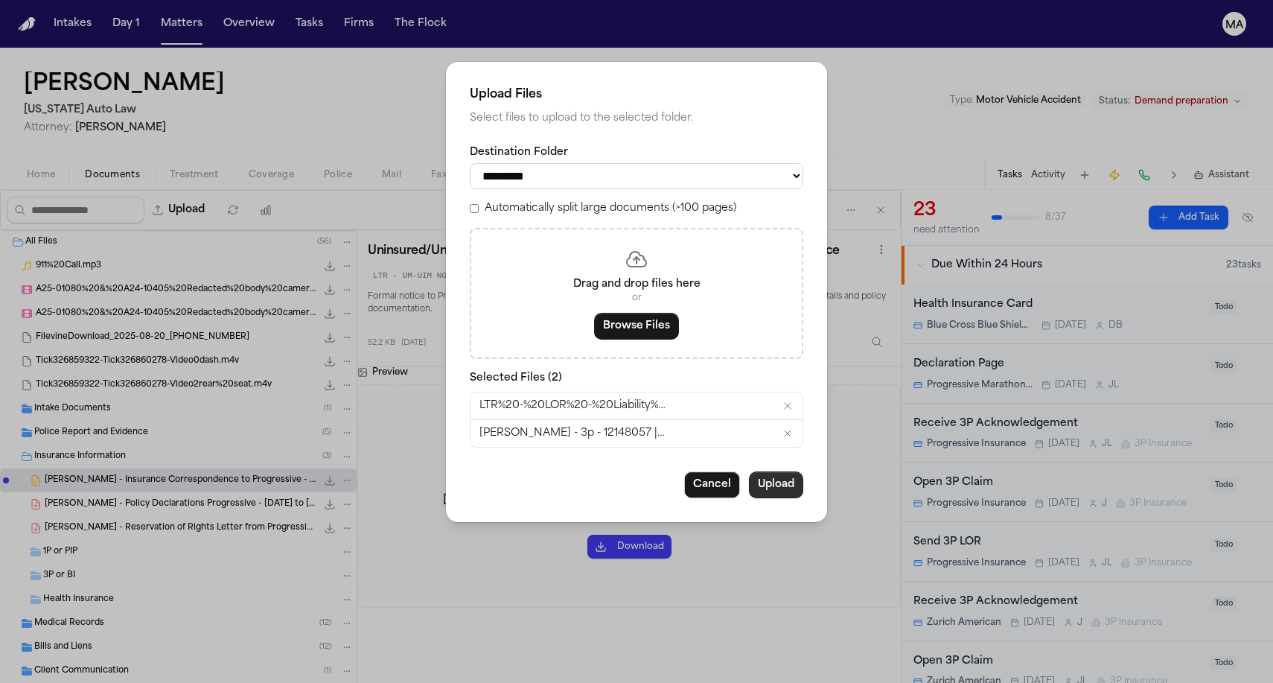
click at [749, 471] on button "Upload" at bounding box center [776, 484] width 54 height 27
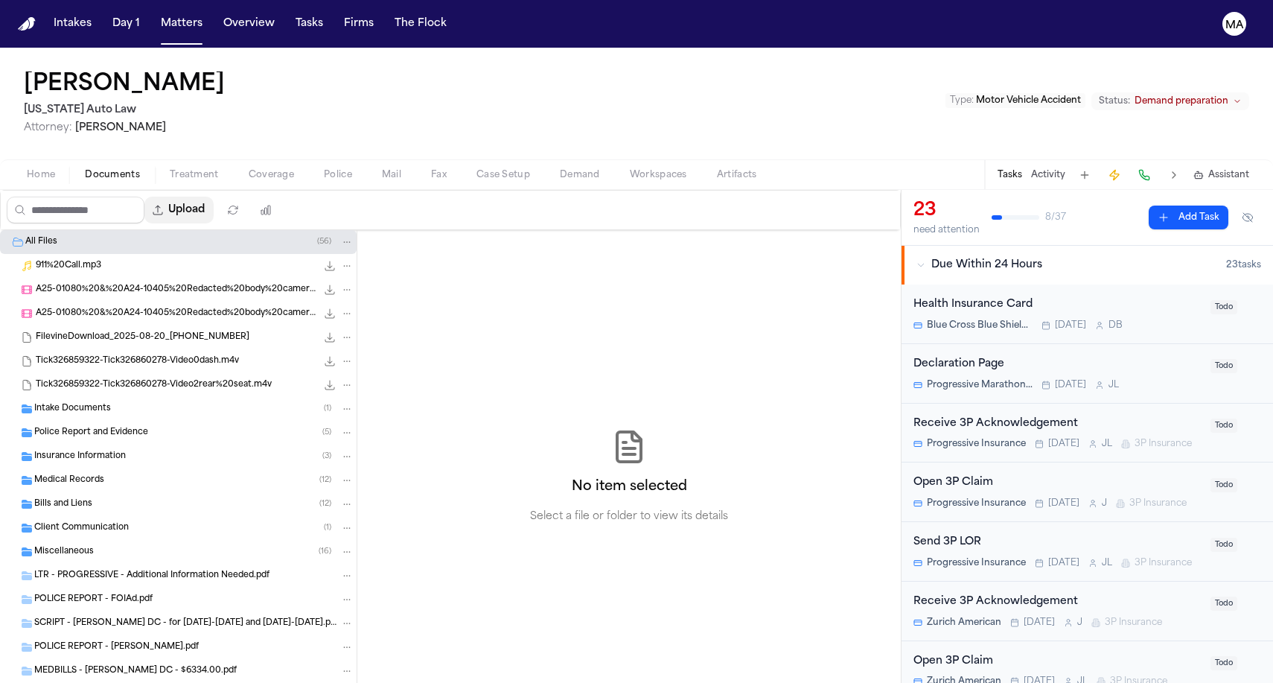
click at [144, 197] on button "Upload" at bounding box center [178, 210] width 69 height 27
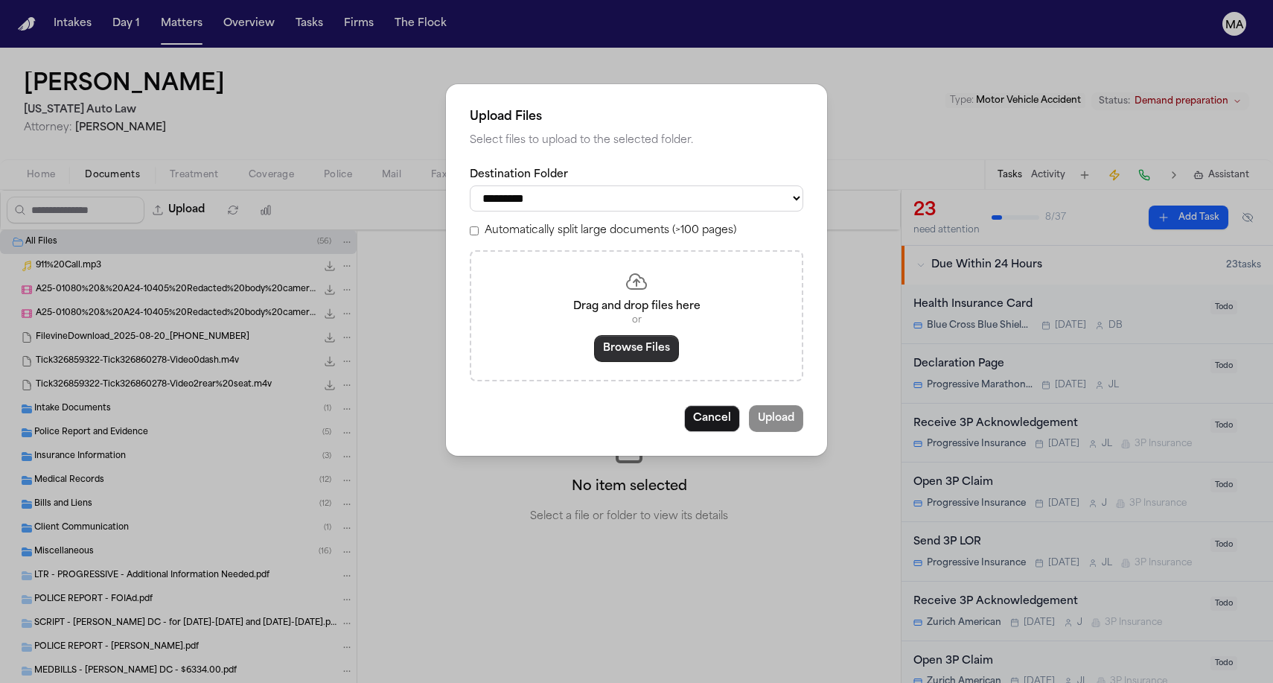
click at [637, 335] on button "Browse Files" at bounding box center [636, 348] width 85 height 27
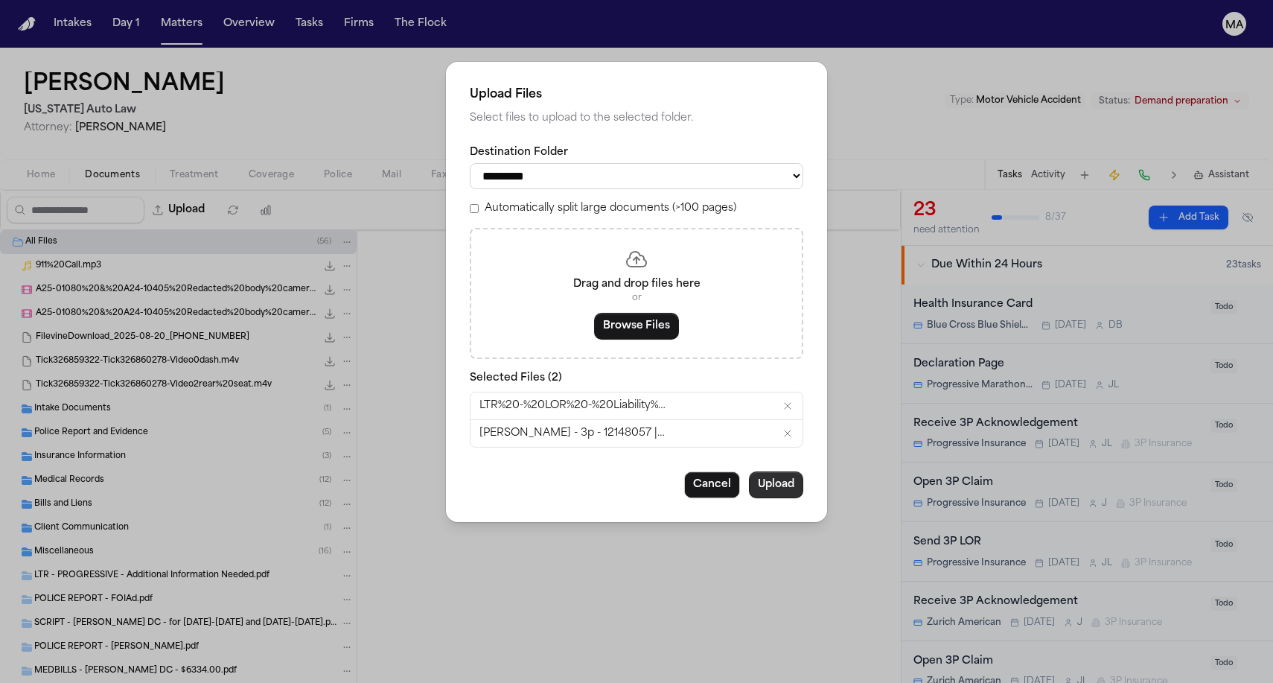
click at [749, 471] on button "Upload" at bounding box center [776, 484] width 54 height 27
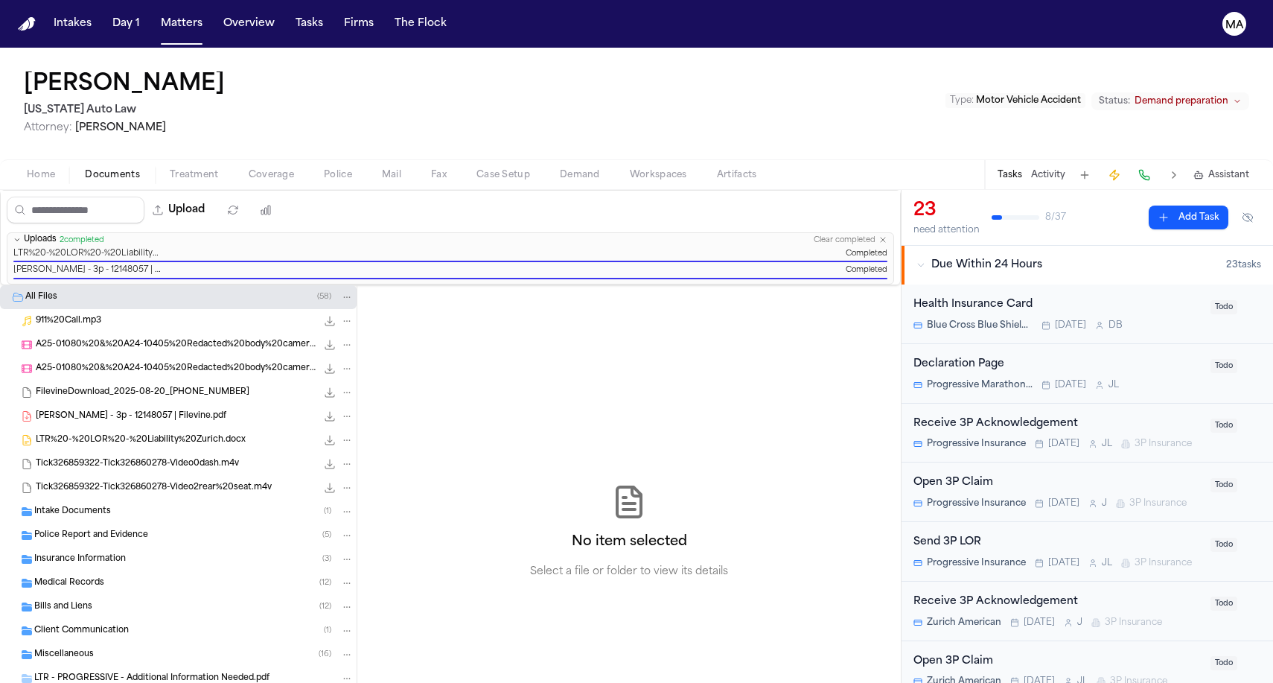
click at [620, 300] on div "No item selected Select a file or folder to view its details" at bounding box center [628, 531] width 543 height 493
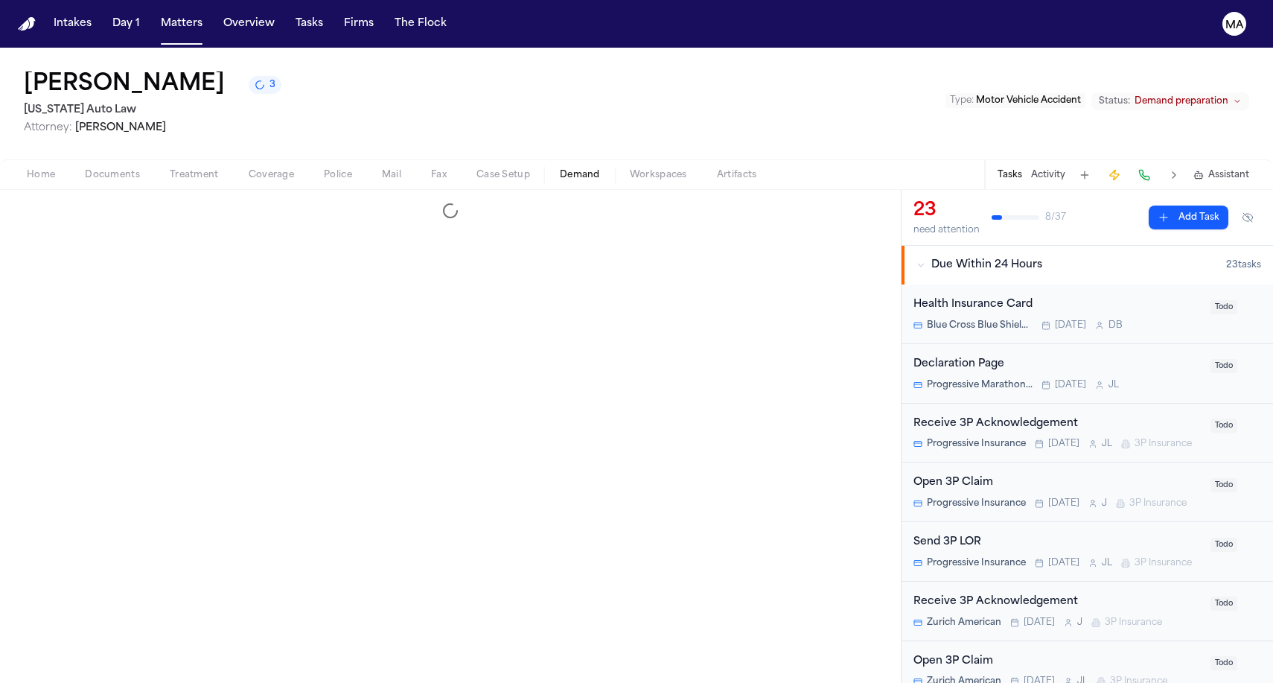
click at [560, 169] on span "Demand" at bounding box center [580, 175] width 40 height 12
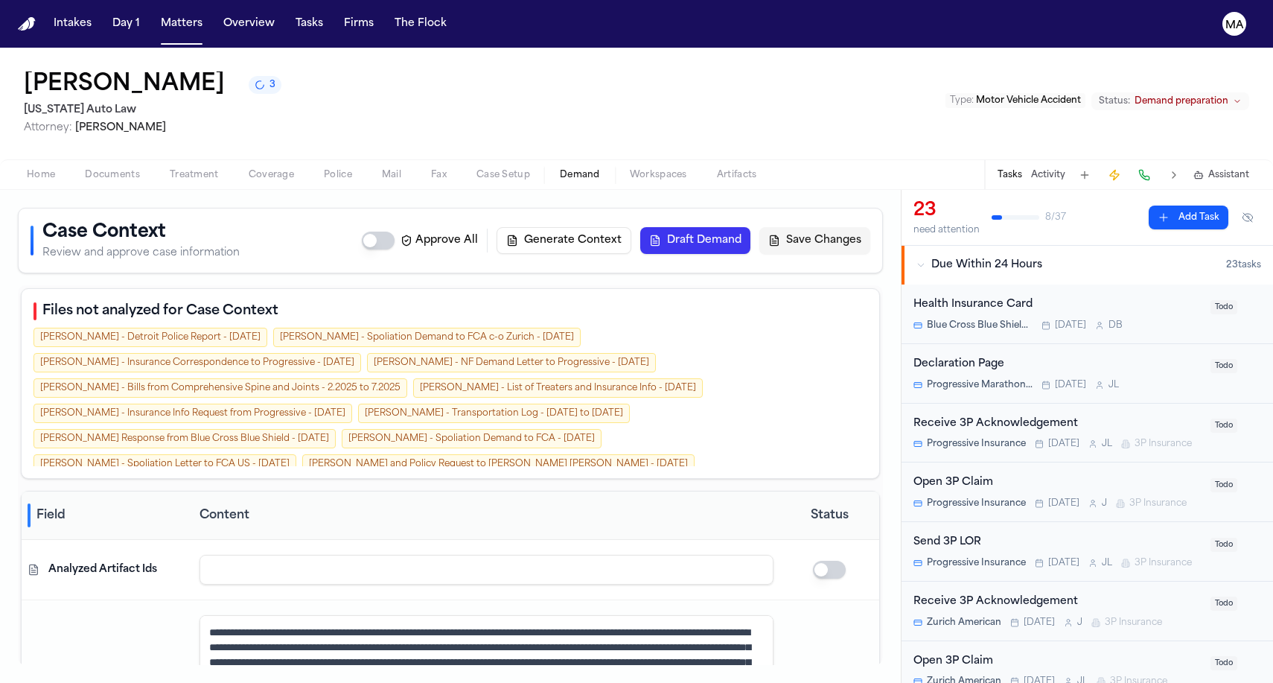
click at [631, 227] on button "Generate Context" at bounding box center [564, 240] width 135 height 27
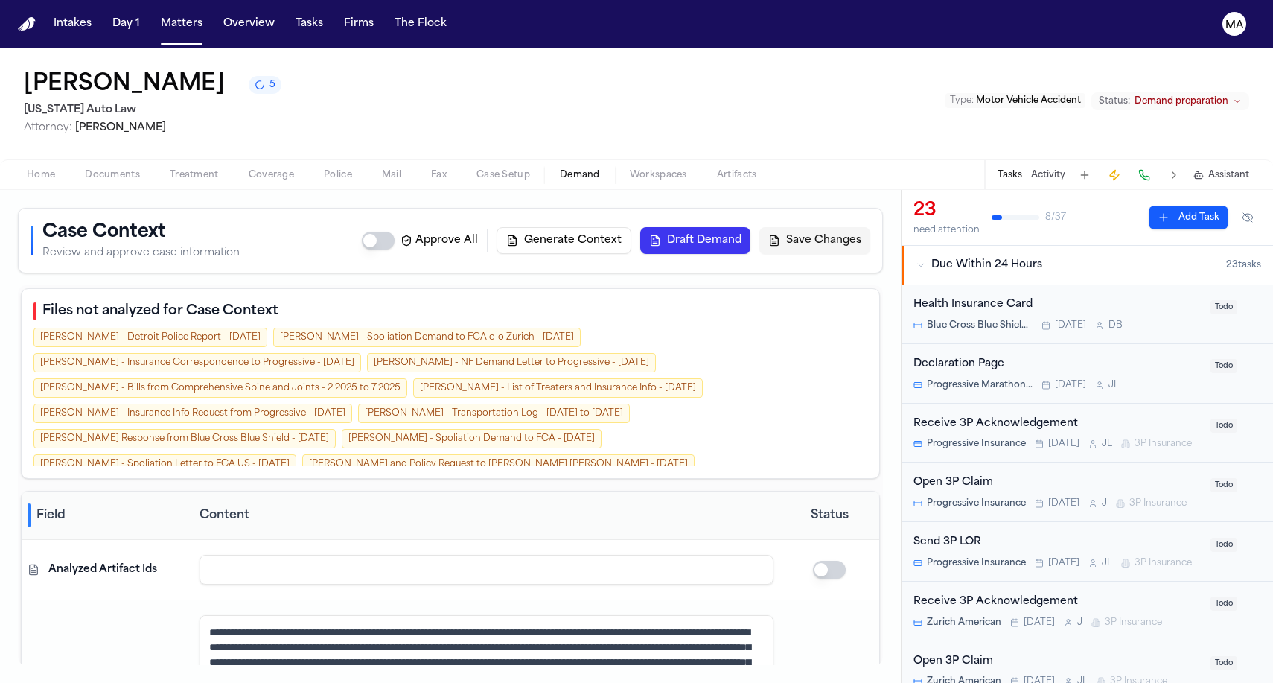
click at [631, 227] on button "Generate Context" at bounding box center [564, 240] width 135 height 27
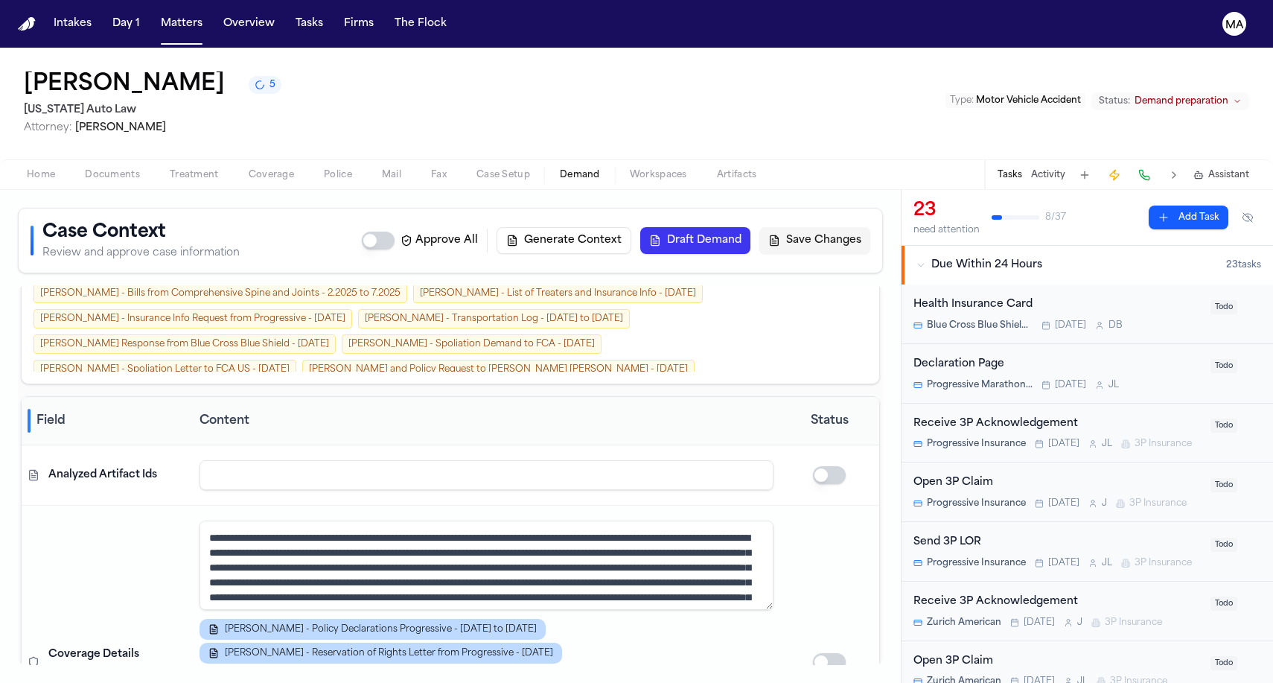
scroll to position [98, 0]
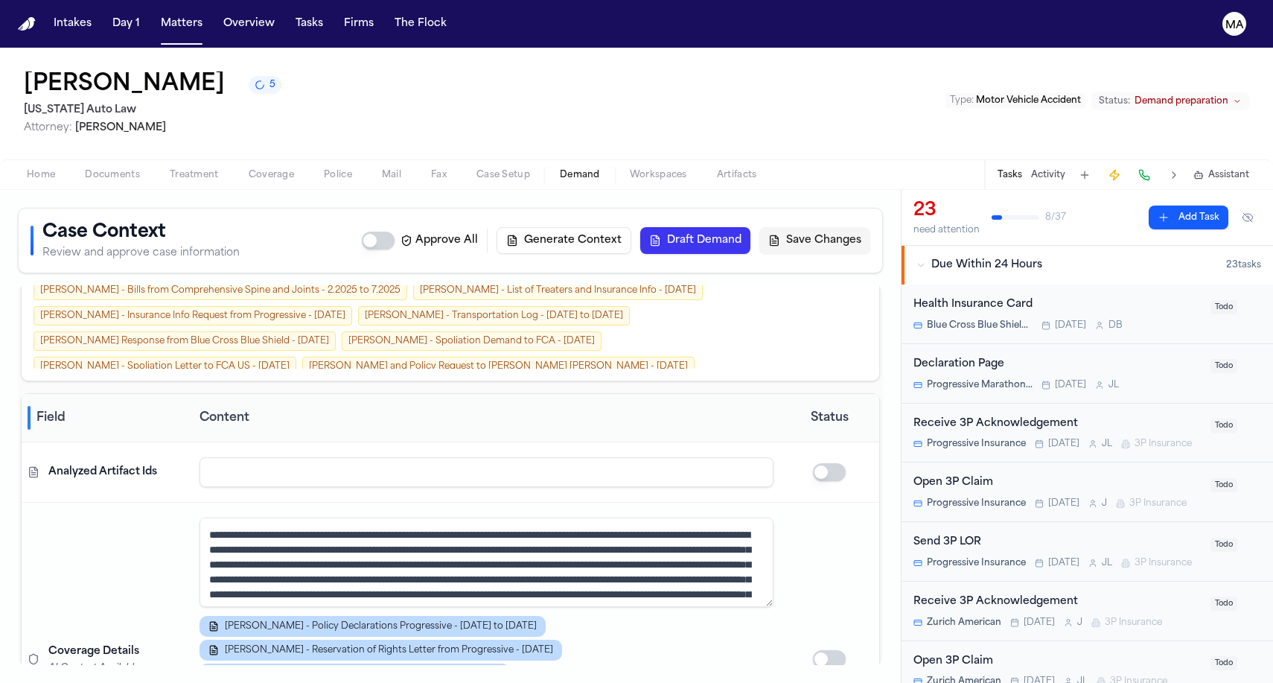
click at [1233, 84] on div "[PERSON_NAME] 5 [US_STATE] Auto Law Attorney: [PERSON_NAME] Type : Motor Vehicl…" at bounding box center [636, 104] width 1273 height 112
click at [1232, 169] on span "Assistant" at bounding box center [1228, 175] width 41 height 12
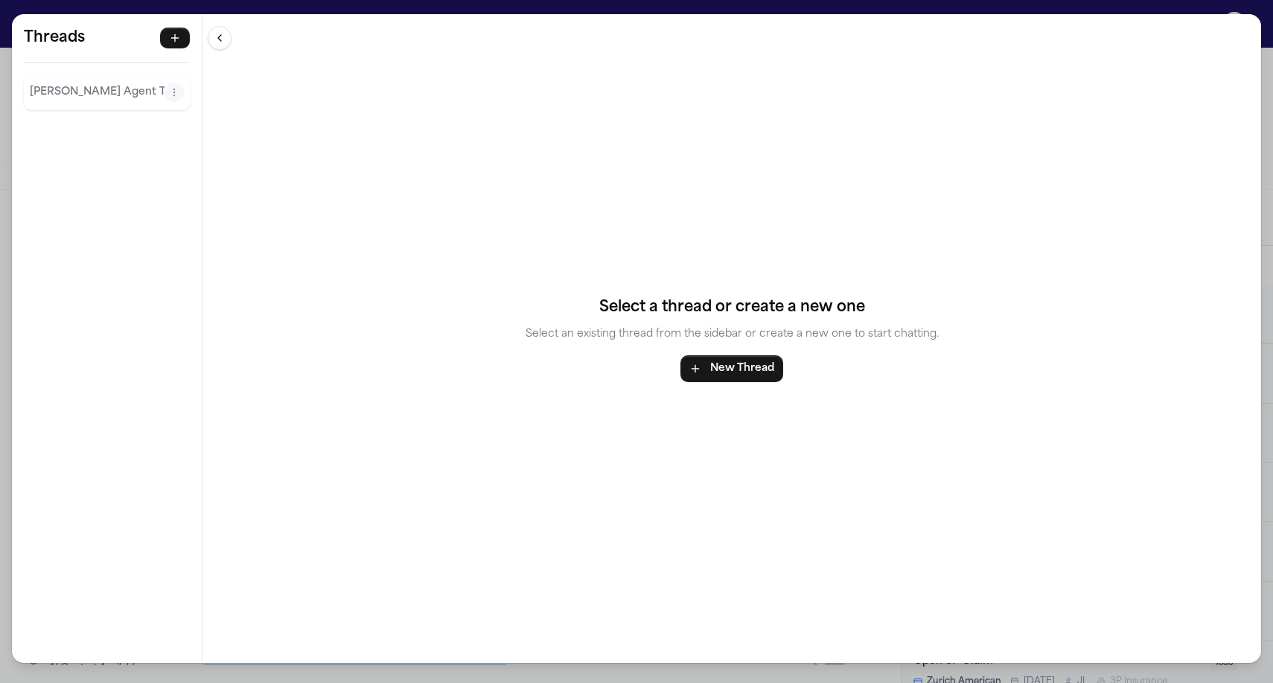
click at [65, 74] on div "Finch Agent Thread" at bounding box center [107, 92] width 166 height 36
click at [67, 83] on p "Finch Agent Thread" at bounding box center [97, 92] width 135 height 18
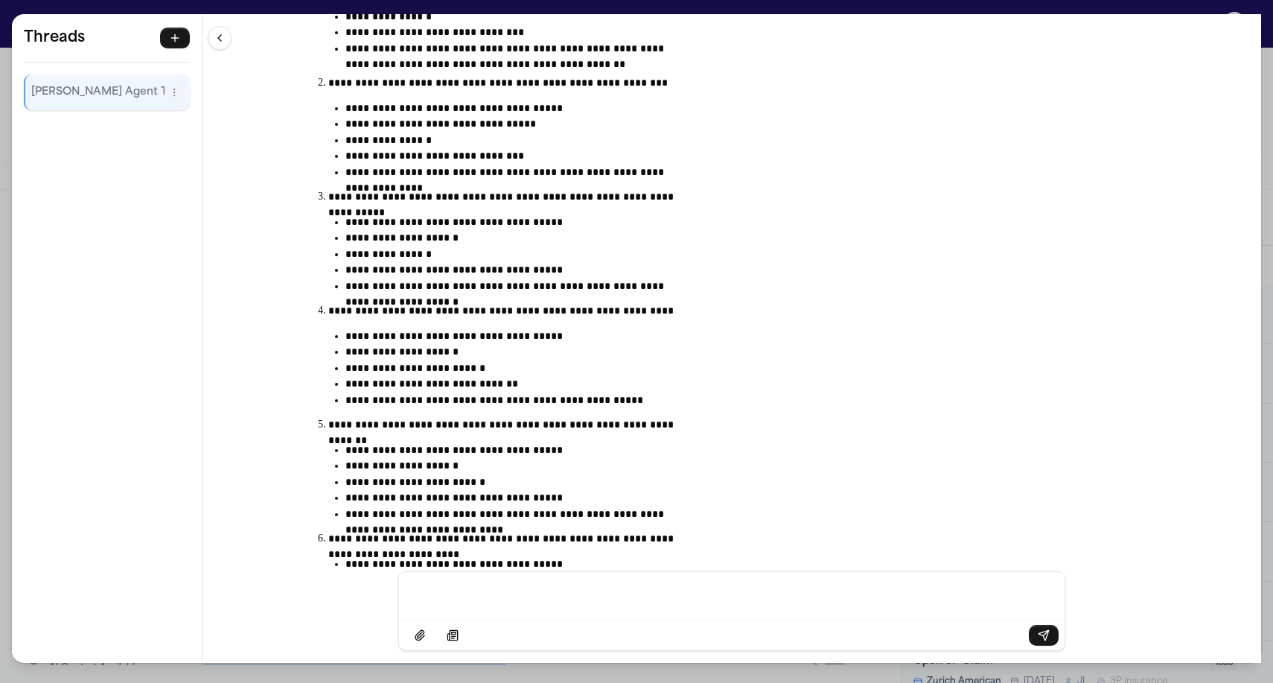
scroll to position [272, 0]
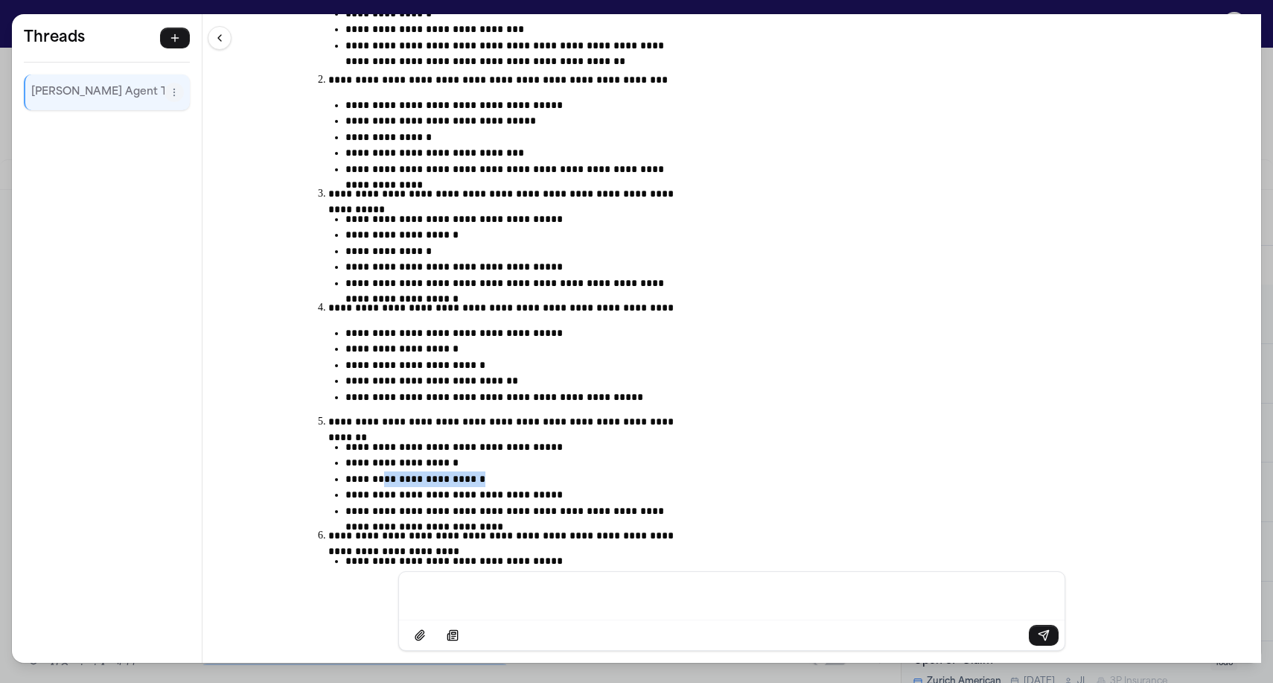
drag, startPoint x: 555, startPoint y: 301, endPoint x: 483, endPoint y: 301, distance: 71.5
click at [483, 471] on p "**********" at bounding box center [509, 476] width 329 height 10
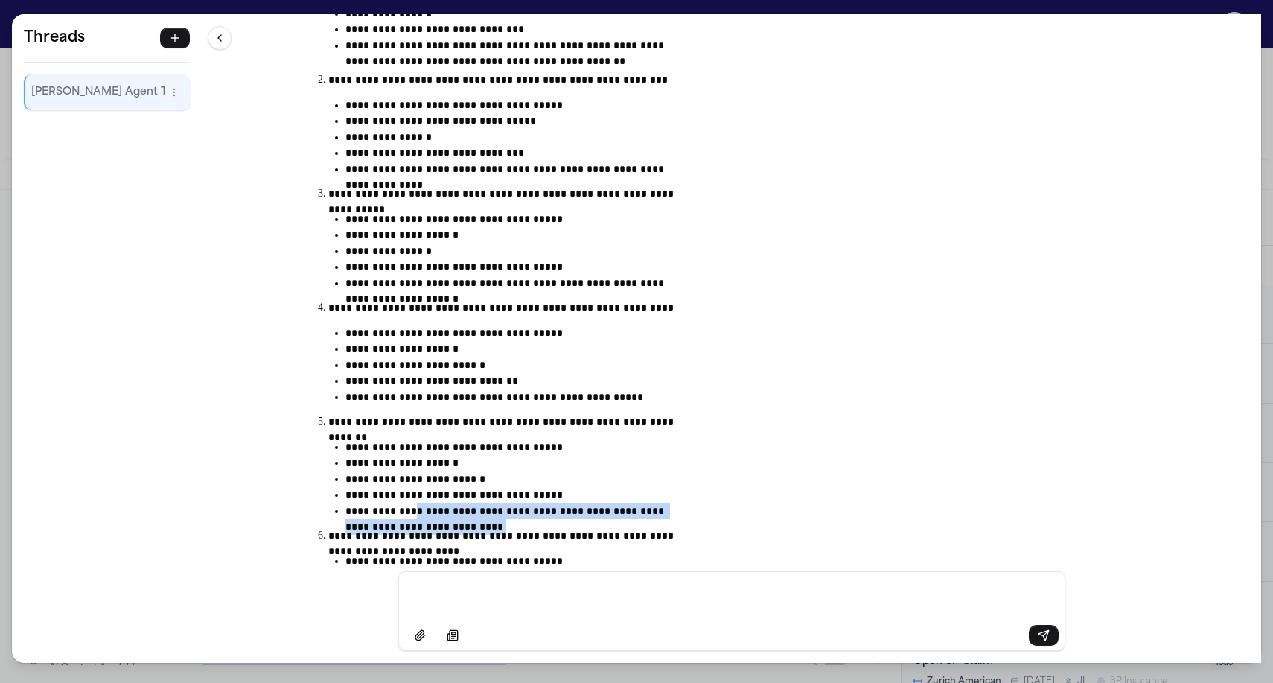
drag, startPoint x: 505, startPoint y: 322, endPoint x: 757, endPoint y: 337, distance: 252.8
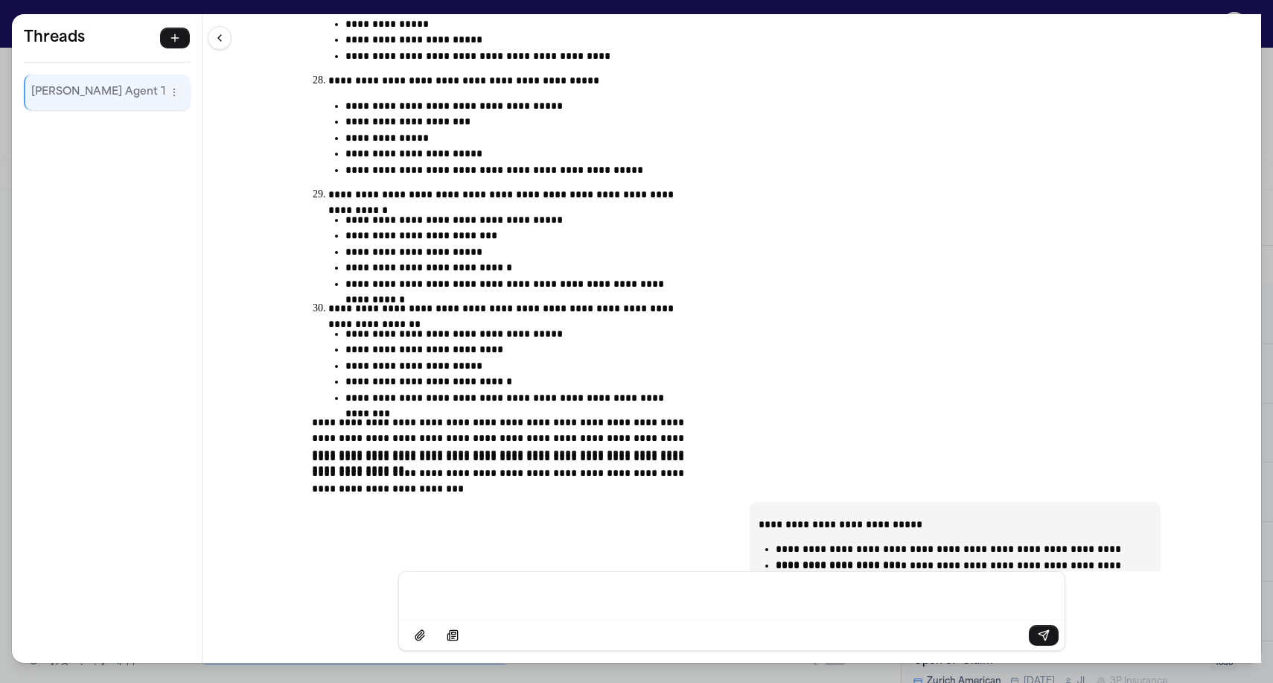
scroll to position [3263, 0]
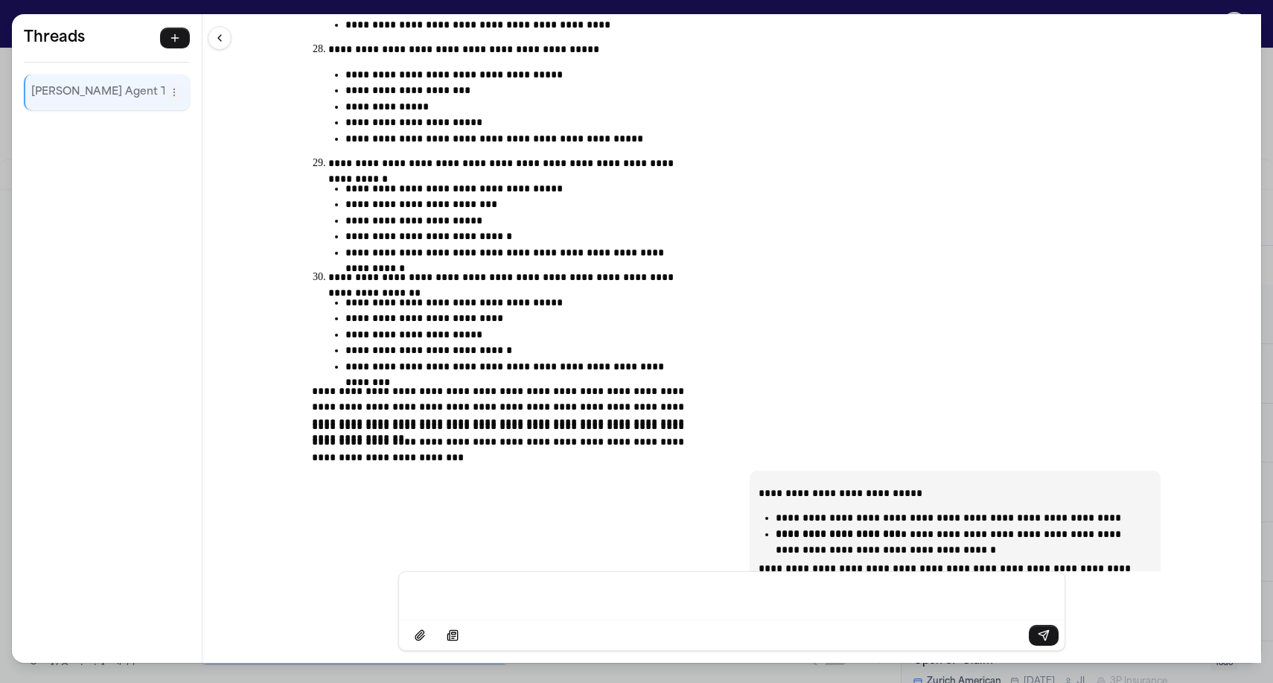
click at [250, 8] on div "**********" at bounding box center [636, 341] width 1273 height 683
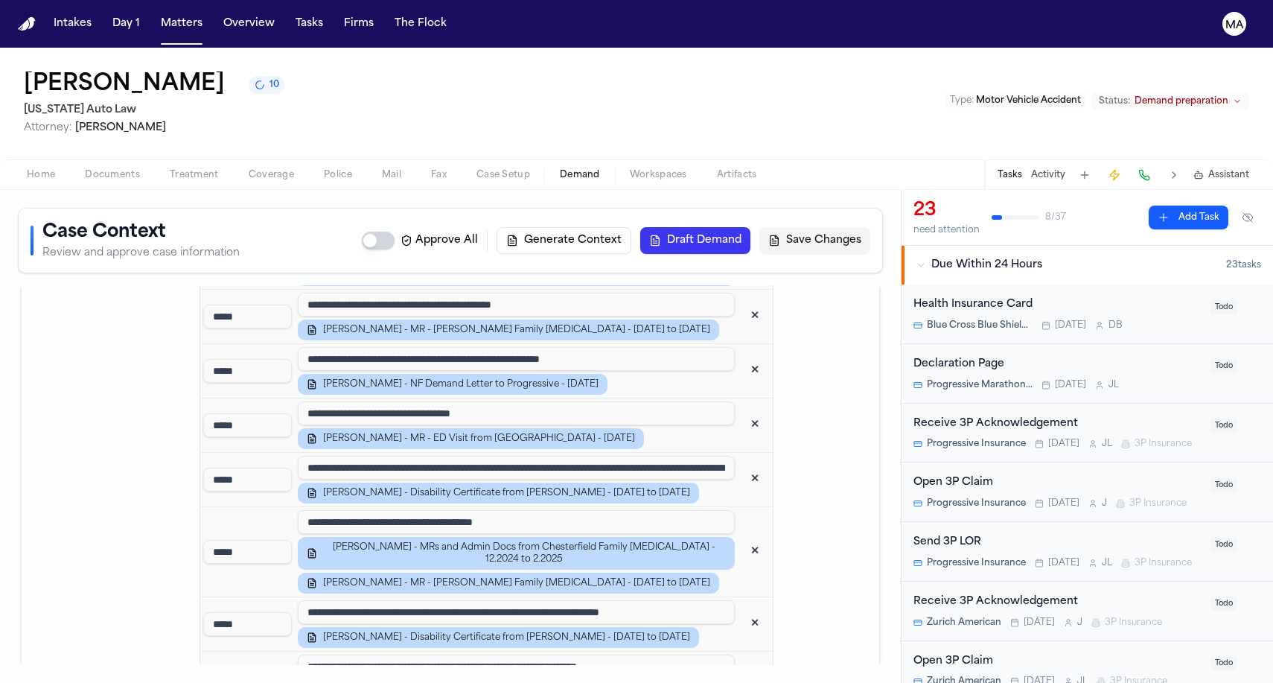
scroll to position [1953, 0]
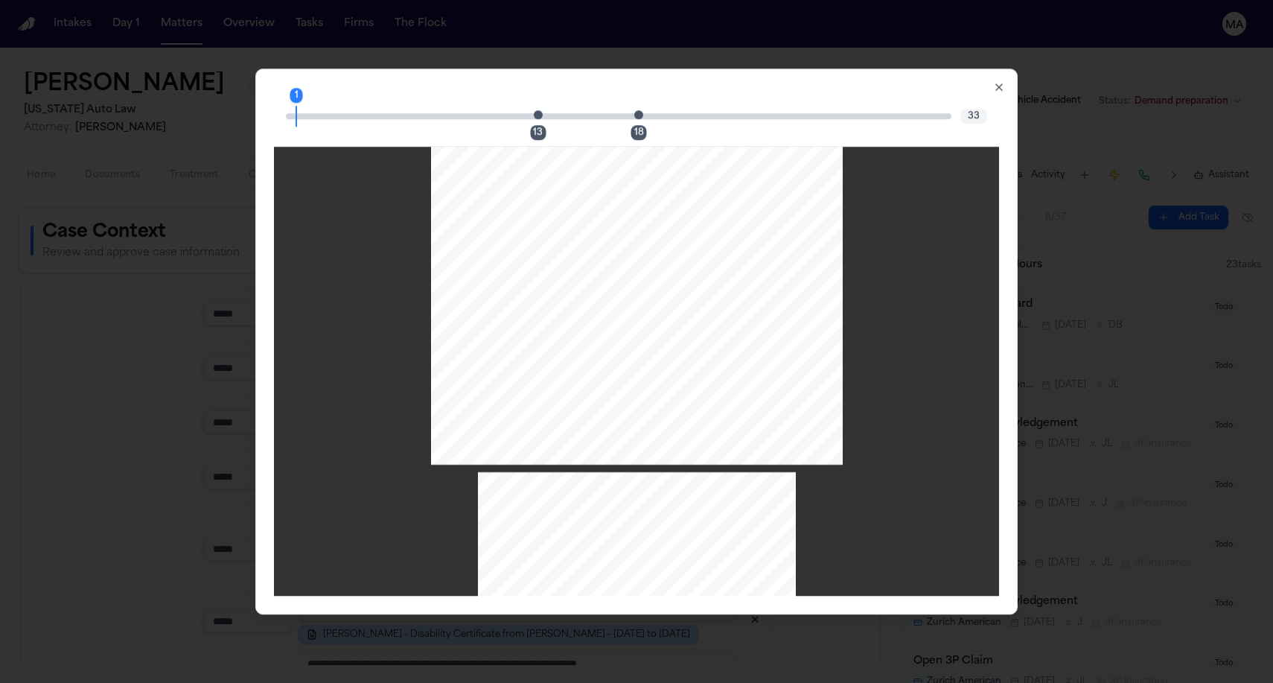
click at [546, 125] on div "13" at bounding box center [538, 132] width 16 height 15
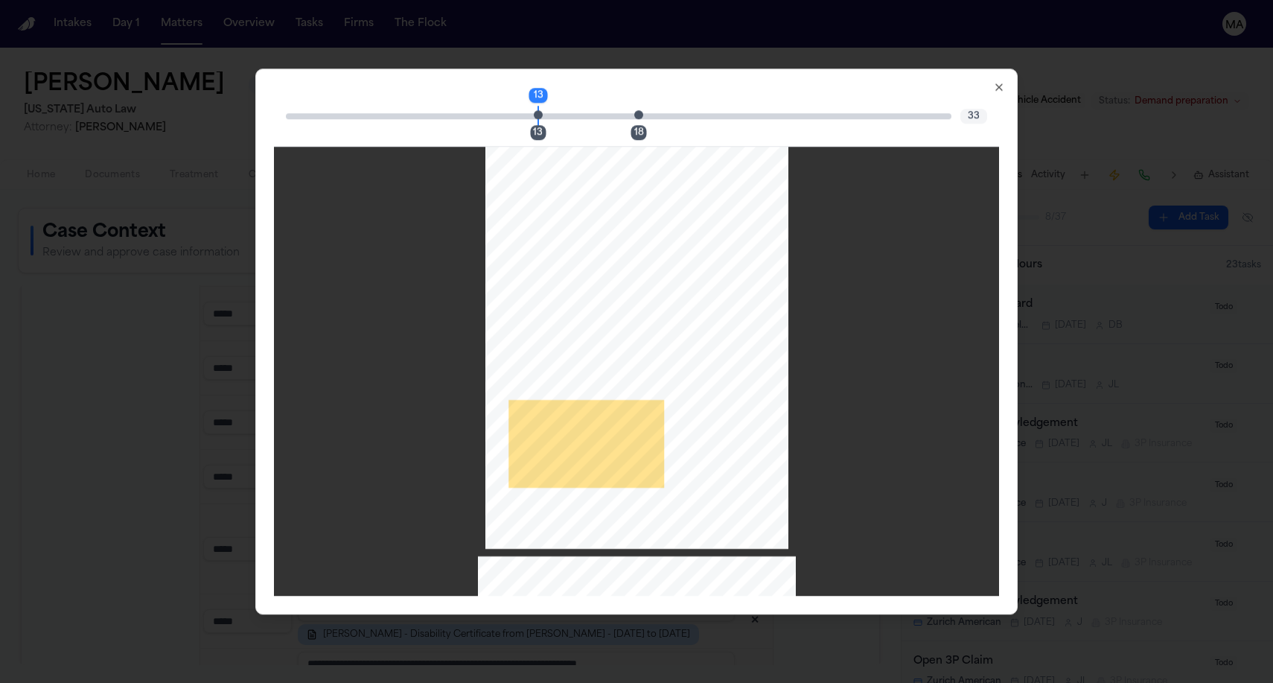
click at [635, 125] on div "18" at bounding box center [639, 132] width 16 height 15
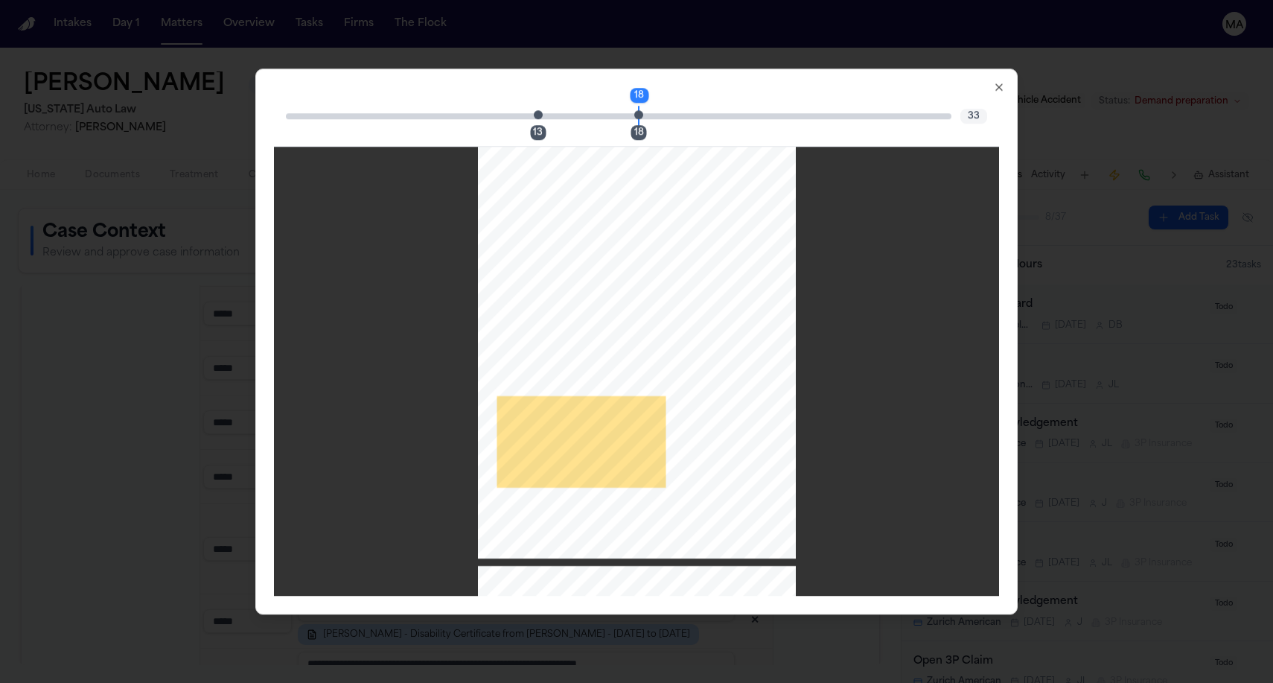
click at [993, 81] on icon "button" at bounding box center [999, 87] width 12 height 12
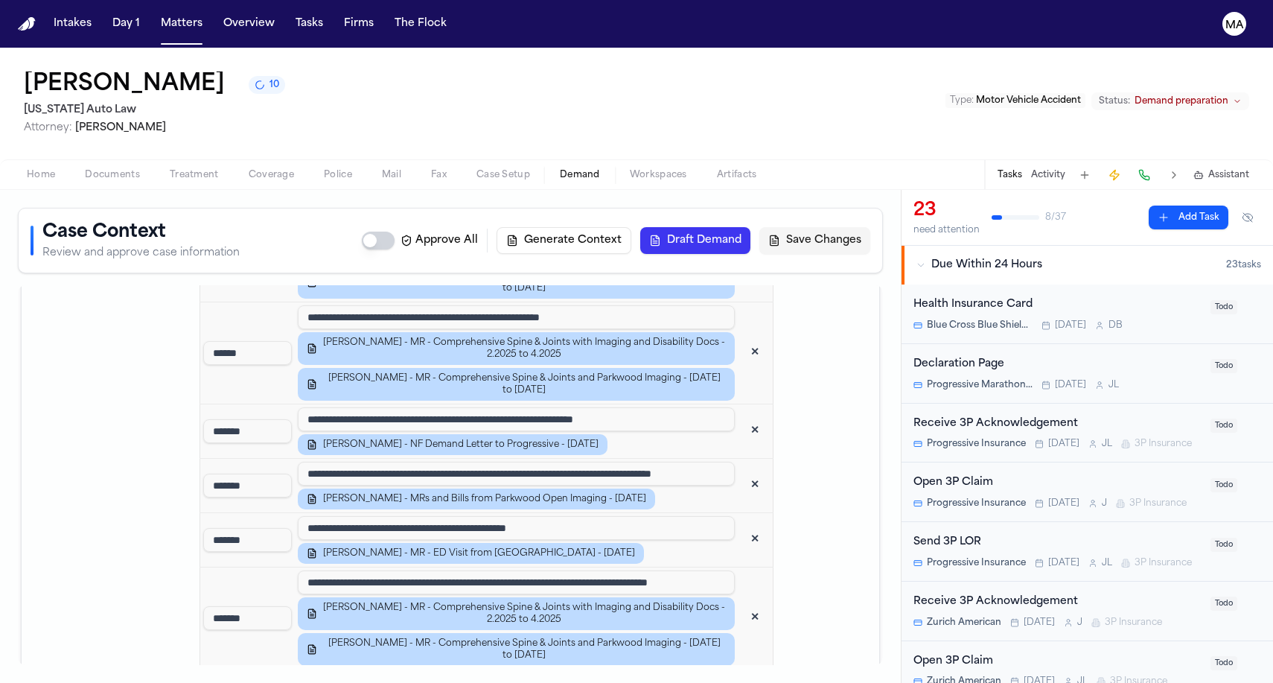
scroll to position [3050, 0]
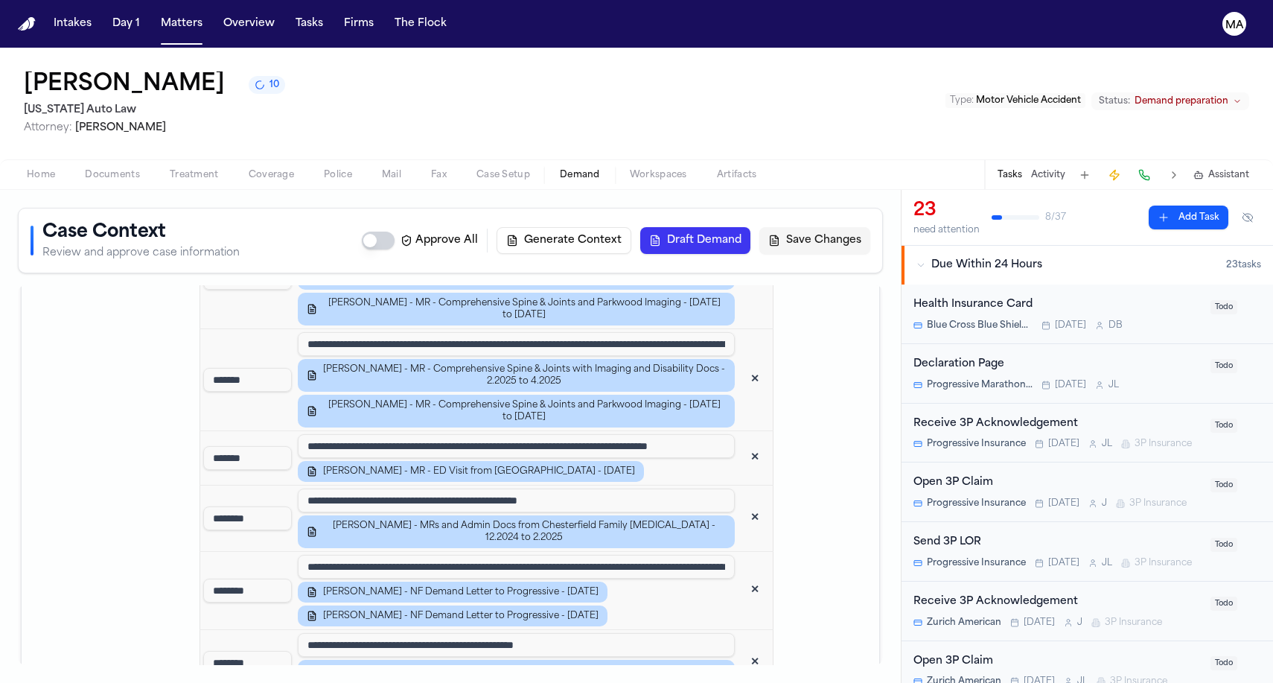
scroll to position [3881, 0]
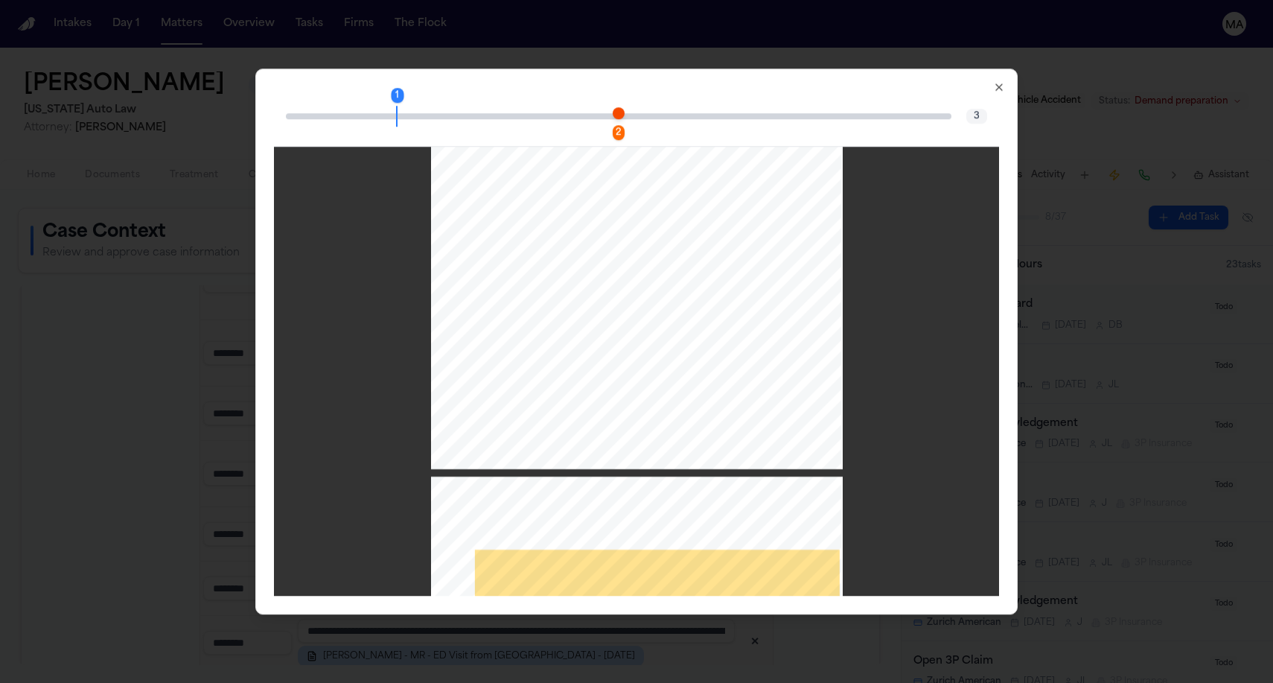
click at [625, 112] on div "1 2 3" at bounding box center [636, 117] width 725 height 60
click at [625, 125] on div "2" at bounding box center [619, 132] width 12 height 15
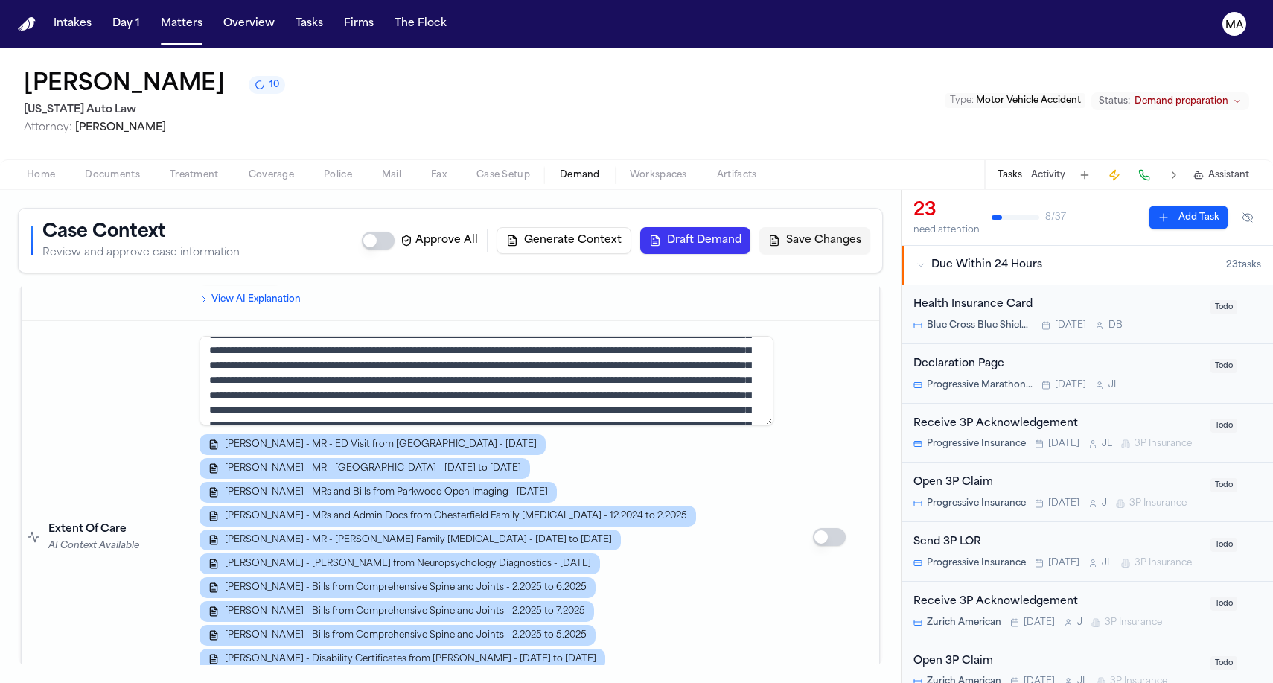
scroll to position [4475, 0]
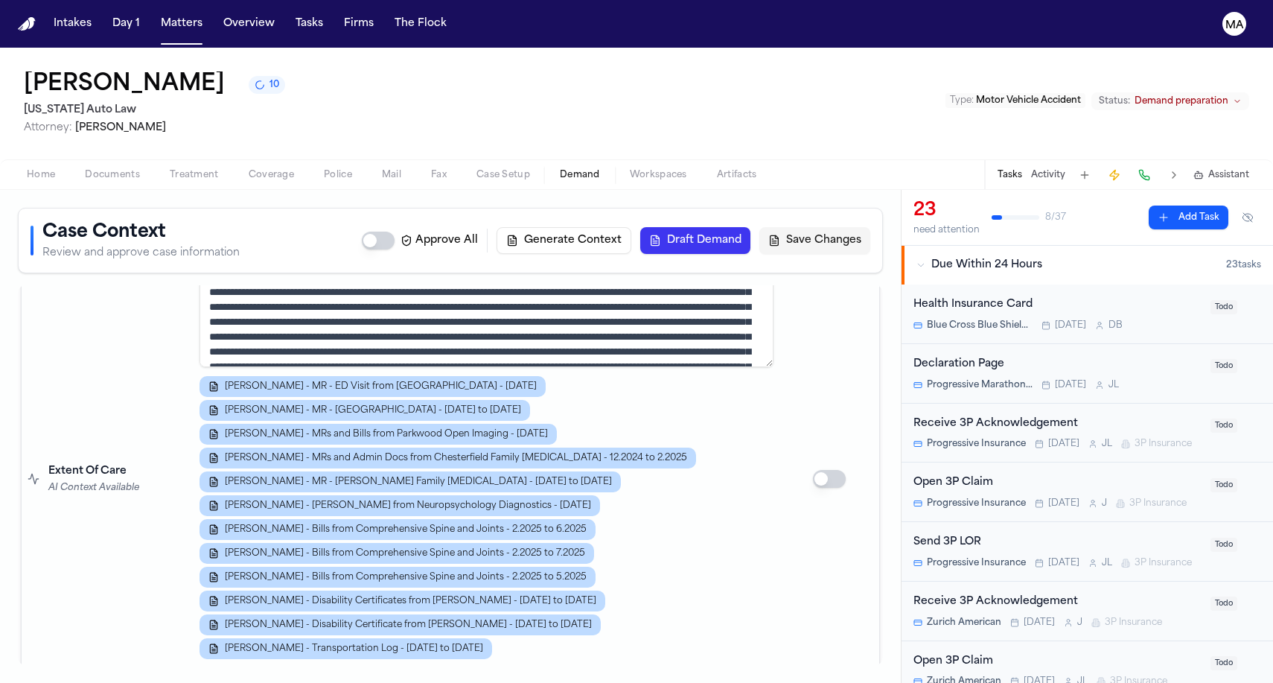
click at [630, 169] on span "Workspaces" at bounding box center [658, 175] width 57 height 12
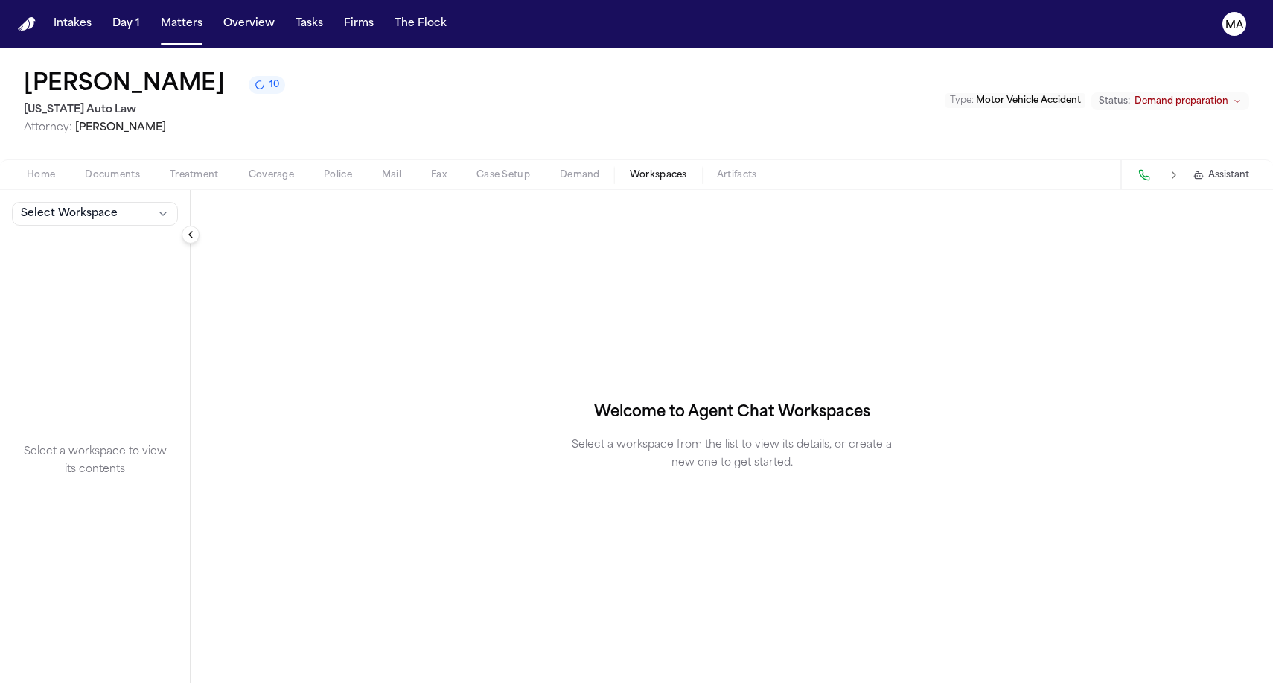
click at [75, 202] on button "Select Workspace" at bounding box center [95, 214] width 166 height 24
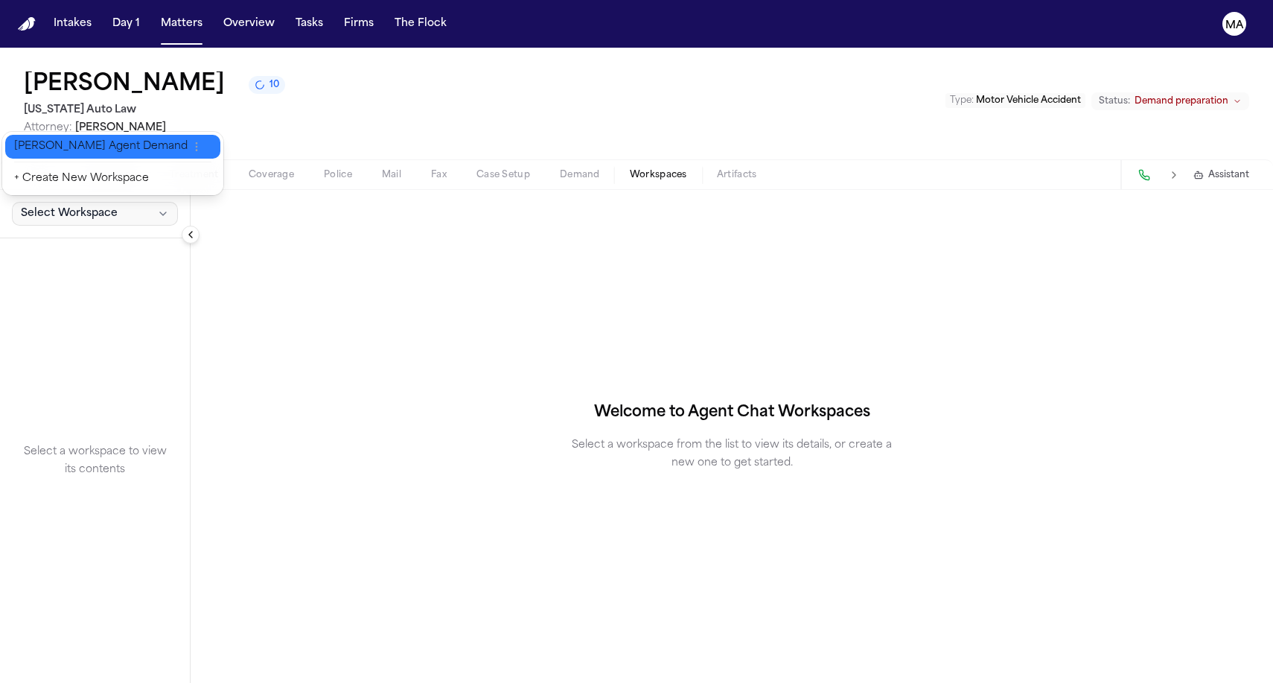
click at [73, 139] on span "Finch Agent Demand" at bounding box center [100, 146] width 173 height 15
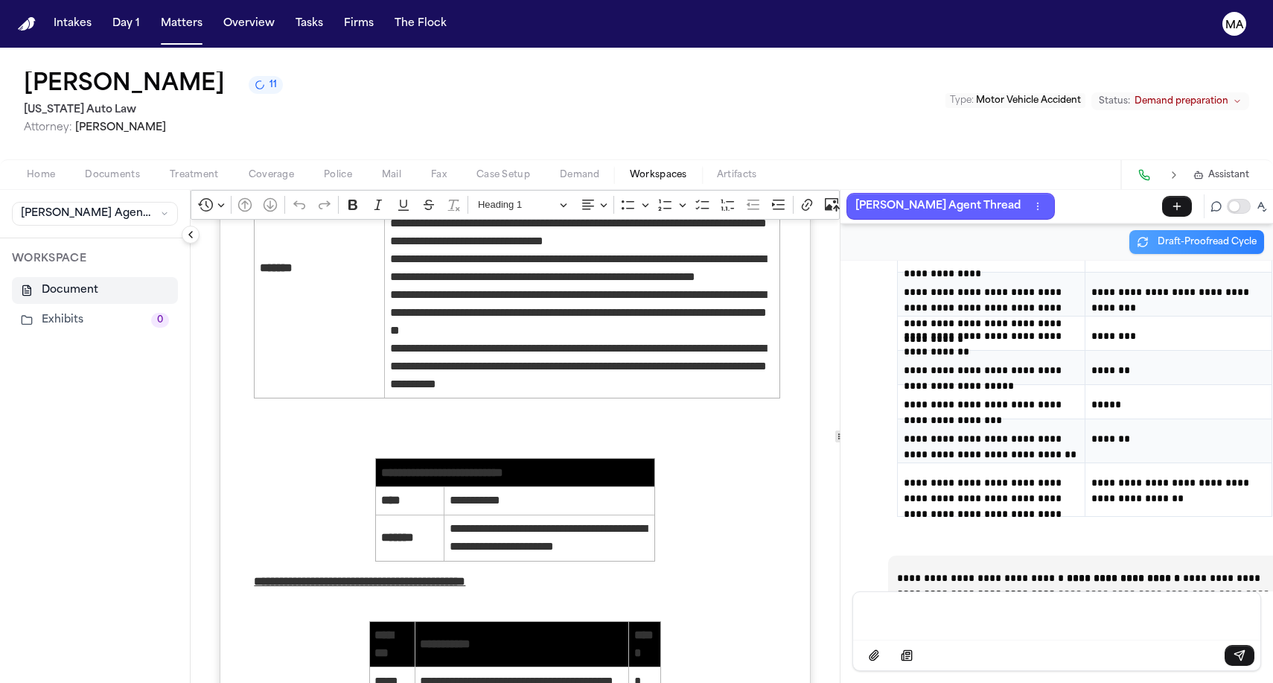
scroll to position [3391, 0]
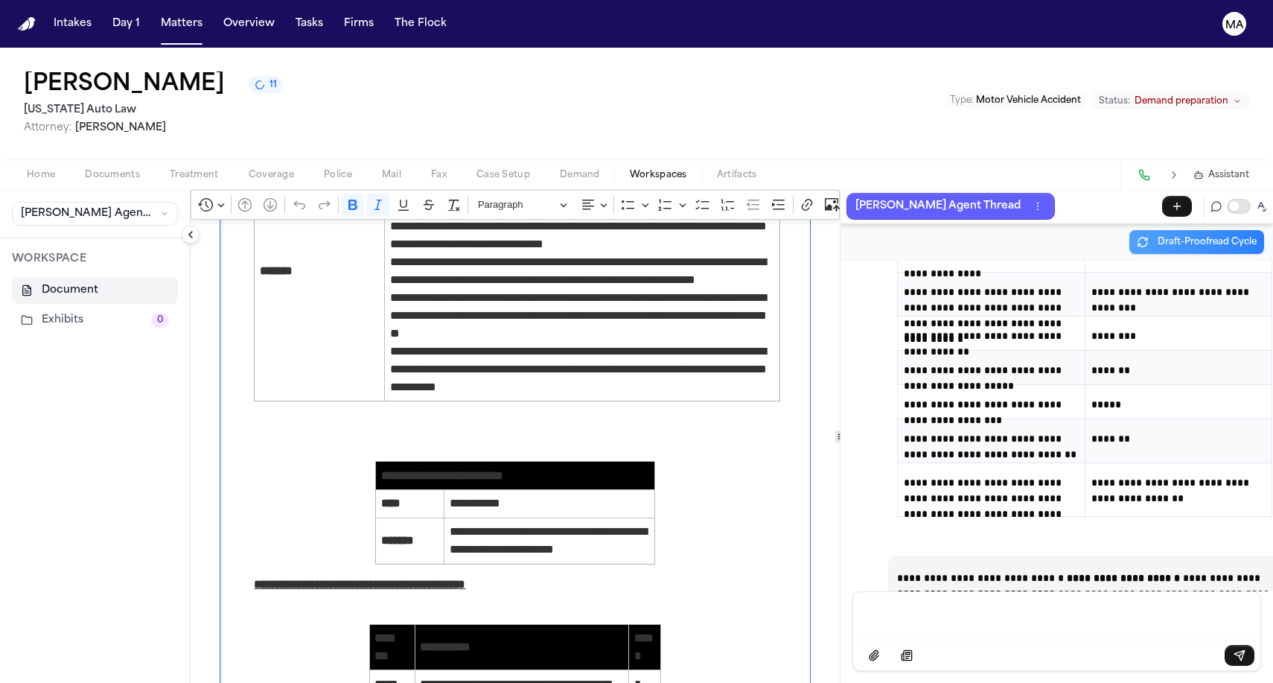
drag, startPoint x: 191, startPoint y: 367, endPoint x: 689, endPoint y: 460, distance: 507.4
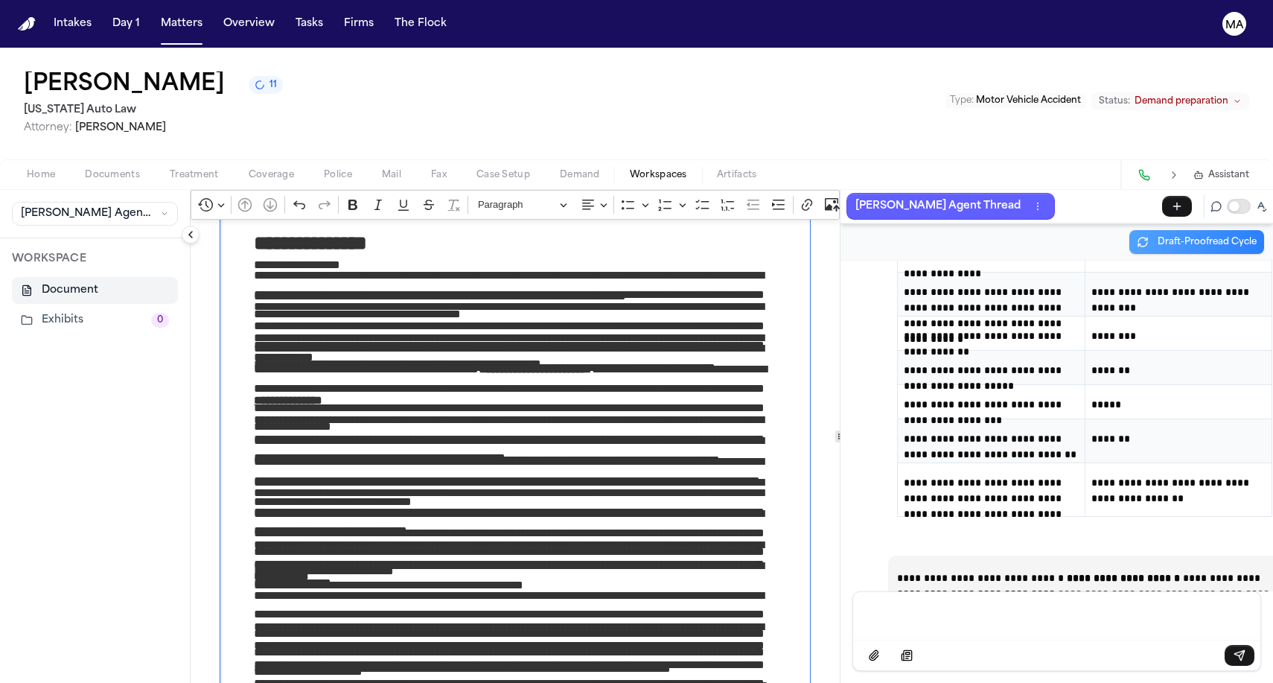
scroll to position [0, 0]
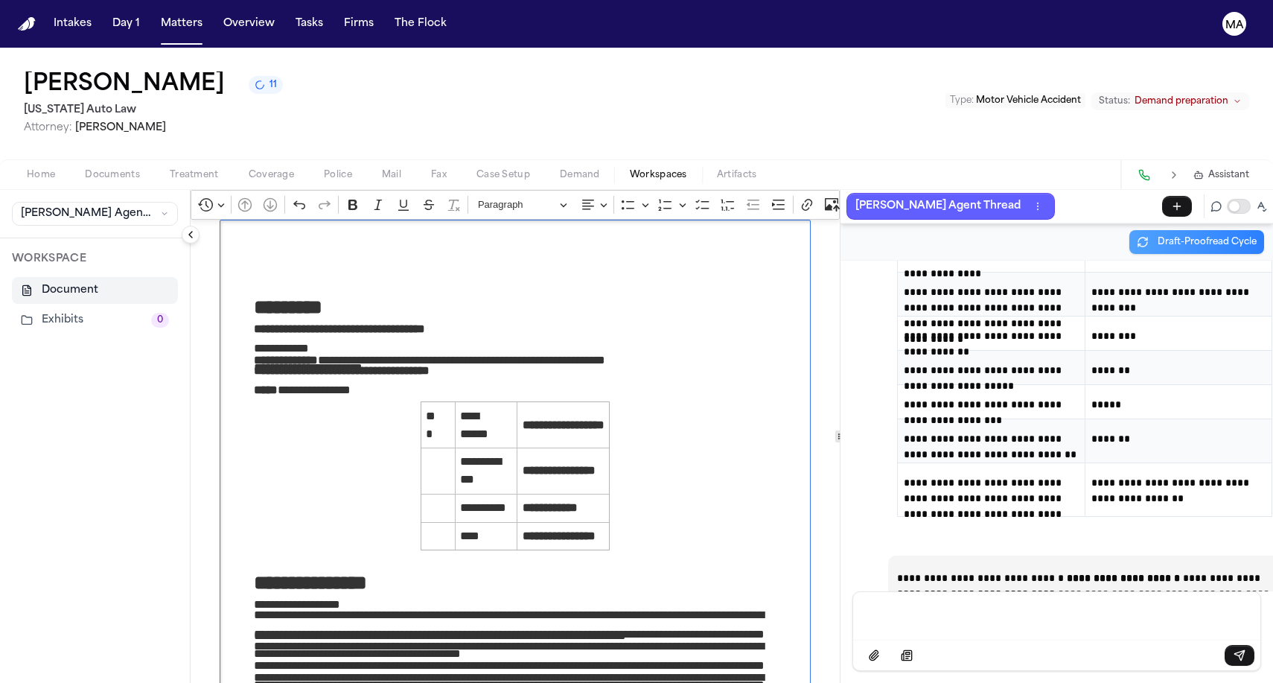
click at [978, 197] on icon "Editor toolbar" at bounding box center [985, 204] width 15 height 15
click at [950, 223] on icon "Dropdown toolbar" at bounding box center [957, 230] width 15 height 15
click at [978, 197] on icon "Editor toolbar" at bounding box center [985, 204] width 15 height 15
click at [950, 228] on icon "Dropdown toolbar" at bounding box center [953, 231] width 7 height 7
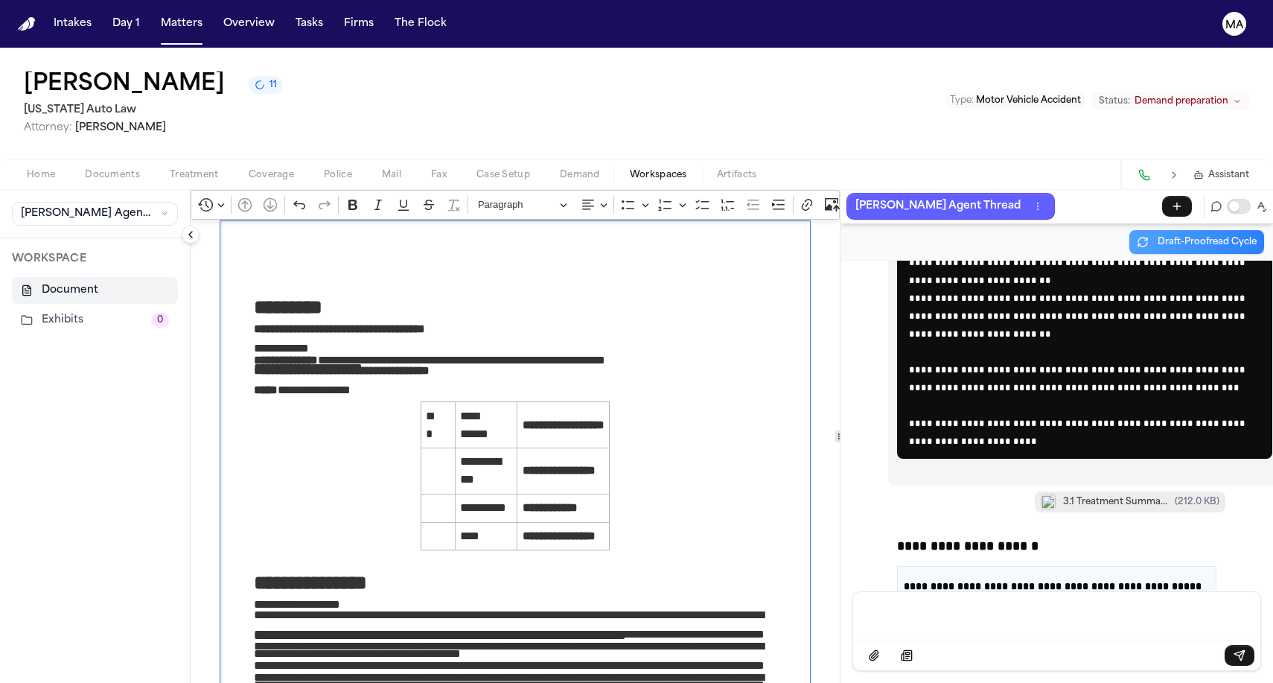
click at [545, 166] on button "Demand" at bounding box center [580, 175] width 70 height 18
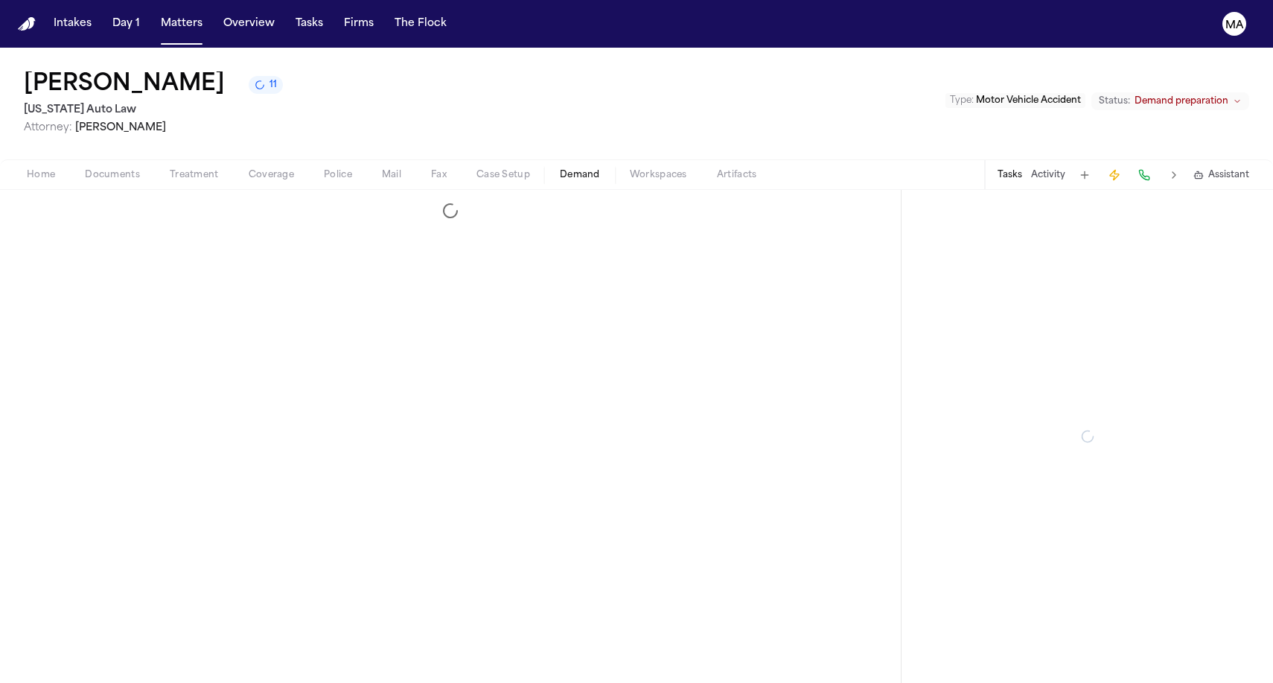
click at [560, 169] on span "Demand" at bounding box center [580, 175] width 40 height 12
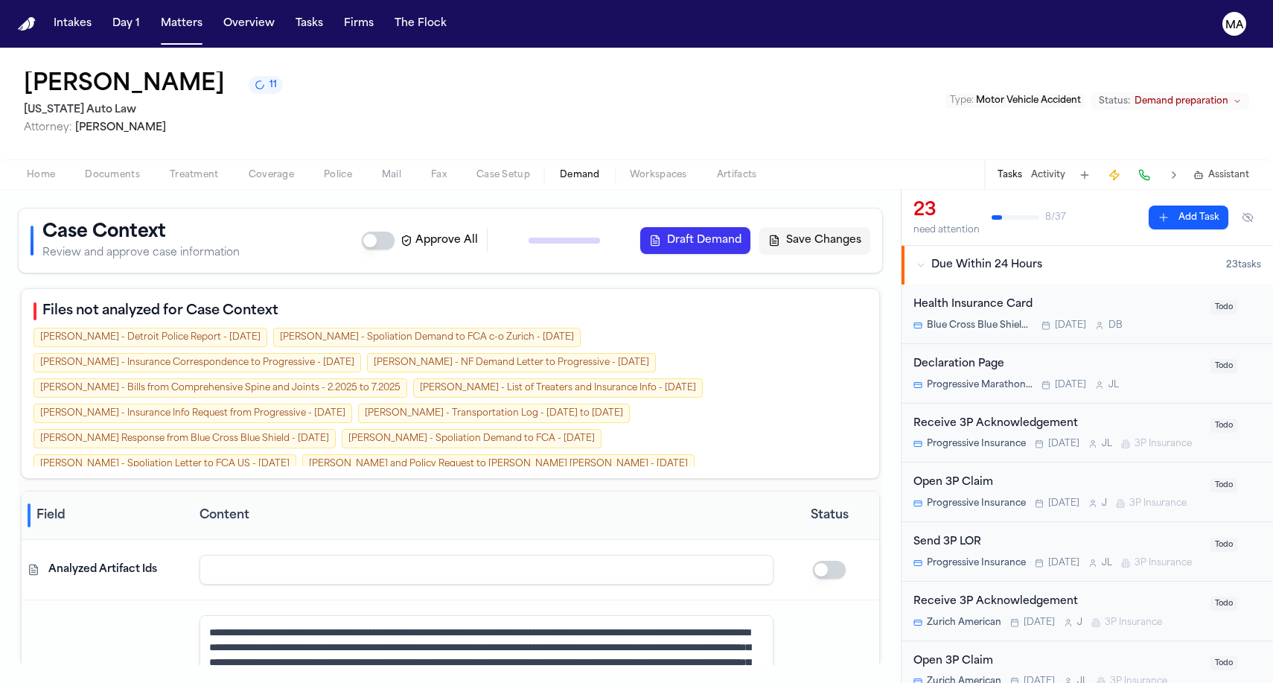
click at [690, 227] on div "Approve All Generate Context Draft Demand Save Changes" at bounding box center [616, 240] width 508 height 27
click at [1228, 169] on span "Assistant" at bounding box center [1228, 175] width 41 height 12
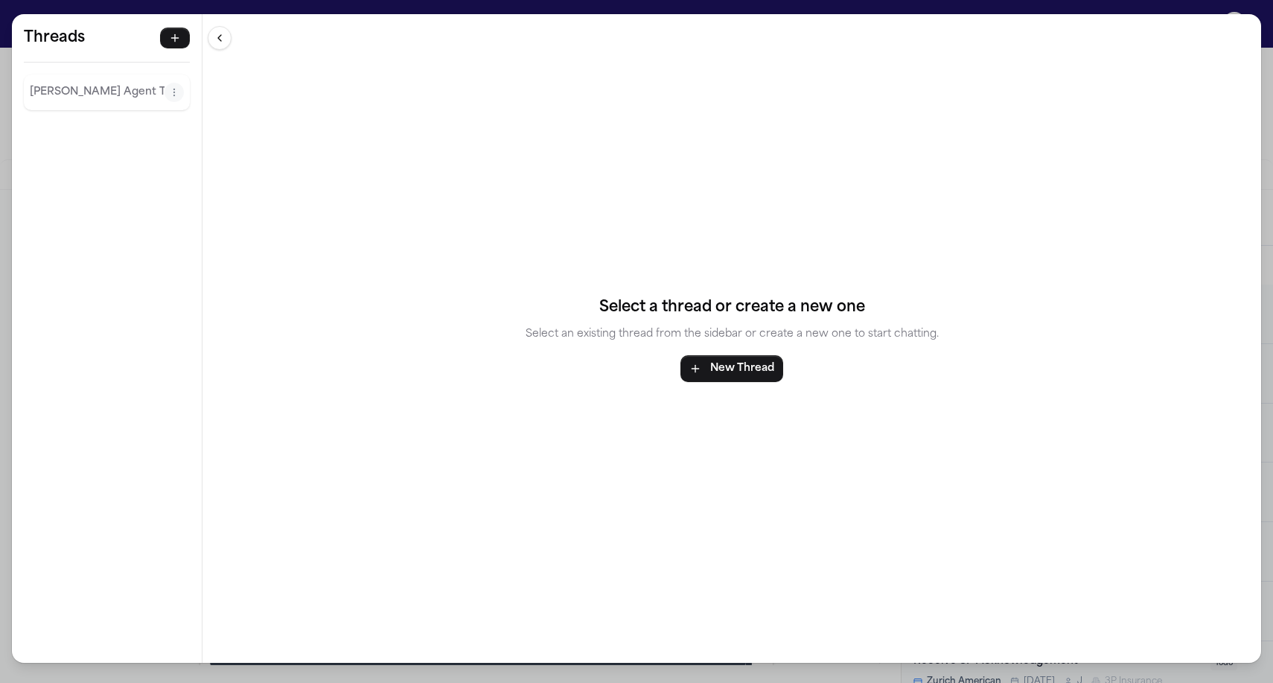
click at [49, 74] on div "Finch Agent Thread" at bounding box center [107, 92] width 166 height 36
click at [55, 83] on p "Finch Agent Thread" at bounding box center [97, 92] width 135 height 18
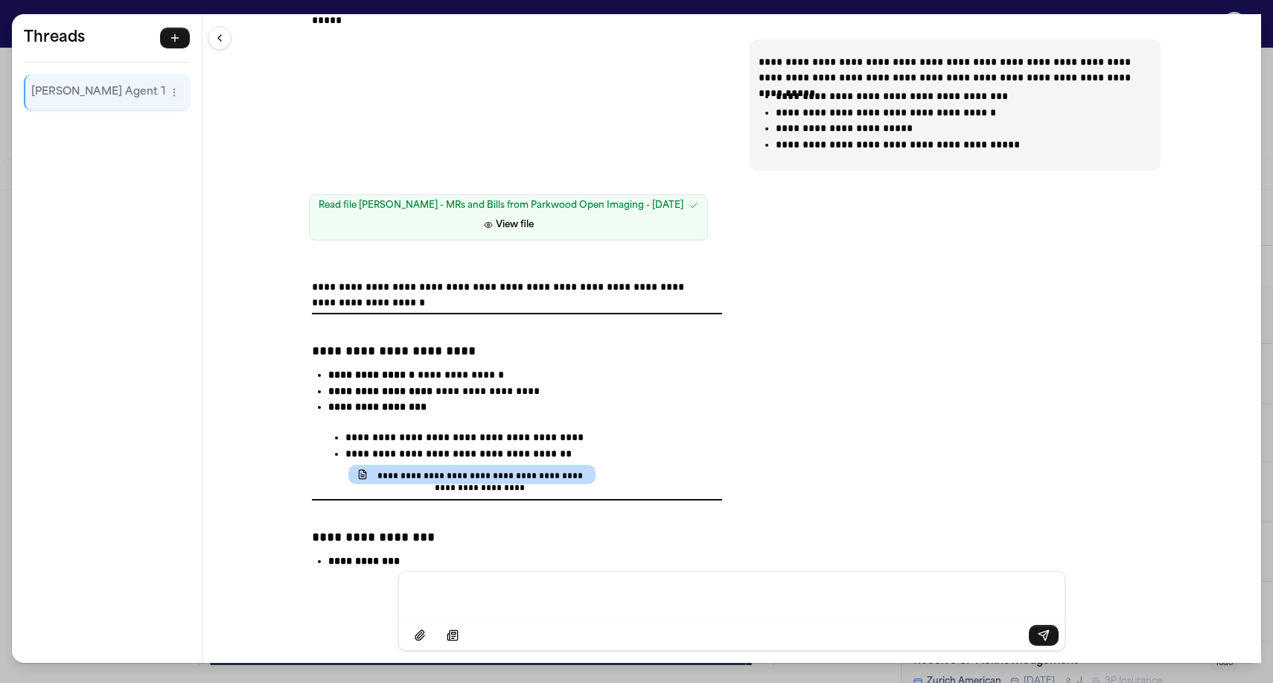
scroll to position [7719, 0]
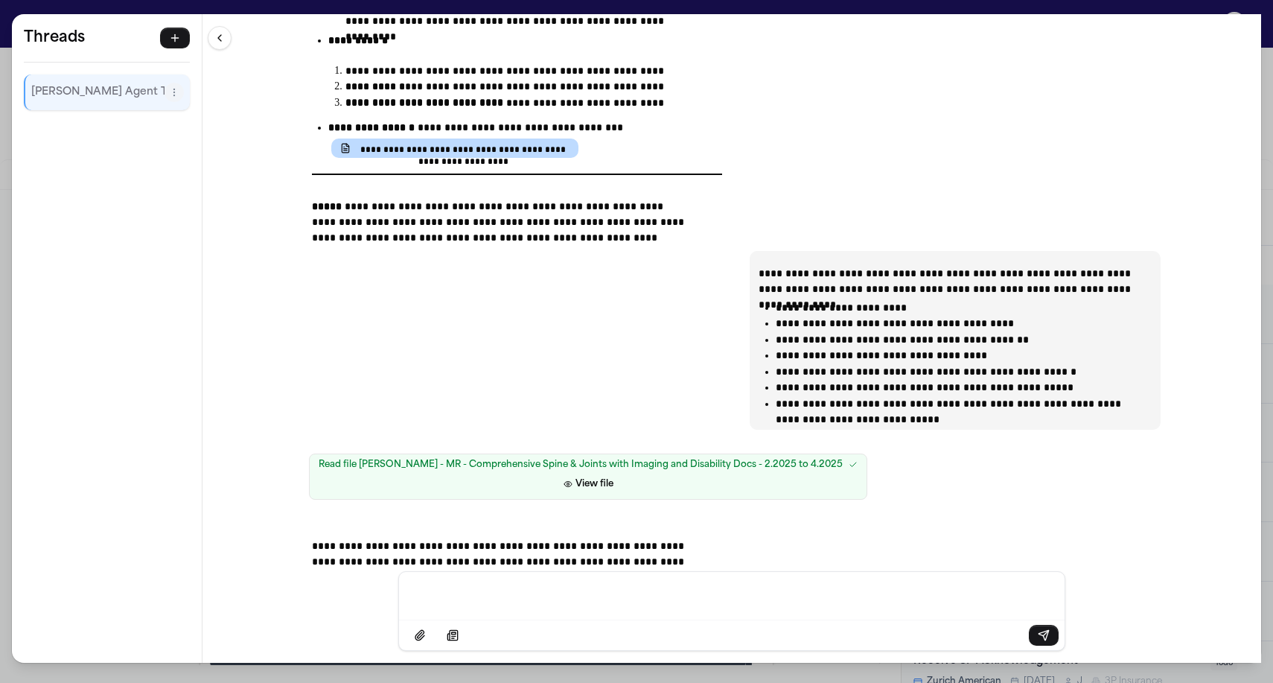
click at [309, 5] on div "**********" at bounding box center [636, 341] width 1273 height 683
